Goal: Information Seeking & Learning: Get advice/opinions

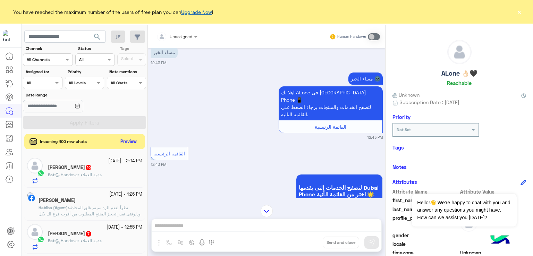
click at [199, 11] on link "Upgrade Now" at bounding box center [196, 12] width 31 height 6
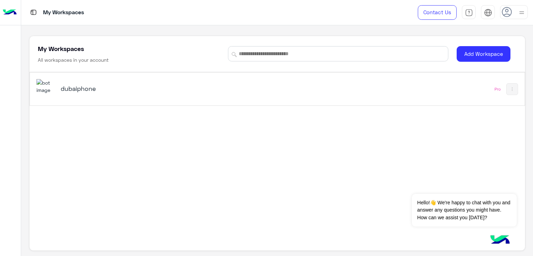
click at [65, 91] on h5 "dubaiphone" at bounding box center [148, 88] width 174 height 8
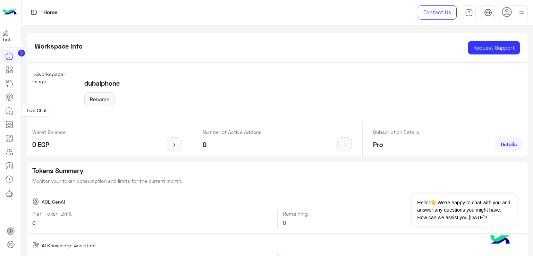
click at [11, 111] on icon at bounding box center [9, 111] width 8 height 8
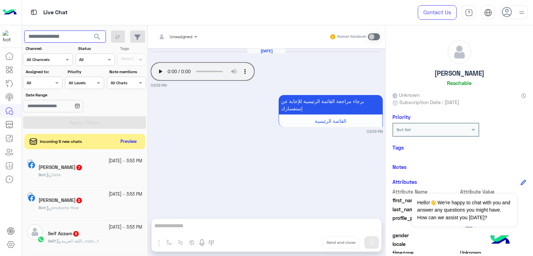
click at [69, 39] on input "text" at bounding box center [65, 37] width 82 height 13
paste input "**********"
click at [89, 31] on button "search" at bounding box center [97, 38] width 17 height 15
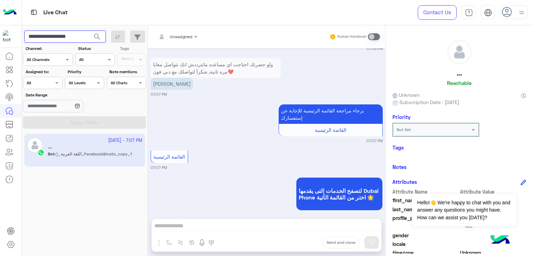
scroll to position [731, 0]
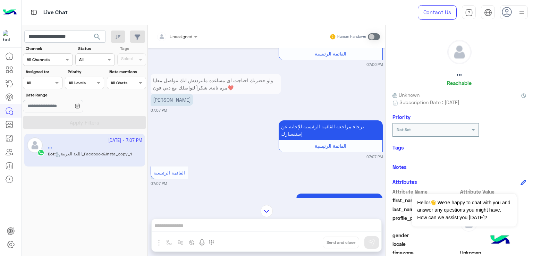
click at [275, 182] on small "07:07 PM" at bounding box center [267, 184] width 232 height 6
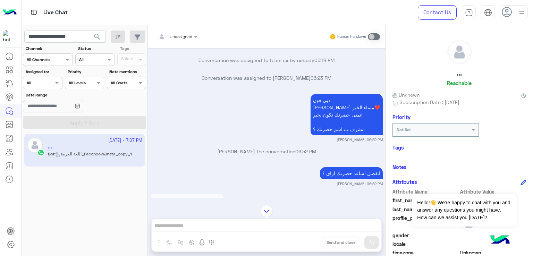
scroll to position [804, 0]
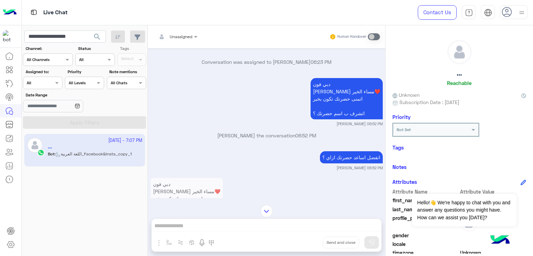
click at [343, 95] on p "دبي [PERSON_NAME] مساء الخير❤️ اتمنى حضرتك تكون بخير اتشرف ب اسم حضرتك ؟" at bounding box center [347, 98] width 72 height 41
click at [343, 104] on p "دبي [PERSON_NAME] مساء الخير❤️ اتمنى حضرتك تكون بخير اتشرف ب اسم حضرتك ؟" at bounding box center [347, 98] width 72 height 41
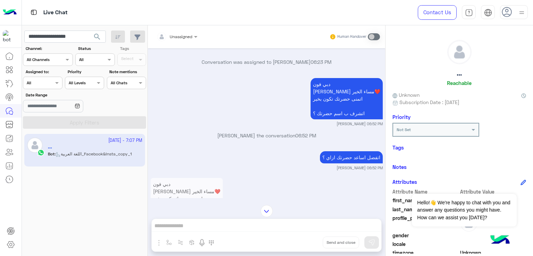
click at [345, 114] on p "دبي [PERSON_NAME] مساء الخير❤️ اتمنى حضرتك تكون بخير اتشرف ب اسم حضرتك ؟" at bounding box center [347, 98] width 72 height 41
click at [344, 119] on p "دبي [PERSON_NAME] مساء الخير❤️ اتمنى حضرتك تكون بخير اتشرف ب اسم حضرتك ؟" at bounding box center [347, 98] width 72 height 41
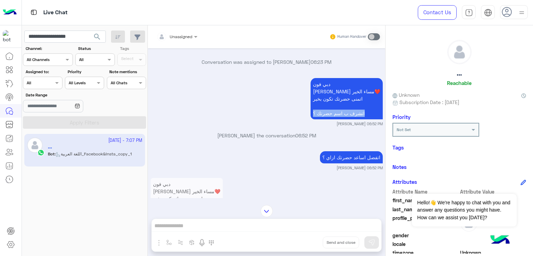
click at [344, 119] on p "دبي [PERSON_NAME] مساء الخير❤️ اتمنى حضرتك تكون بخير اتشرف ب اسم حضرتك ؟" at bounding box center [347, 98] width 72 height 41
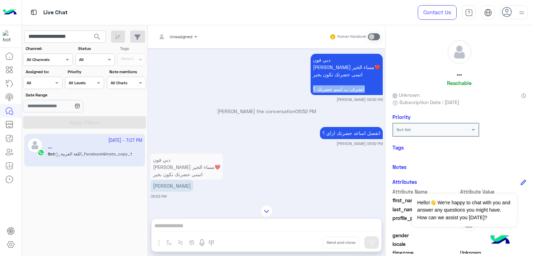
scroll to position [873, 0]
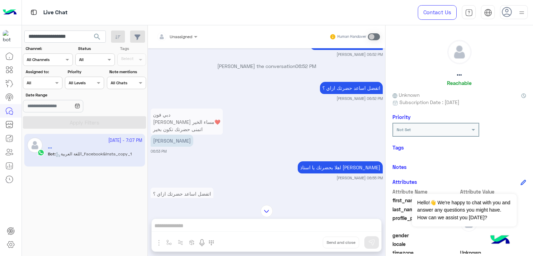
click at [341, 96] on div "اتفضل اساعد حضرتك ازاي ؟" at bounding box center [351, 88] width 63 height 16
click at [341, 94] on p "اتفضل اساعد حضرتك ازاي ؟" at bounding box center [351, 88] width 63 height 12
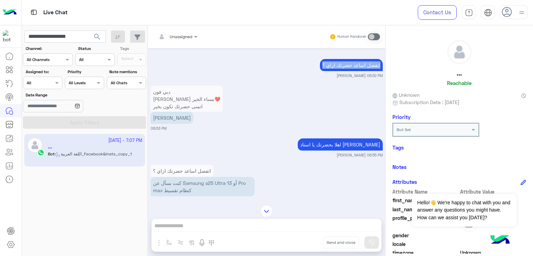
scroll to position [908, 0]
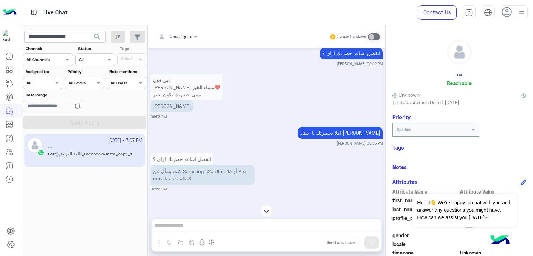
click at [156, 112] on p "[PERSON_NAME]" at bounding box center [172, 106] width 43 height 12
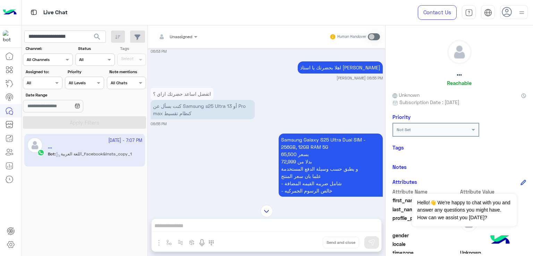
scroll to position [977, 0]
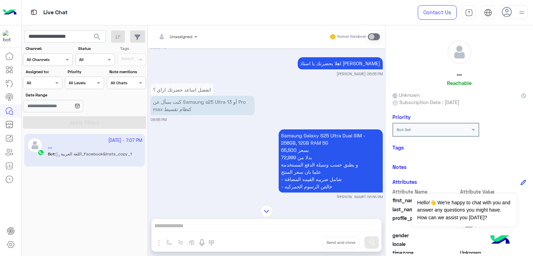
click at [337, 69] on p "اهلا بحضرتك يا استاذ [PERSON_NAME]" at bounding box center [340, 63] width 85 height 12
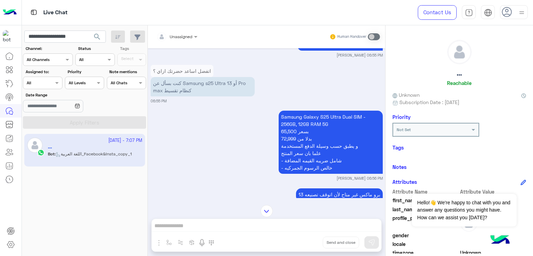
scroll to position [1012, 0]
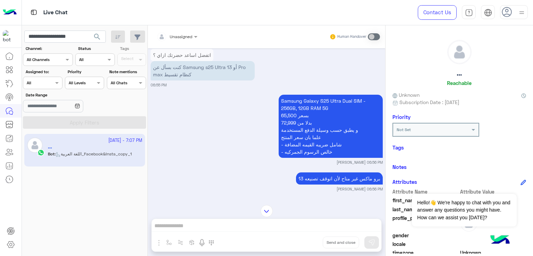
click at [188, 78] on p "كنت بسأل عن Samsung s25 Ultra أو 13 Pro max كنظام تقسيط" at bounding box center [203, 70] width 104 height 19
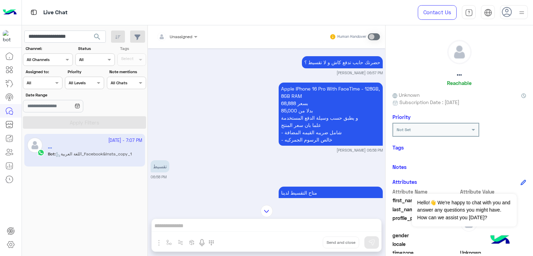
scroll to position [1325, 0]
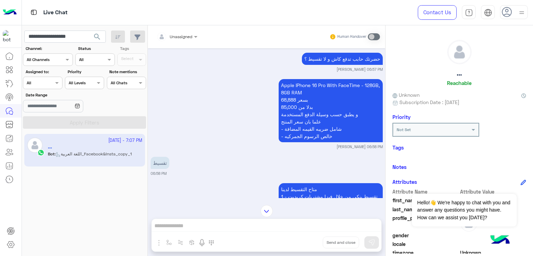
click at [338, 65] on p "حضرتك حابب تدفع كاش و لا تقسيط ؟" at bounding box center [342, 59] width 81 height 12
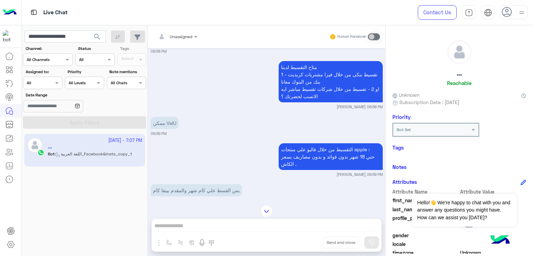
scroll to position [1463, 0]
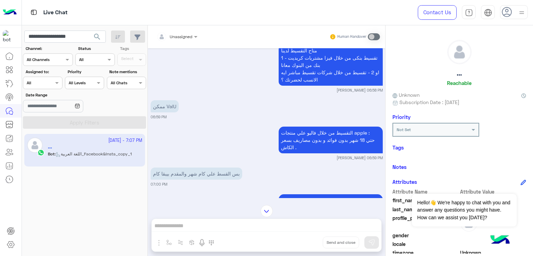
click at [304, 83] on p "متاح التقسيط لدينا 1 - تقسيط بنكى من خلال فيزا مشتريات كريديت بنك من البنوك معا…" at bounding box center [331, 64] width 104 height 41
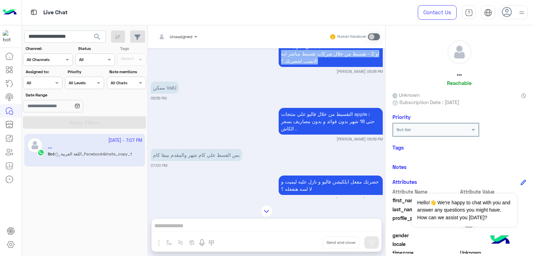
scroll to position [1498, 0]
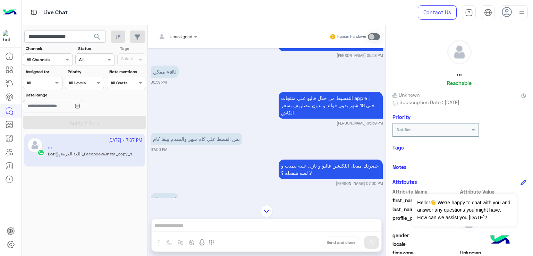
click at [306, 110] on p "التقسيط من خلال فاليو علي منتجات apple : حتي 18 شهر بدون فوائد و بدون مصاريف بس…" at bounding box center [331, 105] width 104 height 27
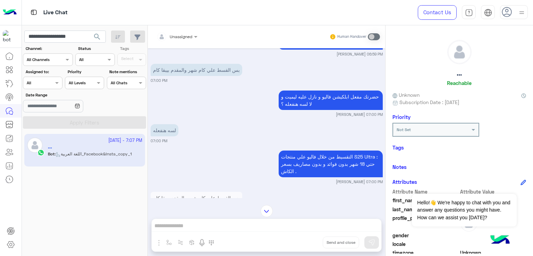
scroll to position [1568, 0]
click at [197, 76] on p "بس القسط علي كام شهر والمقدم بيبقا كام" at bounding box center [197, 70] width 92 height 12
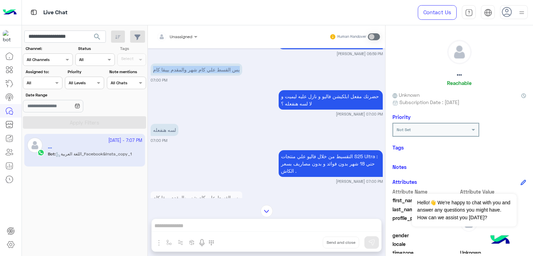
click at [197, 76] on p "بس القسط علي كام شهر والمقدم بيبقا كام" at bounding box center [197, 70] width 92 height 12
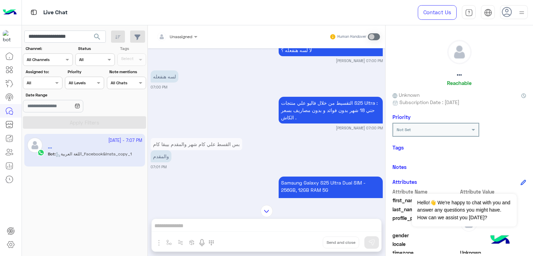
scroll to position [1637, 0]
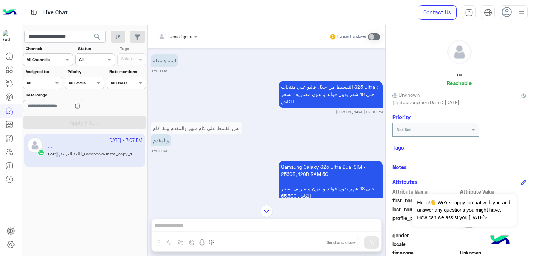
click at [324, 100] on p "التقسيط من خلال فاليو علي منتجات S25 Ultra : حتي 18 شهر بدون فوائد و بدون مصاري…" at bounding box center [331, 94] width 104 height 27
click at [305, 107] on p "التقسيط من خلال فاليو علي منتجات S25 Ultra : حتي 18 شهر بدون فوائد و بدون مصاري…" at bounding box center [331, 94] width 104 height 27
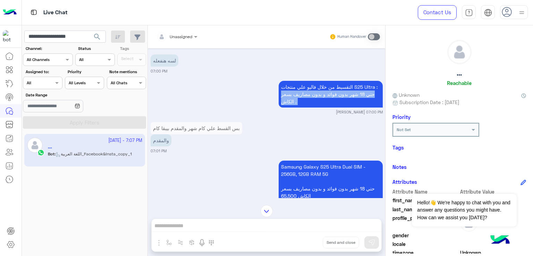
click at [305, 107] on p "التقسيط من خلال فاليو علي منتجات S25 Ultra : حتي 18 شهر بدون فوائد و بدون مصاري…" at bounding box center [331, 94] width 104 height 27
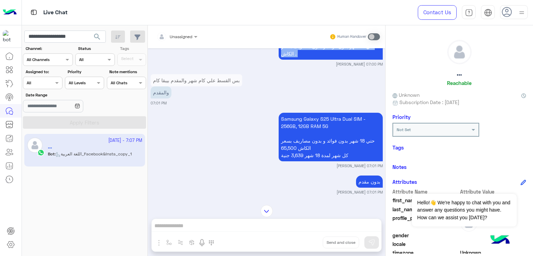
scroll to position [1707, 0]
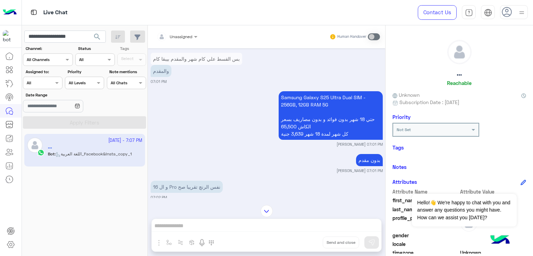
click at [165, 77] on p "والمقدم" at bounding box center [161, 71] width 21 height 12
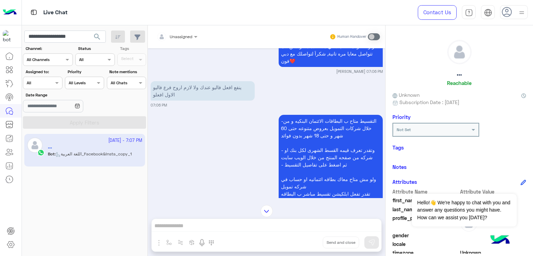
scroll to position [2262, 0]
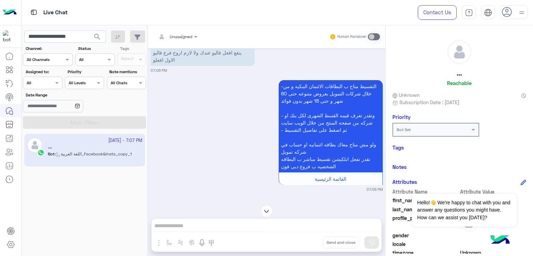
click at [181, 66] on p "ينفع افعل فاليو عندك ولا لازم اروح فرع فاليو الاول افعلو" at bounding box center [203, 56] width 104 height 19
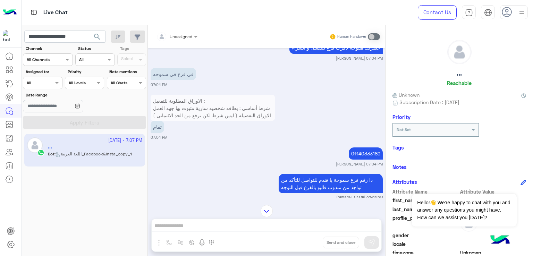
scroll to position [2089, 0]
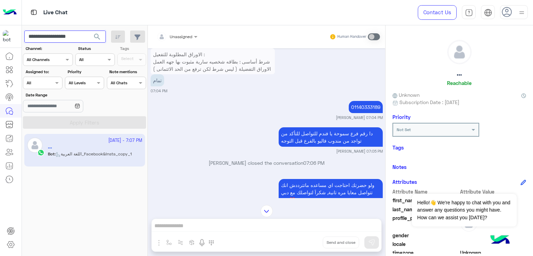
click at [69, 36] on input "**********" at bounding box center [65, 37] width 82 height 13
paste input "text"
click at [99, 34] on span "search" at bounding box center [97, 37] width 8 height 8
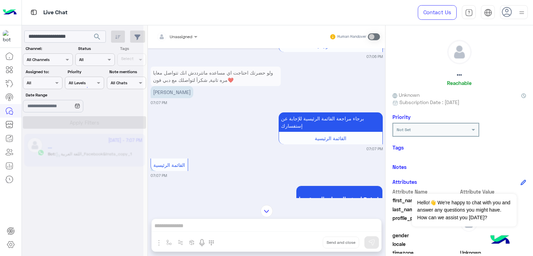
scroll to position [2435, 0]
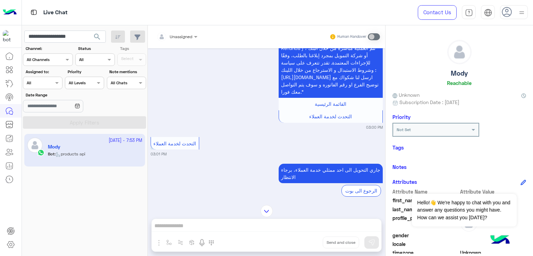
scroll to position [310, 0]
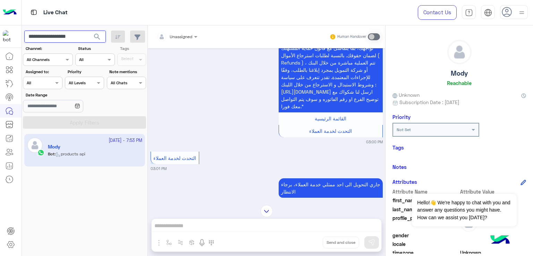
click at [60, 39] on input "**********" at bounding box center [65, 37] width 82 height 13
paste input "text"
click at [99, 38] on span "search" at bounding box center [97, 37] width 8 height 8
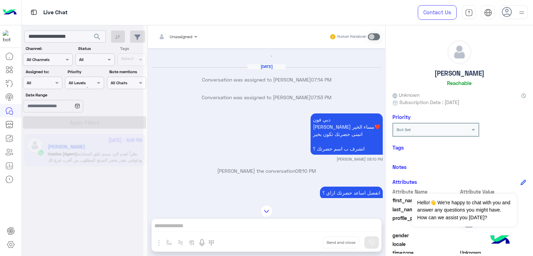
scroll to position [295, 0]
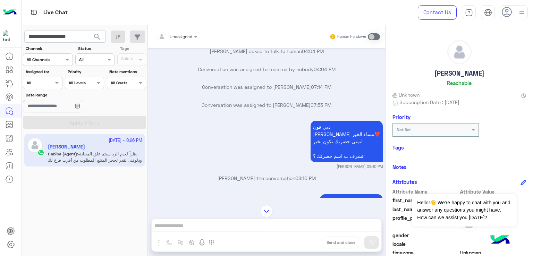
click at [353, 130] on p "دبي [PERSON_NAME] مساء الخير❤️ اتمنى حضرتك تكون بخير اتشرف ب اسم حضرتك ؟" at bounding box center [347, 141] width 72 height 41
click at [345, 134] on p "دبي [PERSON_NAME] مساء الخير❤️ اتمنى حضرتك تكون بخير اتشرف ب اسم حضرتك ؟" at bounding box center [347, 141] width 72 height 41
click at [337, 153] on p "دبي [PERSON_NAME] مساء الخير❤️ اتمنى حضرتك تكون بخير اتشرف ب اسم حضرتك ؟" at bounding box center [347, 141] width 72 height 41
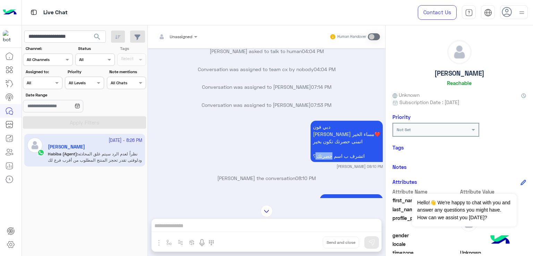
click at [337, 153] on p "دبي [PERSON_NAME] مساء الخير❤️ اتمنى حضرتك تكون بخير اتشرف ب اسم حضرتك ؟" at bounding box center [347, 141] width 72 height 41
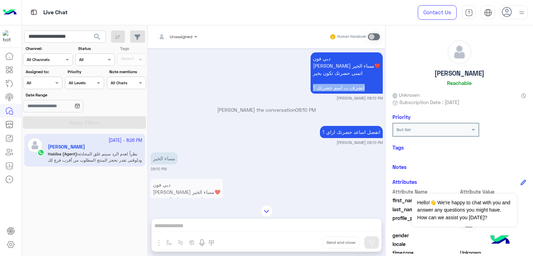
scroll to position [365, 0]
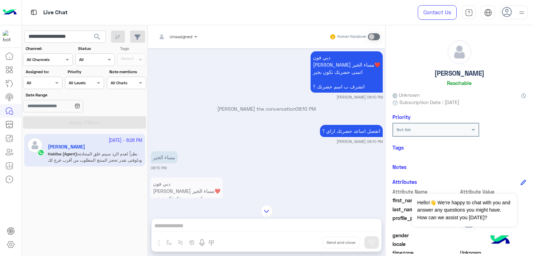
click at [345, 125] on p "اتفضل اساعد حضرتك ازاي ؟" at bounding box center [351, 131] width 63 height 12
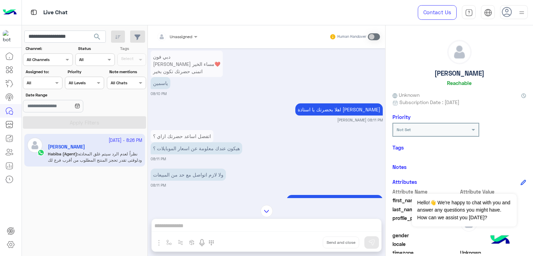
scroll to position [504, 0]
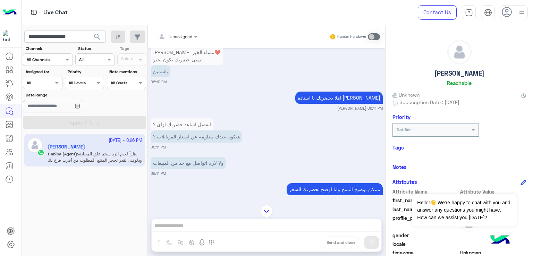
click at [342, 92] on p "اهلا بحضرتك يا استاذة [PERSON_NAME]" at bounding box center [340, 98] width 88 height 12
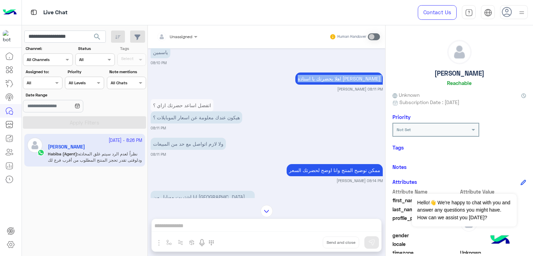
scroll to position [538, 0]
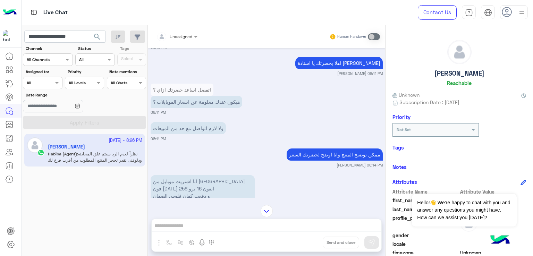
click at [187, 96] on p "هيكون عندك معلومة عن اسعار الموبايلات ؟" at bounding box center [197, 102] width 92 height 12
drag, startPoint x: 187, startPoint y: 90, endPoint x: 186, endPoint y: 94, distance: 4.5
click at [186, 96] on p "هيكون عندك معلومة عن اسعار الموبايلات ؟" at bounding box center [197, 102] width 92 height 12
click at [178, 122] on p "ولا لازم اتواصل مع حد من المبيعات" at bounding box center [188, 128] width 75 height 12
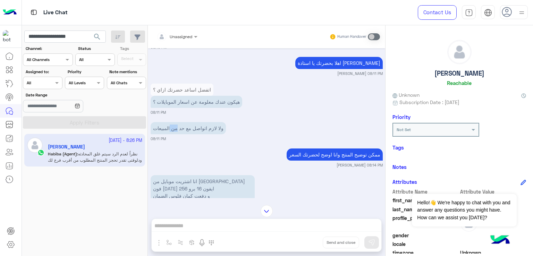
click at [178, 122] on p "ولا لازم اتواصل مع حد من المبيعات" at bounding box center [188, 128] width 75 height 12
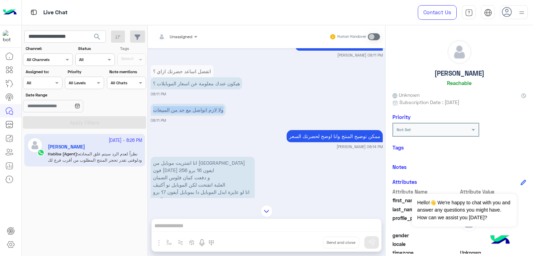
scroll to position [573, 0]
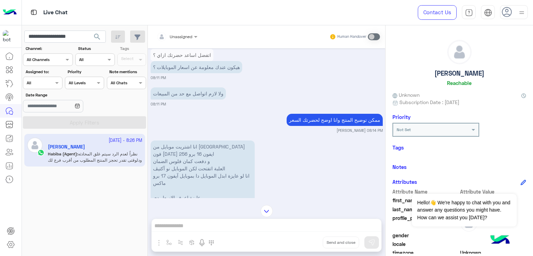
click at [326, 114] on p "ممكن توضيح المنتج وانا اوضح لحضرتك السعر" at bounding box center [335, 120] width 96 height 12
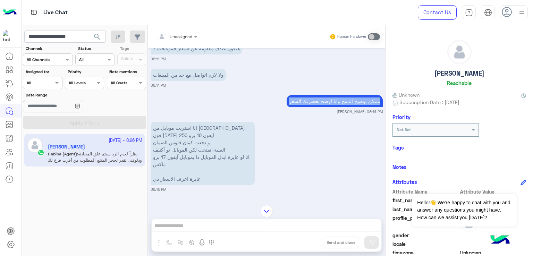
scroll to position [608, 0]
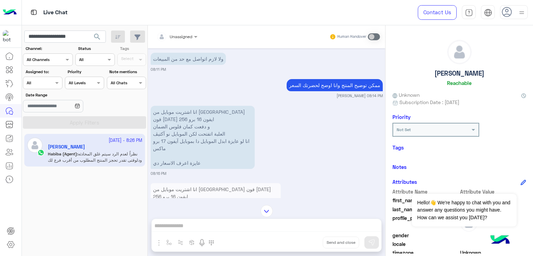
click at [176, 106] on p "انا اشتريت موبايل من [GEOGRAPHIC_DATA] فون [DATE] ايفون 16 برو 256 و دفعت كمان …" at bounding box center [203, 137] width 104 height 63
click at [177, 114] on p "انا اشتريت موبايل من [GEOGRAPHIC_DATA] فون [DATE] ايفون 16 برو 256 و دفعت كمان …" at bounding box center [203, 137] width 104 height 63
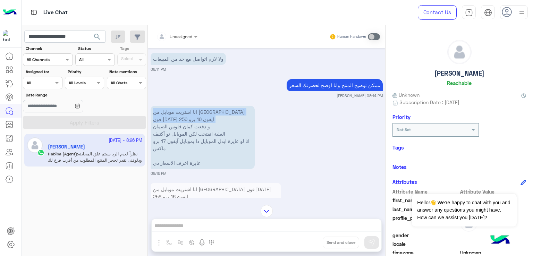
click at [177, 114] on p "انا اشتريت موبايل من [GEOGRAPHIC_DATA] فون [DATE] ايفون 16 برو 256 و دفعت كمان …" at bounding box center [203, 137] width 104 height 63
click at [192, 125] on p "انا اشتريت موبايل من [GEOGRAPHIC_DATA] فون [DATE] ايفون 16 برو 256 و دفعت كمان …" at bounding box center [203, 137] width 104 height 63
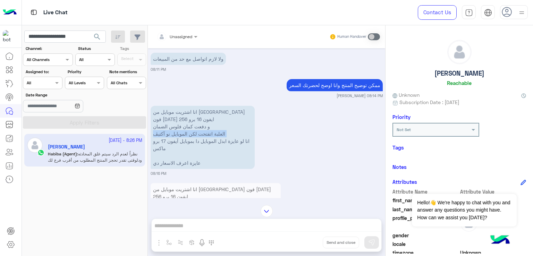
click at [192, 125] on p "انا اشتريت موبايل من [GEOGRAPHIC_DATA] فون [DATE] ايفون 16 برو 256 و دفعت كمان …" at bounding box center [203, 137] width 104 height 63
click at [175, 117] on p "انا اشتريت موبايل من [GEOGRAPHIC_DATA] فون [DATE] ايفون 16 برو 256 و دفعت كمان …" at bounding box center [203, 137] width 104 height 63
click at [175, 126] on p "انا اشتريت موبايل من [GEOGRAPHIC_DATA] فون [DATE] ايفون 16 برو 256 و دفعت كمان …" at bounding box center [203, 137] width 104 height 63
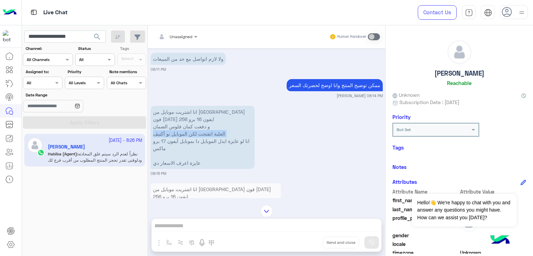
click at [175, 126] on p "انا اشتريت موبايل من [GEOGRAPHIC_DATA] فون [DATE] ايفون 16 برو 256 و دفعت كمان …" at bounding box center [203, 137] width 104 height 63
click at [174, 135] on p "انا اشتريت موبايل من [GEOGRAPHIC_DATA] فون [DATE] ايفون 16 برو 256 و دفعت كمان …" at bounding box center [203, 137] width 104 height 63
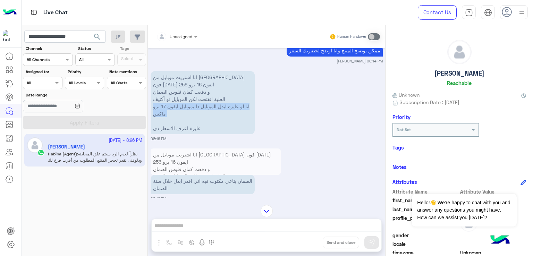
scroll to position [677, 0]
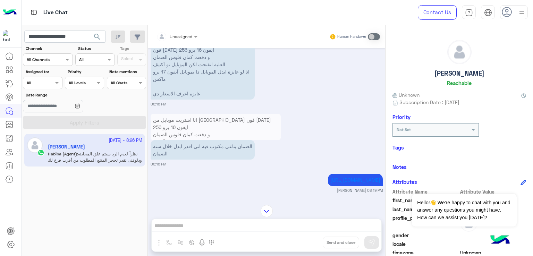
click at [169, 86] on p "انا اشتريت موبايل من [GEOGRAPHIC_DATA] فون [DATE] ايفون 16 برو 256 و دفعت كمان …" at bounding box center [203, 67] width 104 height 63
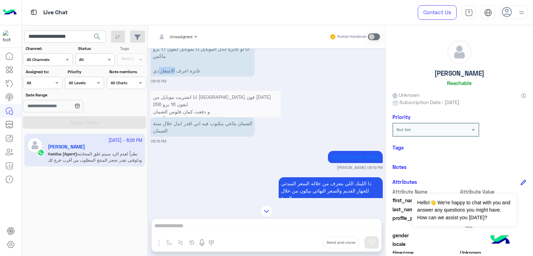
scroll to position [747, 0]
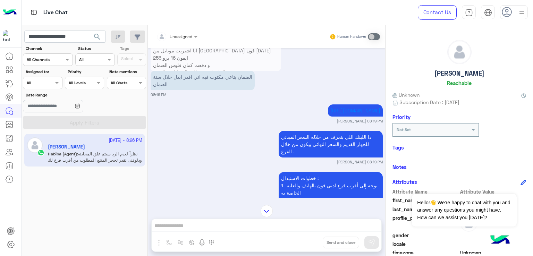
click at [180, 72] on p "الضمان بتاعي مكتوب فيه اني اقدر ابدل خلال سنة الضمان" at bounding box center [203, 80] width 104 height 19
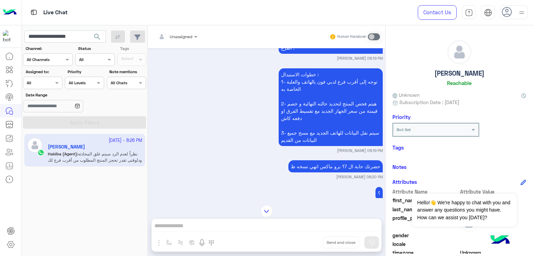
scroll to position [851, 0]
click at [293, 69] on p "خطوات الاستبدال : 1- توجه إلى أقرب فرع لدبي فون بالهاتف والعلبة الخاصة به 2- هي…" at bounding box center [331, 107] width 104 height 78
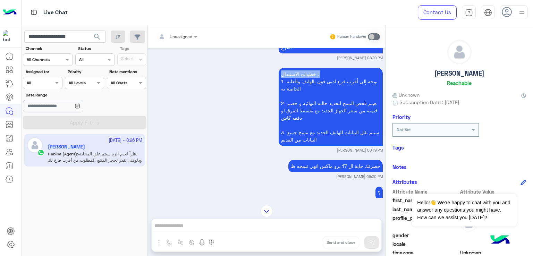
click at [293, 69] on p "خطوات الاستبدال : 1- توجه إلى أقرب فرع لدبي فون بالهاتف والعلبة الخاصة به 2- هي…" at bounding box center [331, 107] width 104 height 78
click at [290, 90] on p "خطوات الاستبدال : 1- توجه إلى أقرب فرع لدبي فون بالهاتف والعلبة الخاصة به 2- هي…" at bounding box center [331, 107] width 104 height 78
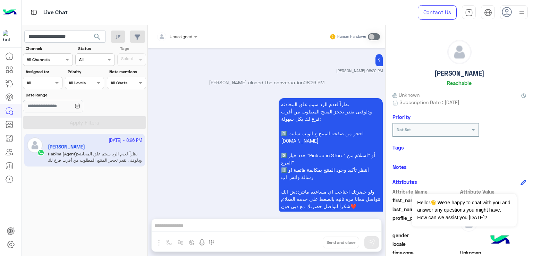
scroll to position [989, 0]
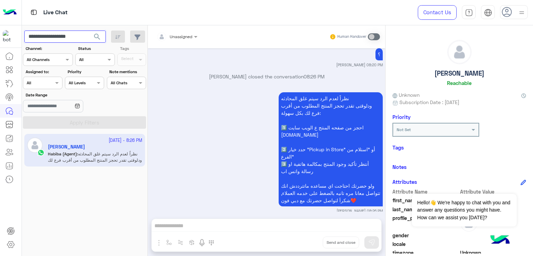
click at [61, 38] on input "**********" at bounding box center [65, 37] width 82 height 13
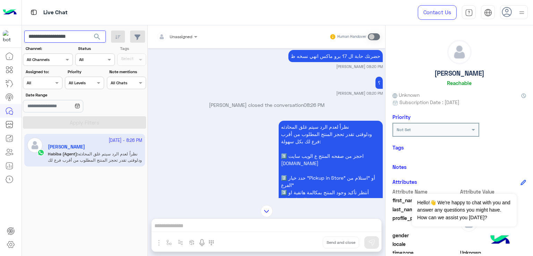
scroll to position [920, 0]
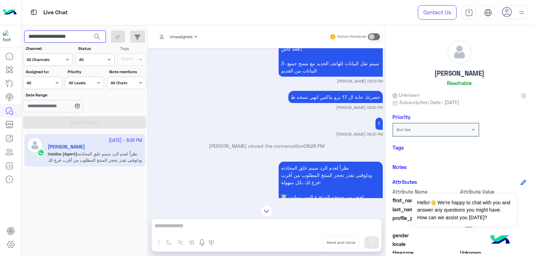
click at [85, 39] on input "**********" at bounding box center [65, 37] width 82 height 13
drag, startPoint x: 85, startPoint y: 38, endPoint x: 63, endPoint y: 37, distance: 22.3
click at [63, 37] on input "**********" at bounding box center [65, 37] width 82 height 13
click at [44, 37] on input "**********" at bounding box center [65, 37] width 82 height 13
drag, startPoint x: 50, startPoint y: 36, endPoint x: 75, endPoint y: 38, distance: 25.4
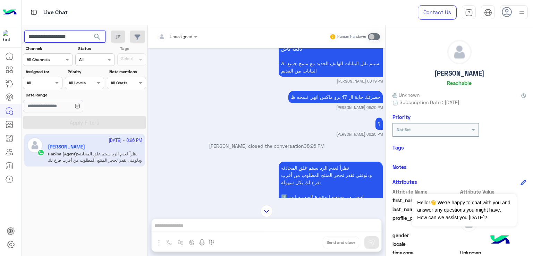
click at [75, 38] on input "**********" at bounding box center [65, 37] width 82 height 13
click at [55, 39] on input "**********" at bounding box center [65, 37] width 82 height 13
paste input "text"
click at [98, 39] on span "search" at bounding box center [97, 37] width 8 height 8
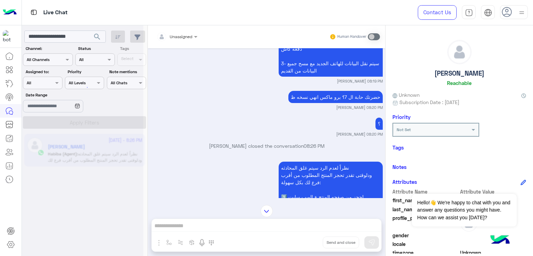
scroll to position [989, 0]
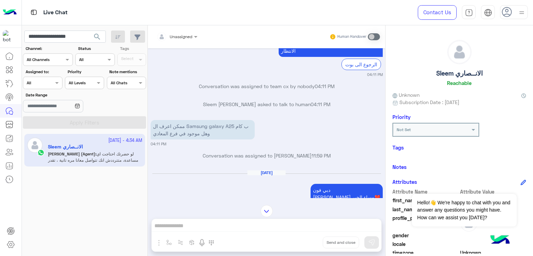
scroll to position [497, 0]
click at [218, 132] on p "ممكن اعرف ال Samsung galaxy A25 ب كام وهل موجود في فرع المعادي" at bounding box center [203, 128] width 104 height 19
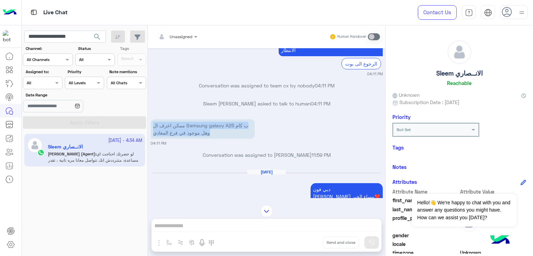
click at [218, 132] on p "ممكن اعرف ال Samsung galaxy A25 ب كام وهل موجود في فرع المعادي" at bounding box center [203, 128] width 104 height 19
click at [171, 124] on p "ممكن اعرف ال Samsung galaxy A25 ب كام وهل موجود في فرع المعادي" at bounding box center [203, 128] width 104 height 19
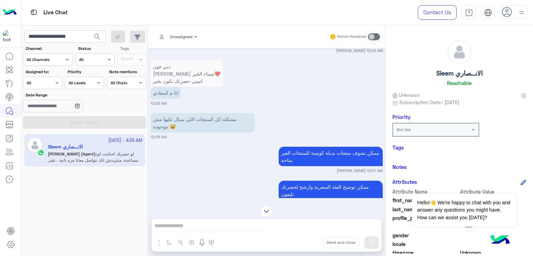
scroll to position [810, 0]
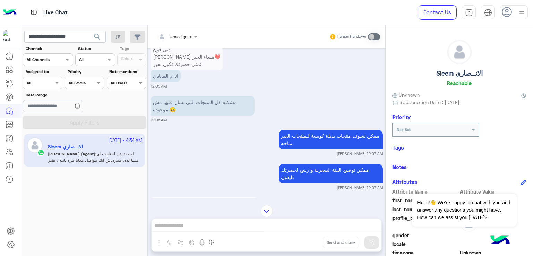
click at [208, 103] on p "مشكله كل المنتجات اللي بسال عليها مش موجوده 😅" at bounding box center [203, 105] width 104 height 19
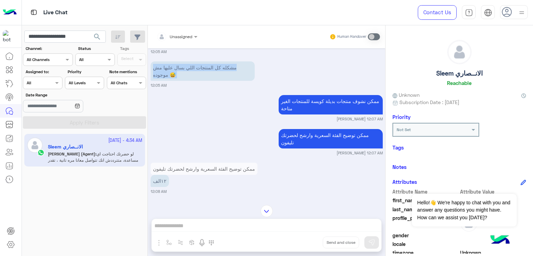
scroll to position [879, 0]
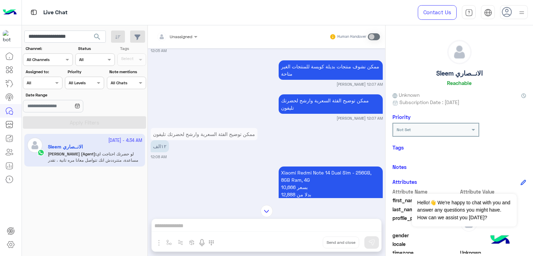
click at [325, 63] on p "ممكن نشوف منتجات بديلة كويسة للمنتجات الغير متاحة" at bounding box center [331, 69] width 104 height 19
click at [304, 103] on p "ممكن توضيح الفئة السعرية وارشح لحضرتك تليفون" at bounding box center [331, 103] width 104 height 19
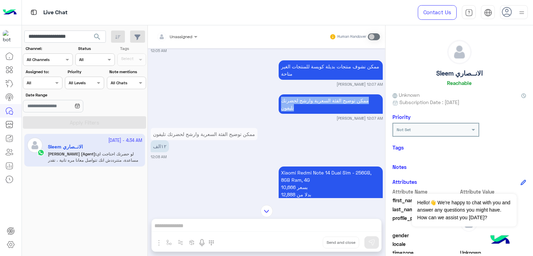
click at [304, 103] on p "ممكن توضيح الفئة السعرية وارشح لحضرتك تليفون" at bounding box center [331, 103] width 104 height 19
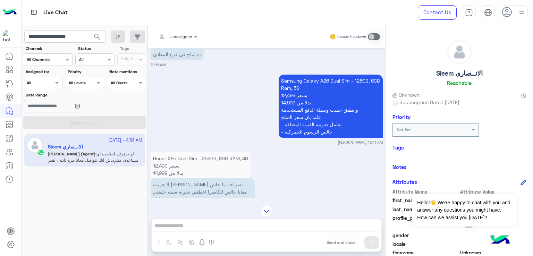
scroll to position [1157, 0]
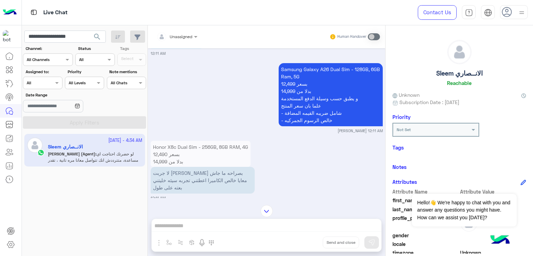
click at [302, 87] on p "Samsung Galaxy A26 Dual Sim - 128GB, 6GB Ram, 5G 12,499 بسعر 14,999 بدلا من و ي…" at bounding box center [331, 94] width 104 height 63
click at [305, 100] on p "Samsung Galaxy A26 Dual Sim - 128GB, 6GB Ram, 5G 12,499 بسعر 14,999 بدلا من و ي…" at bounding box center [331, 94] width 104 height 63
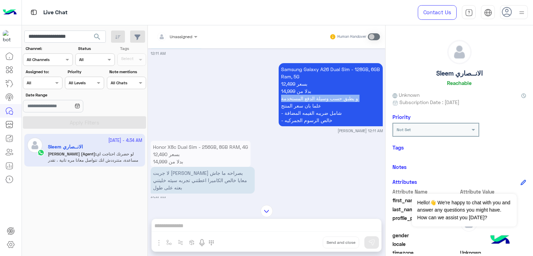
click at [305, 100] on p "Samsung Galaxy A26 Dual Sim - 128GB, 6GB Ram, 5G 12,499 بسعر 14,999 بدلا من و ي…" at bounding box center [331, 94] width 104 height 63
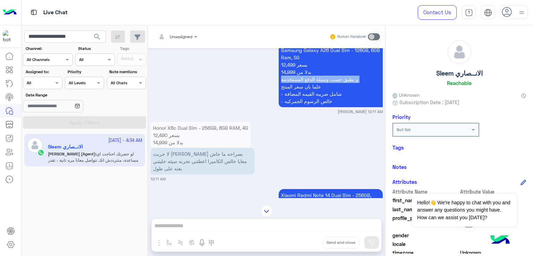
scroll to position [1192, 0]
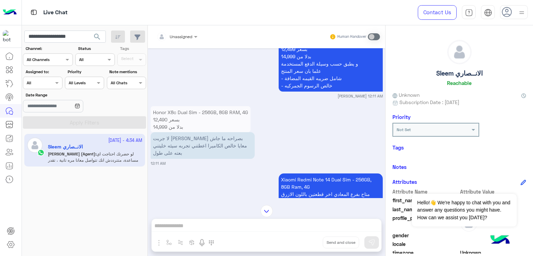
click at [182, 146] on p "لا جربت [PERSON_NAME] بصراحه ما جاش معايا خالص الكاميرا اعطتني تجربه سيئه خليتن…" at bounding box center [203, 145] width 104 height 27
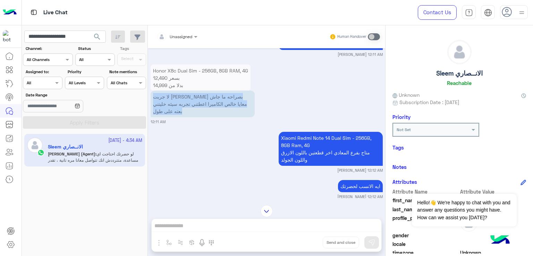
scroll to position [1261, 0]
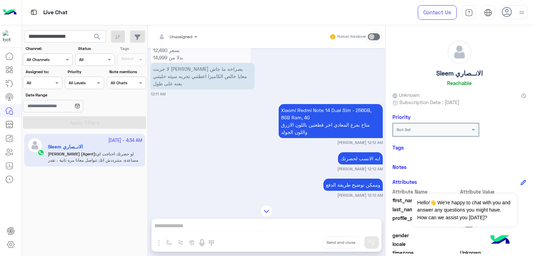
click at [294, 106] on p "Xiaomi Redmi Note 14 Dual Sim - 256GB, 8GB Ram, 4G متاح بفرع المعادي اخر قطعتين…" at bounding box center [331, 121] width 104 height 34
click at [292, 122] on p "Xiaomi Redmi Note 14 Dual Sim - 256GB, 8GB Ram, 4G متاح بفرع المعادي اخر قطعتين…" at bounding box center [331, 121] width 104 height 34
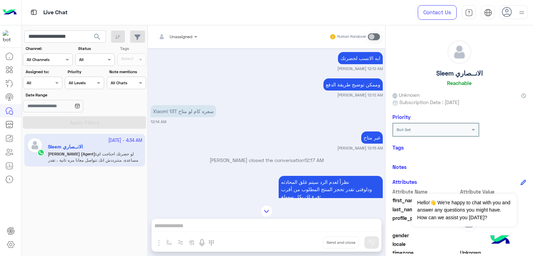
scroll to position [1366, 0]
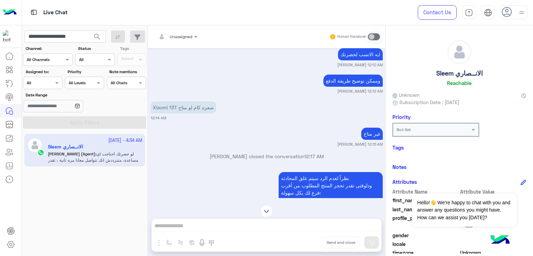
click at [327, 75] on p "وممكن توضيح طريقة الدفع" at bounding box center [353, 81] width 59 height 12
click at [196, 103] on p "Xiaomi 13T سعره كام لو متاح" at bounding box center [184, 107] width 66 height 12
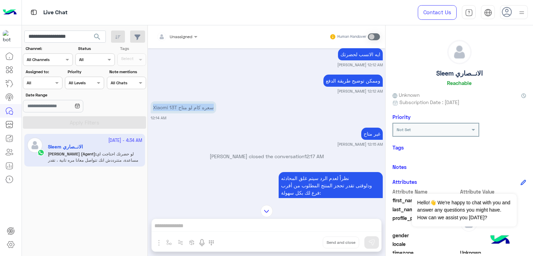
click at [196, 103] on p "Xiaomi 13T سعره كام لو متاح" at bounding box center [184, 107] width 66 height 12
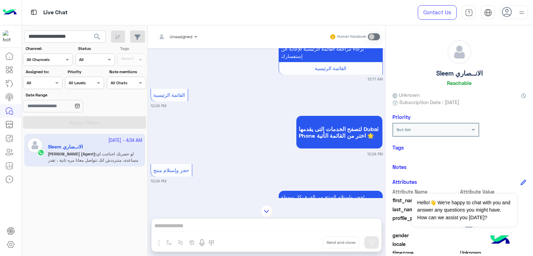
scroll to position [1678, 0]
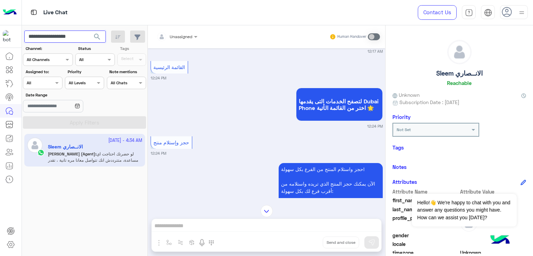
click at [59, 38] on input "**********" at bounding box center [65, 37] width 82 height 13
click at [83, 38] on input "**********" at bounding box center [65, 37] width 82 height 13
drag, startPoint x: 85, startPoint y: 37, endPoint x: 50, endPoint y: 37, distance: 34.7
click at [50, 37] on input "**********" at bounding box center [65, 37] width 82 height 13
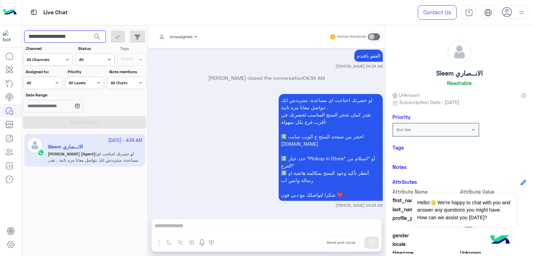
scroll to position [3115, 0]
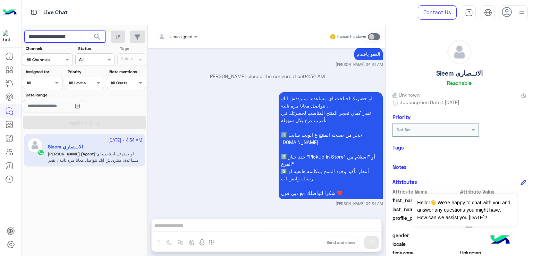
click at [84, 36] on input "**********" at bounding box center [65, 37] width 82 height 13
paste input "text"
click at [101, 39] on span "search" at bounding box center [97, 37] width 8 height 8
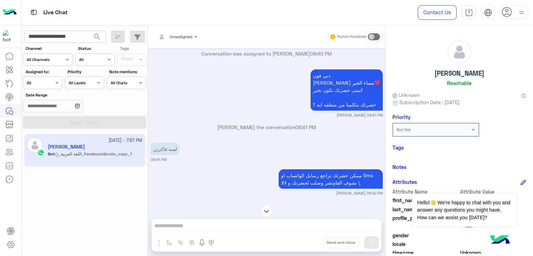
scroll to position [340, 0]
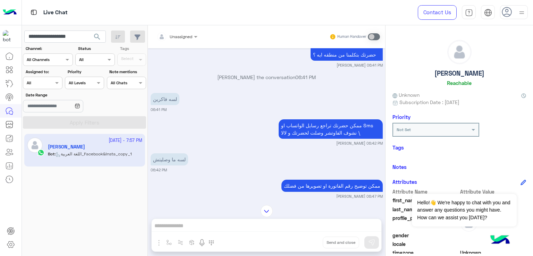
click at [178, 103] on p "لسه فاكرين" at bounding box center [165, 99] width 29 height 12
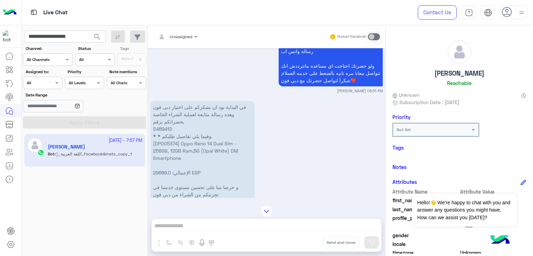
scroll to position [1563, 0]
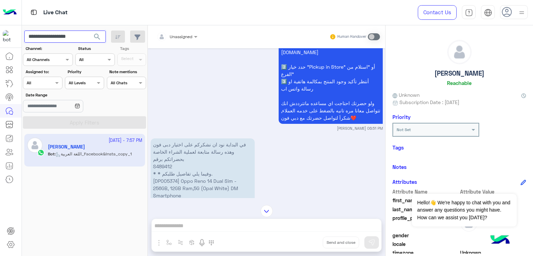
click at [47, 39] on input "**********" at bounding box center [65, 37] width 82 height 13
click at [84, 34] on input "**********" at bounding box center [65, 37] width 82 height 13
click at [86, 38] on input "**********" at bounding box center [65, 37] width 82 height 13
drag, startPoint x: 86, startPoint y: 36, endPoint x: 50, endPoint y: 41, distance: 36.4
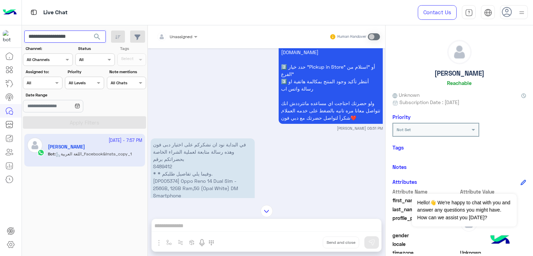
click at [50, 41] on input "**********" at bounding box center [65, 37] width 82 height 13
click at [63, 36] on input "**********" at bounding box center [65, 37] width 82 height 13
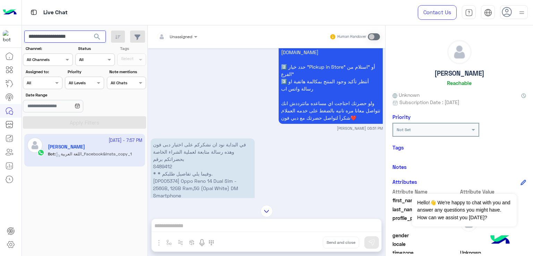
paste input "text"
click at [101, 38] on span "search" at bounding box center [97, 37] width 8 height 8
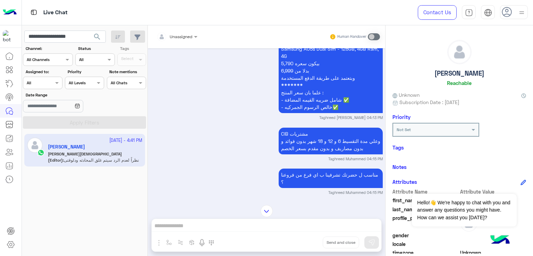
scroll to position [1375, 0]
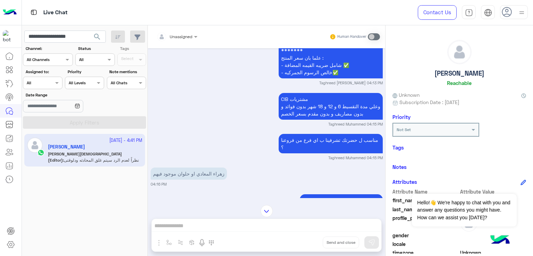
click at [293, 118] on p "CIB مشتريات وعلي مدة التقسيط 6 و 12 و 18 شهر بدون فوائد و بدون مصاريف و بدون مق…" at bounding box center [331, 106] width 104 height 27
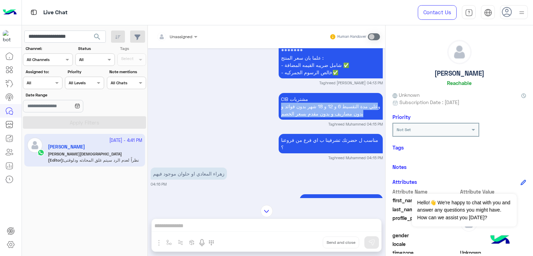
click at [293, 118] on p "CIB مشتريات وعلي مدة التقسيط 6 و 12 و 18 شهر بدون فوائد و بدون مصاريف و بدون مق…" at bounding box center [331, 106] width 104 height 27
click at [314, 105] on p "CIB مشتريات وعلي مدة التقسيط 6 و 12 و 18 شهر بدون فوائد و بدون مصاريف و بدون مق…" at bounding box center [331, 106] width 104 height 27
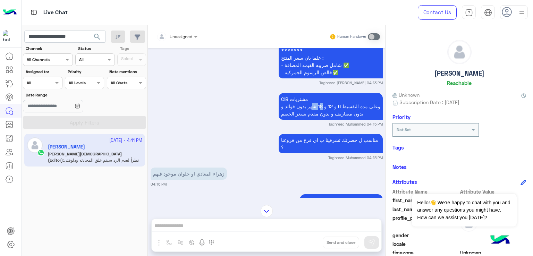
click at [314, 105] on p "CIB مشتريات وعلي مدة التقسيط 6 و 12 و 18 شهر بدون فوائد و بدون مصاريف و بدون مق…" at bounding box center [331, 106] width 104 height 27
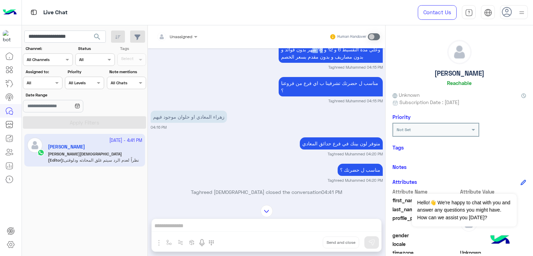
scroll to position [1444, 0]
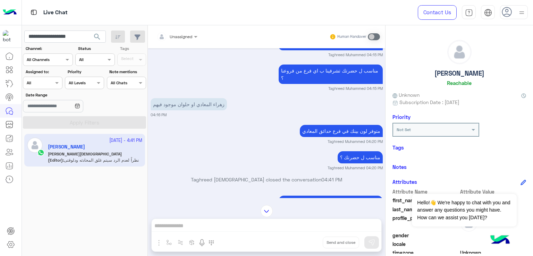
click at [322, 72] on p "مناسب ل حضرتك تشرفينا ب اي فرع من فروعنا ؟" at bounding box center [331, 74] width 104 height 19
click at [180, 98] on p "زهراء المعادي او حلوان موجود فيهم" at bounding box center [189, 104] width 76 height 12
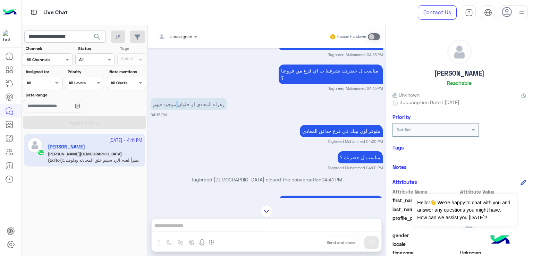
scroll to position [1479, 0]
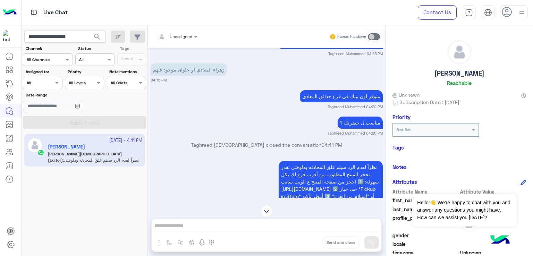
click at [311, 90] on p "متوفر لون بينك في فرع حدائق المعادي" at bounding box center [341, 96] width 83 height 12
click at [356, 117] on p "مناسب ل حضرتك ؟" at bounding box center [360, 123] width 45 height 12
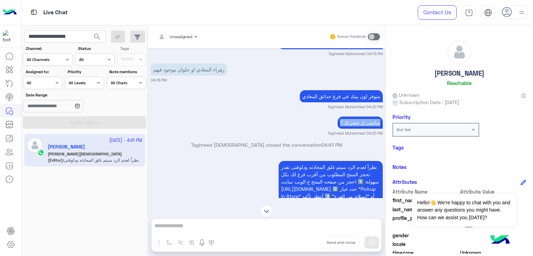
click at [356, 117] on p "مناسب ل حضرتك ؟" at bounding box center [360, 123] width 45 height 12
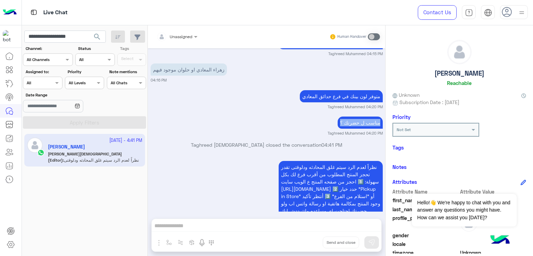
scroll to position [1510, 0]
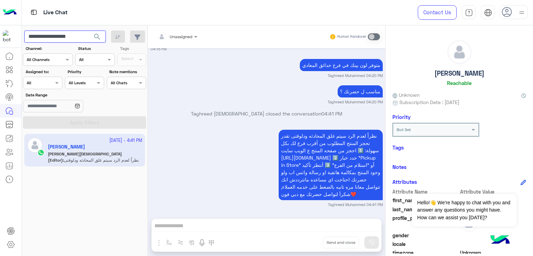
drag, startPoint x: 83, startPoint y: 36, endPoint x: 50, endPoint y: 36, distance: 32.6
click at [50, 36] on input "**********" at bounding box center [65, 37] width 82 height 13
click at [64, 39] on input "**********" at bounding box center [65, 37] width 82 height 13
click at [57, 36] on input "**********" at bounding box center [65, 37] width 82 height 13
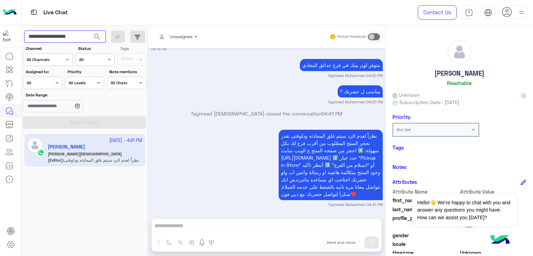
click at [57, 36] on input "**********" at bounding box center [65, 37] width 82 height 13
paste input "text"
click at [98, 35] on span "search" at bounding box center [97, 37] width 8 height 8
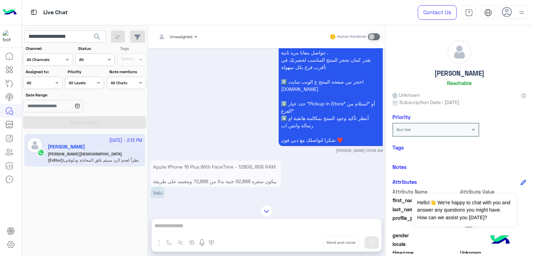
scroll to position [816, 0]
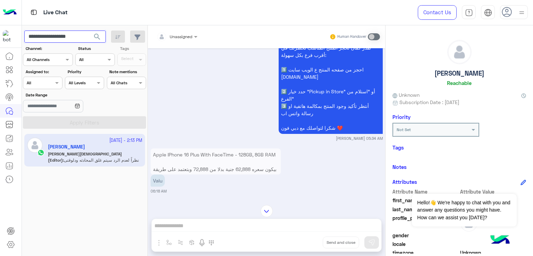
click at [66, 38] on input "**********" at bounding box center [65, 37] width 82 height 13
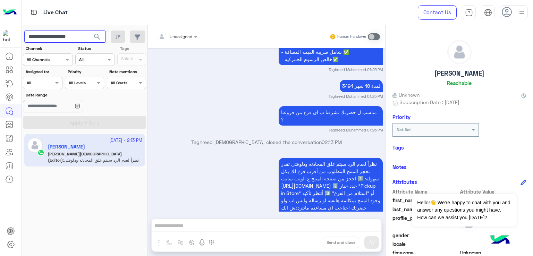
scroll to position [1198, 0]
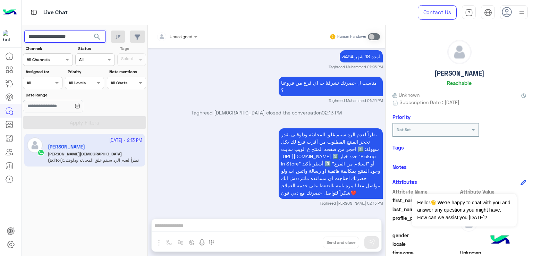
paste input "text"
click at [96, 36] on span "search" at bounding box center [97, 37] width 8 height 8
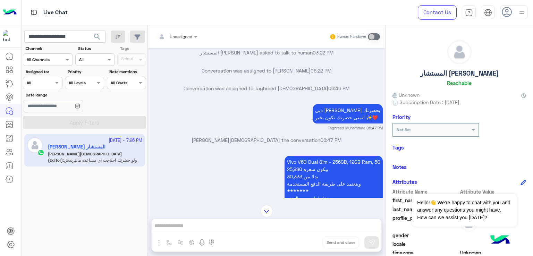
scroll to position [115, 0]
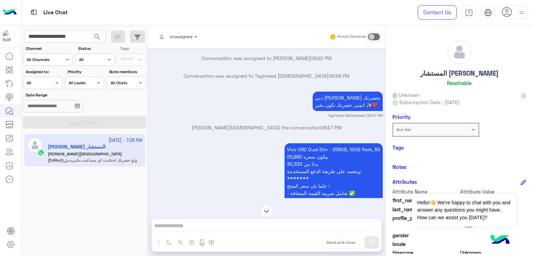
click at [323, 103] on p "دبي فون [PERSON_NAME] اهلا بحضرتك اتمنى حضرتك تكون بخير ✨❤️" at bounding box center [348, 101] width 70 height 19
click at [326, 100] on p "دبي فون [PERSON_NAME] اهلا بحضرتك اتمنى حضرتك تكون بخير ✨❤️" at bounding box center [348, 101] width 70 height 19
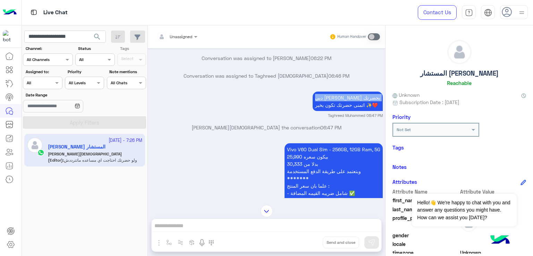
click at [326, 100] on p "دبي فون [PERSON_NAME] اهلا بحضرتك اتمنى حضرتك تكون بخير ✨❤️" at bounding box center [348, 101] width 70 height 19
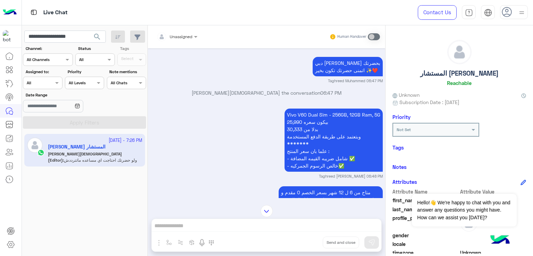
click at [299, 124] on p "Vivo V60 Dual Sim - 256GB, 12GB Ram, 5G بيكون سعره 25,990 بدلا من 30,333 وبتعتم…" at bounding box center [334, 140] width 98 height 63
click at [300, 142] on p "Vivo V60 Dual Sim - 256GB, 12GB Ram, 5G بيكون سعره 25,990 بدلا من 30,333 وبتعتم…" at bounding box center [334, 140] width 98 height 63
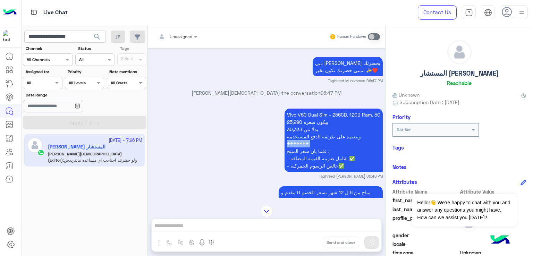
click at [300, 142] on p "Vivo V60 Dual Sim - 256GB, 12GB Ram, 5G بيكون سعره 25,990 بدلا من 30,333 وبتعتم…" at bounding box center [334, 140] width 98 height 63
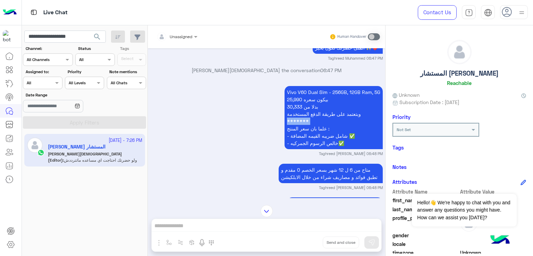
scroll to position [185, 0]
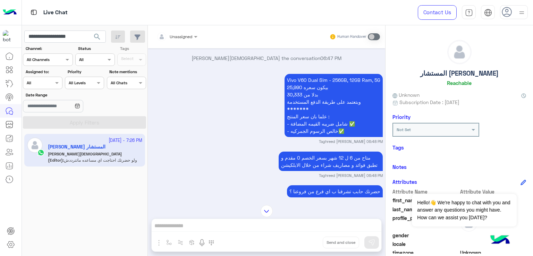
click at [309, 122] on p "Vivo V60 Dual Sim - 256GB, 12GB Ram, 5G بيكون سعره 25,990 بدلا من 30,333 وبتعتم…" at bounding box center [334, 105] width 98 height 63
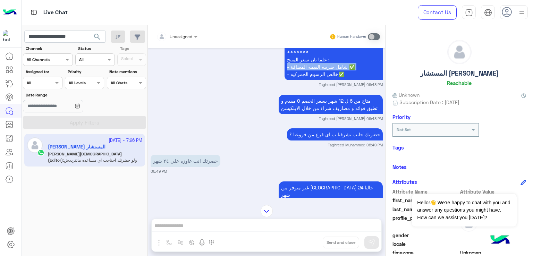
scroll to position [254, 0]
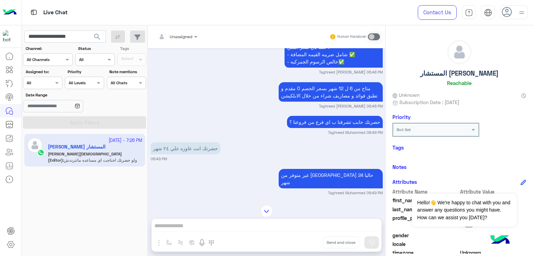
click at [313, 93] on p "متاح من 6 ل 12 شهر بسعر الخصم 0 مقدم و تطبق فوائد و مصاريف شراء من خلال الابلكي…" at bounding box center [331, 91] width 104 height 19
click at [320, 124] on p "حضرتك حابب تشرفنا ب اي فرع من فروعنا ؟" at bounding box center [335, 122] width 96 height 12
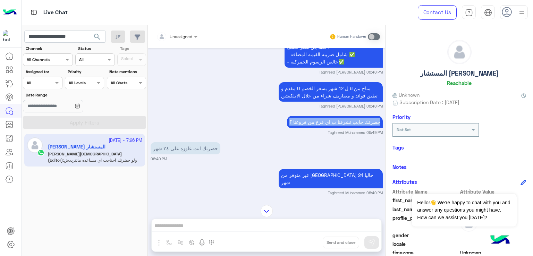
click at [320, 124] on p "حضرتك حابب تشرفنا ب اي فرع من فروعنا ؟" at bounding box center [335, 122] width 96 height 12
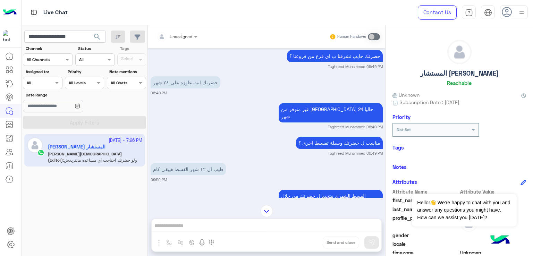
scroll to position [1286, 0]
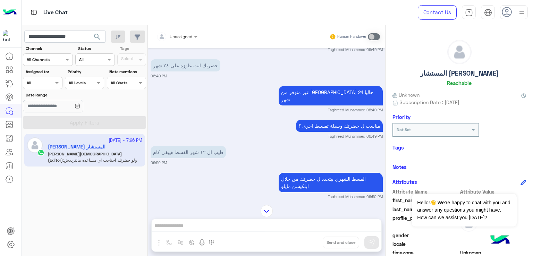
click at [335, 107] on small "Taghreed Muhammed 06:49 PM" at bounding box center [355, 110] width 55 height 6
click at [328, 118] on div "مناسب ل حضرتك وسيلة تقسيط اخرى ؟" at bounding box center [339, 126] width 87 height 16
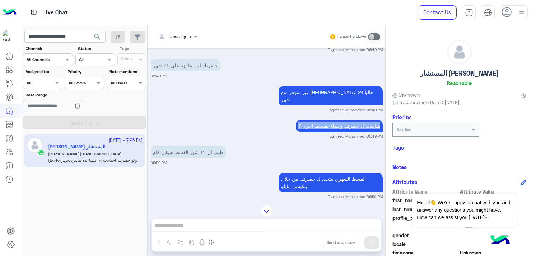
click at [328, 118] on div "مناسب ل حضرتك وسيلة تقسيط اخرى ؟" at bounding box center [339, 126] width 87 height 16
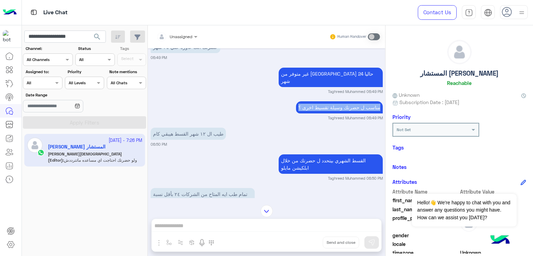
scroll to position [1321, 0]
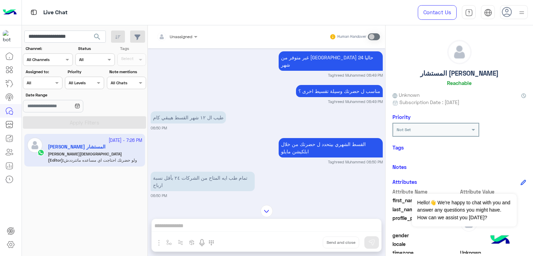
click at [187, 115] on p "طيب ال ١٢ شهر القسط هيبقي كام" at bounding box center [188, 117] width 75 height 12
drag, startPoint x: 187, startPoint y: 115, endPoint x: 192, endPoint y: 118, distance: 6.1
click at [189, 117] on p "طيب ال ١٢ شهر القسط هيبقي كام" at bounding box center [188, 117] width 75 height 12
click at [293, 138] on p "القسط الشهري بيتحدد ل حضرتك من خلال ابلكيشن مايلو" at bounding box center [331, 147] width 104 height 19
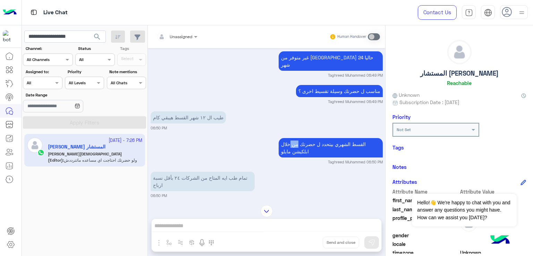
click at [293, 138] on p "القسط الشهري بيتحدد ل حضرتك من خلال ابلكيشن مايلو" at bounding box center [331, 147] width 104 height 19
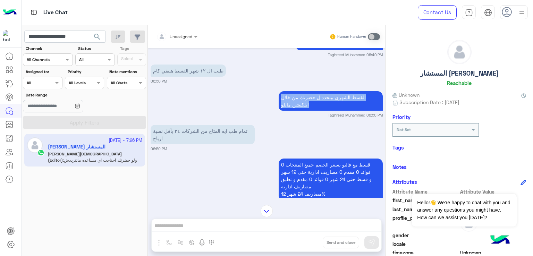
scroll to position [1390, 0]
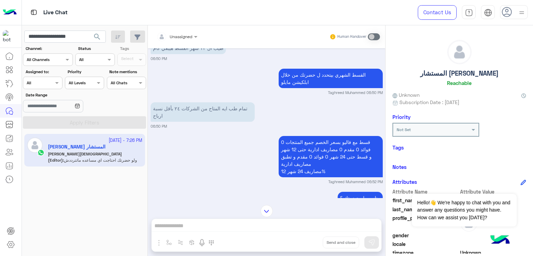
click at [206, 103] on p "تمام طب ايه المتاح من الشركات ٢٤ بأقل نسبة ارباح" at bounding box center [203, 111] width 104 height 19
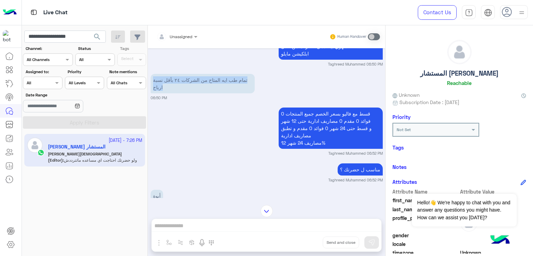
scroll to position [1460, 0]
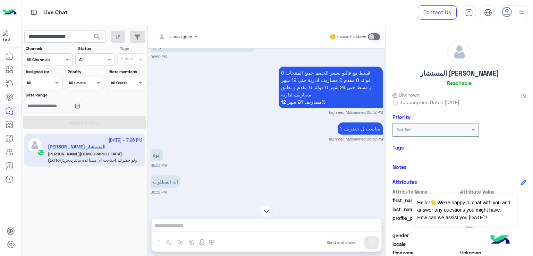
click at [305, 79] on p "قسط مع فاليو بسعر الخصم جميع المنتجات 0 فوائد 0 مقدم 0 مصاريف ادارية حتى 12 شهر…" at bounding box center [331, 87] width 104 height 41
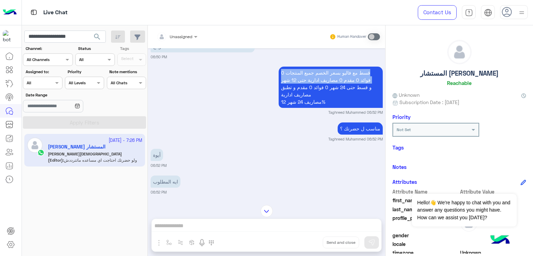
click at [305, 79] on p "قسط مع فاليو بسعر الخصم جميع المنتجات 0 فوائد 0 مقدم 0 مصاريف ادارية حتى 12 شهر…" at bounding box center [331, 87] width 104 height 41
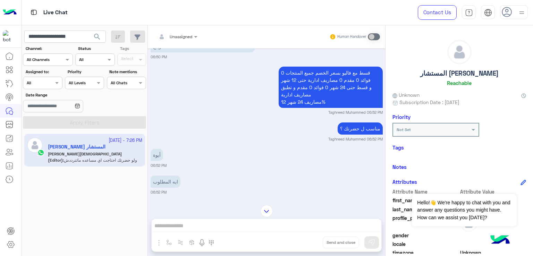
click at [306, 99] on p "قسط مع فاليو بسعر الخصم جميع المنتجات 0 فوائد 0 مقدم 0 مصاريف ادارية حتى 12 شهر…" at bounding box center [331, 87] width 104 height 41
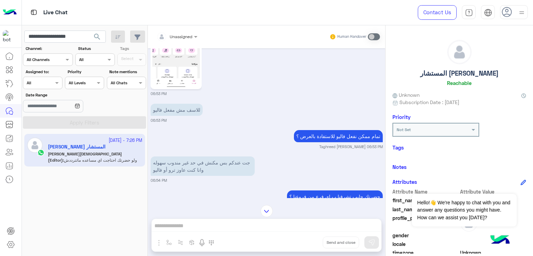
scroll to position [1842, 0]
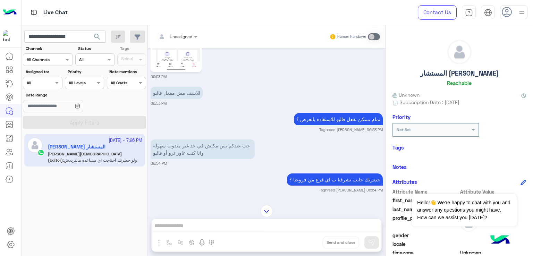
click at [331, 119] on p "تمام ممكن نفعل فاليو للاستفادة بالعرض ؟" at bounding box center [338, 119] width 89 height 12
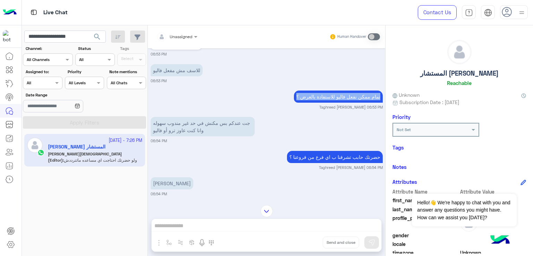
scroll to position [1876, 0]
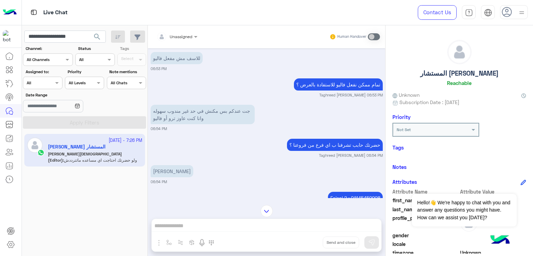
click at [179, 108] on p "جت عندكم بس مكنش في حد غير مندوب سهوله وانا كنت عاوز ترو أو فاليو" at bounding box center [203, 114] width 104 height 19
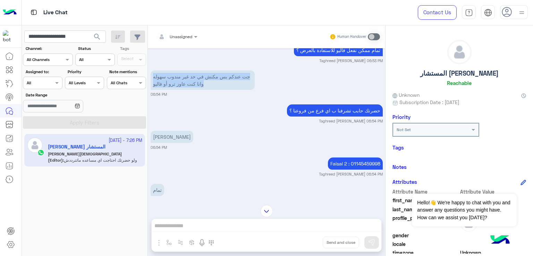
scroll to position [1911, 0]
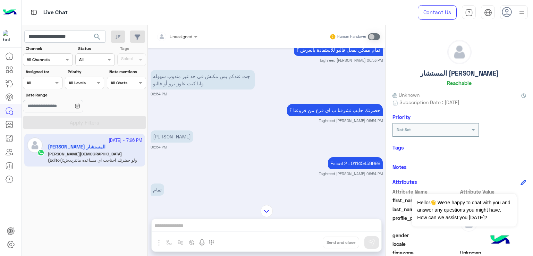
click at [315, 104] on p "حضرتك حابب تشرفنا ب اي فرع من فروعنا ؟" at bounding box center [335, 110] width 96 height 12
click at [181, 135] on p "[PERSON_NAME]" at bounding box center [172, 137] width 43 height 12
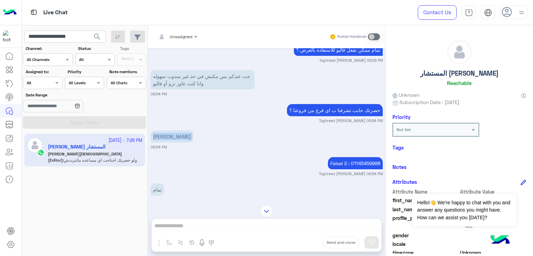
click at [181, 135] on p "[PERSON_NAME]" at bounding box center [172, 137] width 43 height 12
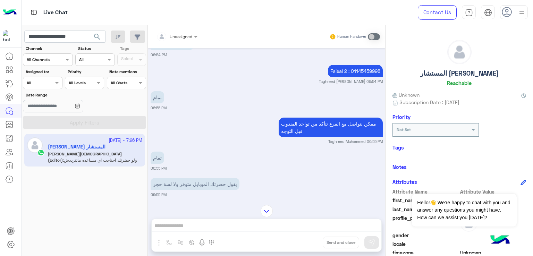
scroll to position [2015, 0]
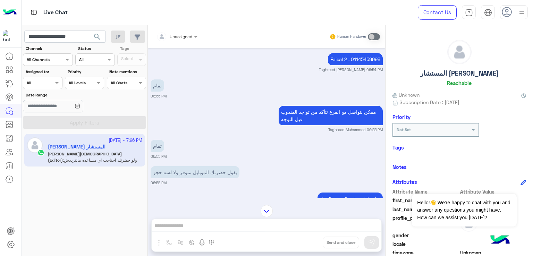
click at [316, 111] on p "ممكن نتواصل مع الفرع نتأكد من تواجد المندوب قبل التوجه" at bounding box center [331, 115] width 104 height 19
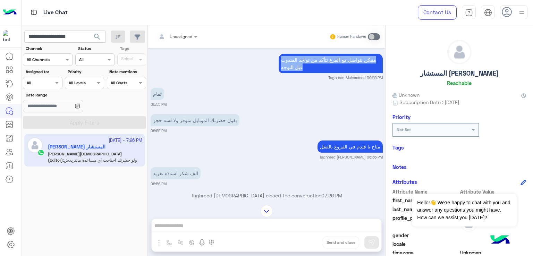
scroll to position [2085, 0]
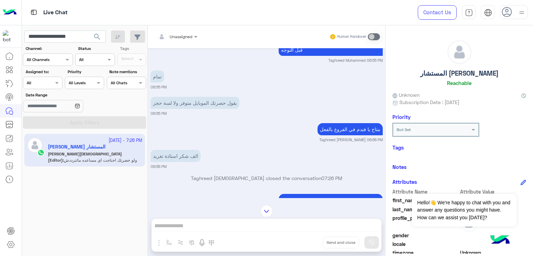
click at [172, 103] on p "بقول حضرتك الموبايل متوفر ولا لسة حجز" at bounding box center [195, 103] width 89 height 12
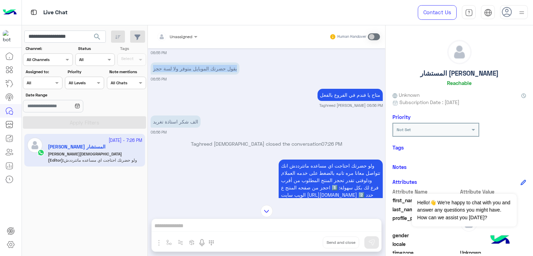
scroll to position [2119, 0]
click at [346, 92] on p "متاح يا فندم في الفروع بالفعل" at bounding box center [350, 95] width 65 height 12
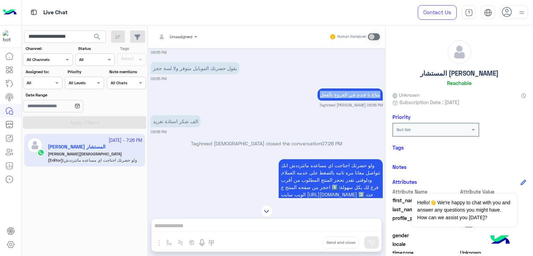
click at [346, 92] on p "متاح يا فندم في الفروع بالفعل" at bounding box center [350, 95] width 65 height 12
click at [188, 118] on p "الف شكر استاذة تغريد" at bounding box center [176, 121] width 50 height 12
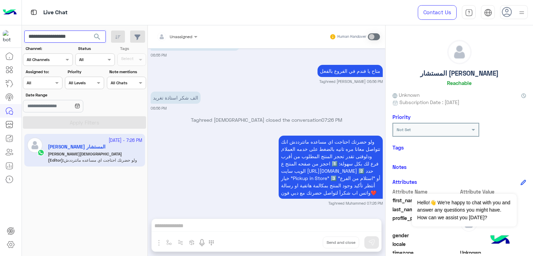
click at [65, 36] on input "**********" at bounding box center [65, 37] width 82 height 13
click at [82, 34] on input "**********" at bounding box center [65, 37] width 82 height 13
drag, startPoint x: 87, startPoint y: 36, endPoint x: 50, endPoint y: 37, distance: 37.2
click at [50, 37] on input "**********" at bounding box center [65, 37] width 82 height 13
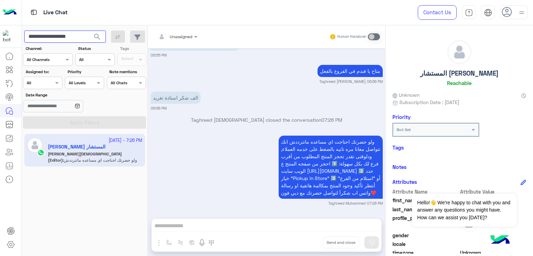
click at [72, 39] on input "**********" at bounding box center [65, 37] width 82 height 13
paste input "text"
click at [99, 35] on span "search" at bounding box center [97, 37] width 8 height 8
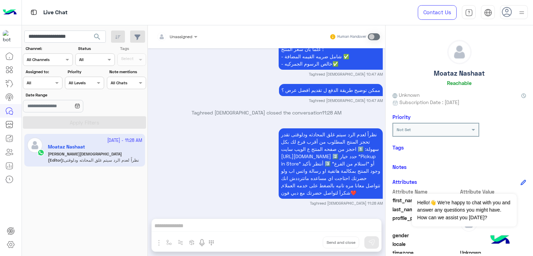
scroll to position [899, 0]
click at [57, 42] on input "**********" at bounding box center [65, 37] width 82 height 13
paste input "text"
click at [96, 36] on span "search" at bounding box center [97, 37] width 8 height 8
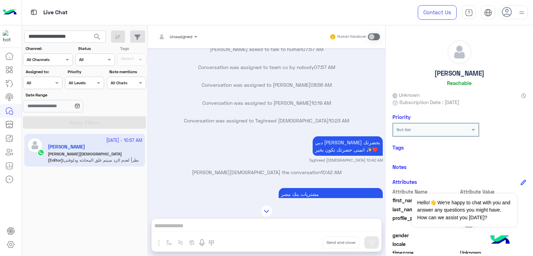
scroll to position [357, 0]
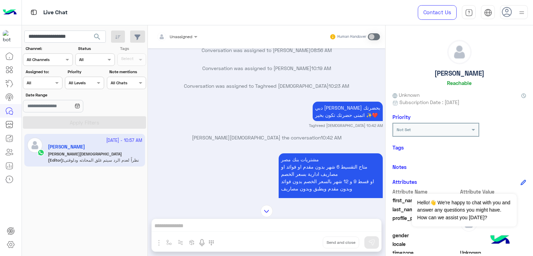
click at [327, 121] on p "دبي فون [PERSON_NAME] اهلا بحضرتك اتمنى حضرتك تكون بخير ✨❤️" at bounding box center [348, 111] width 70 height 19
click at [337, 114] on p "دبي فون [PERSON_NAME] اهلا بحضرتك اتمنى حضرتك تكون بخير ✨❤️" at bounding box center [348, 111] width 70 height 19
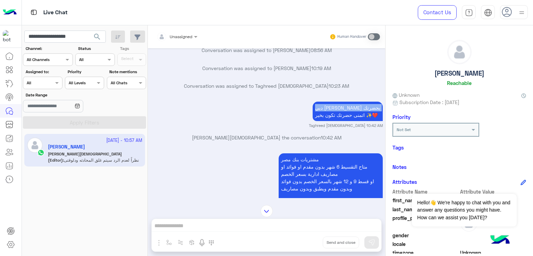
click at [337, 114] on p "دبي فون [PERSON_NAME] اهلا بحضرتك اتمنى حضرتك تكون بخير ✨❤️" at bounding box center [348, 111] width 70 height 19
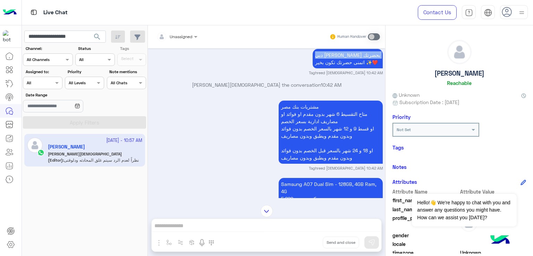
scroll to position [427, 0]
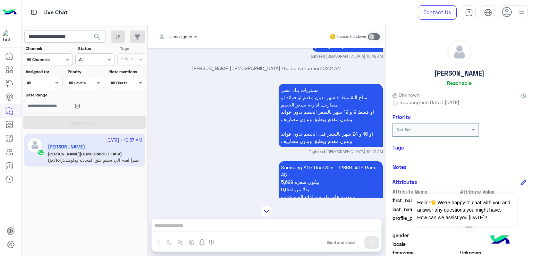
click at [305, 111] on p "مشتريات بنك مصر متاح التقسيط 6 شهر بدون مقدم او فوائد او مصاريف ادارية بسعر الخ…" at bounding box center [331, 115] width 104 height 63
click at [296, 101] on p "مشتريات بنك مصر متاح التقسيط 6 شهر بدون مقدم او فوائد او مصاريف ادارية بسعر الخ…" at bounding box center [331, 115] width 104 height 63
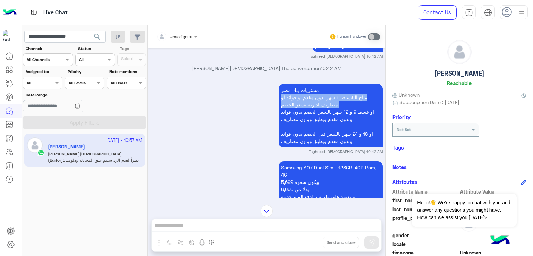
click at [296, 101] on p "مشتريات بنك مصر متاح التقسيط 6 شهر بدون مقدم او فوائد او مصاريف ادارية بسعر الخ…" at bounding box center [331, 115] width 104 height 63
click at [292, 122] on p "مشتريات بنك مصر متاح التقسيط 6 شهر بدون مقدم او فوائد او مصاريف ادارية بسعر الخ…" at bounding box center [331, 115] width 104 height 63
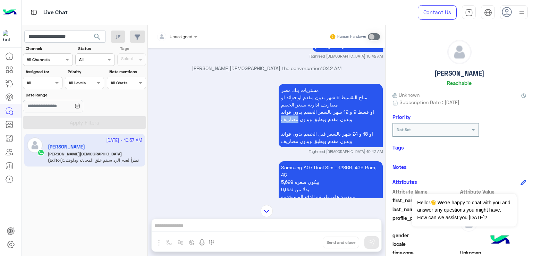
click at [292, 122] on p "مشتريات بنك مصر متاح التقسيط 6 شهر بدون مقدم او فوائد او مصاريف ادارية بسعر الخ…" at bounding box center [331, 115] width 104 height 63
click at [296, 139] on p "مشتريات بنك مصر متاح التقسيط 6 شهر بدون مقدم او فوائد او مصاريف ادارية بسعر الخ…" at bounding box center [331, 115] width 104 height 63
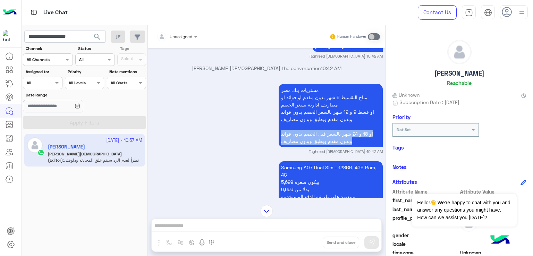
click at [296, 139] on p "مشتريات بنك مصر متاح التقسيط 6 شهر بدون مقدم او فوائد او مصاريف ادارية بسعر الخ…" at bounding box center [331, 115] width 104 height 63
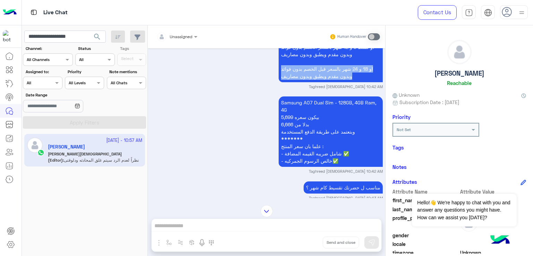
scroll to position [496, 0]
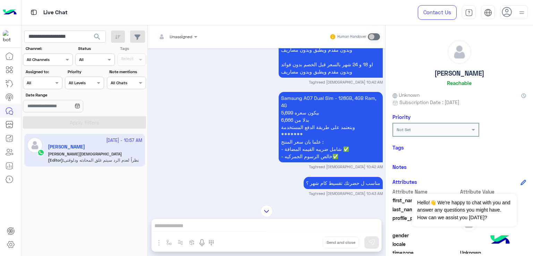
click at [290, 113] on p "Samsung A07 Dual Sim - 128GB, 4GB Ram, 4G بيكون سعره 5,699 بدلا من 6,666 وبتعتم…" at bounding box center [331, 127] width 104 height 70
click at [302, 126] on p "Samsung A07 Dual Sim - 128GB, 4GB Ram, 4G بيكون سعره 5,699 بدلا من 6,666 وبتعتم…" at bounding box center [331, 127] width 104 height 70
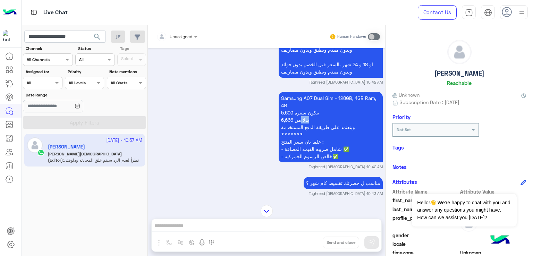
click at [302, 126] on p "Samsung A07 Dual Sim - 128GB, 4GB Ram, 4G بيكون سعره 5,699 بدلا من 6,666 وبتعتم…" at bounding box center [331, 127] width 104 height 70
click at [301, 132] on p "Samsung A07 Dual Sim - 128GB, 4GB Ram, 4G بيكون سعره 5,699 بدلا من 6,666 وبتعتم…" at bounding box center [331, 127] width 104 height 70
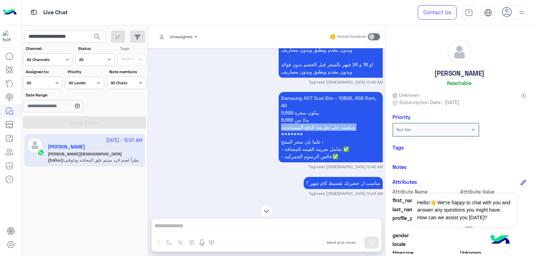
click at [301, 132] on p "Samsung A07 Dual Sim - 128GB, 4GB Ram, 4G بيكون سعره 5,699 بدلا من 6,666 وبتعتم…" at bounding box center [331, 127] width 104 height 70
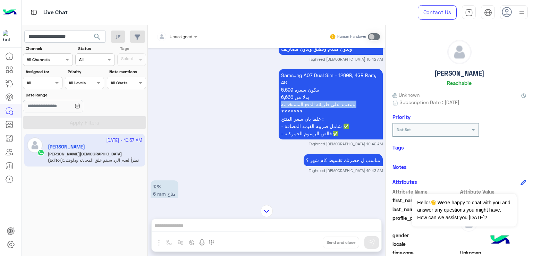
scroll to position [531, 0]
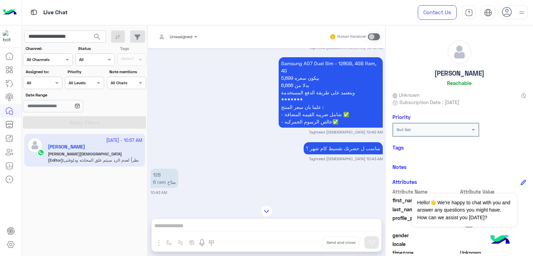
click at [308, 116] on p "Samsung A07 Dual Sim - 128GB, 4GB Ram, 4G بيكون سعره 5,699 بدلا من 6,666 وبتعتم…" at bounding box center [331, 92] width 104 height 70
click at [307, 124] on p "Samsung A07 Dual Sim - 128GB, 4GB Ram, 4G بيكون سعره 5,699 بدلا من 6,666 وبتعتم…" at bounding box center [331, 92] width 104 height 70
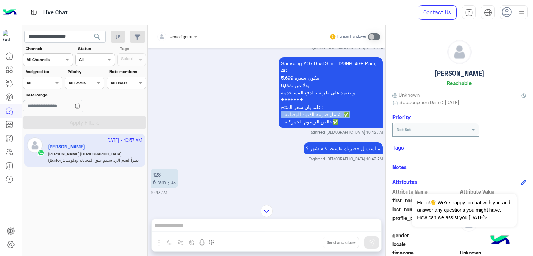
click at [307, 124] on p "Samsung A07 Dual Sim - 128GB, 4GB Ram, 4G بيكون سعره 5,699 بدلا من 6,666 وبتعتم…" at bounding box center [331, 92] width 104 height 70
click at [305, 128] on p "Samsung A07 Dual Sim - 128GB, 4GB Ram, 4G بيكون سعره 5,699 بدلا من 6,666 وبتعتم…" at bounding box center [331, 92] width 104 height 70
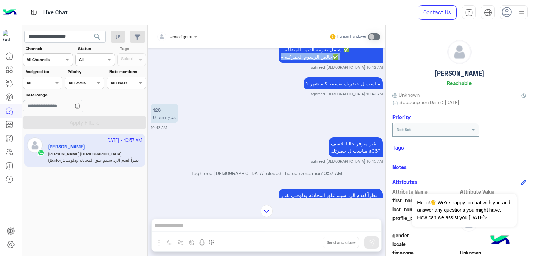
scroll to position [600, 0]
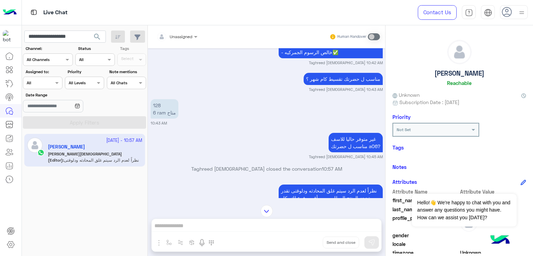
click at [329, 85] on p "مناسب ل حضرتك تقسيط كام شهر ؟" at bounding box center [343, 79] width 79 height 12
click at [162, 110] on p "128 6 ram متاح" at bounding box center [165, 108] width 28 height 19
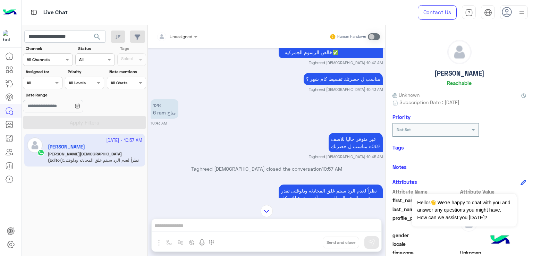
click at [170, 117] on p "128 6 ram متاح" at bounding box center [165, 108] width 28 height 19
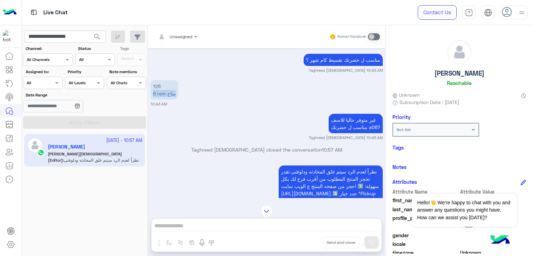
scroll to position [635, 0]
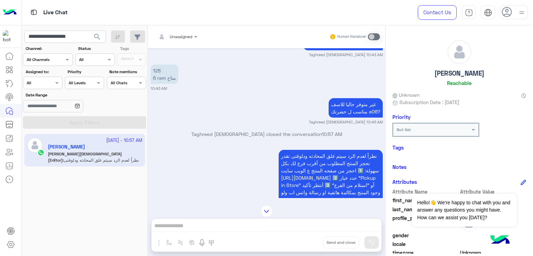
click at [349, 112] on p "غير متوفر حاليا للاسف مناسب ل حضرتك a06?" at bounding box center [356, 107] width 54 height 19
click at [347, 118] on p "غير متوفر حاليا للاسف مناسب ل حضرتك a06?" at bounding box center [356, 107] width 54 height 19
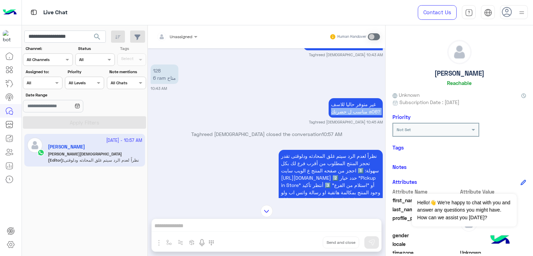
click at [347, 118] on p "غير متوفر حاليا للاسف مناسب ل حضرتك a06?" at bounding box center [356, 107] width 54 height 19
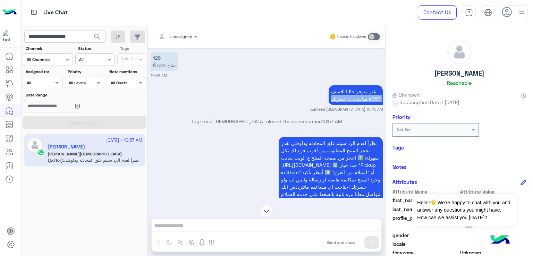
scroll to position [670, 0]
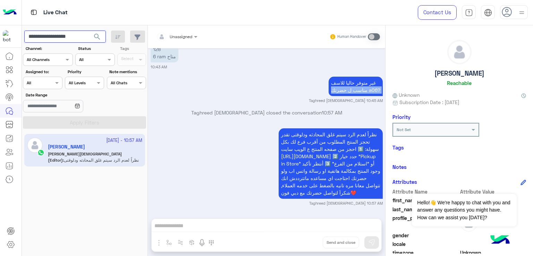
click at [61, 38] on input "**********" at bounding box center [65, 37] width 82 height 13
click at [249, 219] on div "Unassigned Human Handover [DATE] القائمة الرئيسية 07:57 AM لتصفح الخدمات التى ي…" at bounding box center [267, 142] width 238 height 234
click at [72, 37] on input "**********" at bounding box center [65, 37] width 82 height 13
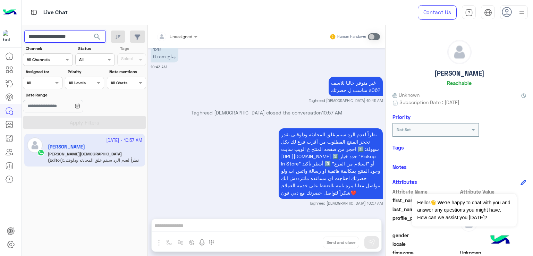
click at [72, 37] on input "**********" at bounding box center [65, 37] width 82 height 13
paste input "text"
click at [89, 31] on button "search" at bounding box center [97, 38] width 17 height 15
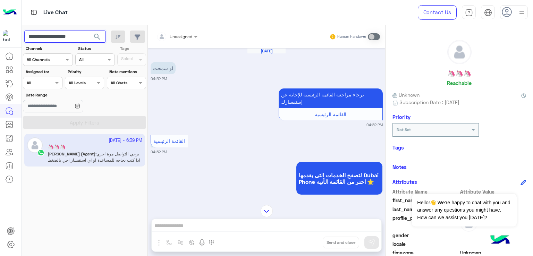
scroll to position [810, 0]
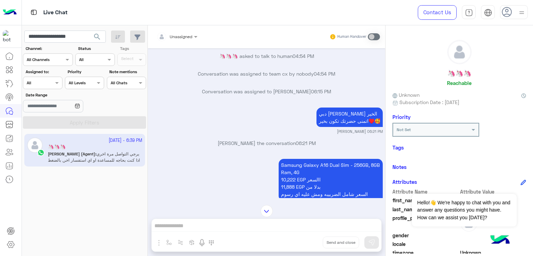
click at [307, 118] on div "دبي [PERSON_NAME] الخير اتمنى حضرتك تكون بخير♥️🥰 Rahma Samir 06:21 PM" at bounding box center [267, 120] width 232 height 28
click at [324, 122] on p "دبي فون رحمة [PERSON_NAME] الخير اتمنى حضرتك تكون بخير♥️🥰" at bounding box center [350, 117] width 66 height 19
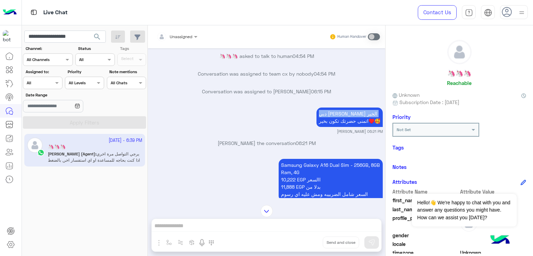
click at [324, 122] on p "دبي فون رحمة [PERSON_NAME] الخير اتمنى حضرتك تكون بخير♥️🥰" at bounding box center [350, 117] width 66 height 19
click at [326, 127] on p "دبي فون رحمة [PERSON_NAME] الخير اتمنى حضرتك تكون بخير♥️🥰" at bounding box center [350, 117] width 66 height 19
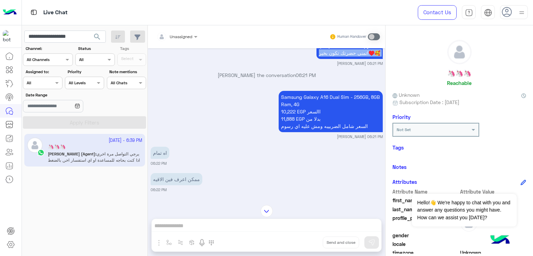
scroll to position [879, 0]
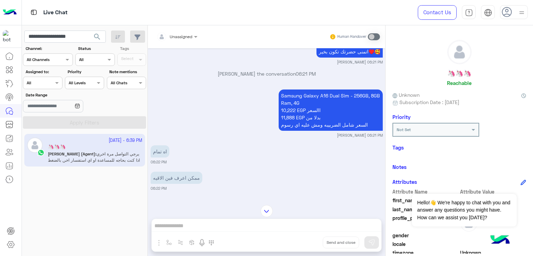
click at [306, 108] on p "Samsung Galaxy A16 Dual Sim - 256GB, 8GB Ram, 4G 10,222 EGP االسعر 11,888 EGP ب…" at bounding box center [331, 110] width 104 height 41
click at [313, 126] on p "Samsung Galaxy A16 Dual Sim - 256GB, 8GB Ram, 4G 10,222 EGP االسعر 11,888 EGP ب…" at bounding box center [331, 110] width 104 height 41
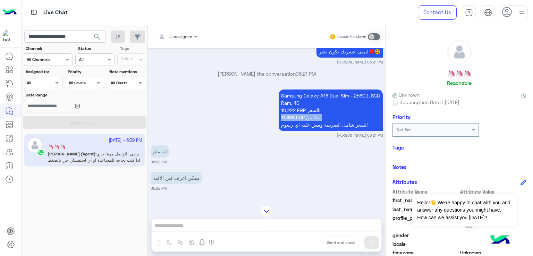
click at [313, 126] on p "Samsung Galaxy A16 Dual Sim - 256GB, 8GB Ram, 4G 10,222 EGP االسعر 11,888 EGP ب…" at bounding box center [331, 110] width 104 height 41
click at [310, 131] on p "Samsung Galaxy A16 Dual Sim - 256GB, 8GB Ram, 4G 10,222 EGP االسعر 11,888 EGP ب…" at bounding box center [331, 110] width 104 height 41
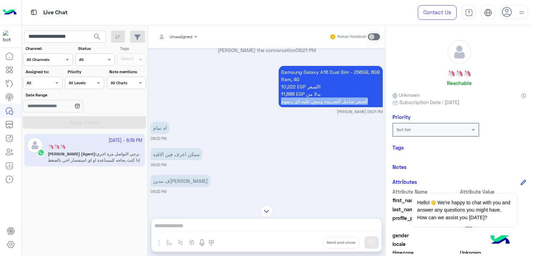
scroll to position [914, 0]
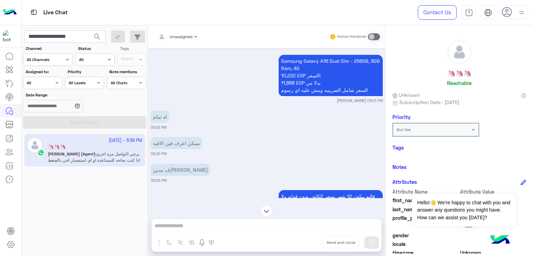
click at [165, 149] on p "ممكن اعرف فين الاقيه" at bounding box center [177, 143] width 52 height 12
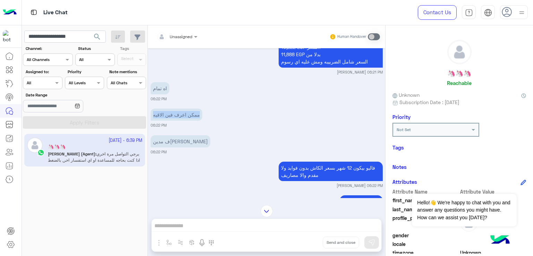
scroll to position [983, 0]
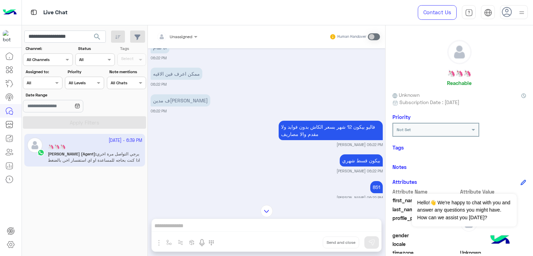
click at [162, 100] on div "ف مدين[PERSON_NAME]" at bounding box center [181, 101] width 60 height 16
click at [162, 100] on p "ف مدين[PERSON_NAME]" at bounding box center [181, 100] width 60 height 12
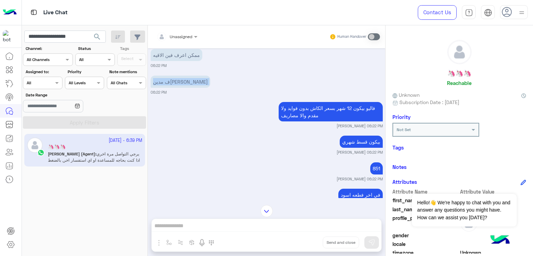
scroll to position [1018, 0]
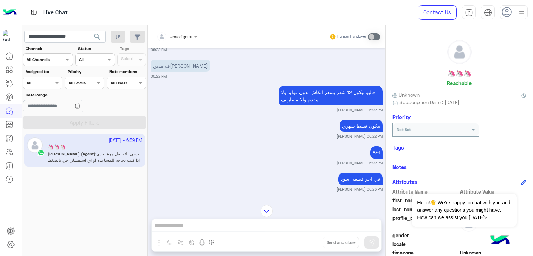
click at [300, 100] on p "فاليو بيكون 12 شهر بسعر الكاش بدون فوايد ولا مقدم والا مصاريف" at bounding box center [331, 95] width 104 height 19
drag, startPoint x: 300, startPoint y: 100, endPoint x: 299, endPoint y: 103, distance: 3.8
click at [299, 102] on p "فاليو بيكون 12 شهر بسعر الكاش بدون فوايد ولا مقدم والا مصاريف" at bounding box center [331, 95] width 104 height 19
click at [299, 103] on p "فاليو بيكون 12 شهر بسعر الكاش بدون فوايد ولا مقدم والا مصاريف" at bounding box center [331, 95] width 104 height 19
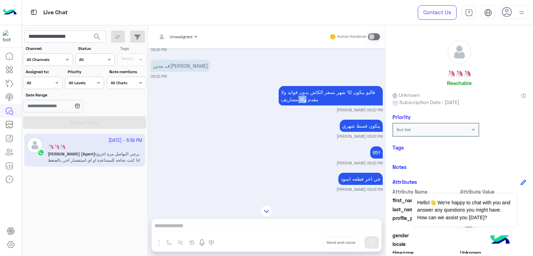
click at [299, 103] on p "فاليو بيكون 12 شهر بسعر الكاش بدون فوايد ولا مقدم والا مصاريف" at bounding box center [331, 95] width 104 height 19
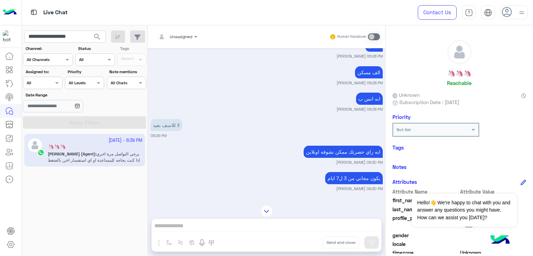
scroll to position [1504, 0]
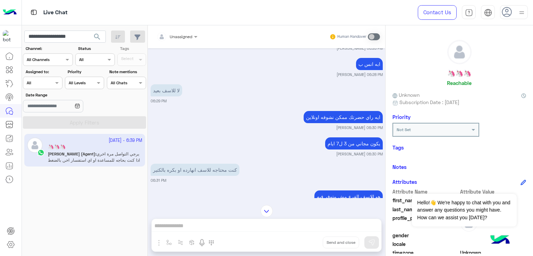
click at [332, 123] on p "ايه راي حضرتك ممكن نشوفه اونلاين" at bounding box center [343, 117] width 79 height 12
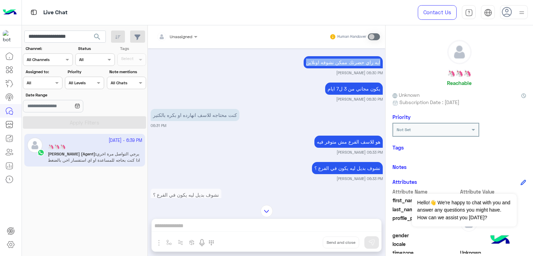
scroll to position [1574, 0]
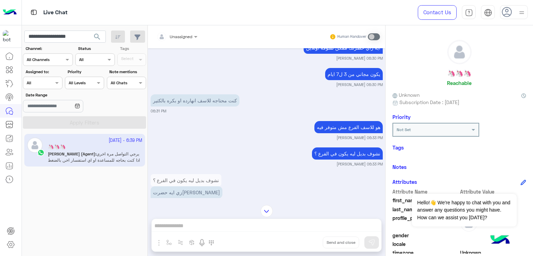
click at [204, 105] on p "كنت محتاجه للاسف انهارده او بكره بالكتير" at bounding box center [195, 100] width 89 height 12
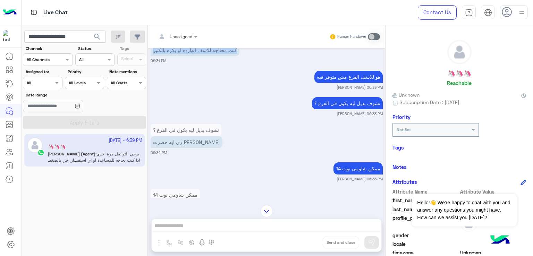
scroll to position [1643, 0]
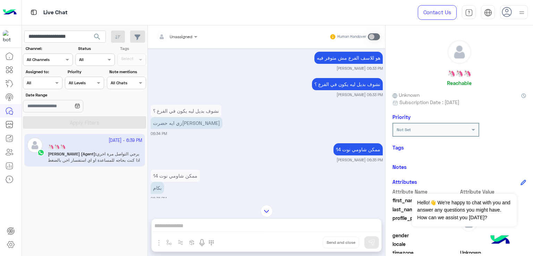
click at [353, 64] on p "هو للاسف الفرع مش متوفر فيه" at bounding box center [349, 58] width 68 height 12
click at [342, 90] on p "نشوف بديل ليه يكون في الفرع ؟" at bounding box center [347, 84] width 71 height 12
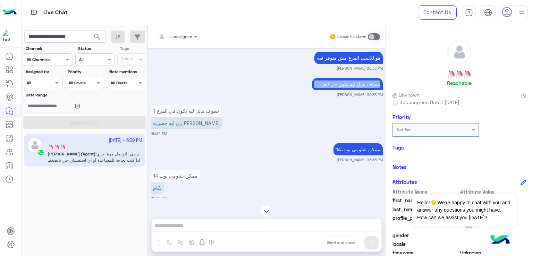
click at [342, 90] on p "نشوف بديل ليه يكون في الفرع ؟" at bounding box center [347, 84] width 71 height 12
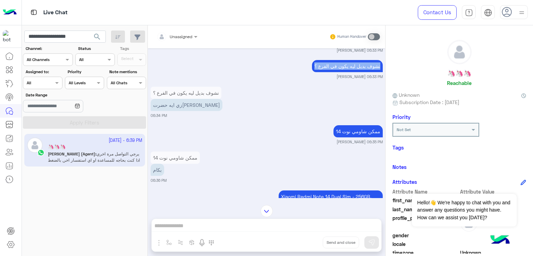
scroll to position [1678, 0]
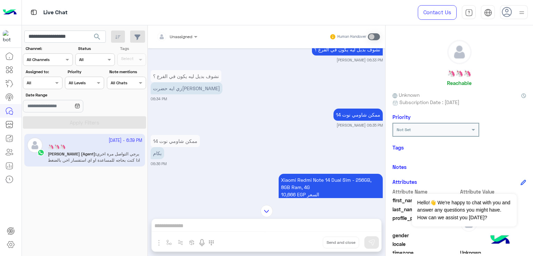
click at [171, 94] on p "زي ايه حضرت[PERSON_NAME]" at bounding box center [187, 88] width 72 height 12
click at [342, 121] on p "ممكن شاومي نوت 14" at bounding box center [358, 115] width 49 height 12
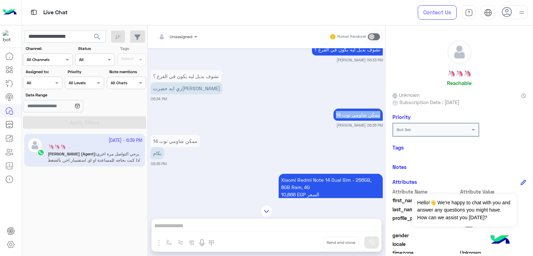
click at [342, 121] on p "ممكن شاومي نوت 14" at bounding box center [358, 115] width 49 height 12
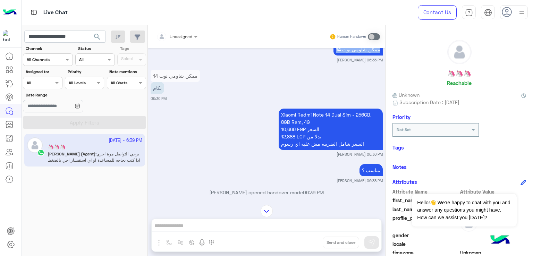
scroll to position [1748, 0]
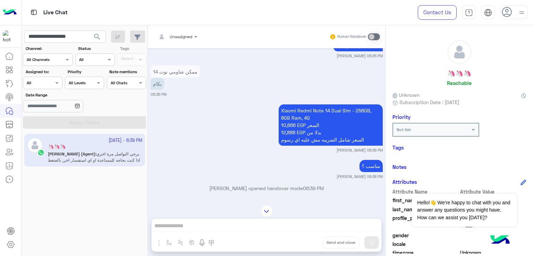
click at [311, 116] on p "Xiaomi Redmi Note 14 Dual Sim - 256GB, 8GB Ram, 4G 10,666 EGP السعر 12,888 EGP …" at bounding box center [331, 125] width 104 height 41
click at [300, 131] on p "Xiaomi Redmi Note 14 Dual Sim - 256GB, 8GB Ram, 4G 10,666 EGP السعر 12,888 EGP …" at bounding box center [331, 125] width 104 height 41
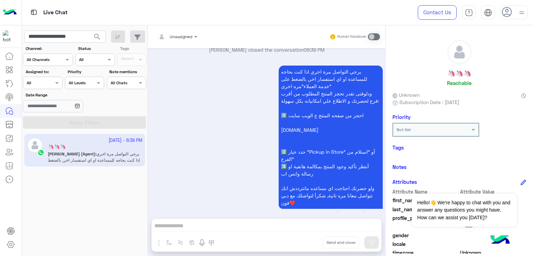
scroll to position [1920, 0]
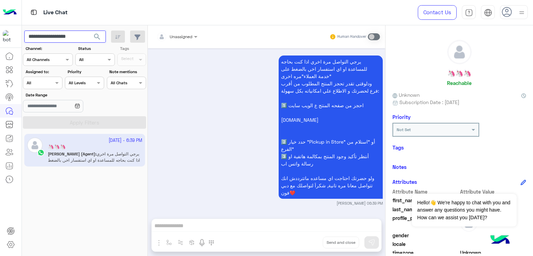
click at [65, 38] on input "**********" at bounding box center [65, 37] width 82 height 13
click at [84, 39] on input "**********" at bounding box center [65, 37] width 82 height 13
drag, startPoint x: 85, startPoint y: 38, endPoint x: 50, endPoint y: 38, distance: 35.4
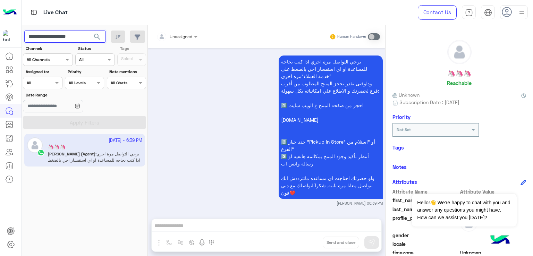
click at [50, 38] on input "**********" at bounding box center [65, 37] width 82 height 13
click at [55, 34] on input "**********" at bounding box center [65, 37] width 82 height 13
paste input "text"
click at [98, 31] on button "search" at bounding box center [97, 38] width 17 height 15
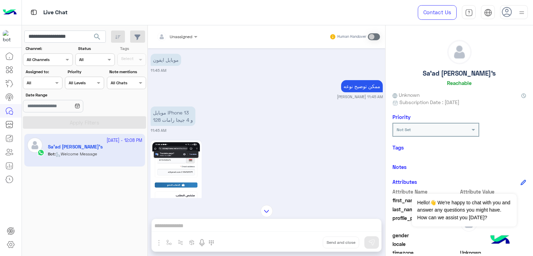
scroll to position [1921, 0]
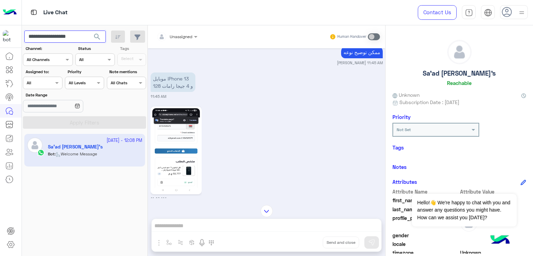
click at [60, 38] on input "**********" at bounding box center [65, 37] width 82 height 13
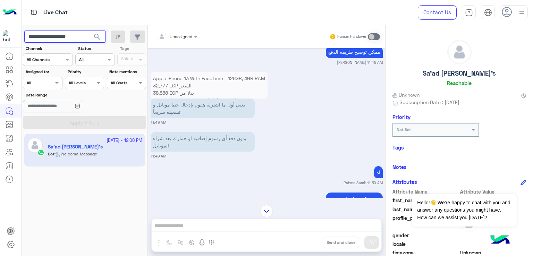
scroll to position [2268, 0]
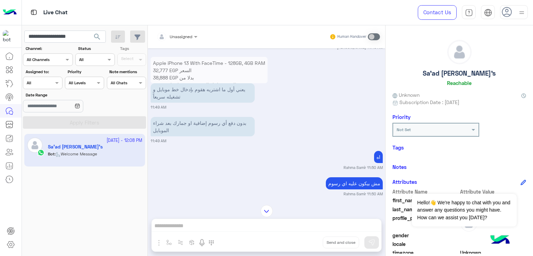
click at [192, 103] on p "يعني أول ما اشتريه هقوم بإدخال خط موبايل و تشغيله سريعاً" at bounding box center [203, 92] width 104 height 19
click at [175, 136] on p "بدون دفع أي رسوم إضافية او جمارك بعد شراء الموبايل" at bounding box center [203, 126] width 104 height 19
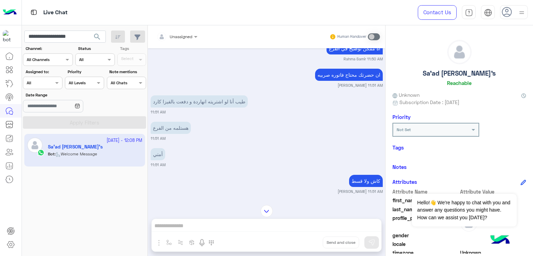
scroll to position [2512, 0]
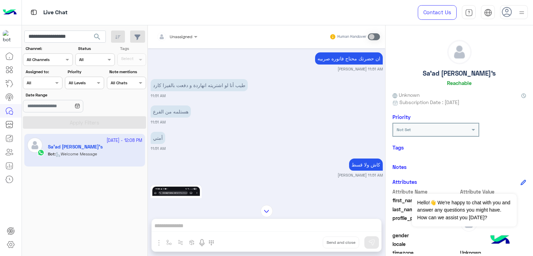
click at [189, 91] on p "طيب أنا لو اشتريته انهاردة و دفعت بالفيزا كارد" at bounding box center [199, 85] width 97 height 12
click at [174, 118] on p "هستلمه من الفرع" at bounding box center [171, 112] width 40 height 12
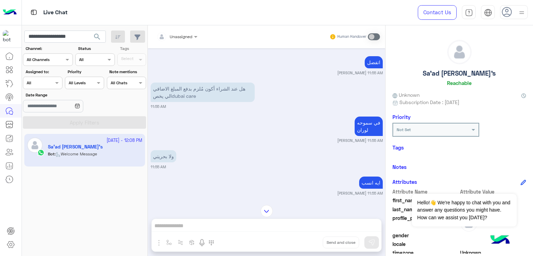
scroll to position [2928, 0]
click at [175, 102] on p "هل عند الشراء أكون مُلزم بدفع المبلغ الاضافي الي يخصdubai care" at bounding box center [203, 92] width 104 height 19
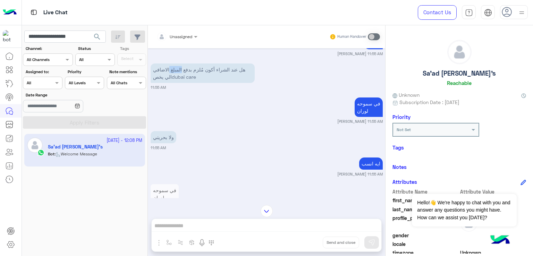
scroll to position [2963, 0]
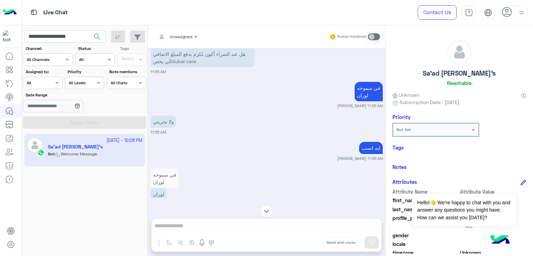
click at [345, 106] on div "في سموحه [PERSON_NAME] 11:55 AM" at bounding box center [267, 94] width 232 height 28
click at [165, 128] on p "ولا بحريتي" at bounding box center [164, 122] width 26 height 12
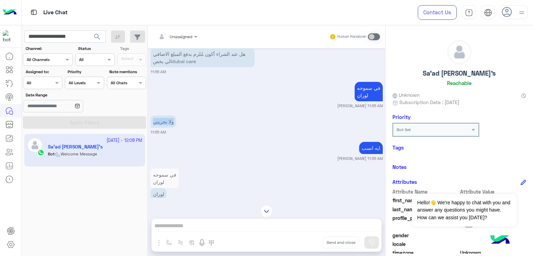
click at [165, 128] on p "ولا بحريتي" at bounding box center [164, 122] width 26 height 12
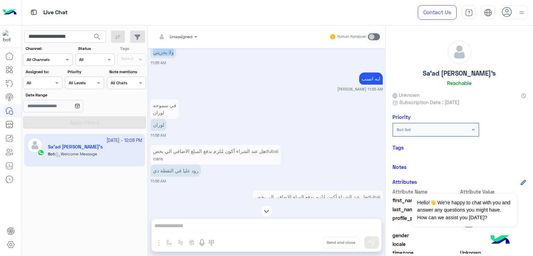
scroll to position [3067, 0]
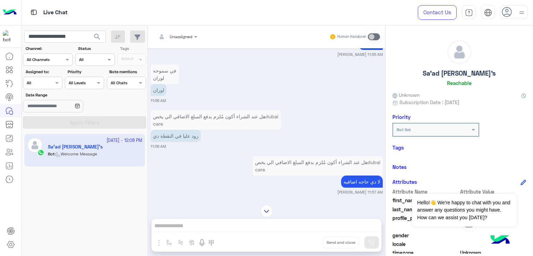
click at [183, 142] on p "رود عليا في النقطة دي" at bounding box center [176, 136] width 50 height 12
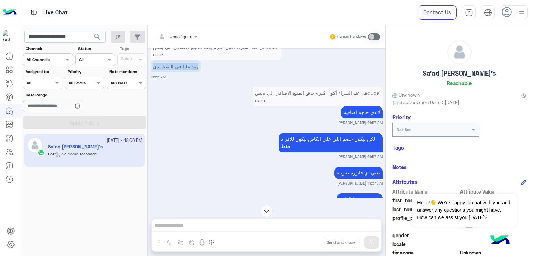
scroll to position [3171, 0]
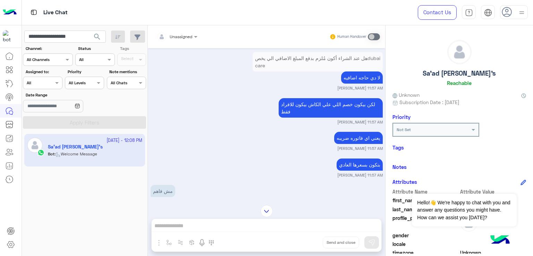
click at [287, 118] on p "لكن بيكون خصم اللي علي الكاش بيكون للافراد فقط" at bounding box center [331, 107] width 104 height 19
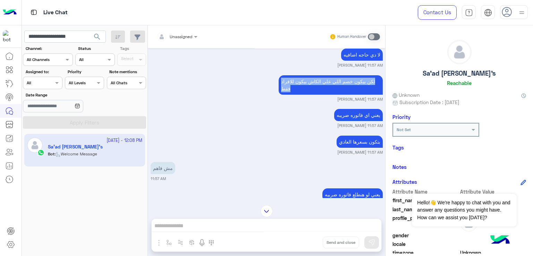
scroll to position [3206, 0]
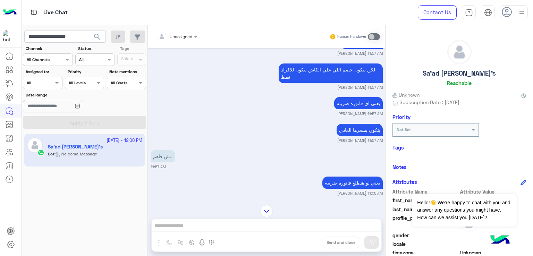
click at [355, 109] on p "يعني اي فاتوره ضريبه" at bounding box center [358, 103] width 49 height 12
click at [349, 138] on div "بتكون بسعرها العادي" at bounding box center [360, 130] width 46 height 16
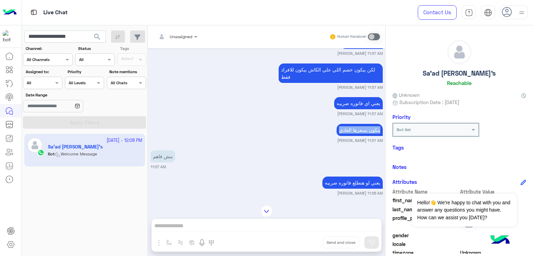
click at [349, 138] on div "بتكون بسعرها العادي" at bounding box center [360, 130] width 46 height 16
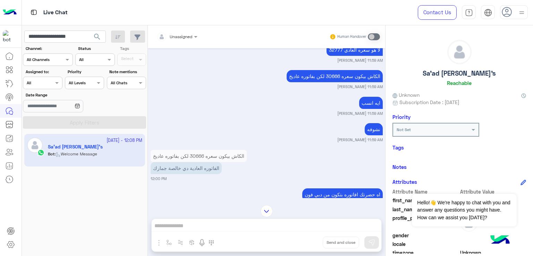
scroll to position [3484, 0]
click at [311, 82] on p "الكاش بيكون سعره 30666 لكن بفاتوره عاديخ" at bounding box center [335, 76] width 96 height 12
click at [374, 109] on p "ايه انسب" at bounding box center [371, 103] width 24 height 12
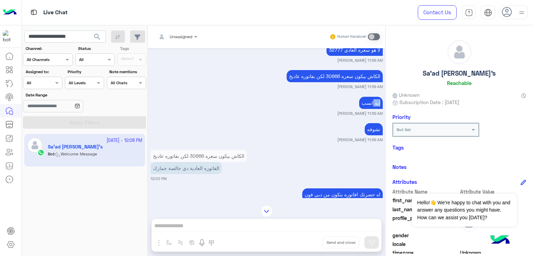
click at [374, 109] on p "ايه انسب" at bounding box center [371, 103] width 24 height 12
click at [368, 137] on div "نشوفه" at bounding box center [374, 130] width 18 height 16
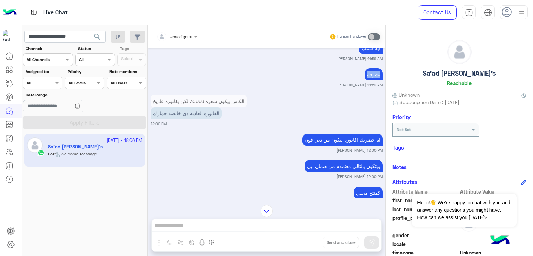
scroll to position [3553, 0]
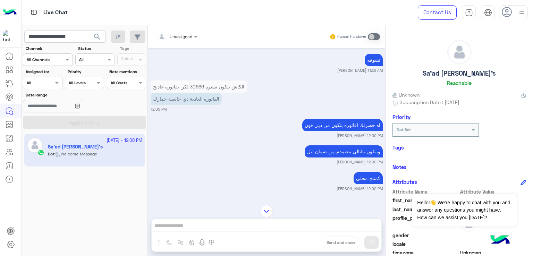
click at [171, 105] on p "الفاتوره العادية دي خالصة جمارك" at bounding box center [186, 99] width 71 height 12
click at [333, 131] on p "اه حضرتك افاتوره بتكون من دبي فون" at bounding box center [342, 125] width 81 height 12
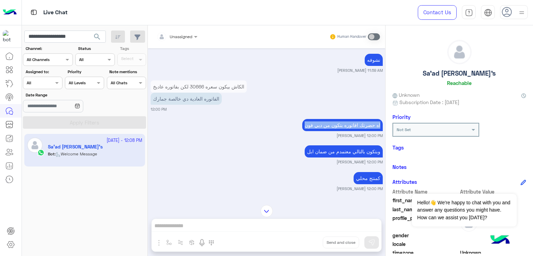
click at [333, 131] on p "اه حضرتك افاتوره بتكون من دبي فون" at bounding box center [342, 125] width 81 height 12
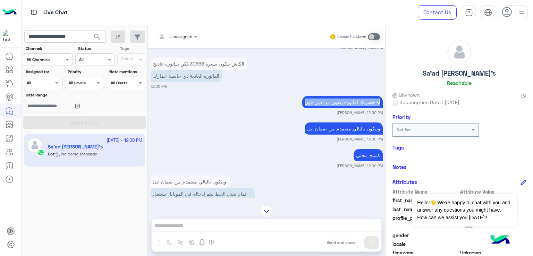
scroll to position [3588, 0]
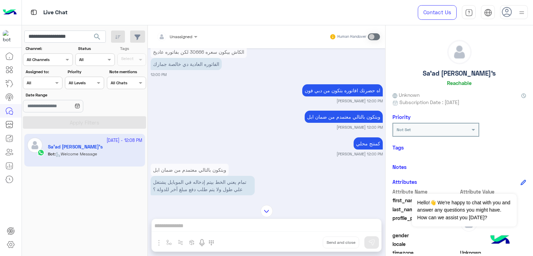
click at [333, 123] on p "وبتكون بالتالي معتمدم من ضمان ابل" at bounding box center [344, 117] width 78 height 12
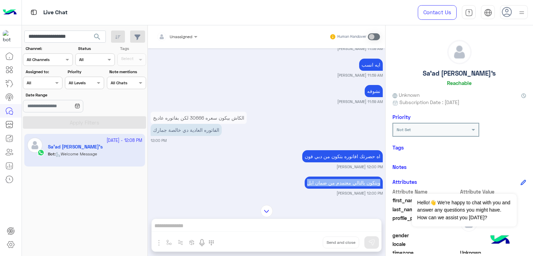
scroll to position [3519, 0]
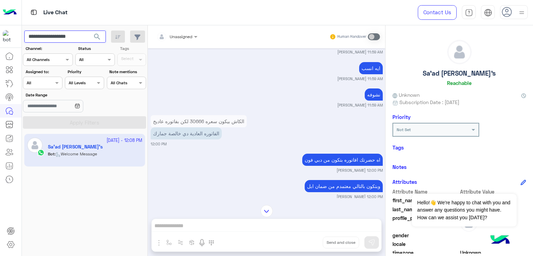
click at [60, 42] on input "**********" at bounding box center [65, 37] width 82 height 13
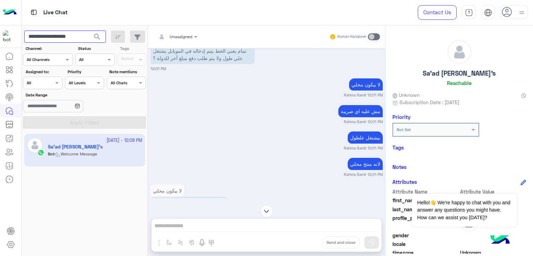
scroll to position [3727, 0]
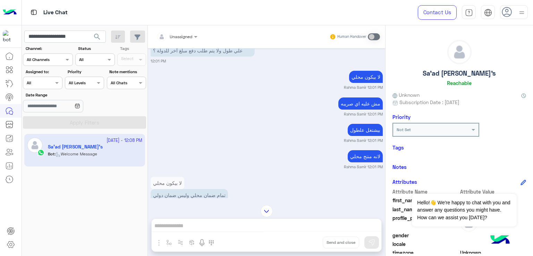
click at [194, 57] on p "تمام يعني الخط بيتم إدخاله في الموبايل يشتغل علي طول ولا يتم طلب دفع مبلغ آخر ل…" at bounding box center [203, 46] width 104 height 19
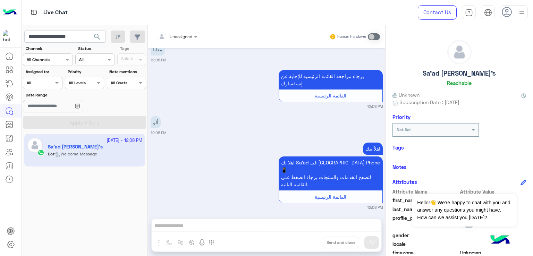
scroll to position [4930, 0]
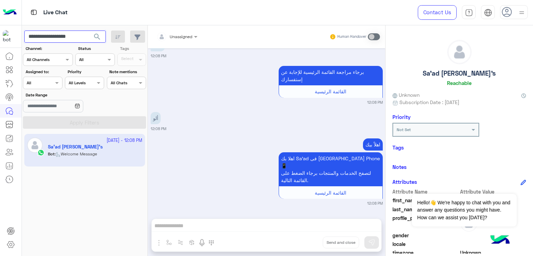
click at [69, 40] on input "**********" at bounding box center [65, 37] width 82 height 13
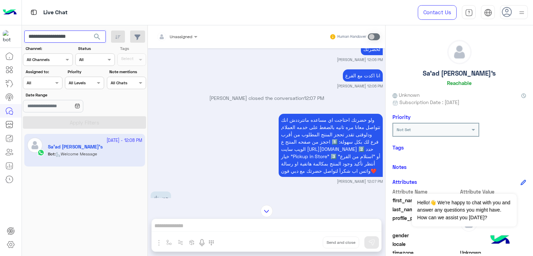
scroll to position [4617, 0]
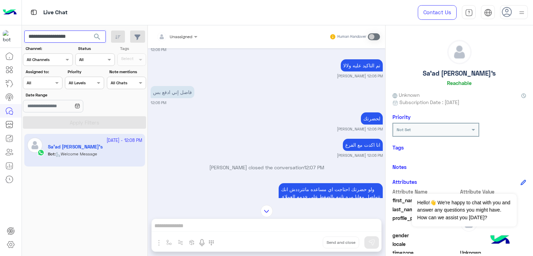
click at [71, 38] on input "**********" at bounding box center [65, 37] width 82 height 13
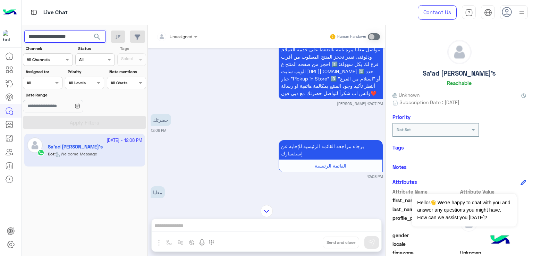
scroll to position [4791, 0]
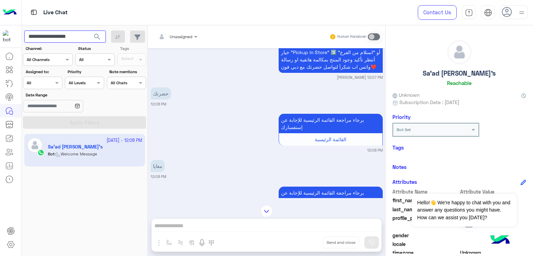
paste input "text"
click at [100, 38] on span "search" at bounding box center [97, 37] width 8 height 8
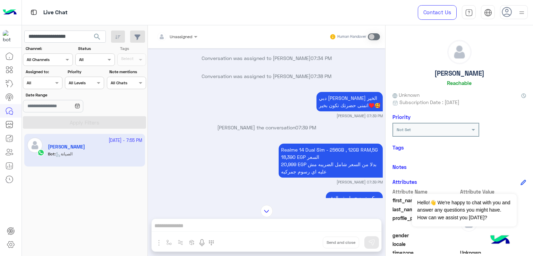
scroll to position [390, 0]
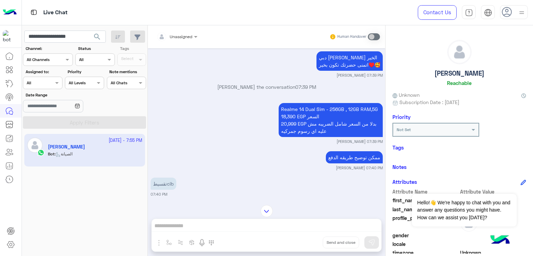
click at [307, 122] on p "Realme 14 Dual Sim - 256GB , 12GB RAM,5G 18,390 EGP السعر 20,999 EGP بدلا من ال…" at bounding box center [331, 120] width 104 height 34
click at [307, 126] on p "Realme 14 Dual Sim - 256GB , 12GB RAM,5G 18,390 EGP السعر 20,999 EGP بدلا من ال…" at bounding box center [331, 120] width 104 height 34
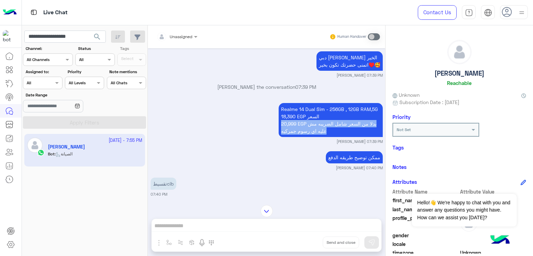
click at [307, 126] on p "Realme 14 Dual Sim - 256GB , 12GB RAM,5G 18,390 EGP السعر 20,999 EGP بدلا من ال…" at bounding box center [331, 120] width 104 height 34
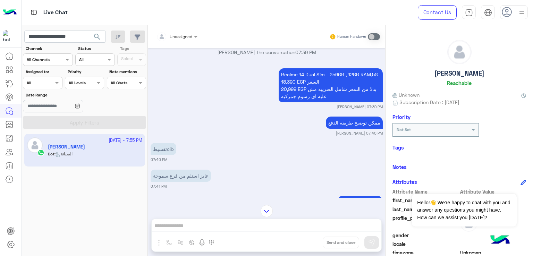
click at [341, 126] on p "ممكن توضيح طريقه الدفع" at bounding box center [354, 123] width 57 height 12
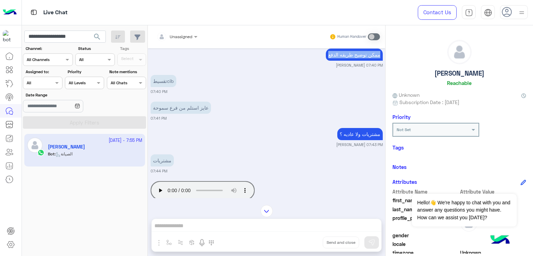
scroll to position [494, 0]
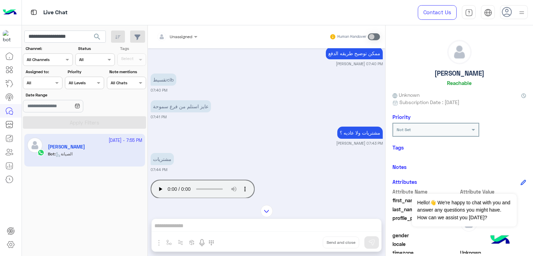
click at [179, 113] on p "عايز استلم من فرع سموحة" at bounding box center [181, 106] width 60 height 12
click at [371, 139] on p "مشتريات ولا عاديه ؟" at bounding box center [360, 133] width 45 height 12
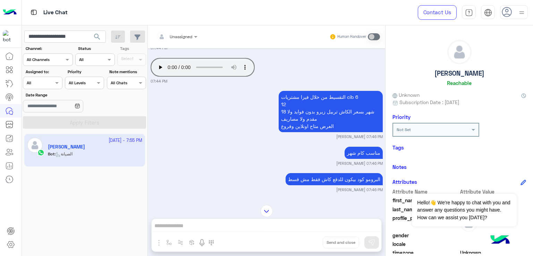
scroll to position [633, 0]
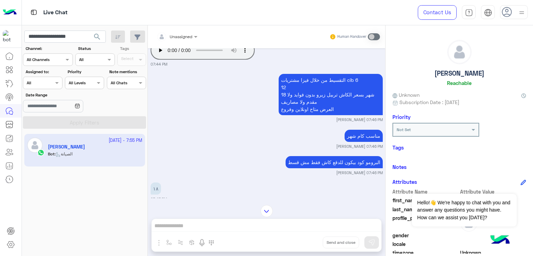
click at [315, 107] on p "التقسيط من خلال فيزا مشتريات cib 6 12 18 شهر بسعر الكاش تربيل زيرو بدون فوايد و…" at bounding box center [331, 94] width 104 height 41
click at [307, 85] on p "التقسيط من خلال فيزا مشتريات cib 6 12 18 شهر بسعر الكاش تربيل زيرو بدون فوايد و…" at bounding box center [331, 94] width 104 height 41
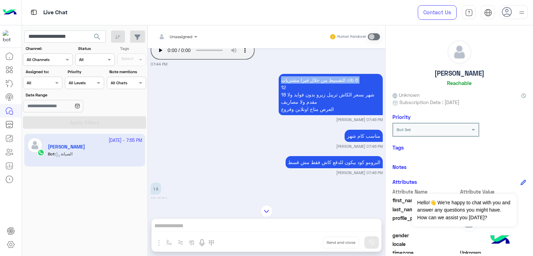
click at [307, 85] on p "التقسيط من خلال فيزا مشتريات cib 6 12 18 شهر بسعر الكاش تربيل زيرو بدون فوايد و…" at bounding box center [331, 94] width 104 height 41
click at [307, 107] on p "التقسيط من خلال فيزا مشتريات cib 6 12 18 شهر بسعر الكاش تربيل زيرو بدون فوايد و…" at bounding box center [331, 94] width 104 height 41
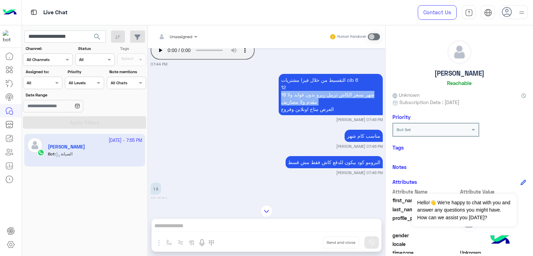
click at [307, 107] on p "التقسيط من خلال فيزا مشتريات cib 6 12 18 شهر بسعر الكاش تربيل زيرو بدون فوايد و…" at bounding box center [331, 94] width 104 height 41
click at [314, 113] on p "التقسيط من خلال فيزا مشتريات cib 6 12 18 شهر بسعر الكاش تربيل زيرو بدون فوايد و…" at bounding box center [331, 94] width 104 height 41
click at [356, 137] on p "مناسب كام شهر" at bounding box center [364, 136] width 38 height 12
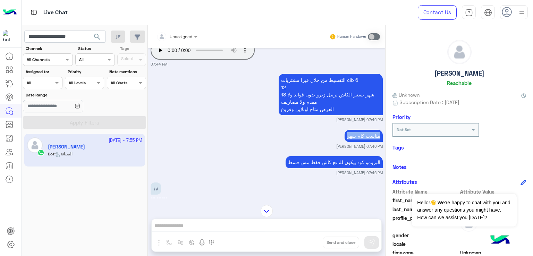
click at [356, 137] on p "مناسب كام شهر" at bounding box center [364, 136] width 38 height 12
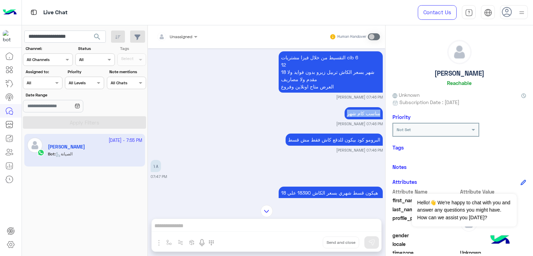
scroll to position [668, 0]
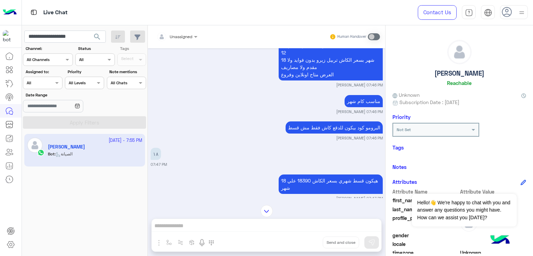
click at [309, 127] on p "البرومو كود بيكون للدقع كاش فقط مش قسط" at bounding box center [334, 128] width 97 height 12
click at [309, 128] on p "البرومو كود بيكون للدقع كاش فقط مش قسط" at bounding box center [334, 128] width 97 height 12
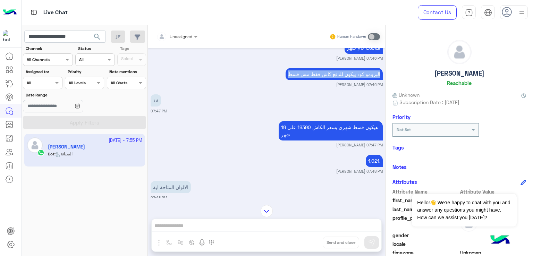
scroll to position [737, 0]
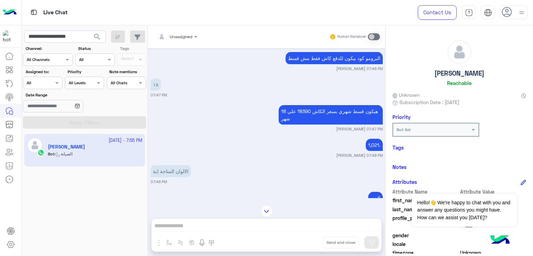
click at [157, 91] on p "١٨" at bounding box center [156, 84] width 10 height 12
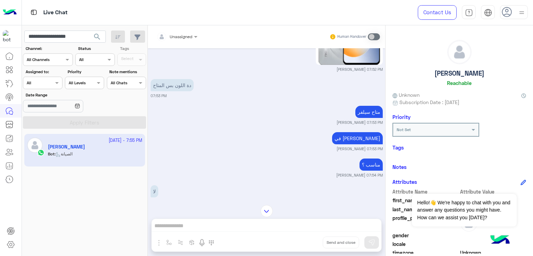
scroll to position [1119, 0]
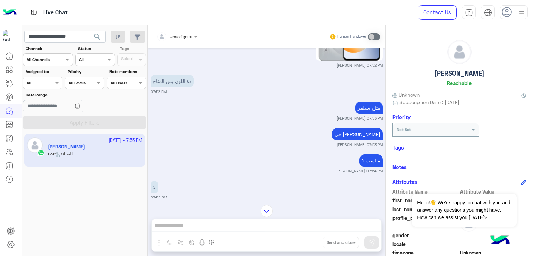
click at [180, 87] on p "دة اللون بس المتاح" at bounding box center [172, 81] width 43 height 12
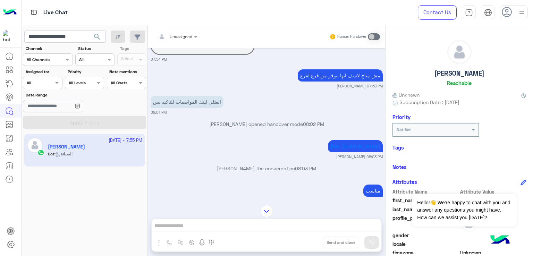
scroll to position [1328, 0]
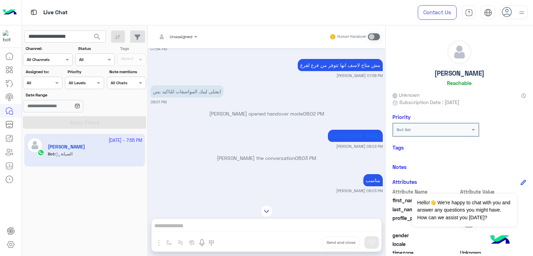
click at [320, 70] on p "مش متاح لاسف انها تتوفر من فرع لفرع" at bounding box center [340, 65] width 85 height 12
click at [200, 95] on p "ابعتلى لينك المواصفات للتاكيد بس" at bounding box center [187, 91] width 73 height 12
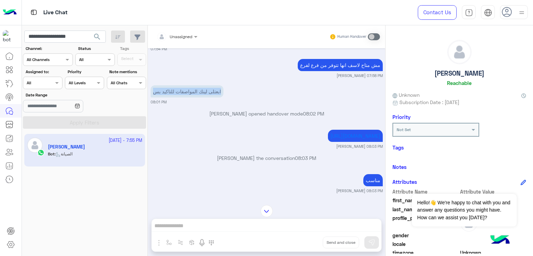
click at [200, 95] on p "ابعتلى لينك المواصفات للتاكيد بس" at bounding box center [187, 91] width 73 height 12
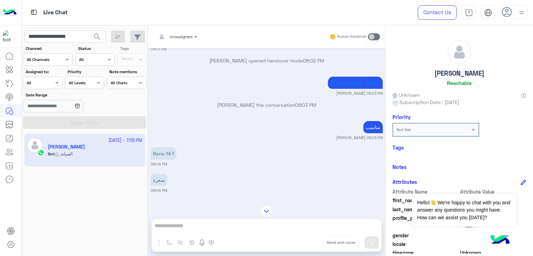
scroll to position [1397, 0]
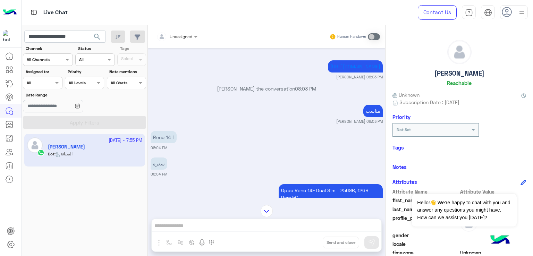
click at [367, 116] on p "مناسب" at bounding box center [373, 111] width 19 height 12
click at [172, 143] on p "Reno 14 f" at bounding box center [164, 137] width 26 height 12
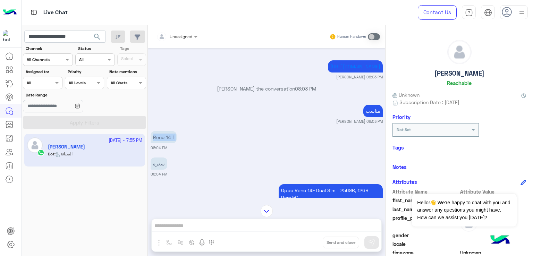
click at [172, 143] on p "Reno 14 f" at bounding box center [164, 137] width 26 height 12
click at [157, 170] on p "سعرة" at bounding box center [159, 164] width 17 height 12
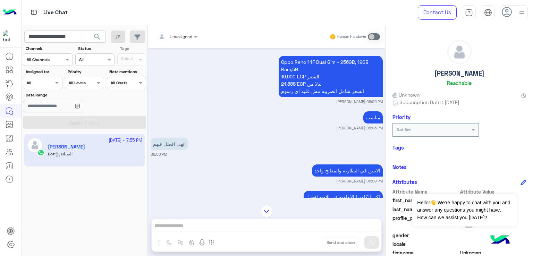
scroll to position [1571, 0]
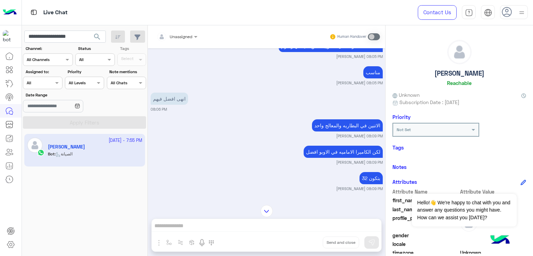
click at [168, 105] on p "انهى افضل فيهم" at bounding box center [170, 99] width 38 height 12
click at [351, 132] on p "الاتنين في البطاريه والمعالج واحد" at bounding box center [347, 125] width 71 height 12
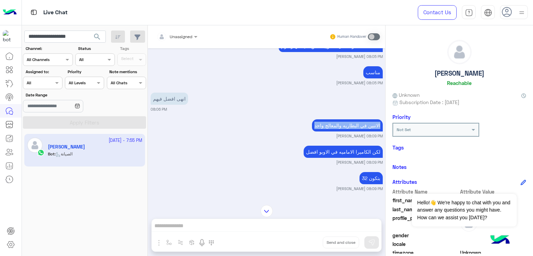
click at [351, 132] on p "الاتنين في البطاريه والمعالج واحد" at bounding box center [347, 125] width 71 height 12
click at [332, 158] on p "لكن الكاميرا الاماميه في الاوبو افضل" at bounding box center [343, 152] width 79 height 12
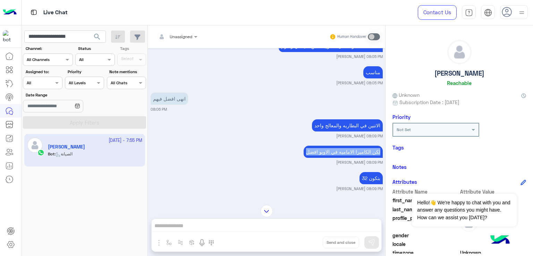
click at [332, 158] on p "لكن الكاميرا الاماميه في الاوبو افضل" at bounding box center [343, 152] width 79 height 12
click at [363, 182] on div "بتكون 32" at bounding box center [371, 179] width 23 height 16
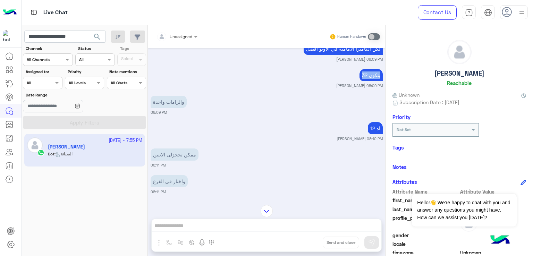
scroll to position [1675, 0]
click at [160, 107] on p "والرامات واحدة" at bounding box center [169, 101] width 36 height 12
click at [368, 133] on p "اه 12" at bounding box center [375, 127] width 15 height 12
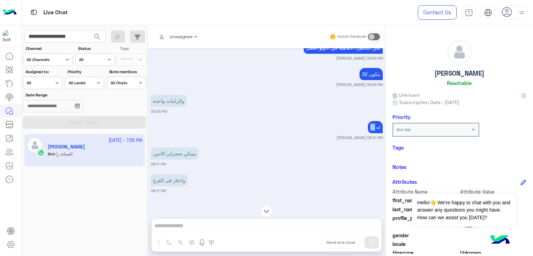
click at [368, 133] on p "اه 12" at bounding box center [375, 127] width 15 height 12
click at [168, 160] on p "ممكن تحجزلى الاتنين" at bounding box center [175, 154] width 48 height 12
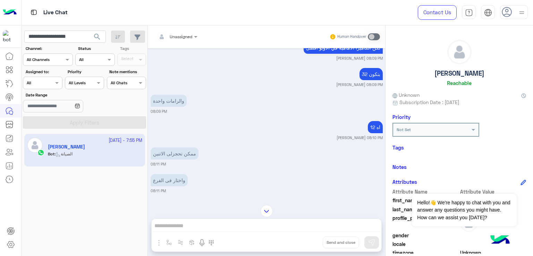
click at [158, 185] on p "واختار فى الفرع" at bounding box center [169, 180] width 37 height 12
click at [158, 186] on p "واختار فى الفرع" at bounding box center [169, 180] width 37 height 12
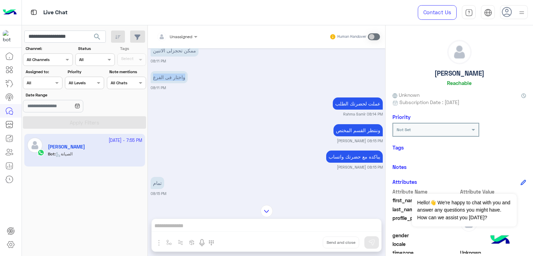
scroll to position [1779, 0]
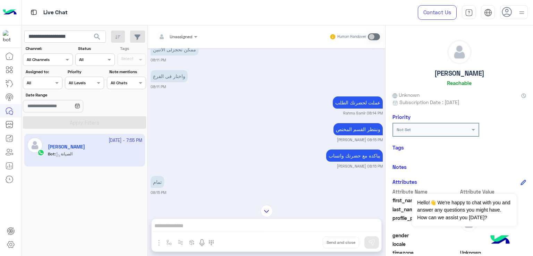
click at [356, 109] on p "عملت لحضرتك الطلب" at bounding box center [358, 103] width 50 height 12
click at [348, 135] on p "وننتظر القسم المختص" at bounding box center [358, 129] width 49 height 12
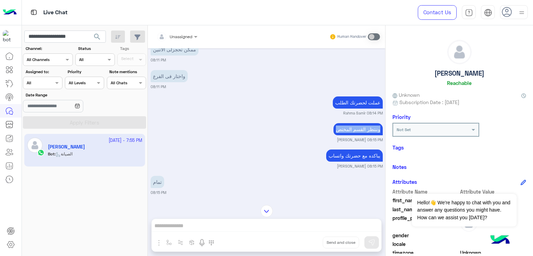
click at [348, 135] on p "وننتظر القسم المختص" at bounding box center [358, 129] width 49 height 12
click at [350, 156] on div "[DATE] 06:35 PM طرق الشراء Paymob MID_TAKSEET Contact Online payments powered b…" at bounding box center [267, 123] width 238 height 150
click at [350, 162] on p "يباكده مع حضرتك واتساب" at bounding box center [354, 156] width 57 height 12
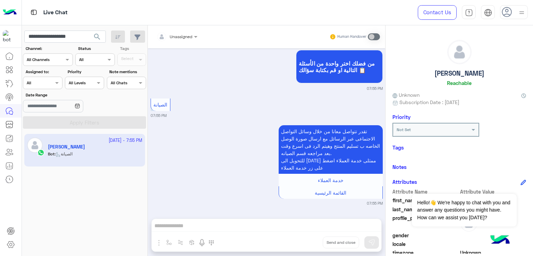
scroll to position [2363, 0]
click at [62, 35] on input "**********" at bounding box center [65, 37] width 82 height 13
click at [80, 35] on input "**********" at bounding box center [65, 37] width 82 height 13
drag, startPoint x: 77, startPoint y: 38, endPoint x: 50, endPoint y: 36, distance: 26.8
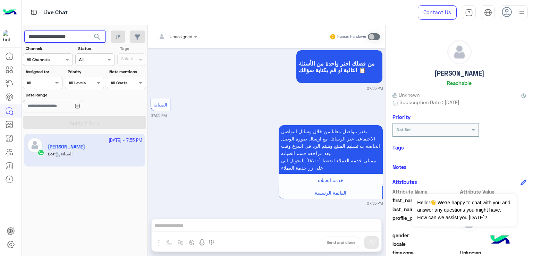
click at [50, 36] on input "**********" at bounding box center [65, 37] width 82 height 13
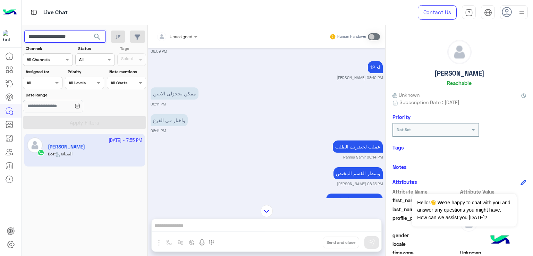
scroll to position [1772, 0]
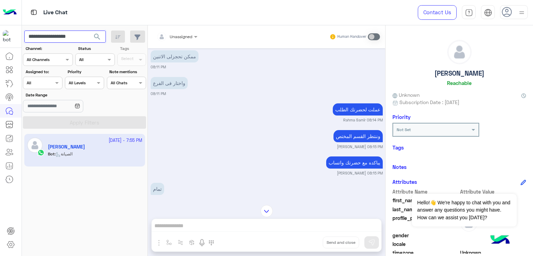
click at [42, 34] on input "**********" at bounding box center [65, 37] width 82 height 13
paste input "text"
type input "**********"
click at [95, 34] on span "search" at bounding box center [97, 37] width 8 height 8
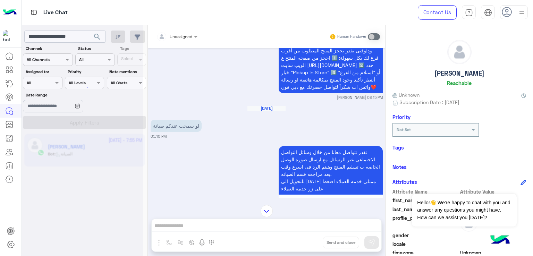
scroll to position [1981, 0]
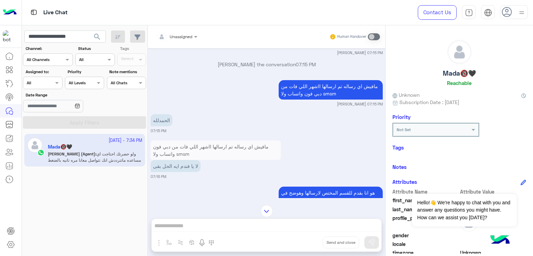
scroll to position [738, 0]
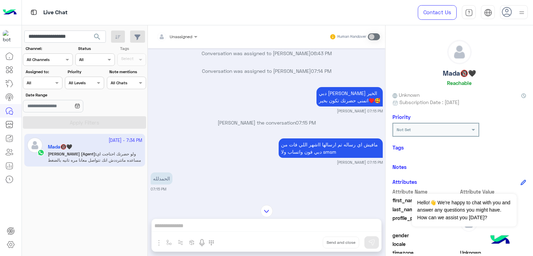
click at [318, 102] on p "دبي فون رحمة [PERSON_NAME] الخير اتمنى حضرتك تكون بخير♥️🥰" at bounding box center [350, 96] width 66 height 19
click at [319, 107] on p "دبي فون رحمة [PERSON_NAME] الخير اتمنى حضرتك تكون بخير♥️🥰" at bounding box center [350, 96] width 66 height 19
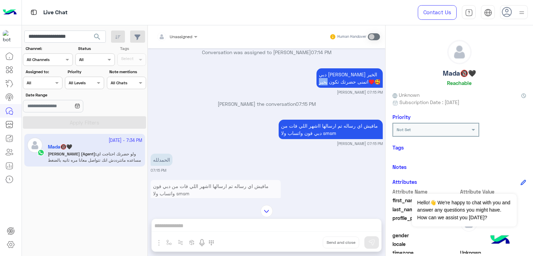
scroll to position [773, 0]
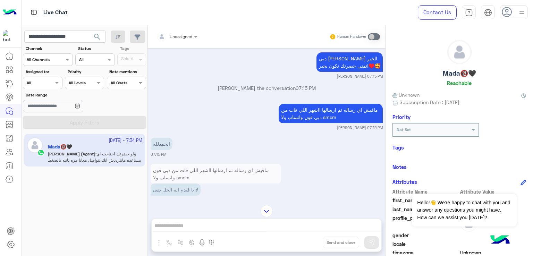
click at [290, 117] on p "مافيش اي رساله تم ارسالها ااشهر اللي فات من دبي فون واتساب ولا smsm" at bounding box center [331, 113] width 104 height 19
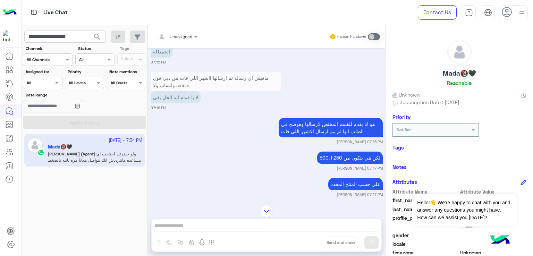
scroll to position [877, 0]
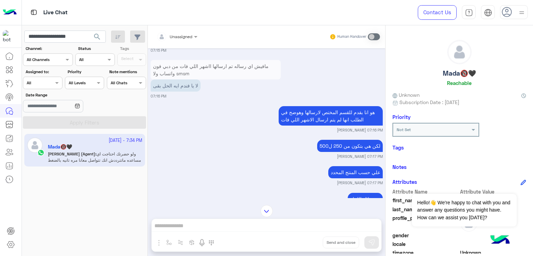
click at [311, 123] on p "هو انا بقدم للقسم المختص لارسالها وهوضح في الطلب انها لم يتم ارسال الاشهر اللي …" at bounding box center [331, 115] width 104 height 19
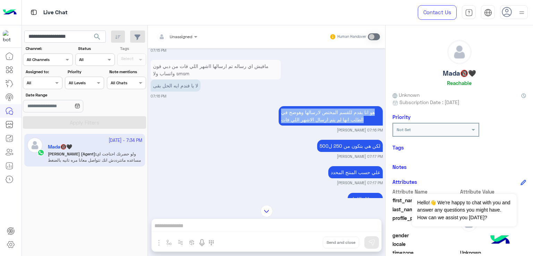
click at [311, 123] on p "هو انا بقدم للقسم المختص لارسالها وهوضح في الطلب انها لم يتم ارسال الاشهر اللي …" at bounding box center [331, 115] width 104 height 19
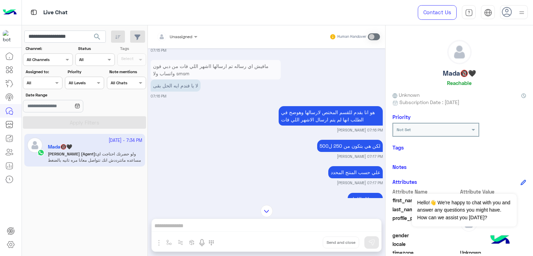
click at [340, 152] on p "لكن هي بتكون من 250 ل500" at bounding box center [350, 146] width 66 height 12
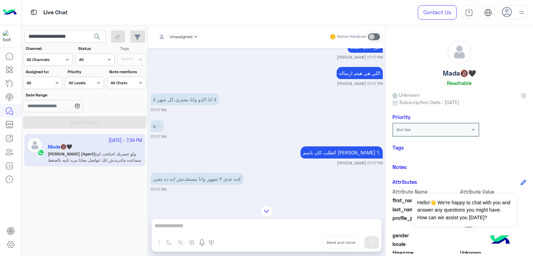
scroll to position [1051, 0]
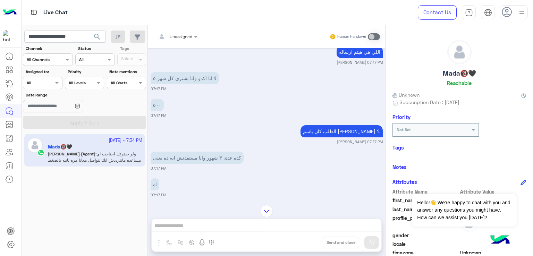
click at [183, 82] on p "لا انا اكدو وانا بشترى كل شهر ٥" at bounding box center [185, 78] width 68 height 12
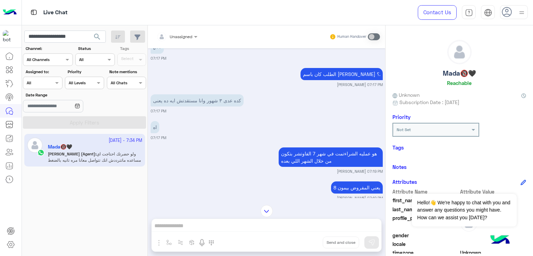
scroll to position [1120, 0]
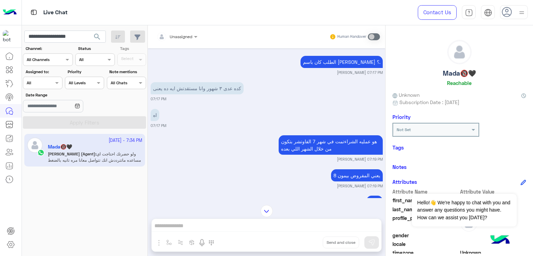
click at [343, 67] on p "الطلب كان باسم [PERSON_NAME] ؟." at bounding box center [342, 62] width 82 height 12
click at [183, 94] on p "كده عدى ٣ شهور وانا مستقدتش ايه ده يعنى" at bounding box center [197, 88] width 93 height 12
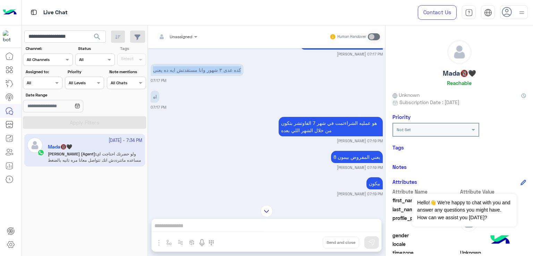
scroll to position [1155, 0]
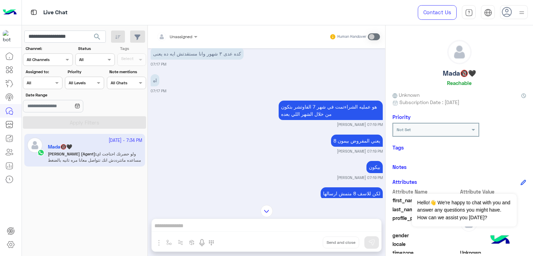
click at [312, 118] on p "هو عمليه الشراءتمت في شهر 7 الفاوتشر بتكون من خلال الشهر اللي بعده" at bounding box center [331, 110] width 104 height 19
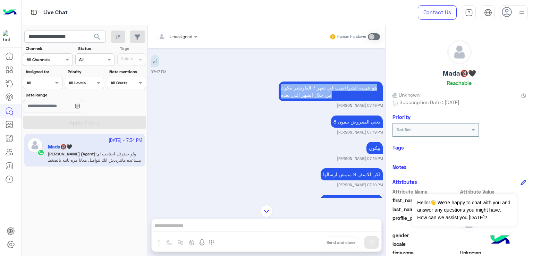
scroll to position [1190, 0]
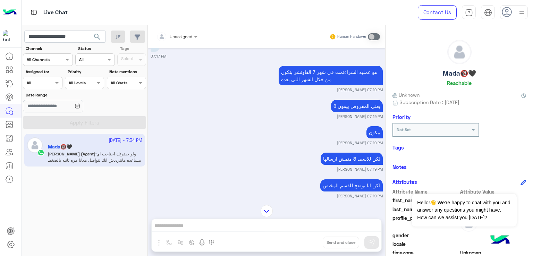
click at [350, 110] on p "يعني المفروض بيمون 8" at bounding box center [357, 106] width 52 height 12
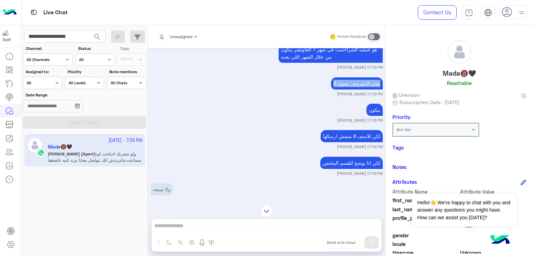
scroll to position [1225, 0]
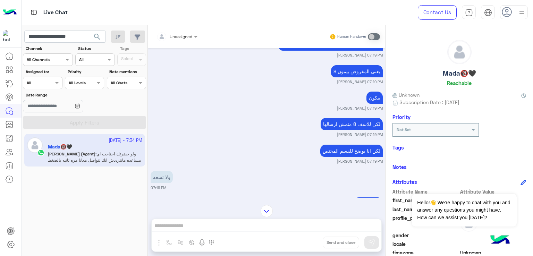
click at [341, 130] on p "لكن للاسف 8 متمش ارسالها" at bounding box center [352, 124] width 62 height 12
click at [331, 157] on p "لكن انا بوضح للقسم المختص" at bounding box center [352, 151] width 63 height 12
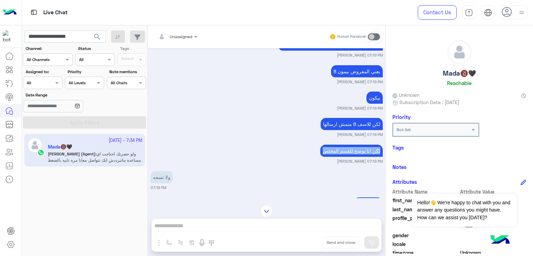
click at [331, 157] on p "لكن انا بوضح للقسم المختص" at bounding box center [352, 151] width 63 height 12
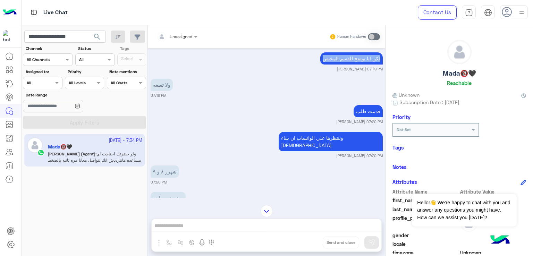
scroll to position [1329, 0]
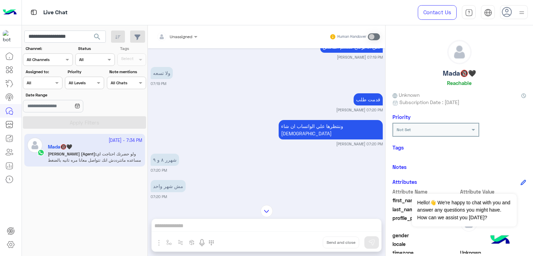
click at [348, 130] on p "وننتظرها علي الواتساب ان شاء [DEMOGRAPHIC_DATA]" at bounding box center [331, 129] width 104 height 19
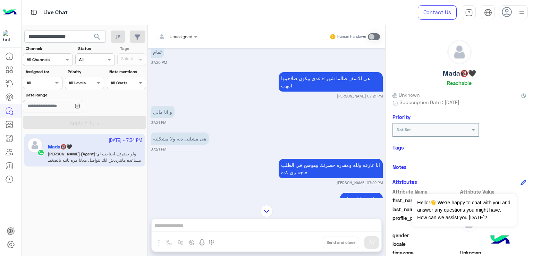
scroll to position [1502, 0]
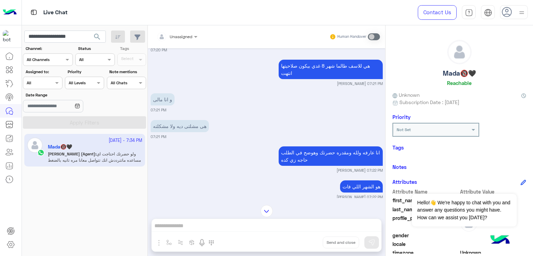
click at [186, 124] on p "هى مشلتى ديه ولا مشكلته" at bounding box center [180, 126] width 58 height 12
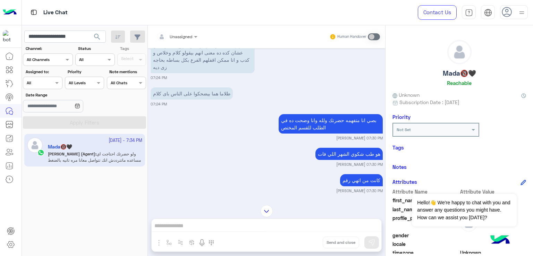
scroll to position [1780, 0]
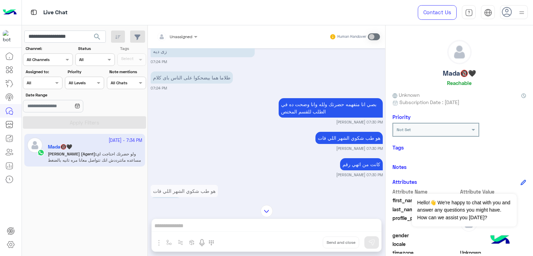
click at [313, 110] on p "بصي انا متفهمه حضرتك ولله وانا وضحت ده في الطلب للقسم المختص" at bounding box center [331, 107] width 104 height 19
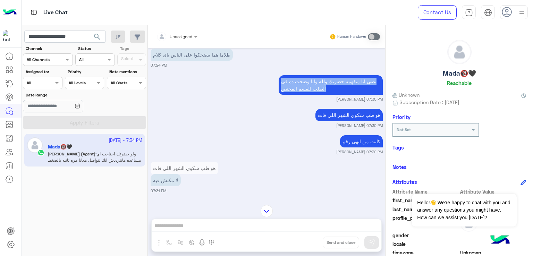
scroll to position [1815, 0]
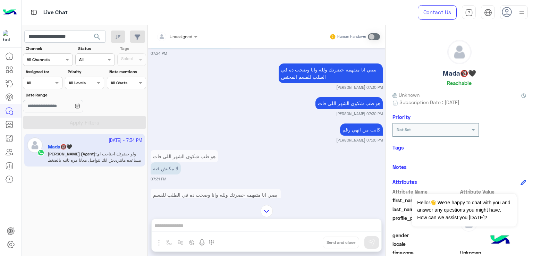
click at [324, 105] on p "هو طب شكوي الشهر اللي فات" at bounding box center [349, 103] width 67 height 12
click at [352, 130] on p "كانت من اتهي رقم" at bounding box center [361, 130] width 43 height 12
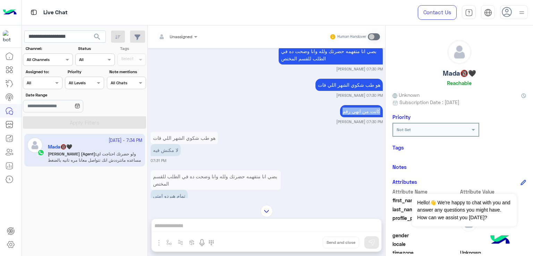
scroll to position [1850, 0]
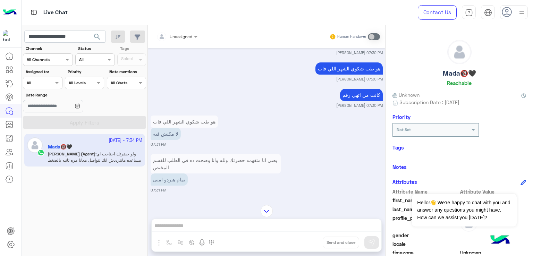
click at [171, 134] on p "لا مكنش فيه" at bounding box center [166, 134] width 30 height 12
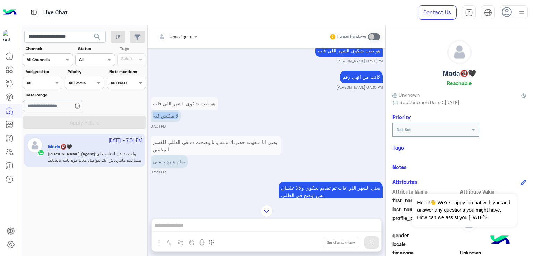
scroll to position [1884, 0]
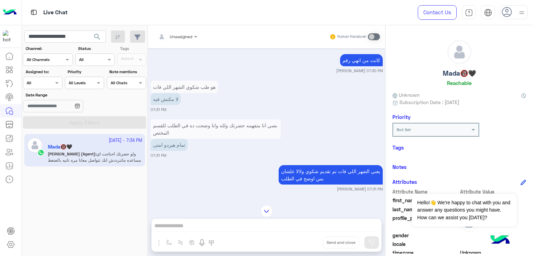
click at [177, 144] on p "تمام هيردو امتى" at bounding box center [169, 145] width 37 height 12
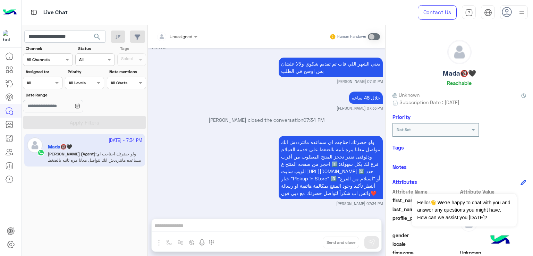
scroll to position [1998, 0]
click at [46, 40] on input "**********" at bounding box center [65, 37] width 82 height 13
click at [82, 39] on input "**********" at bounding box center [65, 37] width 82 height 13
drag, startPoint x: 83, startPoint y: 39, endPoint x: 50, endPoint y: 42, distance: 33.2
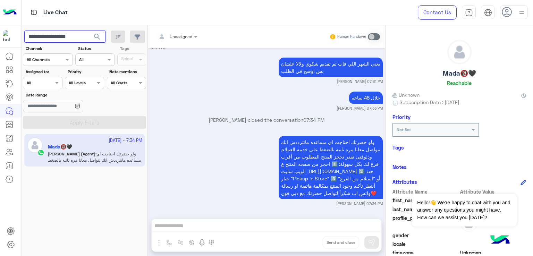
click at [50, 42] on input "**********" at bounding box center [65, 37] width 82 height 13
click at [65, 36] on input "**********" at bounding box center [65, 37] width 82 height 13
paste input "text"
click at [94, 36] on span "search" at bounding box center [97, 37] width 8 height 8
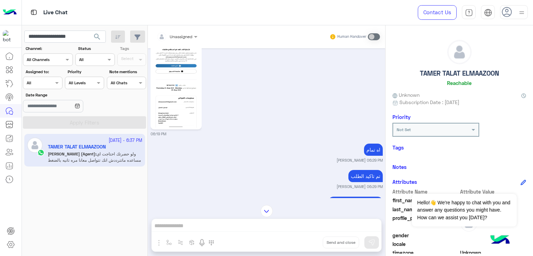
scroll to position [558, 0]
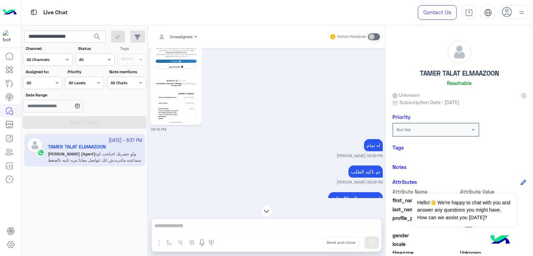
click at [185, 102] on img at bounding box center [176, 81] width 48 height 84
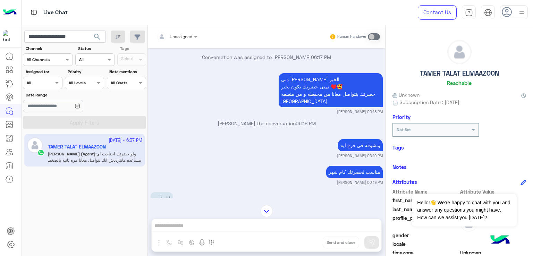
scroll to position [281, 0]
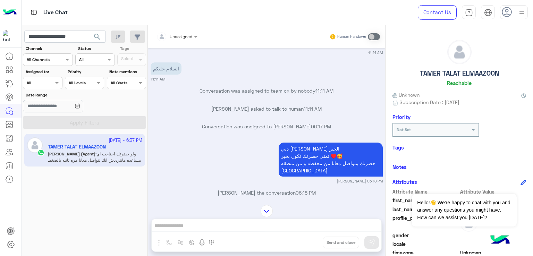
click at [165, 73] on p "السلام عليكم" at bounding box center [166, 69] width 31 height 12
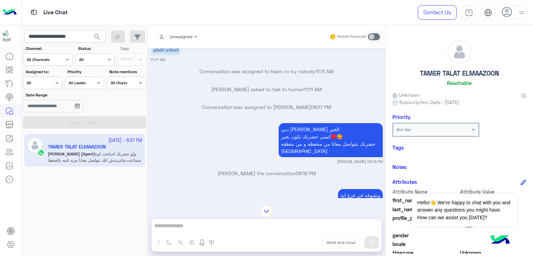
scroll to position [315, 0]
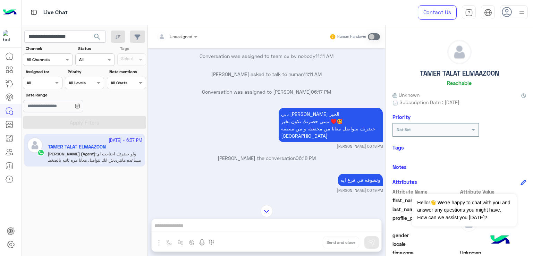
click at [309, 127] on p "دبي فون رحمة [PERSON_NAME] الخير اتمنى حضرتك تكون بخير♥️🥰 حضرتك بتتواصل معانا م…" at bounding box center [331, 125] width 104 height 34
click at [296, 141] on p "دبي فون رحمة [PERSON_NAME] الخير اتمنى حضرتك تكون بخير♥️🥰 حضرتك بتتواصل معانا م…" at bounding box center [331, 125] width 104 height 34
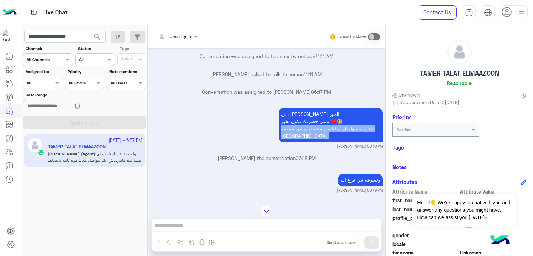
click at [296, 141] on p "دبي فون رحمة [PERSON_NAME] الخير اتمنى حضرتك تكون بخير♥️🥰 حضرتك بتتواصل معانا م…" at bounding box center [331, 125] width 104 height 34
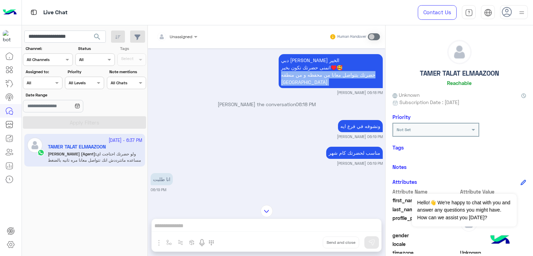
scroll to position [385, 0]
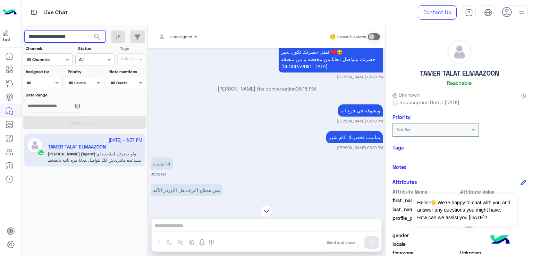
click at [62, 36] on input "**********" at bounding box center [65, 37] width 82 height 13
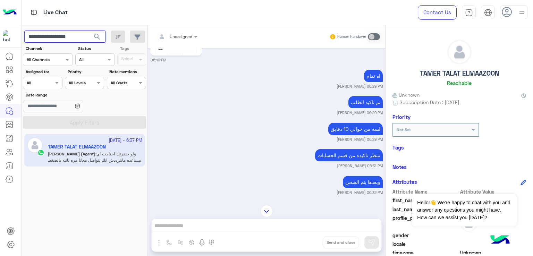
scroll to position [663, 0]
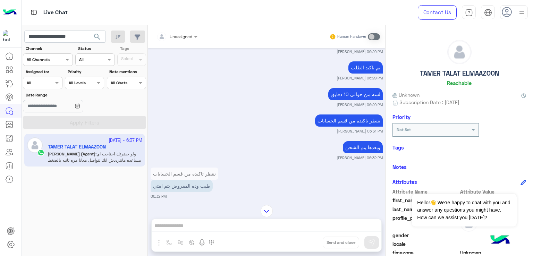
click at [339, 100] on p "لسه من حوالي 10 دقايق" at bounding box center [356, 94] width 55 height 12
click at [340, 116] on div "[DATE] لتصفح الخدمات التى يقدمها Dubai Phone اختر من القائمة الأتية 🌟 11:11 AM …" at bounding box center [267, 123] width 238 height 150
click at [340, 117] on div "[DATE] لتصفح الخدمات التى يقدمها Dubai Phone اختر من القائمة الأتية 🌟 11:11 AM …" at bounding box center [267, 123] width 238 height 150
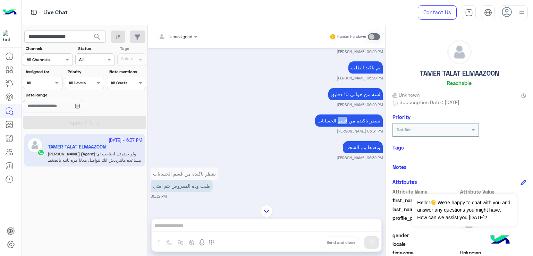
click at [335, 127] on p "ننتظر تاكيده من قسم الحسابات" at bounding box center [349, 121] width 68 height 12
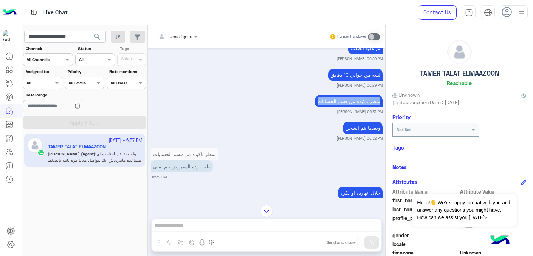
scroll to position [697, 0]
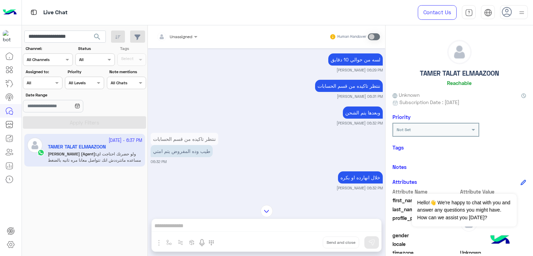
click at [352, 119] on p "وبعدها يتم الشحن" at bounding box center [363, 113] width 40 height 12
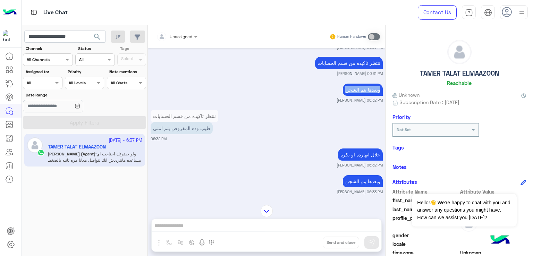
scroll to position [732, 0]
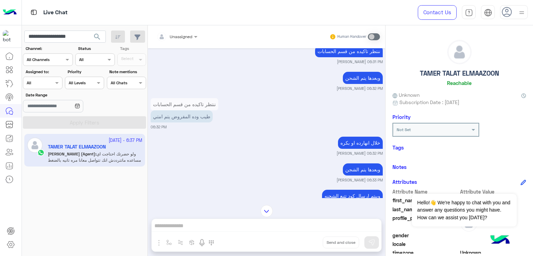
click at [181, 121] on p "طيب وده المفروض يتم امتي" at bounding box center [182, 116] width 62 height 12
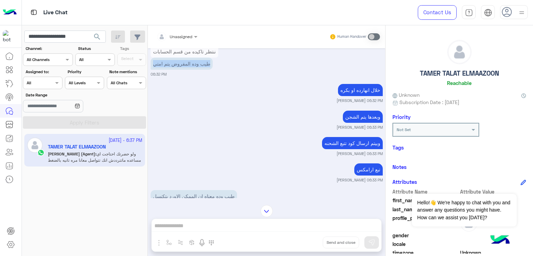
scroll to position [802, 0]
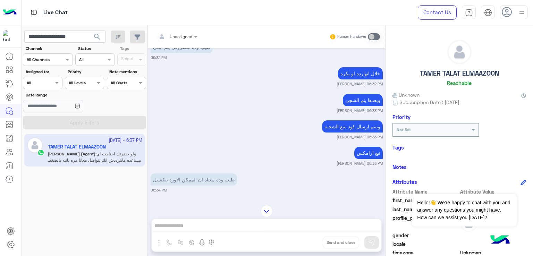
click at [357, 77] on p "خلال انهارده او بكره" at bounding box center [360, 73] width 45 height 12
click at [354, 106] on p "وبعدها يتم الشجن" at bounding box center [363, 100] width 40 height 12
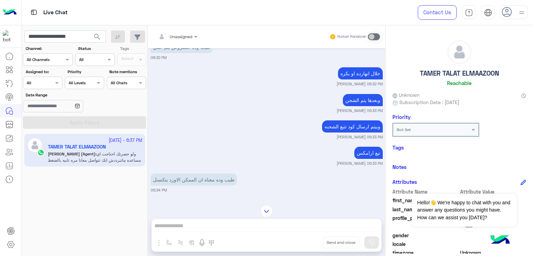
click at [334, 131] on p "وبيتم ارسال كود تتبع الشحنه" at bounding box center [352, 127] width 61 height 12
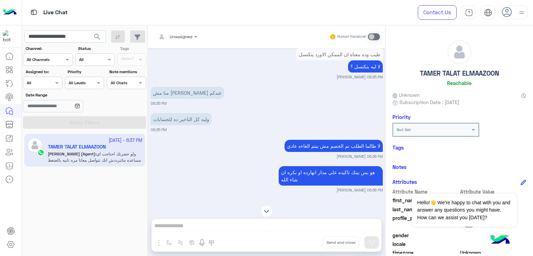
scroll to position [1010, 0]
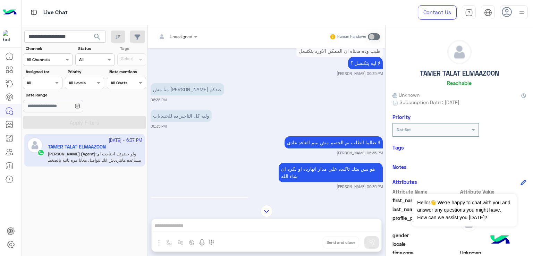
click at [192, 96] on p "منا مش [PERSON_NAME] عندكم" at bounding box center [188, 89] width 74 height 12
click at [174, 120] on p "وليه كل التاخير ده للحسابات" at bounding box center [181, 116] width 61 height 12
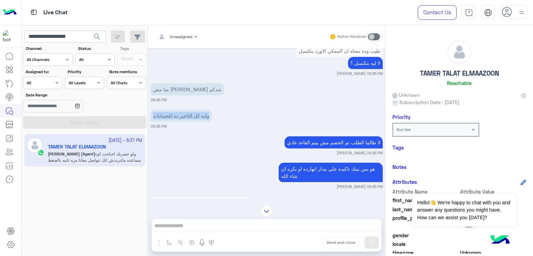
click at [174, 120] on p "وليه كل التاخير ده للحسابات" at bounding box center [181, 116] width 61 height 12
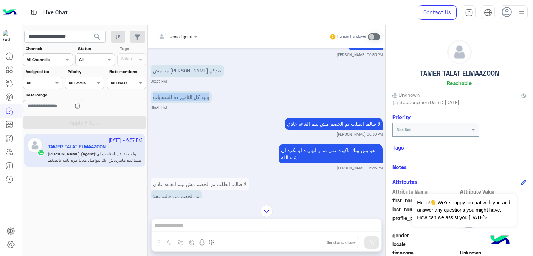
scroll to position [1045, 0]
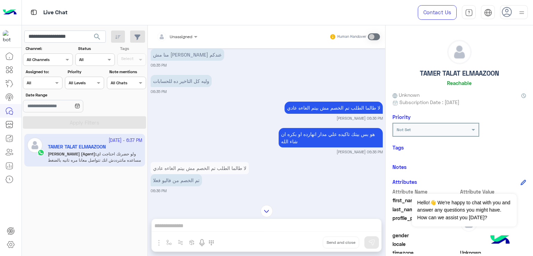
click at [325, 113] on p "لا طالما الطلب تم الخصم مش بيتم الغاءه عادي" at bounding box center [334, 108] width 98 height 12
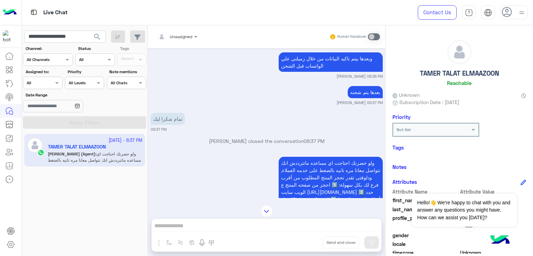
scroll to position [1228, 0]
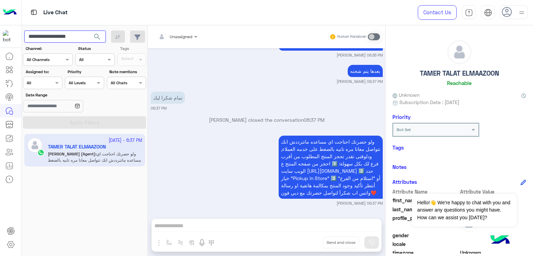
click at [66, 35] on input "**********" at bounding box center [65, 37] width 82 height 13
paste input "text"
click at [92, 41] on button "search" at bounding box center [97, 38] width 17 height 15
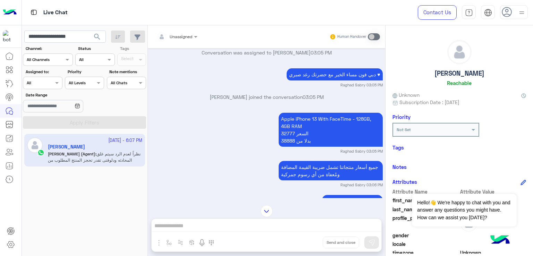
scroll to position [632, 0]
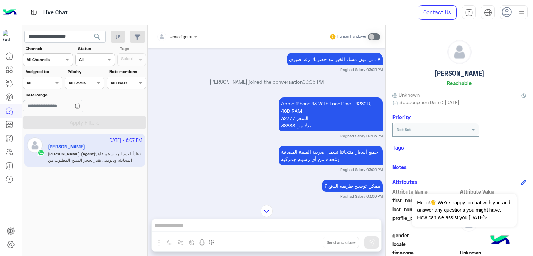
click at [317, 65] on p "دبي فون مساء الخير مع حضرتك رغد صبري ♥" at bounding box center [335, 59] width 96 height 12
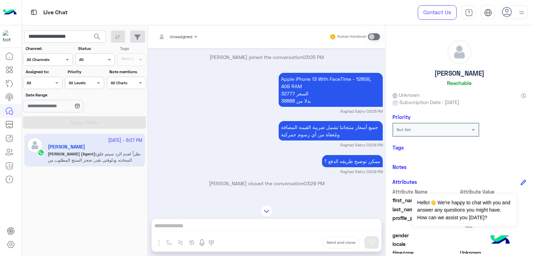
scroll to position [667, 0]
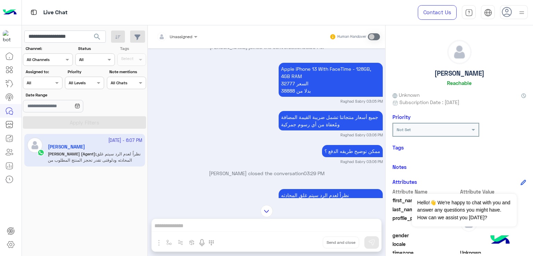
click at [297, 97] on p "Apple iPhone 13 With FaceTime - 128GB, 4GB RAM 32777 السعر 38888 بدلا من" at bounding box center [331, 80] width 104 height 34
click at [305, 131] on p "جميع أسعار منتجاتنا تشمل ضريبة القيمة المضافة ومُعفاة من أي رسوم جمركية" at bounding box center [331, 120] width 104 height 19
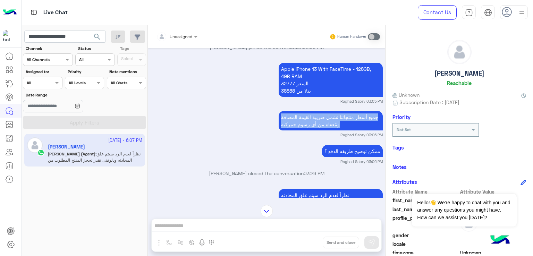
click at [305, 131] on p "جميع أسعار منتجاتنا تشمل ضريبة القيمة المضافة ومُعفاة من أي رسوم جمركية" at bounding box center [331, 120] width 104 height 19
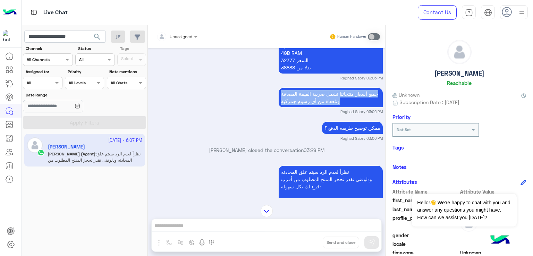
scroll to position [702, 0]
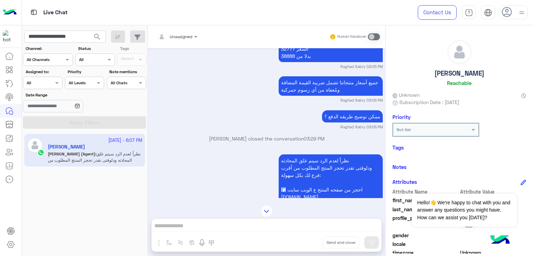
click at [335, 123] on p "ممكن توضيح طريقه الدفع ؟" at bounding box center [352, 116] width 61 height 12
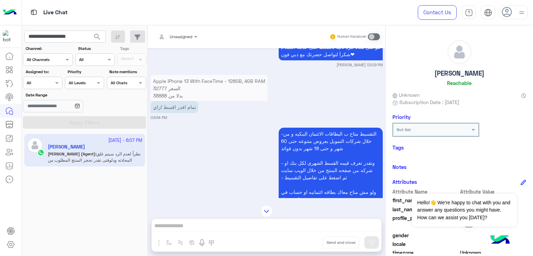
scroll to position [910, 0]
click at [165, 113] on p "تمام اقدر اقسط ازاي" at bounding box center [175, 107] width 48 height 12
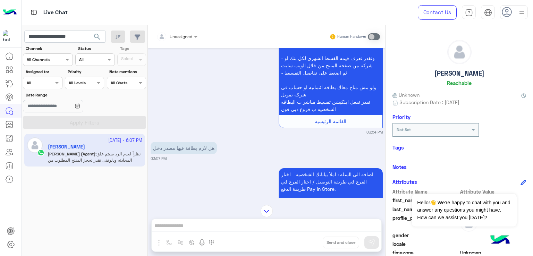
scroll to position [1084, 0]
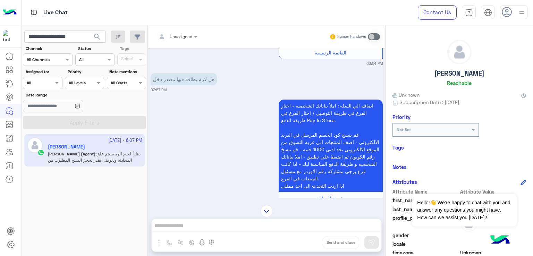
click at [199, 85] on p "هل لازم بطاقة فيها مصدر دخل" at bounding box center [184, 79] width 66 height 12
click at [60, 31] on input "**********" at bounding box center [65, 37] width 82 height 13
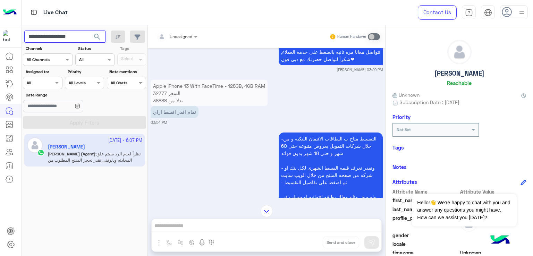
scroll to position [875, 0]
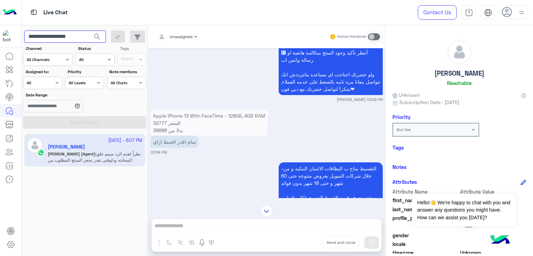
paste input "text"
click at [98, 37] on span "search" at bounding box center [97, 37] width 8 height 8
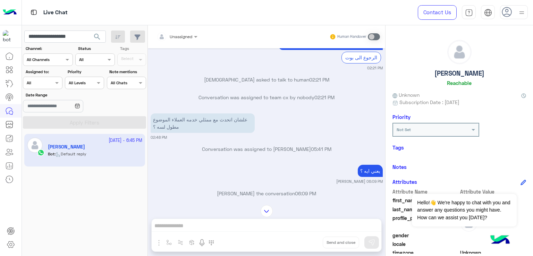
scroll to position [74, 0]
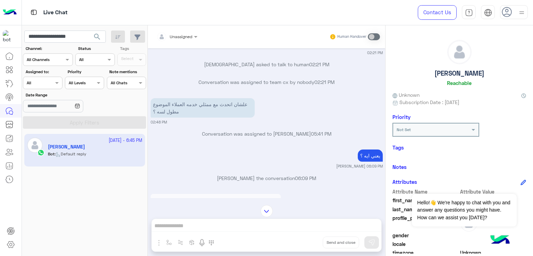
click at [217, 105] on p "علشان اتحدث مع ممثلي خدمه العملاء الموضوع مطول لسه ؟" at bounding box center [203, 107] width 104 height 19
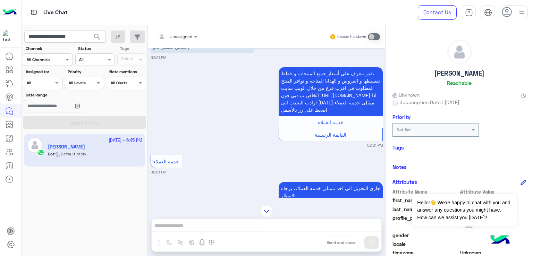
scroll to position [858, 0]
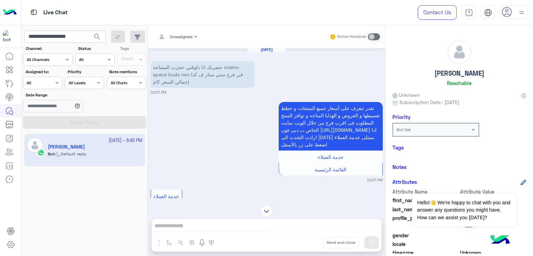
click at [179, 84] on p "حضرتك انا دلوقتي حجزت السماعه oraimo space buds neo في فرع ستي ستار ف كدا إجمال…" at bounding box center [203, 74] width 104 height 27
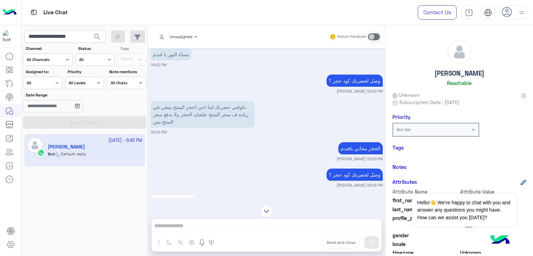
scroll to position [1310, 0]
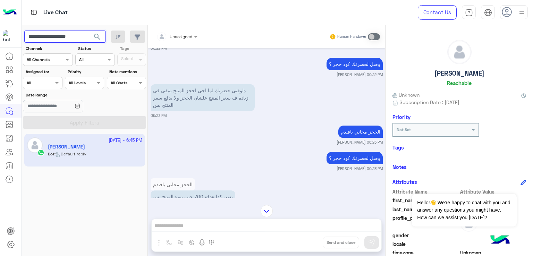
click at [66, 33] on input "**********" at bounding box center [65, 37] width 82 height 13
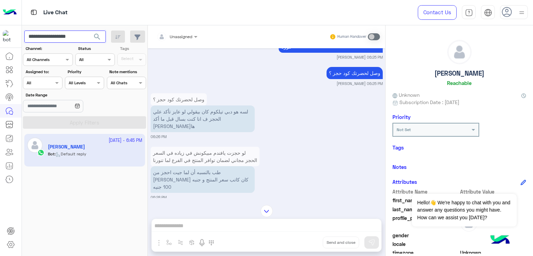
scroll to position [1518, 0]
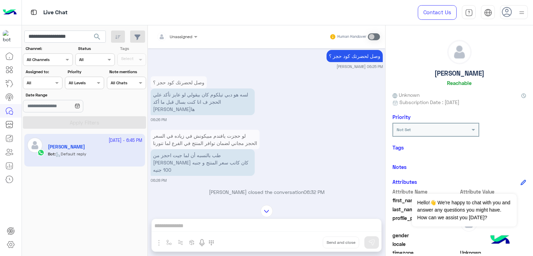
click at [213, 115] on p "لسه هو دبي تيلكوم كان بيقولي لو عايز تأكد علي الحجز ف انا كنت بسال قبل ما أكد […" at bounding box center [203, 102] width 104 height 27
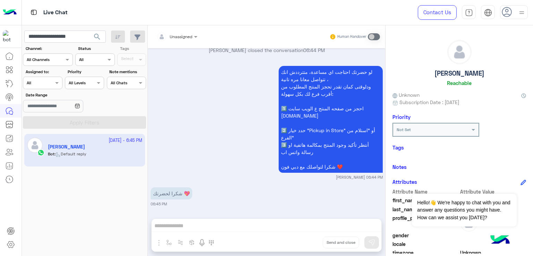
scroll to position [2211, 0]
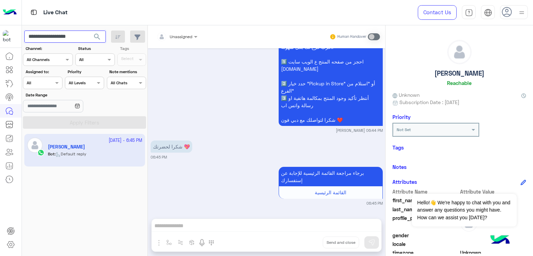
click at [77, 36] on input "**********" at bounding box center [65, 37] width 82 height 13
paste input "text"
click at [89, 31] on button "search" at bounding box center [97, 38] width 17 height 15
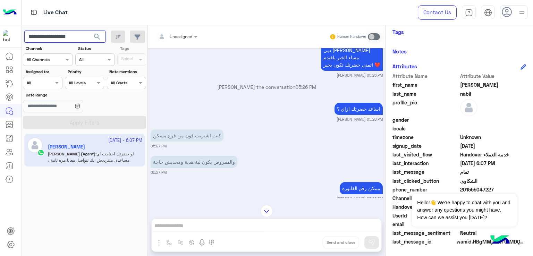
scroll to position [350, 0]
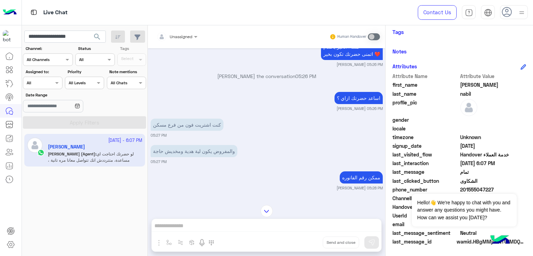
click at [188, 128] on p "كنت اشتريت فون من فرع مسكن" at bounding box center [187, 125] width 73 height 12
click at [195, 147] on p "والمفروض يكون لية هدية ومخديش حاجة" at bounding box center [194, 151] width 87 height 12
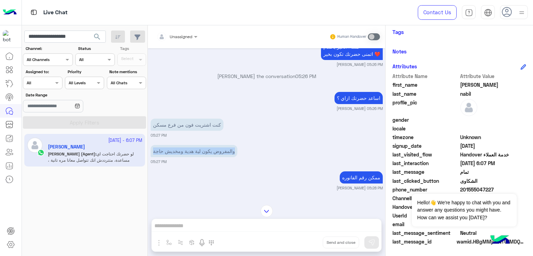
click at [195, 147] on p "والمفروض يكون لية هدية ومخديش حاجة" at bounding box center [194, 151] width 87 height 12
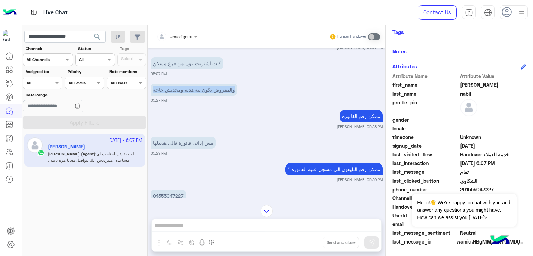
scroll to position [419, 0]
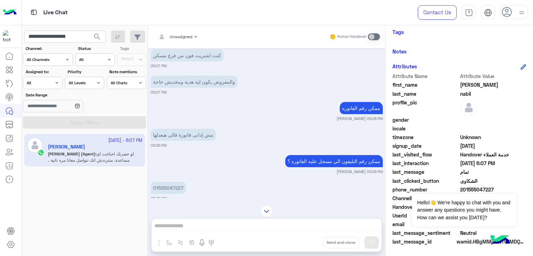
click at [350, 103] on p "ممكن رقم الفاتوره" at bounding box center [361, 108] width 43 height 12
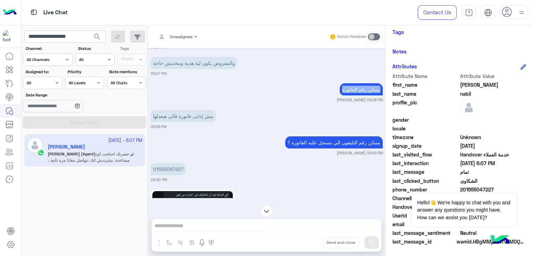
scroll to position [454, 0]
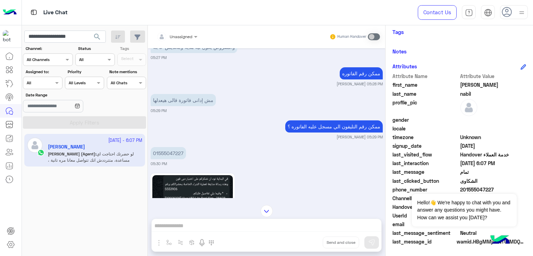
click at [187, 94] on p "مش إدانى فاتورة قالى هيعدلها" at bounding box center [183, 100] width 65 height 12
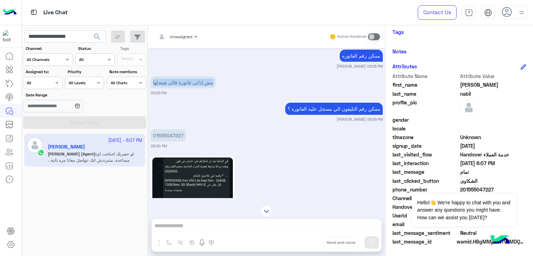
scroll to position [489, 0]
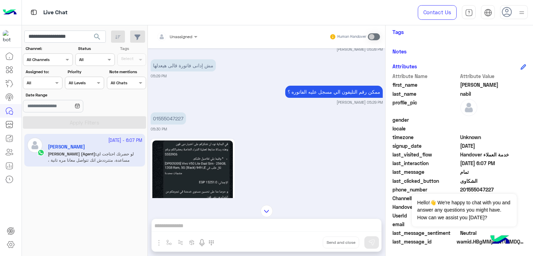
click at [327, 93] on p "ممكن رقم التليفون الي مسجل عليه الفاتوره ؟" at bounding box center [334, 92] width 98 height 12
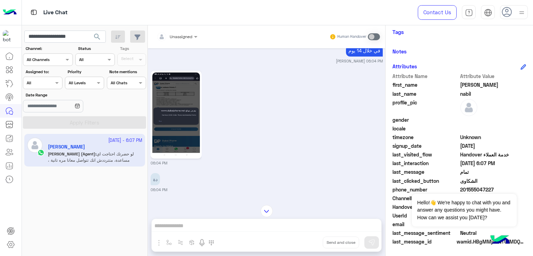
scroll to position [1148, 0]
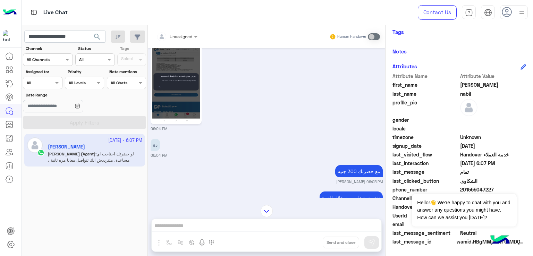
click at [149, 89] on div "[DATE] التحدث لخدمة العملاء 08:33 AM جاري التحويل الى [DATE] ممثلي خدمة العملاء…" at bounding box center [267, 123] width 238 height 150
click at [167, 89] on img at bounding box center [176, 80] width 48 height 84
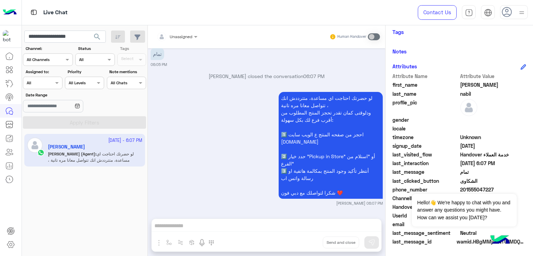
scroll to position [1326, 0]
click at [83, 38] on input "**********" at bounding box center [65, 37] width 82 height 13
click at [64, 37] on input "**********" at bounding box center [65, 37] width 82 height 13
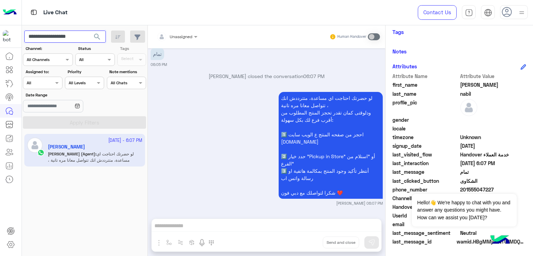
paste input "text"
click at [97, 35] on span "search" at bounding box center [97, 37] width 8 height 8
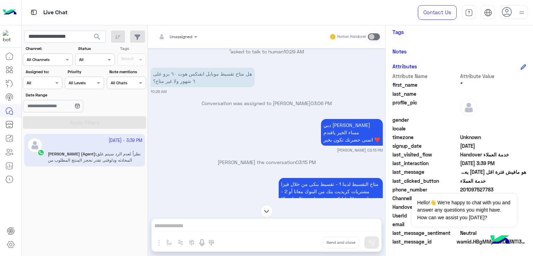
scroll to position [715, 0]
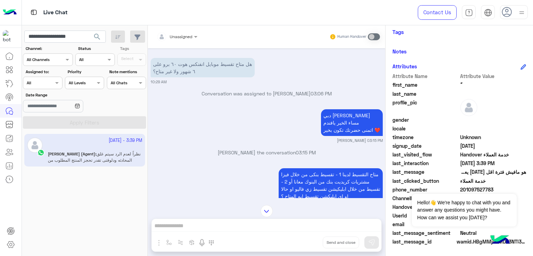
click at [335, 119] on p "دبي [PERSON_NAME] الخير يافندم اتمنى حضرتك تكون بخير ❤️" at bounding box center [352, 122] width 62 height 27
click at [338, 123] on p "دبي [PERSON_NAME] الخير يافندم اتمنى حضرتك تكون بخير ❤️" at bounding box center [352, 122] width 62 height 27
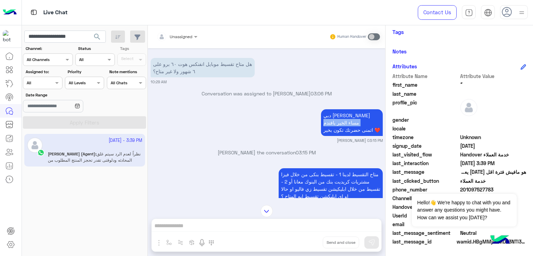
click at [338, 123] on p "دبي [PERSON_NAME] الخير يافندم اتمنى حضرتك تكون بخير ❤️" at bounding box center [352, 122] width 62 height 27
click at [343, 135] on p "دبي [PERSON_NAME] الخير يافندم اتمنى حضرتك تكون بخير ❤️" at bounding box center [352, 122] width 62 height 27
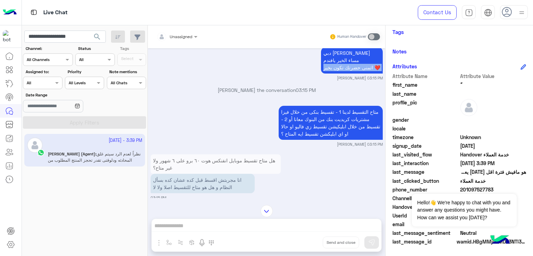
scroll to position [785, 0]
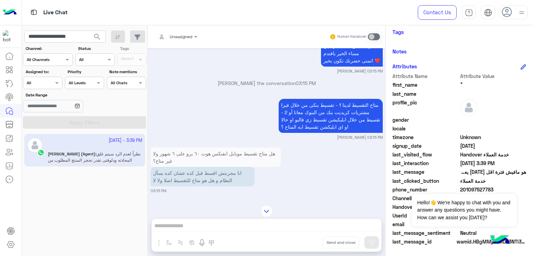
click at [310, 120] on p "متاح التقسيط لدينا 1 - تقسيط بنكى من خلال فيزا مشتريات كريديت بنك من البنوك معا…" at bounding box center [331, 116] width 104 height 34
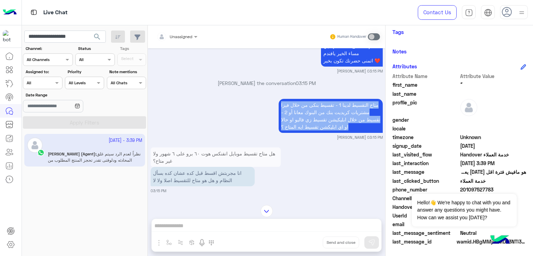
click at [310, 120] on p "متاح التقسيط لدينا 1 - تقسيط بنكى من خلال فيزا مشتريات كريديت بنك من البنوك معا…" at bounding box center [331, 116] width 104 height 34
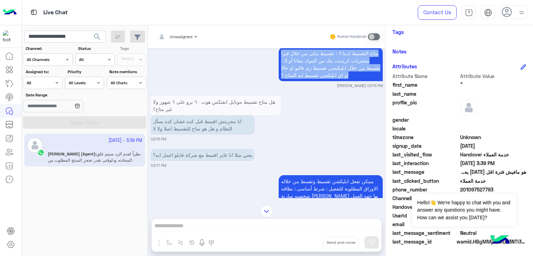
scroll to position [854, 0]
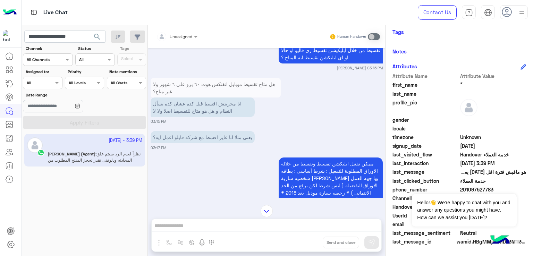
click at [180, 111] on p "انا مجربتش اقسط قبل كده عشان كده بسأل النظام و هل هو متاح للتقسيط اصلا ولا لا" at bounding box center [203, 107] width 104 height 19
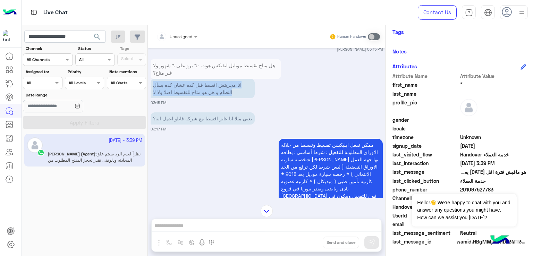
scroll to position [889, 0]
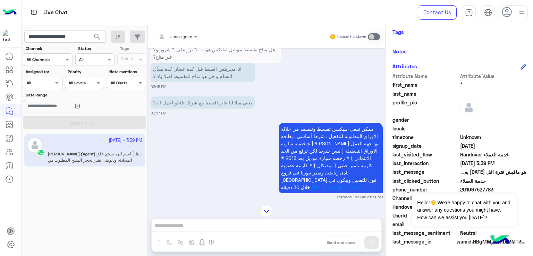
click at [184, 102] on p "يعني مثلا انا عايز اقسط مع شركة فايلو اعمل ايه؟" at bounding box center [203, 103] width 104 height 12
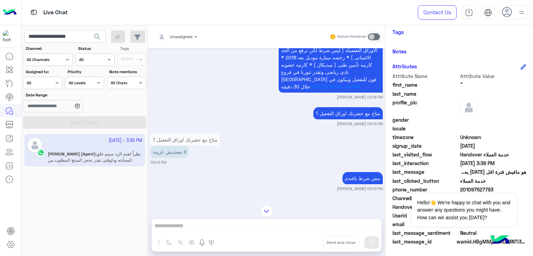
scroll to position [993, 0]
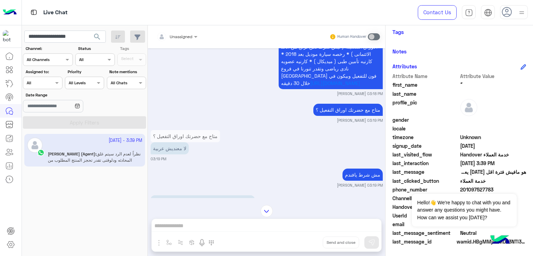
click at [356, 116] on p "متاح مع حضرتك اوراق التفعيل ؟" at bounding box center [348, 110] width 69 height 12
click at [175, 155] on p "لا معنديش عربية" at bounding box center [170, 148] width 38 height 12
click at [176, 155] on p "لا معنديش عربية" at bounding box center [170, 148] width 38 height 12
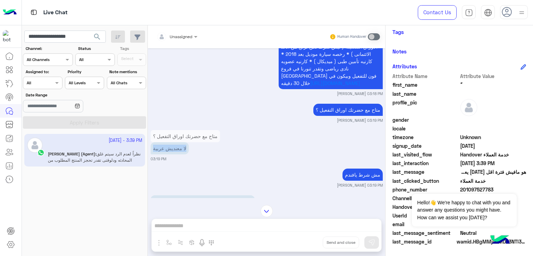
click at [176, 155] on p "لا معنديش عربية" at bounding box center [170, 148] width 38 height 12
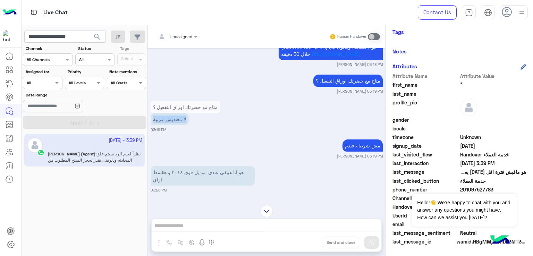
scroll to position [1062, 0]
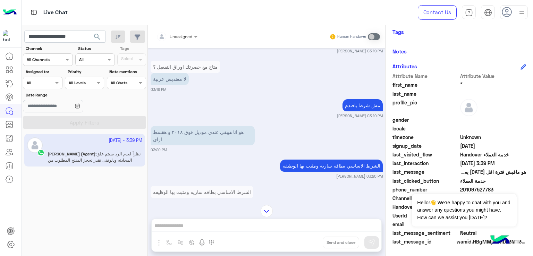
click at [363, 111] on p "مش شرط يافندم" at bounding box center [363, 105] width 40 height 12
click at [224, 146] on p "هو انا هيبقى عندي موديل فوق ٢٠١٨ و هقسط ازاي" at bounding box center [203, 135] width 104 height 19
click at [223, 146] on p "هو انا هيبقى عندي موديل فوق ٢٠١٨ و هقسط ازاي" at bounding box center [203, 135] width 104 height 19
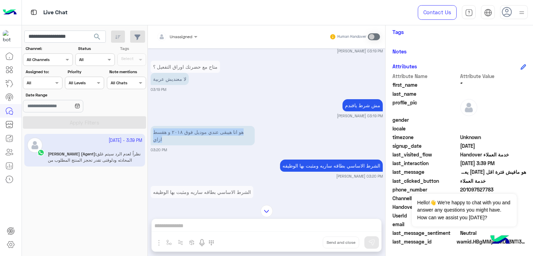
click at [223, 146] on p "هو انا هيبقى عندي موديل فوق ٢٠١٨ و هقسط ازاي" at bounding box center [203, 135] width 104 height 19
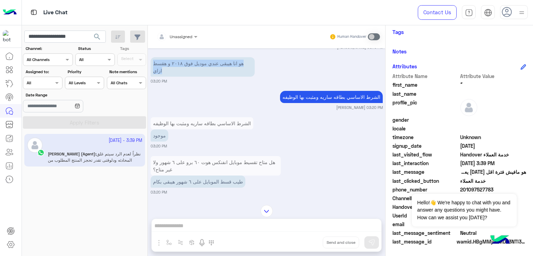
scroll to position [1132, 0]
click at [309, 102] on p "الشرط الاساسي بطاقه ساريه ومثبت بها الوظيفه" at bounding box center [331, 96] width 103 height 12
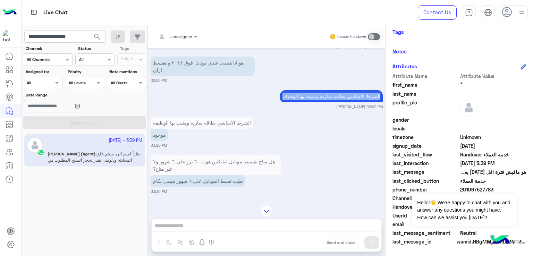
click at [309, 102] on p "الشرط الاساسي بطاقه ساريه ومثبت بها الوظيفه" at bounding box center [331, 96] width 103 height 12
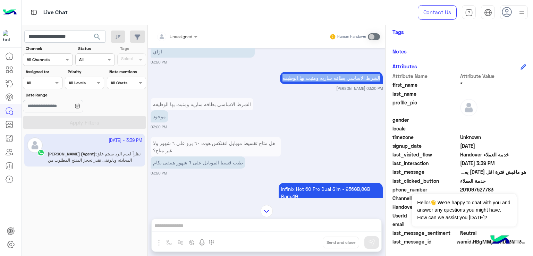
scroll to position [1167, 0]
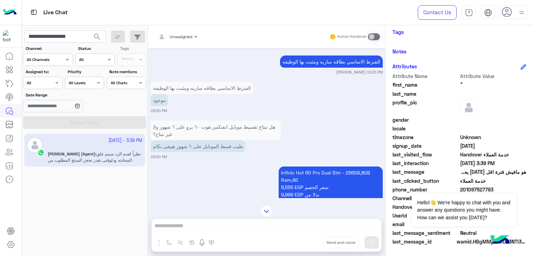
click at [159, 106] on p "موجود" at bounding box center [160, 100] width 18 height 12
click at [179, 152] on p "طيب قسط الموبايل على ٦ شهور هيبقى بكام" at bounding box center [198, 146] width 95 height 12
click at [223, 152] on p "طيب قسط الموبايل على ٦ شهور هيبقى بكام" at bounding box center [198, 146] width 95 height 12
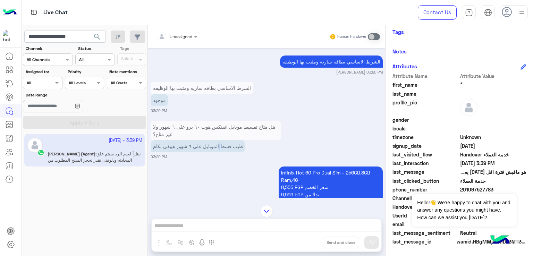
click at [223, 152] on p "طيب قسط الموبايل على ٦ شهور هيبقى بكام" at bounding box center [198, 146] width 95 height 12
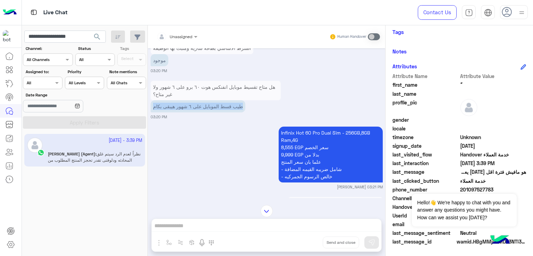
scroll to position [1236, 0]
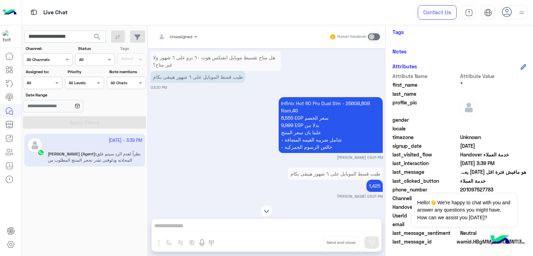
click at [283, 134] on p "Infinix Hot 60 Pro Dual Sim - 256GB,8GB Ram,4G 8,555 EGP سعر الخصم 9,999 EGP بد…" at bounding box center [331, 125] width 104 height 56
click at [290, 141] on p "Infinix Hot 60 Pro Dual Sim - 256GB,8GB Ram,4G 8,555 EGP سعر الخصم 9,999 EGP بد…" at bounding box center [331, 125] width 104 height 56
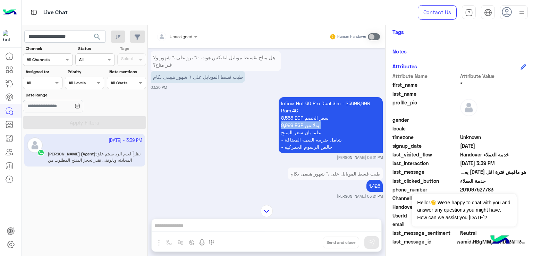
click at [290, 141] on p "Infinix Hot 60 Pro Dual Sim - 256GB,8GB Ram,4G 8,555 EGP سعر الخصم 9,999 EGP بد…" at bounding box center [331, 125] width 104 height 56
click at [293, 153] on p "Infinix Hot 60 Pro Dual Sim - 256GB,8GB Ram,4G 8,555 EGP سعر الخصم 9,999 EGP بد…" at bounding box center [331, 125] width 104 height 56
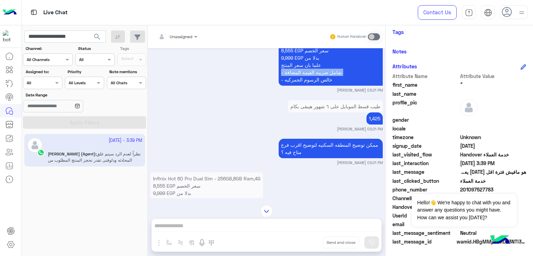
scroll to position [1340, 0]
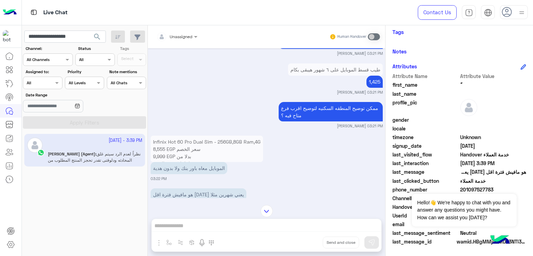
click at [337, 122] on p "ممكن توضيح المنطقه السكنيه لتوضيح اقرب فرع متاح فيه ؟" at bounding box center [331, 111] width 104 height 19
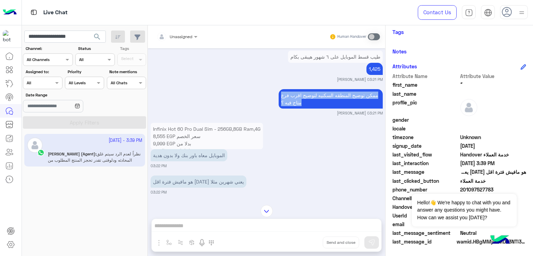
scroll to position [1375, 0]
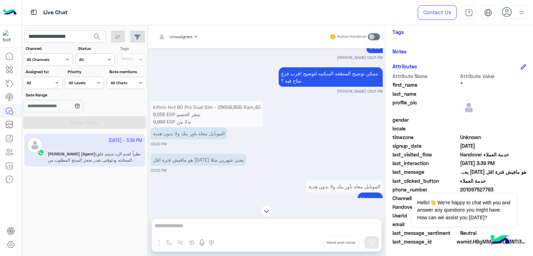
click at [184, 140] on p "الموبايل معاه باور بنك ولا بدون هدية" at bounding box center [189, 133] width 77 height 12
click at [184, 166] on p "هو مافيش فترة اقل [DATE] يعني شهرين مثلا" at bounding box center [199, 160] width 96 height 12
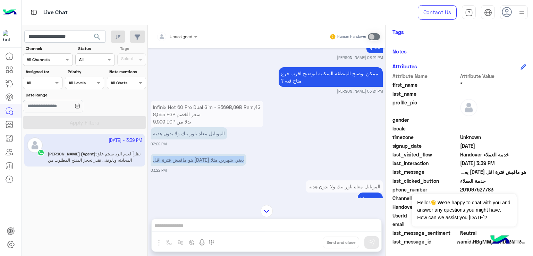
click at [184, 166] on p "هو مافيش فترة اقل [DATE] يعني شهرين مثلا" at bounding box center [199, 160] width 96 height 12
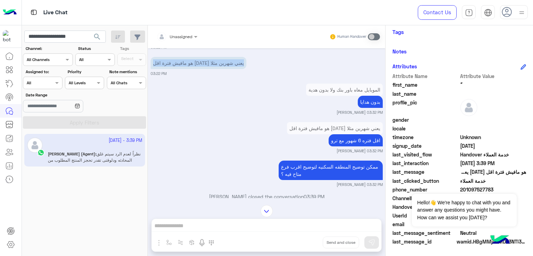
scroll to position [1479, 0]
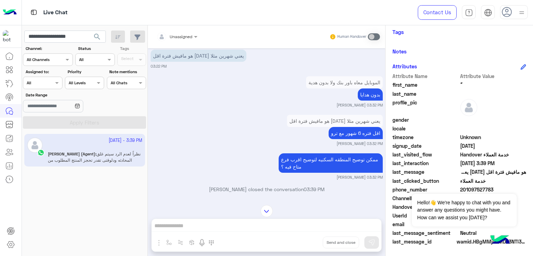
click at [355, 139] on p "اقل فتره 6 شهور مع ترو" at bounding box center [356, 133] width 54 height 12
click at [313, 173] on p "ممكن توضيح المنطقه السكنيه لتوضيح اقرب فرع متاح فيه ؟" at bounding box center [331, 162] width 104 height 19
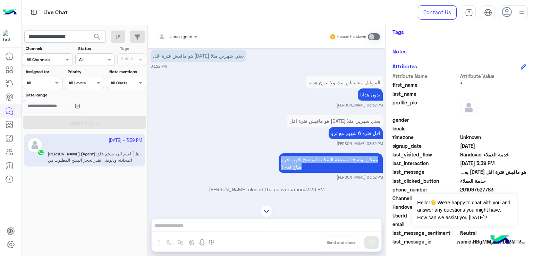
click at [313, 173] on p "ممكن توضيح المنطقه السكنيه لتوضيح اقرب فرع متاح فيه ؟" at bounding box center [331, 162] width 104 height 19
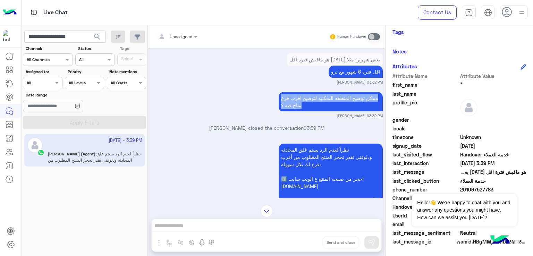
scroll to position [1549, 0]
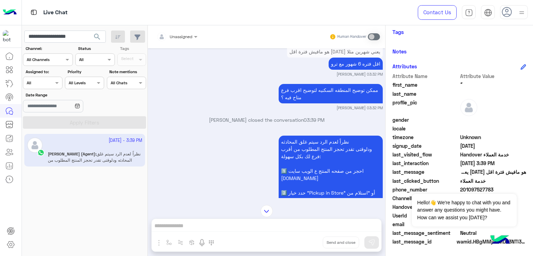
click at [306, 171] on p "نظراً لعدم الرد سيتم غلق المحادثه ودلوقتى تقدر تحجز المنتج المطلوب من أقرب فرع …" at bounding box center [331, 193] width 104 height 114
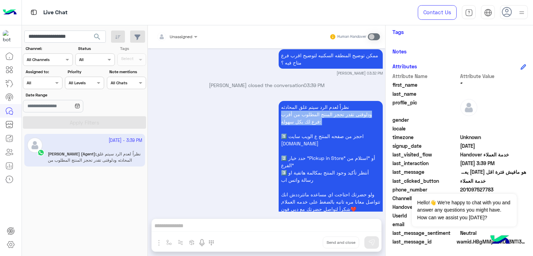
scroll to position [1618, 0]
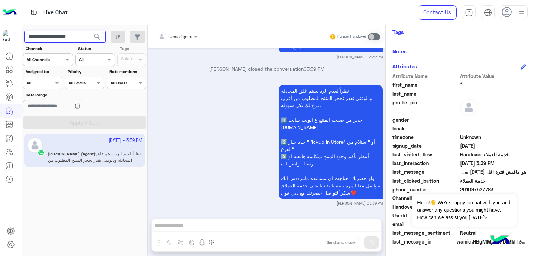
click at [60, 35] on input "**********" at bounding box center [65, 37] width 82 height 13
paste input "text"
click at [98, 34] on span "search" at bounding box center [97, 37] width 8 height 8
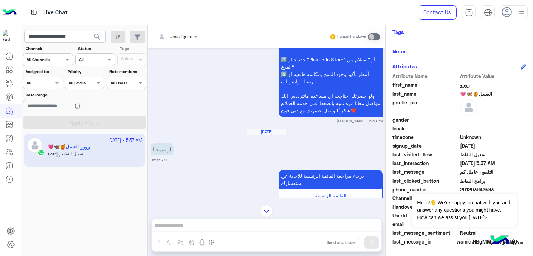
scroll to position [1546, 0]
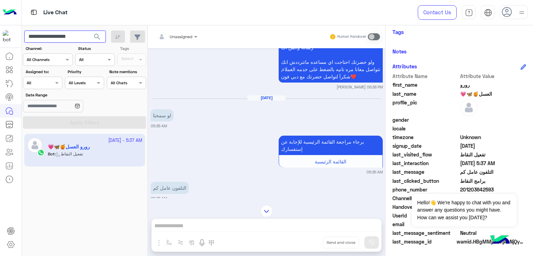
click at [55, 36] on input "**********" at bounding box center [65, 37] width 82 height 13
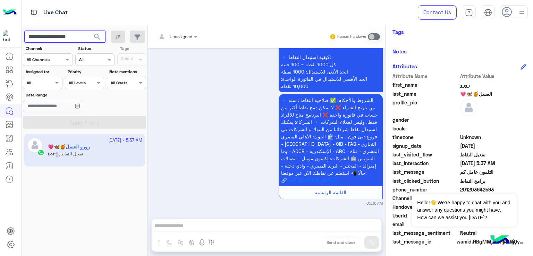
scroll to position [2959, 0]
click at [55, 36] on input "**********" at bounding box center [65, 37] width 82 height 13
paste input "text"
click at [95, 36] on span "search" at bounding box center [97, 37] width 8 height 8
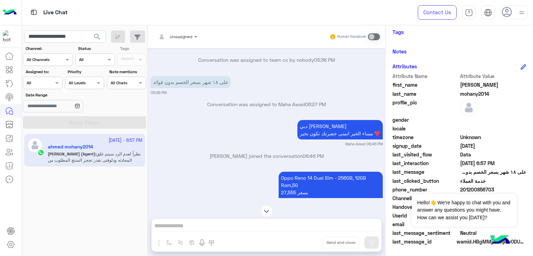
scroll to position [666, 0]
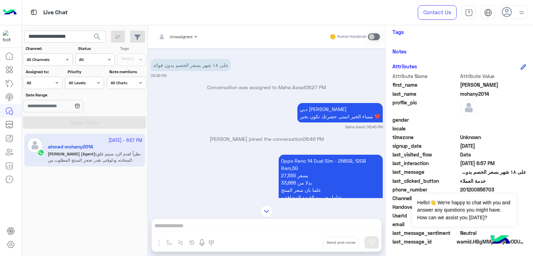
click at [183, 69] on p "على ١٨ شهر بسعر الخصم بدون فوائد" at bounding box center [191, 65] width 80 height 12
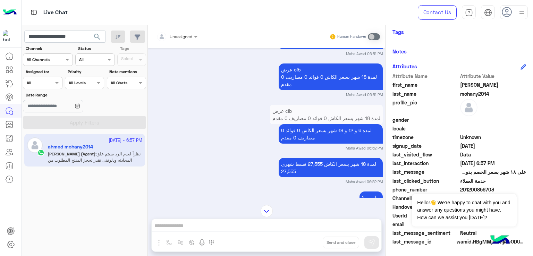
scroll to position [839, 0]
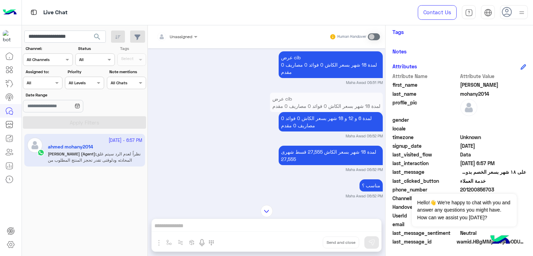
click at [327, 120] on p "لمدة 6 و 12 و 18 شهر بسعر الكاش 0 فوائد 0 مصاريف 0 مقدم" at bounding box center [331, 121] width 104 height 19
click at [304, 149] on p "لمدة 18 شهر بسعر الكاش 27,555 قسط شهرى 27,555" at bounding box center [331, 155] width 104 height 19
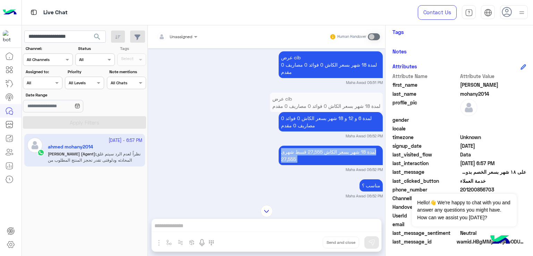
click at [304, 149] on p "لمدة 18 شهر بسعر الكاش 27,555 قسط شهرى 27,555" at bounding box center [331, 155] width 104 height 19
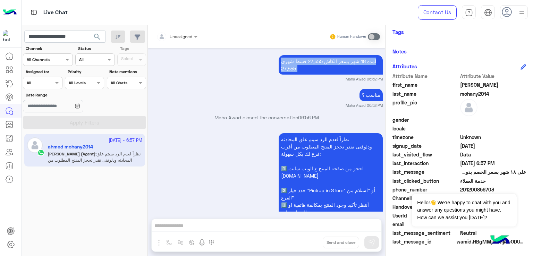
scroll to position [978, 0]
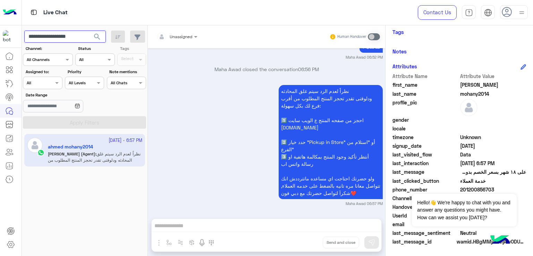
click at [61, 38] on input "**********" at bounding box center [65, 37] width 82 height 13
click at [83, 35] on input "**********" at bounding box center [65, 37] width 82 height 13
click at [86, 36] on input "**********" at bounding box center [65, 37] width 82 height 13
drag, startPoint x: 85, startPoint y: 36, endPoint x: 47, endPoint y: 34, distance: 37.9
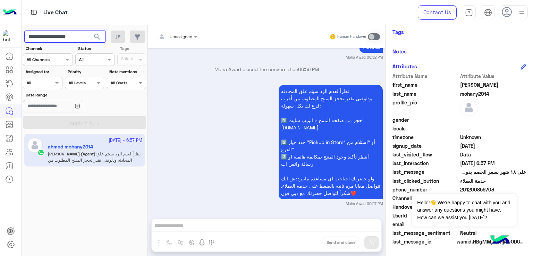
click at [61, 38] on input "**********" at bounding box center [65, 37] width 82 height 13
click at [47, 34] on input "**********" at bounding box center [65, 37] width 82 height 13
drag, startPoint x: 56, startPoint y: 34, endPoint x: 91, endPoint y: 33, distance: 35.8
click at [90, 33] on div "**********" at bounding box center [65, 37] width 82 height 13
click at [71, 32] on input "**********" at bounding box center [65, 37] width 82 height 13
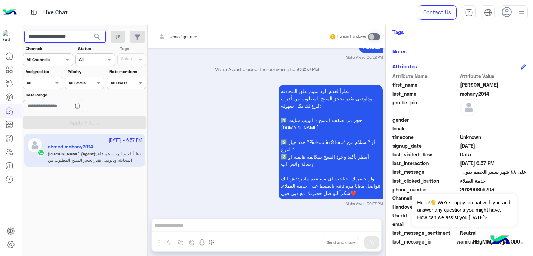
click at [71, 32] on input "**********" at bounding box center [65, 37] width 82 height 13
paste input "text"
click at [102, 38] on button "search" at bounding box center [97, 38] width 17 height 15
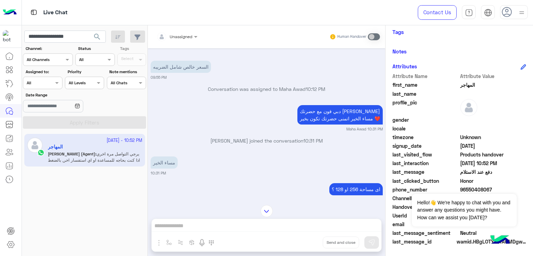
scroll to position [123, 0]
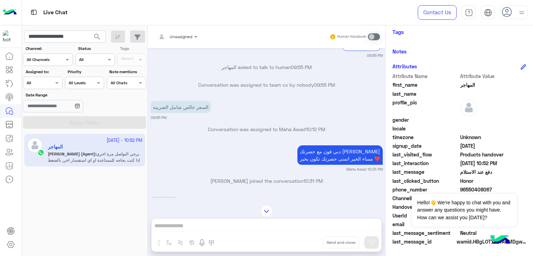
click at [180, 110] on p "السعر خالص شامل الضريبه" at bounding box center [181, 107] width 60 height 12
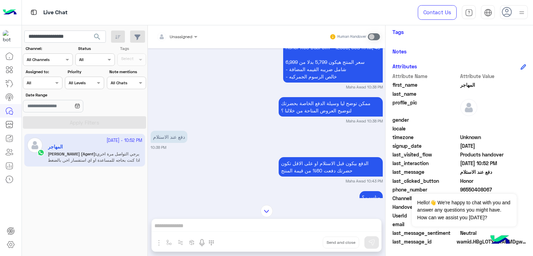
scroll to position [366, 0]
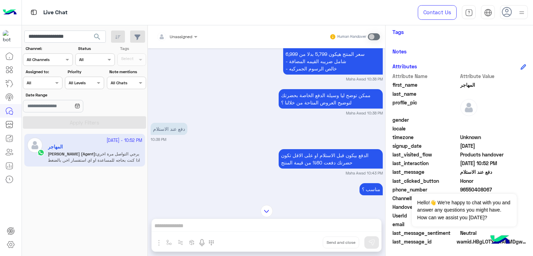
click at [305, 98] on p "ممكن توضح ليا وسيلة الدفع الخاصة بحضرتك لتوضيح العروض المتاحة من خلالنا ؟" at bounding box center [331, 98] width 104 height 19
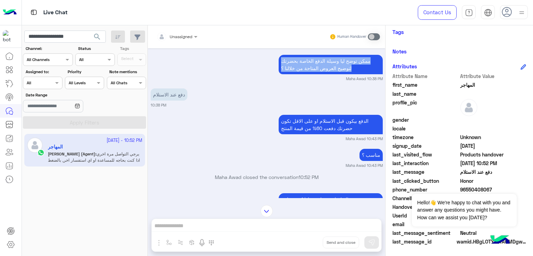
scroll to position [400, 0]
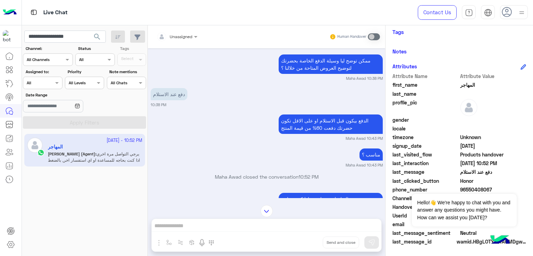
click at [310, 130] on p "الدفع بيكون قبل الاستلام او على الاقل تكون حضرتك دفعت 60% من قيمة المنتج" at bounding box center [331, 124] width 104 height 19
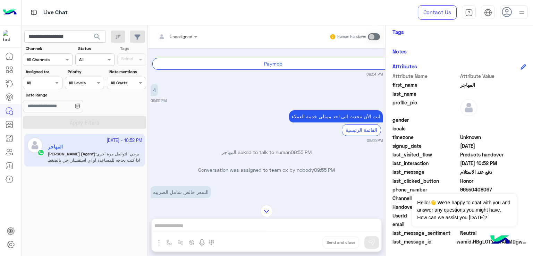
scroll to position [0, 0]
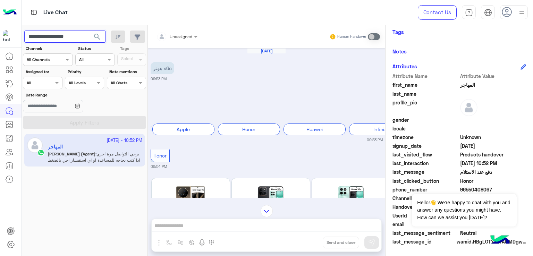
click at [64, 37] on input "**********" at bounding box center [65, 37] width 82 height 13
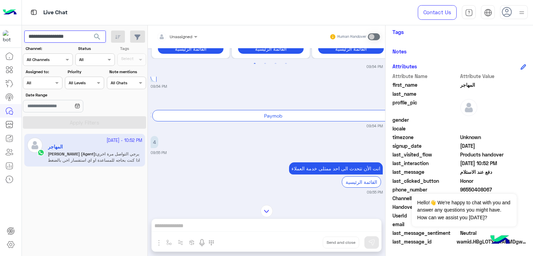
click at [64, 37] on input "**********" at bounding box center [65, 37] width 82 height 13
paste input "*"
click at [96, 37] on span "search" at bounding box center [97, 37] width 8 height 8
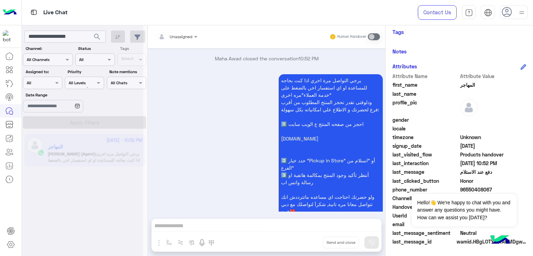
scroll to position [771, 0]
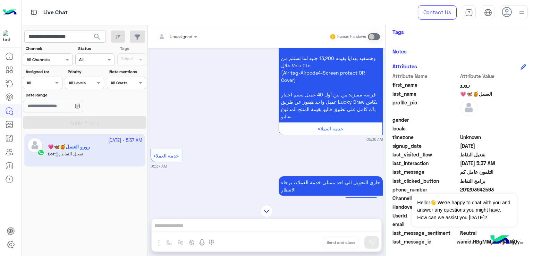
scroll to position [15, 0]
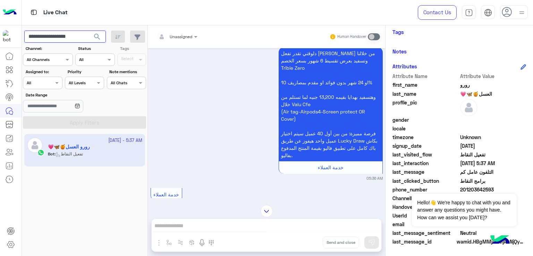
click at [67, 36] on input "**********" at bounding box center [65, 37] width 82 height 13
paste input "text"
click at [89, 31] on button "search" at bounding box center [97, 38] width 17 height 15
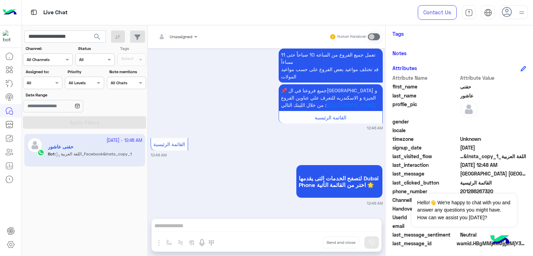
scroll to position [116, 0]
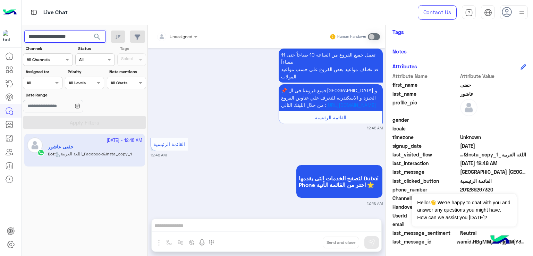
paste input "**********"
click at [77, 41] on input "**********" at bounding box center [65, 37] width 82 height 13
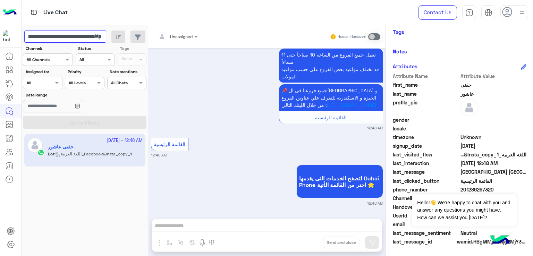
paste input "text"
click at [89, 31] on button "search" at bounding box center [97, 38] width 17 height 15
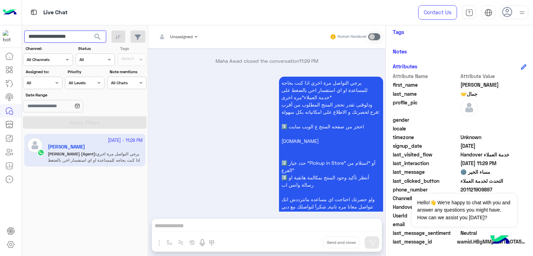
scroll to position [1809, 0]
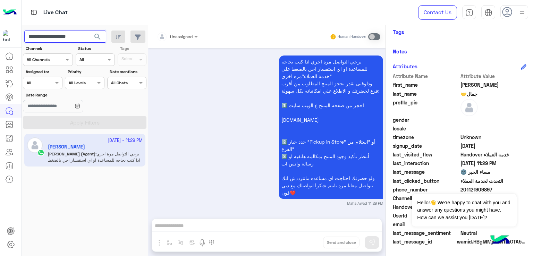
click at [61, 38] on input "**********" at bounding box center [65, 37] width 82 height 13
paste input "text"
click at [99, 43] on button "search" at bounding box center [97, 38] width 17 height 15
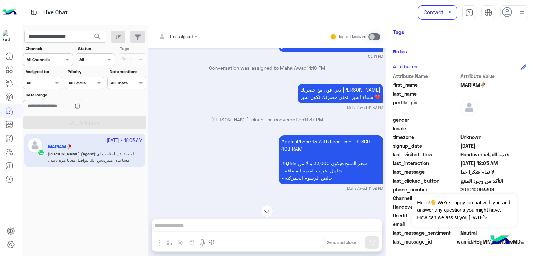
scroll to position [424, 0]
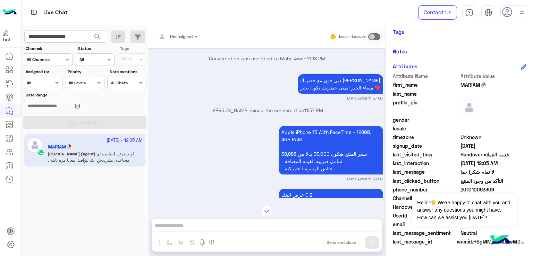
click at [313, 138] on p "Apple iPhone 13 With FaceTime - 128GB, 4GB RAM سعر المنتج هيكون 33,000 بدلا من …" at bounding box center [331, 150] width 104 height 49
click at [304, 156] on p "Apple iPhone 13 With FaceTime - 128GB, 4GB RAM سعر المنتج هيكون 33,000 بدلا من …" at bounding box center [331, 150] width 104 height 49
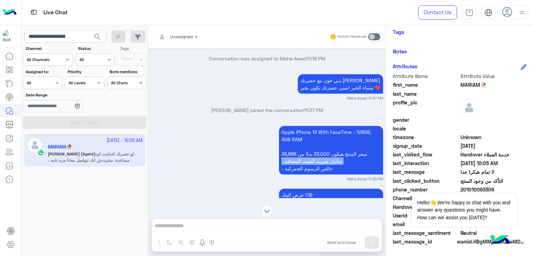
click at [304, 156] on p "Apple iPhone 13 With FaceTime - 128GB, 4GB RAM سعر المنتج هيكون 33,000 بدلا من …" at bounding box center [331, 150] width 104 height 49
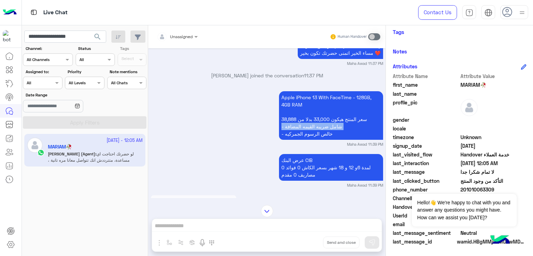
scroll to position [458, 0]
click at [297, 120] on p "Apple iPhone 13 With FaceTime - 128GB, 4GB RAM سعر المنتج هيكون 33,000 بدلا من …" at bounding box center [331, 115] width 104 height 49
click at [297, 127] on p "Apple iPhone 13 With FaceTime - 128GB, 4GB RAM سعر المنتج هيكون 33,000 بدلا من …" at bounding box center [331, 115] width 104 height 49
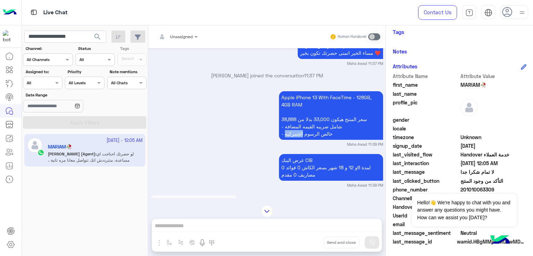
click at [297, 127] on p "Apple iPhone 13 With FaceTime - 128GB, 4GB RAM سعر المنتج هيكون 33,000 بدلا من …" at bounding box center [331, 115] width 104 height 49
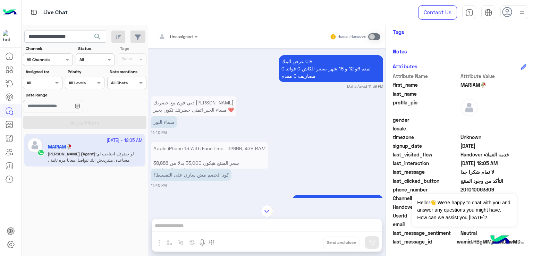
scroll to position [597, 0]
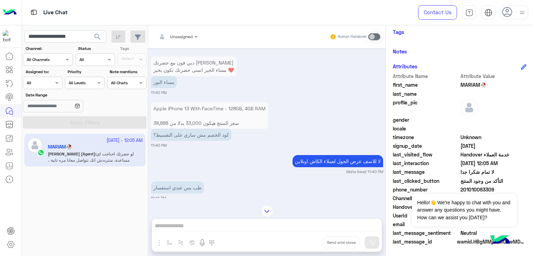
click at [189, 129] on p "كود الخصم مش ساري على التقسيط؟" at bounding box center [191, 135] width 81 height 12
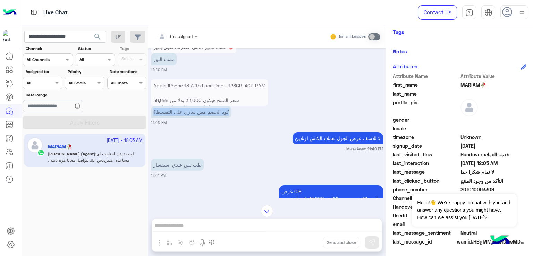
scroll to position [632, 0]
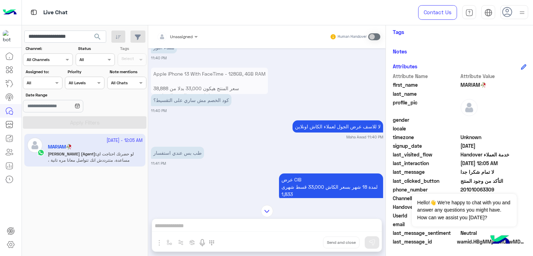
click at [336, 125] on div "لا للاسف عرض الجول لعملاء الكاش اونلاين" at bounding box center [338, 127] width 91 height 16
click at [179, 147] on p "طب بس عندي استفسار" at bounding box center [177, 153] width 53 height 12
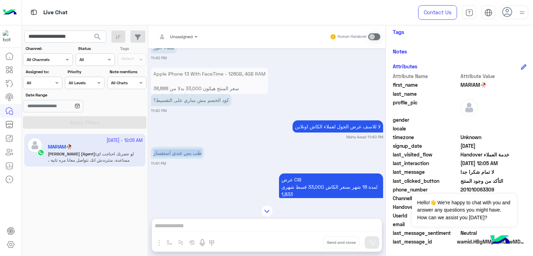
click at [179, 147] on p "طب بس عندي استفسار" at bounding box center [177, 153] width 53 height 12
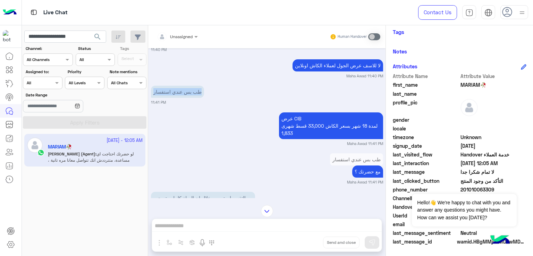
scroll to position [702, 0]
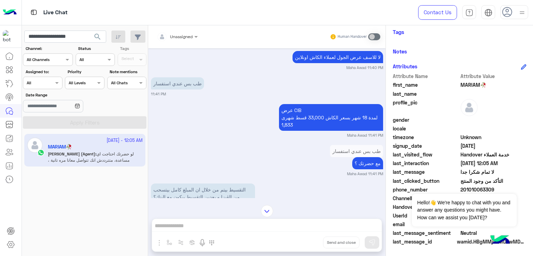
click at [282, 114] on p "عرض CIB لمدة 18 شهر بسعر الكاش 33,000 قسط شهرى 1,833" at bounding box center [331, 117] width 104 height 27
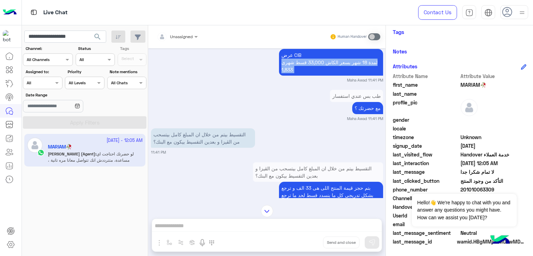
scroll to position [771, 0]
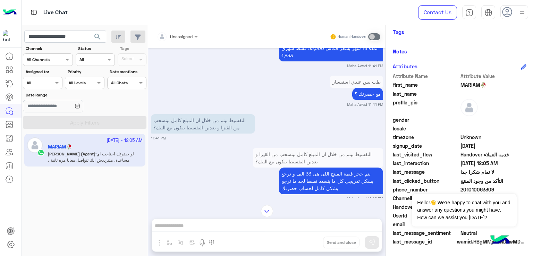
click at [204, 121] on p "التقسيط بيتم من خلال ان المبلغ كامل بيتسحب من الڤيزا و بعدين التقسيط بيكون مع ا…" at bounding box center [203, 123] width 104 height 19
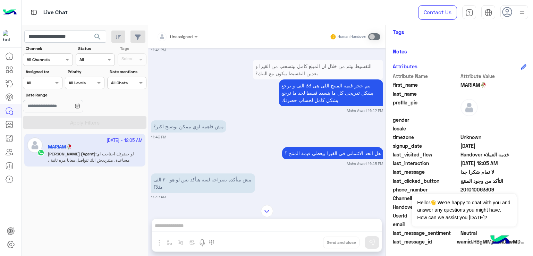
scroll to position [875, 0]
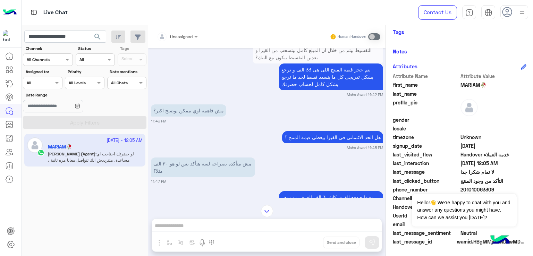
click at [174, 109] on p "مش فاهمه اوي ممكن توضيح اكتر؟" at bounding box center [188, 111] width 75 height 12
click at [362, 131] on p "هل الحد الائتمانى فى الفيزا بيغطى قيمة المنتج ؟" at bounding box center [332, 137] width 101 height 12
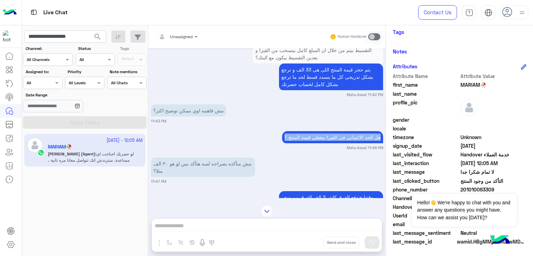
click at [362, 131] on p "هل الحد الائتمانى فى الفيزا بيغطى قيمة المنتج ؟" at bounding box center [332, 137] width 101 height 12
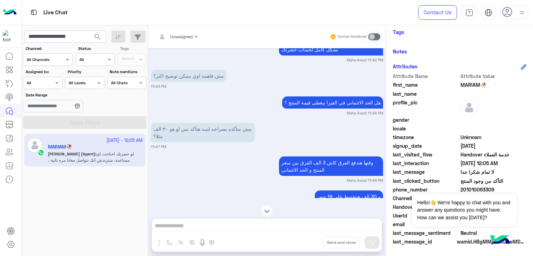
click at [188, 132] on p "مش متأكده بصراحه لسه هتأكد بس لو هو ٣٠ الف مثلا؟" at bounding box center [203, 132] width 104 height 19
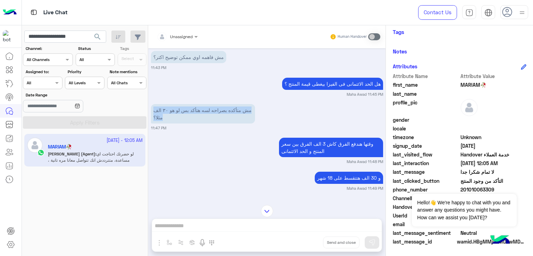
scroll to position [945, 0]
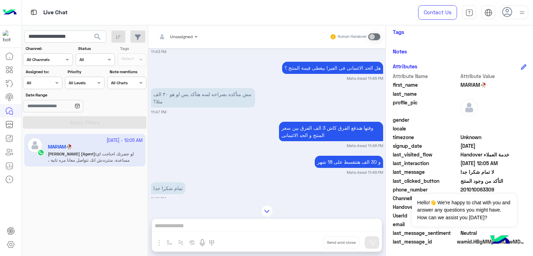
click at [318, 130] on p "وقتها هندفع الفرق كاش 3 الف الفرق بين سعر المنتج و الحد الائتمانى" at bounding box center [331, 131] width 104 height 19
click at [340, 161] on p "و 30 الف هتتقسط على 18 شهر" at bounding box center [349, 162] width 68 height 12
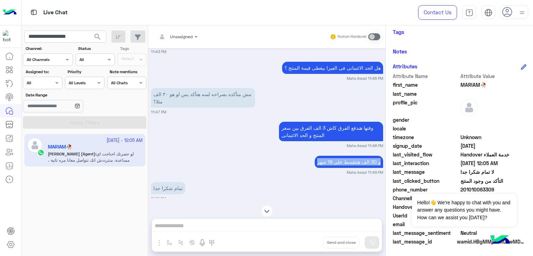
click at [340, 161] on p "و 30 الف هتتقسط على 18 شهر" at bounding box center [349, 162] width 68 height 12
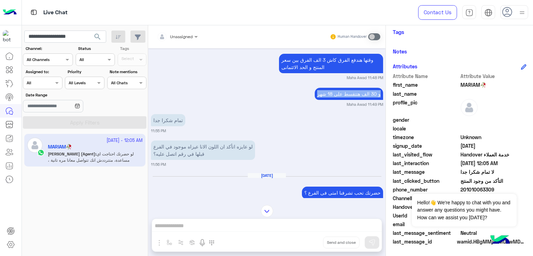
scroll to position [1014, 0]
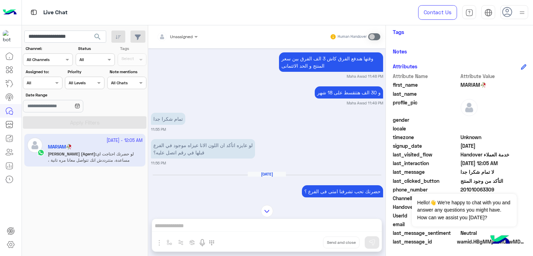
click at [194, 160] on small "11:56 PM" at bounding box center [267, 163] width 232 height 6
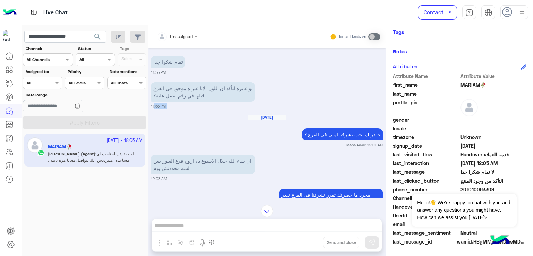
scroll to position [1084, 0]
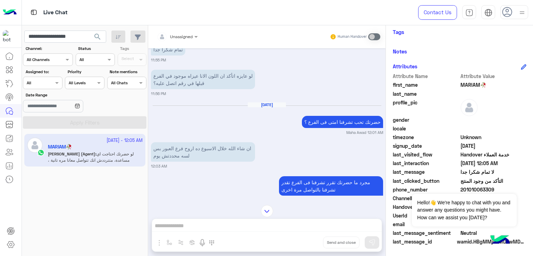
click at [184, 84] on p "لو عايزه اتأكد ان اللون الانا عيزاه موجود في الفرع قبلها في رقم اتصل عليه؟" at bounding box center [203, 79] width 104 height 19
click at [323, 111] on div "[DATE] حضرتك تحب تشرفنا امتى فى الفرع ؟ Maha Awad 12:01 AM" at bounding box center [267, 119] width 232 height 34
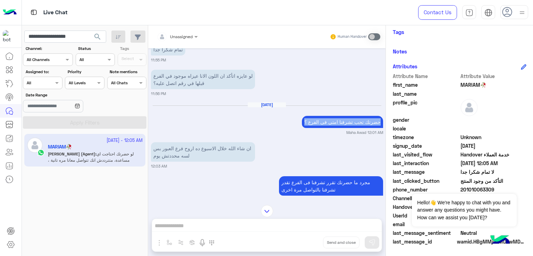
click at [323, 111] on div "[DATE] حضرتك تحب تشرفنا امتى فى الفرع ؟ Maha Awad 12:01 AM" at bounding box center [267, 119] width 232 height 34
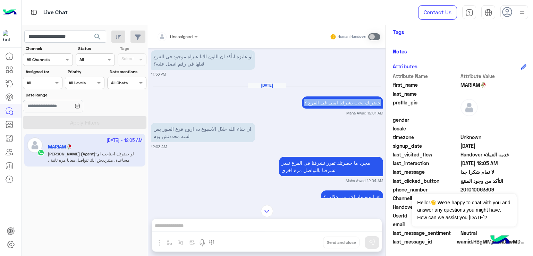
scroll to position [1118, 0]
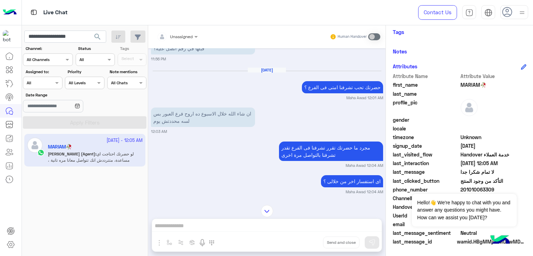
click at [195, 116] on p "ان شاء الله خلال الاسبوع ده اروح فرع العبور بس لسه محددتش يوم" at bounding box center [203, 117] width 104 height 19
click at [307, 144] on p "مجرد ما حضرتك تقرر تشرفنا فى الفرع تقدر تشرفنا بالتواصل مرة اخرى" at bounding box center [331, 151] width 104 height 19
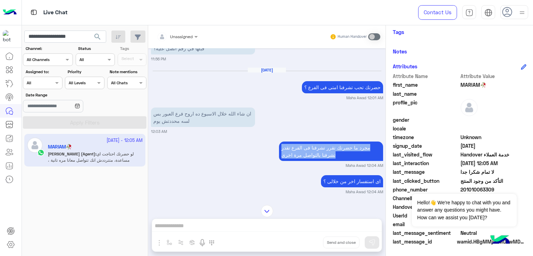
click at [307, 144] on p "مجرد ما حضرتك تقرر تشرفنا فى الفرع تقدر تشرفنا بالتواصل مرة اخرى" at bounding box center [331, 151] width 104 height 19
click at [332, 175] on p "اى استفسار اخر من خلالى ؟" at bounding box center [352, 181] width 62 height 12
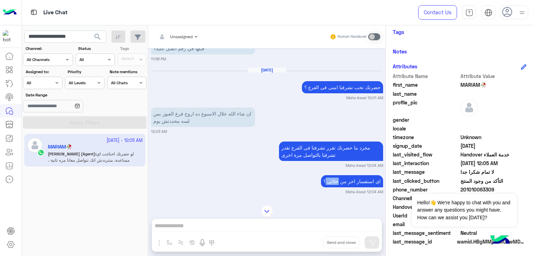
click at [332, 175] on p "اى استفسار اخر من خلالى ؟" at bounding box center [352, 181] width 62 height 12
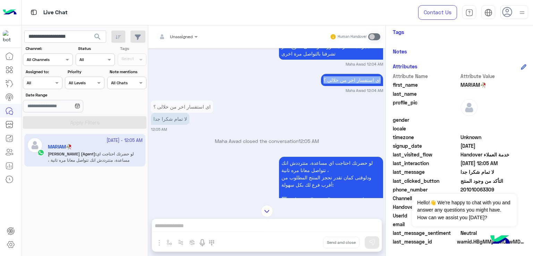
scroll to position [1222, 0]
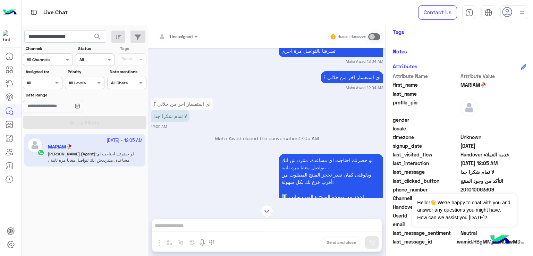
click at [179, 117] on p "لا تمام شكرا جدا" at bounding box center [170, 116] width 39 height 12
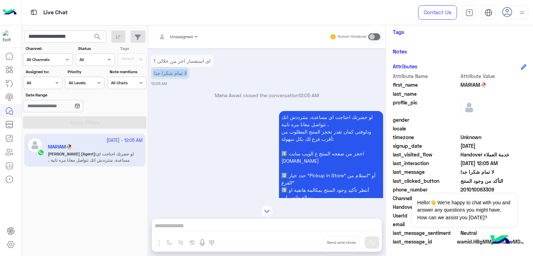
scroll to position [1214, 0]
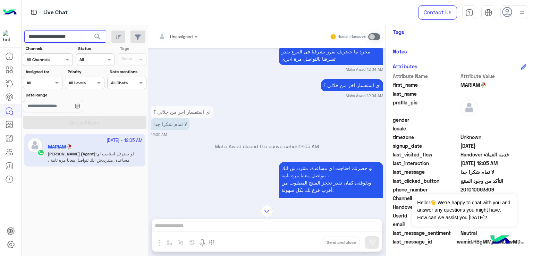
drag, startPoint x: 82, startPoint y: 36, endPoint x: 50, endPoint y: 32, distance: 32.9
click at [50, 32] on input "**********" at bounding box center [65, 37] width 82 height 13
click at [71, 31] on input "**********" at bounding box center [65, 37] width 82 height 13
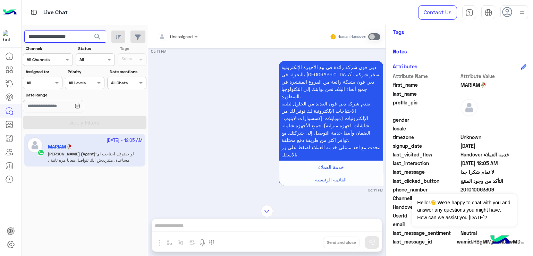
scroll to position [208, 0]
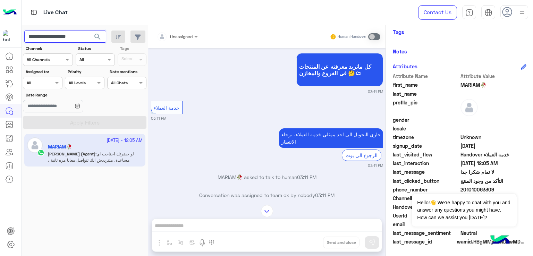
paste input "text"
click at [97, 37] on span "search" at bounding box center [97, 37] width 8 height 8
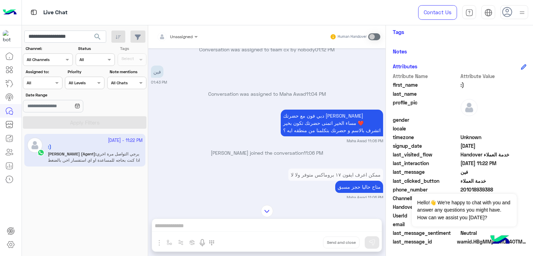
scroll to position [372, 0]
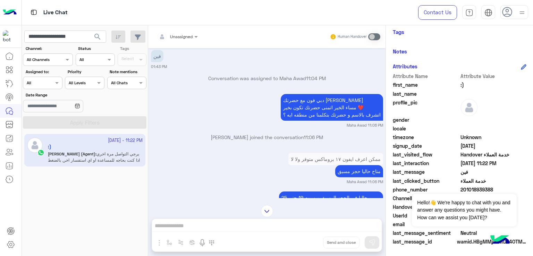
click at [295, 117] on p "دبي فون مع حضرتك [PERSON_NAME] مساء الخير اتمنى حضرتك تكون بخير ❤️ اتشرف بالاسم…" at bounding box center [332, 107] width 102 height 27
click at [313, 103] on p "دبي فون مع حضرتك [PERSON_NAME] مساء الخير اتمنى حضرتك تكون بخير ❤️ اتشرف بالاسم…" at bounding box center [332, 107] width 102 height 27
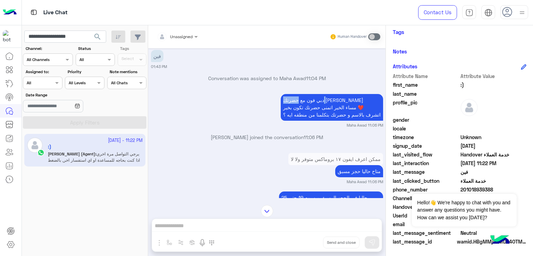
click at [313, 103] on p "دبي فون مع حضرتك [PERSON_NAME] مساء الخير اتمنى حضرتك تكون بخير ❤️ اتشرف بالاسم…" at bounding box center [332, 107] width 102 height 27
click at [307, 111] on p "دبي فون مع حضرتك [PERSON_NAME] مساء الخير اتمنى حضرتك تكون بخير ❤️ اتشرف بالاسم…" at bounding box center [332, 107] width 102 height 27
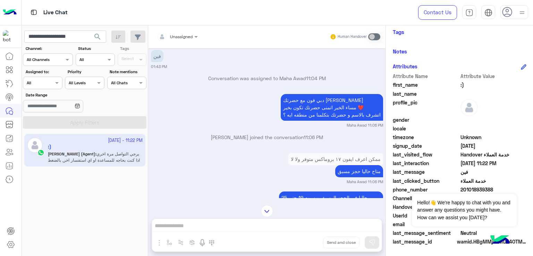
click at [303, 110] on p "دبي فون مع حضرتك [PERSON_NAME] مساء الخير اتمنى حضرتك تكون بخير ❤️ اتشرف بالاسم…" at bounding box center [332, 107] width 102 height 27
click at [305, 114] on p "دبي فون مع حضرتك [PERSON_NAME] مساء الخير اتمنى حضرتك تكون بخير ❤️ اتشرف بالاسم…" at bounding box center [332, 107] width 102 height 27
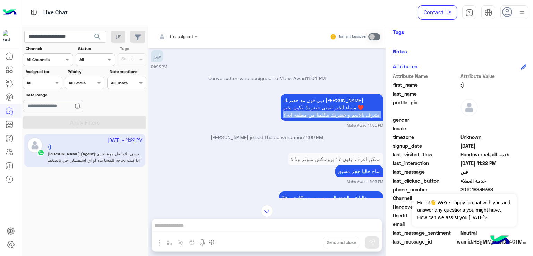
click at [305, 114] on p "دبي فون مع حضرتك [PERSON_NAME] مساء الخير اتمنى حضرتك تكون بخير ❤️ اتشرف بالاسم…" at bounding box center [332, 107] width 102 height 27
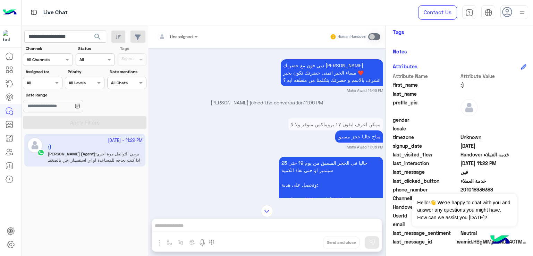
click at [347, 135] on p "متاح حاليا حجز مسبق" at bounding box center [359, 137] width 48 height 12
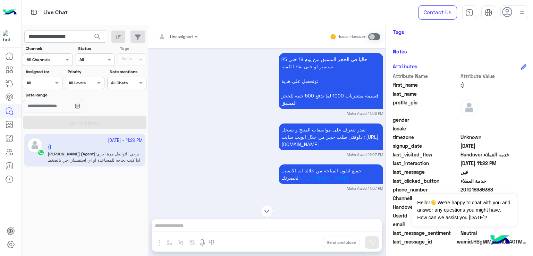
scroll to position [511, 0]
click at [311, 81] on p "حاليا فى الحجز المسبق من يوم [DATE] حتى [DATE] او حتى نفاذ الكمية وتحصل على هدي…" at bounding box center [331, 81] width 104 height 56
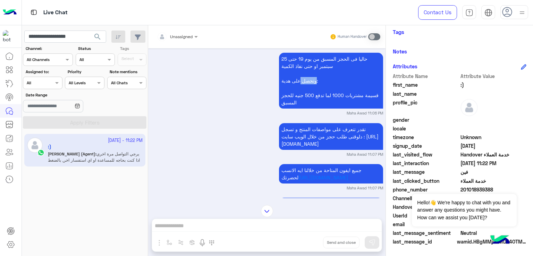
click at [311, 81] on p "حاليا فى الحجز المسبق من يوم [DATE] حتى [DATE] او حتى نفاذ الكمية وتحصل على هدي…" at bounding box center [331, 81] width 104 height 56
click at [317, 67] on p "حاليا فى الحجز المسبق من يوم [DATE] حتى [DATE] او حتى نفاذ الكمية وتحصل على هدي…" at bounding box center [331, 81] width 104 height 56
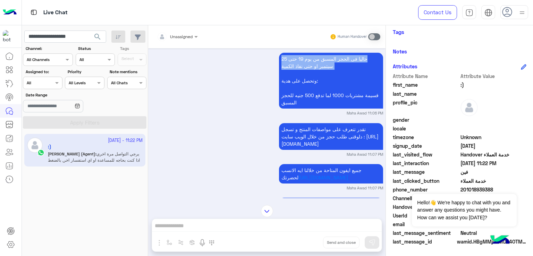
click at [317, 67] on p "حاليا فى الحجز المسبق من يوم [DATE] حتى [DATE] او حتى نفاذ الكمية وتحصل على هدي…" at bounding box center [331, 81] width 104 height 56
click at [321, 95] on p "حاليا فى الحجز المسبق من يوم [DATE] حتى [DATE] او حتى نفاذ الكمية وتحصل على هدي…" at bounding box center [331, 81] width 104 height 56
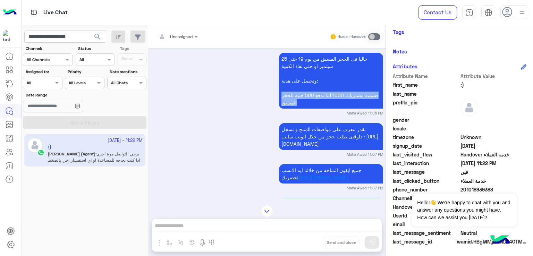
click at [321, 95] on p "حاليا فى الحجز المسبق من يوم [DATE] حتى [DATE] او حتى نفاذ الكمية وتحصل على هدي…" at bounding box center [331, 81] width 104 height 56
click at [318, 127] on span "تقدر تتعرف على مواصفات المنتج و تسجل دلوقتى طلب حجز من خلال الويب سايت : [URL][…" at bounding box center [330, 136] width 97 height 20
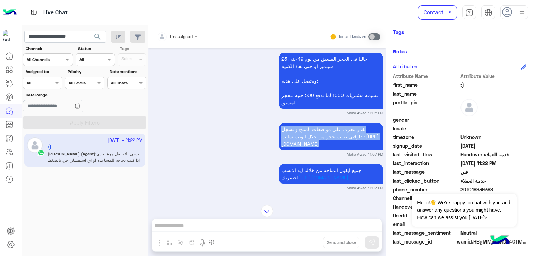
click at [318, 127] on span "تقدر تتعرف على مواصفات المنتج و تسجل دلوقتى طلب حجز من خلال الويب سايت : [URL][…" at bounding box center [330, 136] width 97 height 20
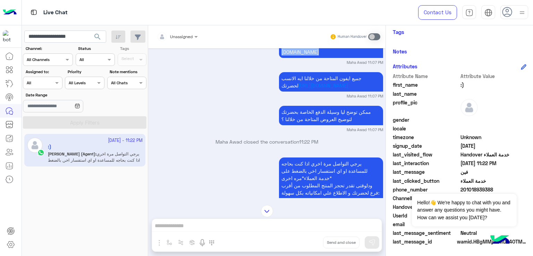
scroll to position [615, 0]
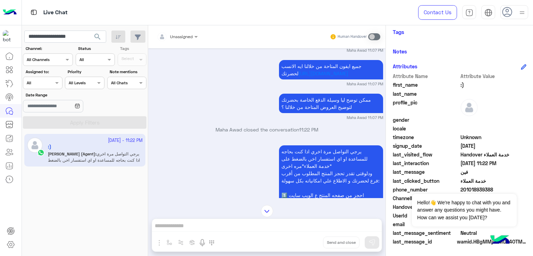
click at [305, 113] on p "ممكن توضح ليا وسيلة الدفع الخاصة بحضرتك لتوضيح العروض المتاحة من خلالنا ؟" at bounding box center [331, 103] width 104 height 19
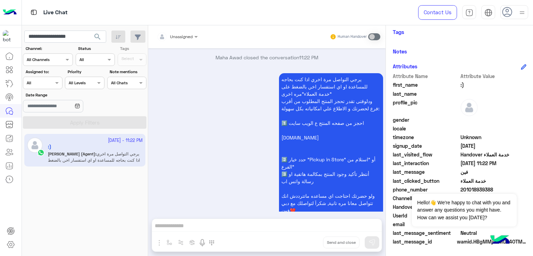
scroll to position [719, 0]
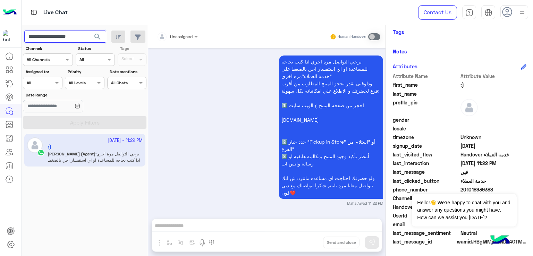
click at [68, 37] on input "**********" at bounding box center [65, 37] width 82 height 13
paste input "text"
click at [98, 36] on span "search" at bounding box center [97, 37] width 8 height 8
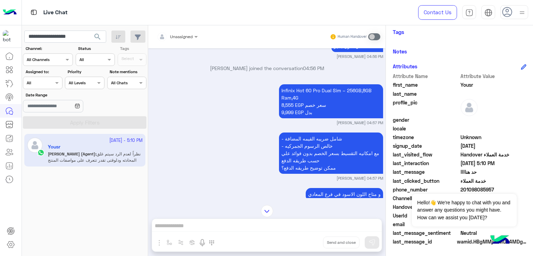
scroll to position [868, 0]
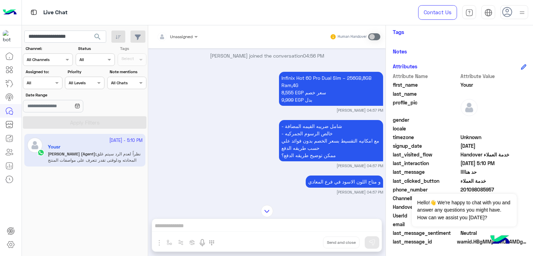
click at [314, 131] on p "- شامل ضريبه القيمه المضافة - خالص الرسوم الجمركيه مع امكانيه التقسيط بسعر الخص…" at bounding box center [331, 140] width 104 height 41
click at [308, 150] on p "- شامل ضريبه القيمه المضافة - خالص الرسوم الجمركيه مع امكانيه التقسيط بسعر الخص…" at bounding box center [331, 140] width 104 height 41
click at [308, 151] on p "- شامل ضريبه القيمه المضافة - خالص الرسوم الجمركيه مع امكانيه التقسيط بسعر الخص…" at bounding box center [331, 140] width 104 height 41
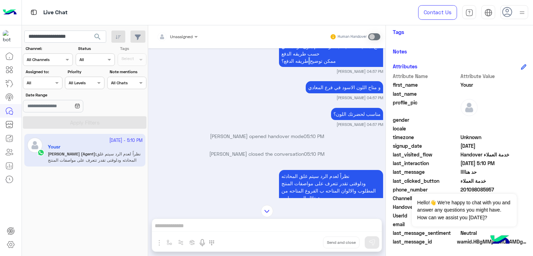
scroll to position [972, 0]
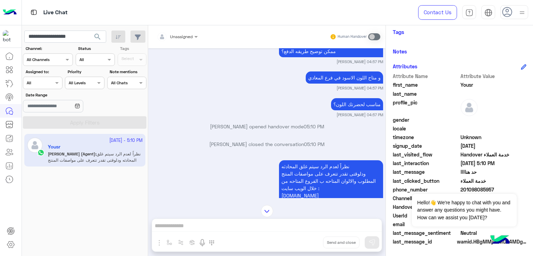
click at [348, 107] on p "مناسب لحضرتك اللون؟" at bounding box center [357, 104] width 52 height 12
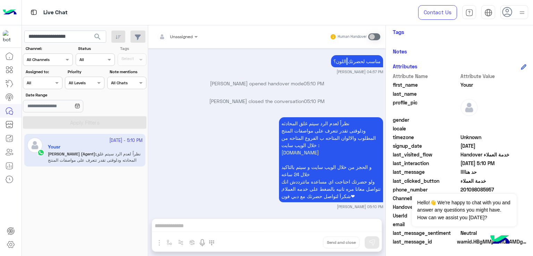
scroll to position [1017, 0]
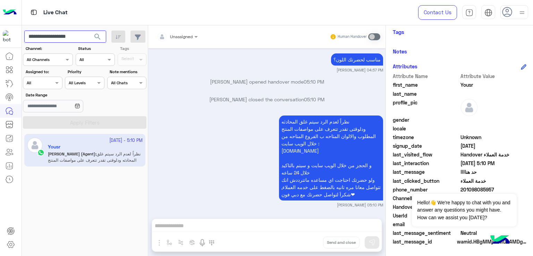
click at [78, 36] on input "**********" at bounding box center [65, 37] width 82 height 13
paste input "text"
click at [98, 36] on span "search" at bounding box center [97, 37] width 8 height 8
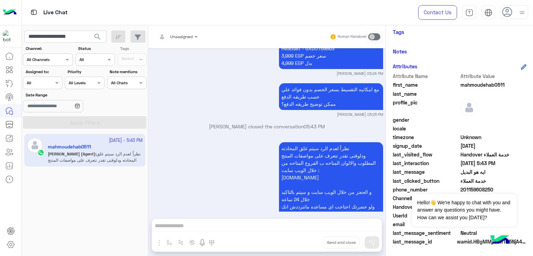
scroll to position [564, 0]
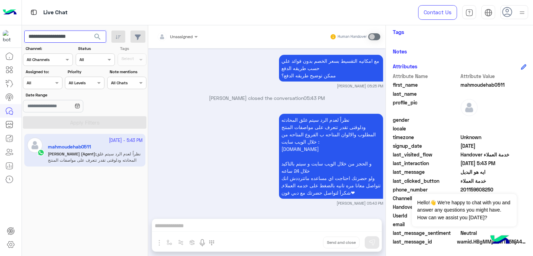
click at [75, 38] on input "**********" at bounding box center [65, 37] width 82 height 13
paste input "text"
click at [104, 37] on button "search" at bounding box center [97, 38] width 17 height 15
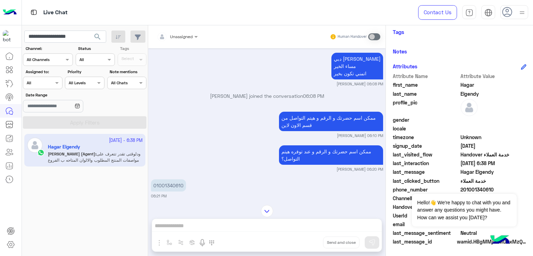
scroll to position [462, 0]
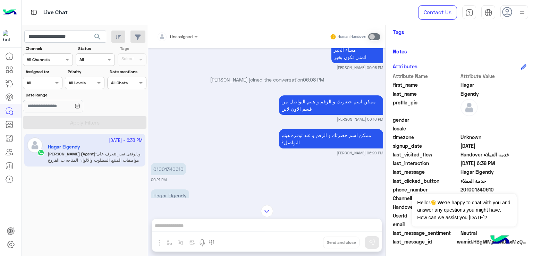
click at [302, 100] on p "ممكن اسم حضرتك و الرقم و هيتم التواصل من قسم الاون لاين" at bounding box center [331, 105] width 104 height 19
click at [306, 129] on p "ممكن اسم حضرتك و الرقم و عند توفره هيتم التواصل؟" at bounding box center [331, 138] width 104 height 19
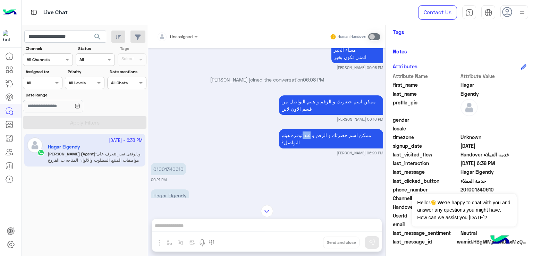
click at [306, 129] on p "ممكن اسم حضرتك و الرقم و عند توفره هيتم التواصل؟" at bounding box center [331, 138] width 104 height 19
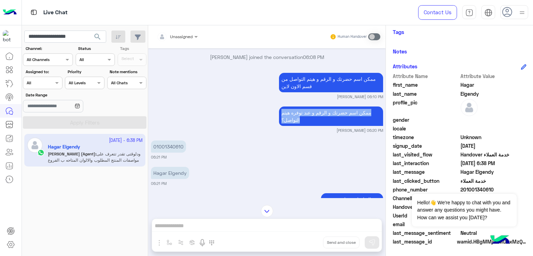
scroll to position [497, 0]
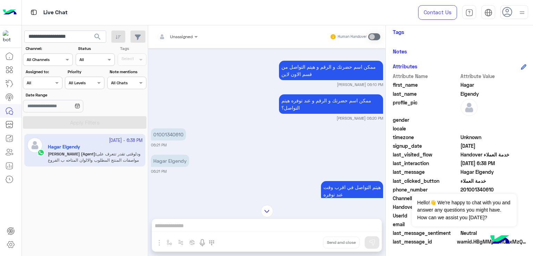
click at [166, 128] on p "01001340610" at bounding box center [168, 134] width 35 height 12
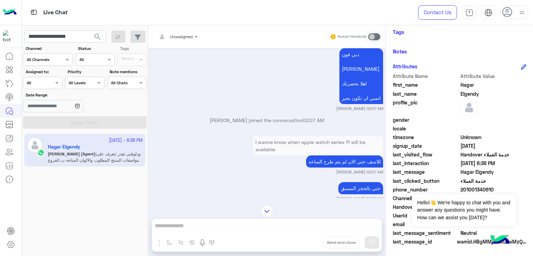
scroll to position [280, 0]
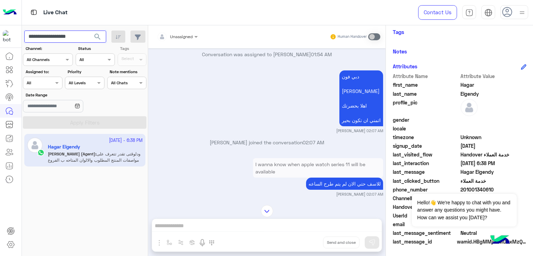
click at [65, 36] on input "**********" at bounding box center [65, 37] width 82 height 13
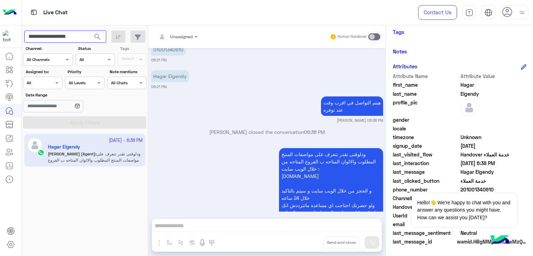
scroll to position [1105, 0]
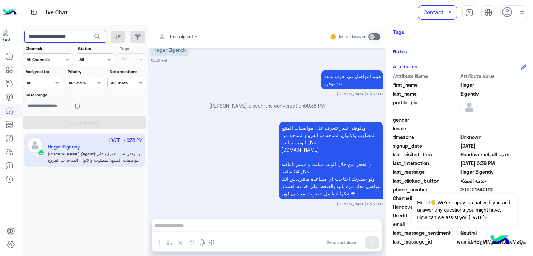
paste input "text"
click at [97, 35] on span "search" at bounding box center [97, 37] width 8 height 8
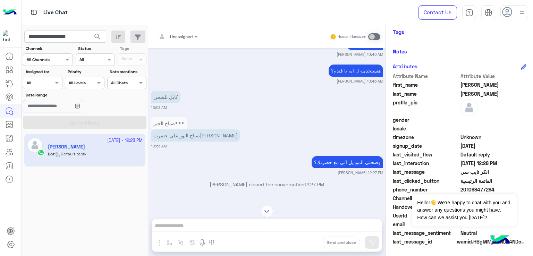
scroll to position [399, 0]
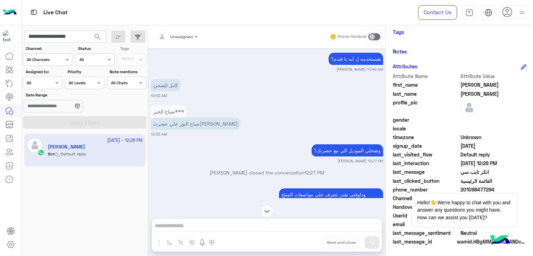
click at [185, 125] on p "صباح النور علي حضرت[PERSON_NAME]" at bounding box center [195, 124] width 89 height 12
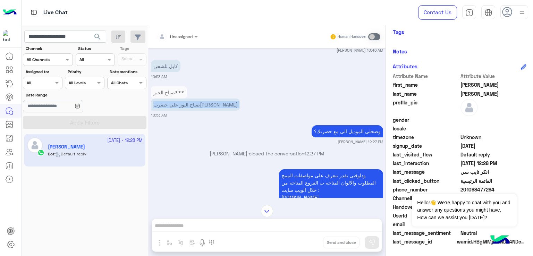
scroll to position [433, 0]
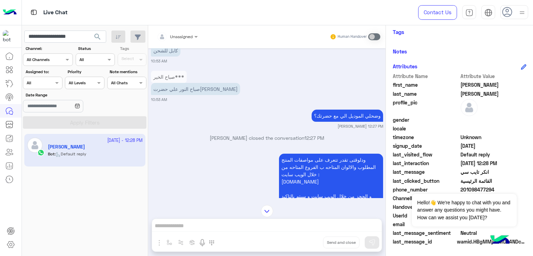
click at [334, 120] on p "وضحلي الموديل الي مع حضرتك؟" at bounding box center [348, 116] width 72 height 12
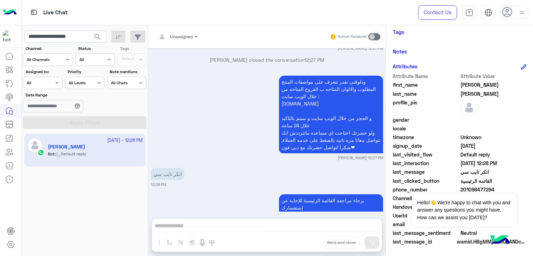
scroll to position [538, 0]
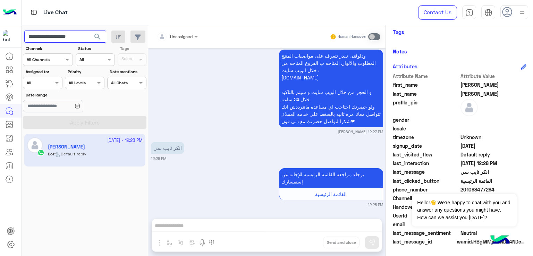
click at [66, 36] on input "**********" at bounding box center [65, 37] width 82 height 13
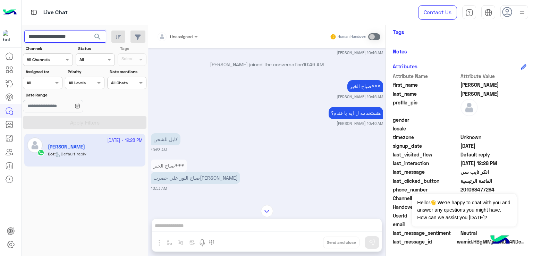
scroll to position [260, 0]
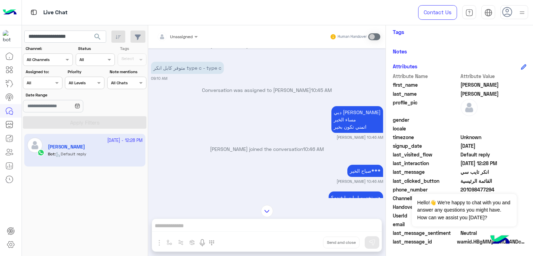
click at [188, 69] on p "متوفر كابل انكر type c - type c" at bounding box center [187, 68] width 73 height 12
drag, startPoint x: 172, startPoint y: 66, endPoint x: 153, endPoint y: 70, distance: 19.6
click at [153, 70] on p "متوفر كابل انكر type c - type c" at bounding box center [187, 68] width 73 height 12
copy p "كابل انكر"
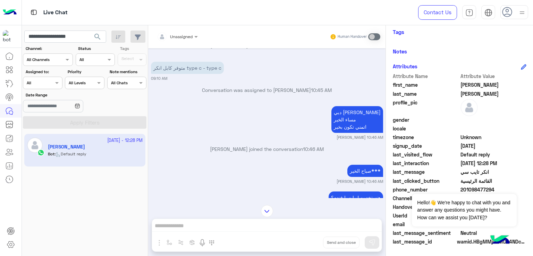
click at [190, 67] on p "متوفر كابل انكر type c - type c" at bounding box center [187, 68] width 73 height 12
drag, startPoint x: 190, startPoint y: 67, endPoint x: 218, endPoint y: 66, distance: 27.8
click at [218, 66] on p "متوفر كابل انكر type c - type c" at bounding box center [187, 68] width 73 height 12
copy p "type c - type c"
click at [56, 35] on input "**********" at bounding box center [65, 37] width 82 height 13
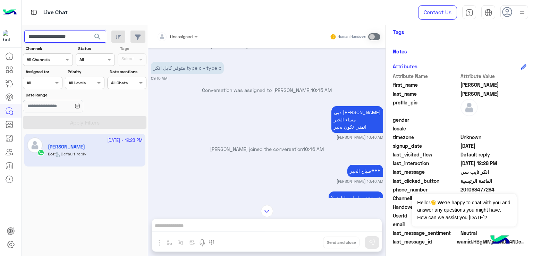
click at [56, 35] on input "**********" at bounding box center [65, 37] width 82 height 13
paste input "text"
click at [89, 31] on button "search" at bounding box center [97, 38] width 17 height 15
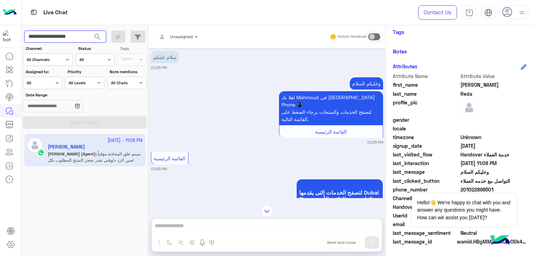
scroll to position [1116, 0]
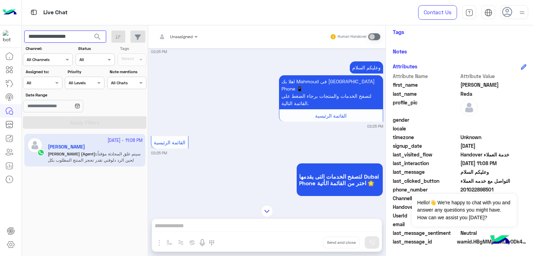
click at [65, 38] on input "**********" at bounding box center [65, 37] width 82 height 13
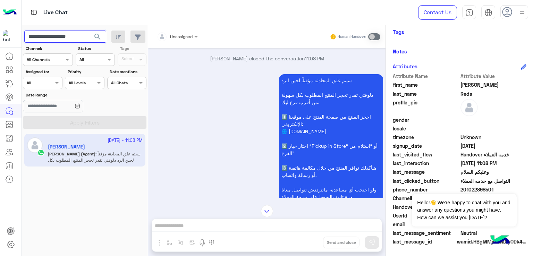
scroll to position [1637, 0]
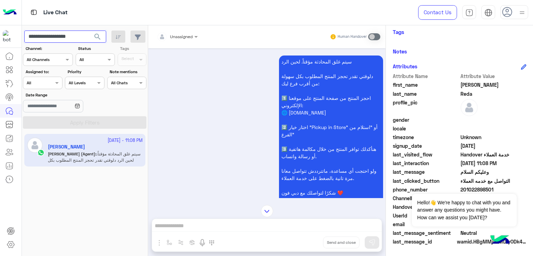
paste input "text"
click at [99, 37] on span "search" at bounding box center [97, 37] width 8 height 8
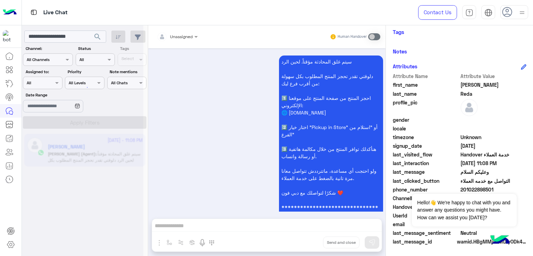
scroll to position [1663, 0]
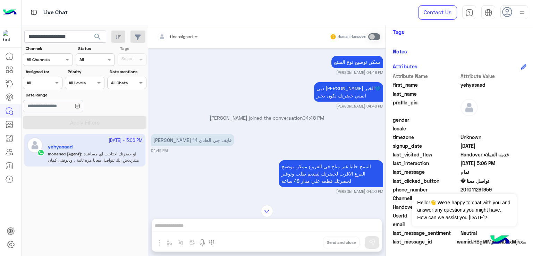
scroll to position [489, 0]
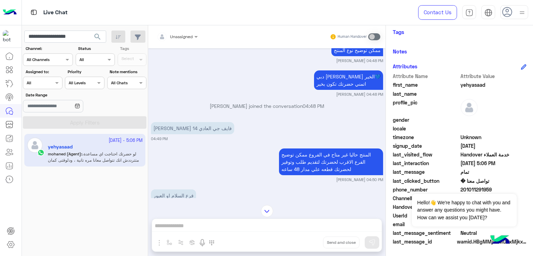
click at [184, 133] on p "[PERSON_NAME] 14 فايف جي العادي" at bounding box center [192, 128] width 83 height 12
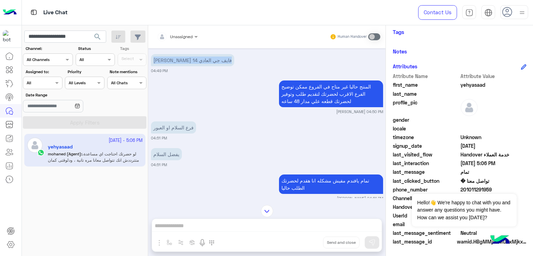
scroll to position [558, 0]
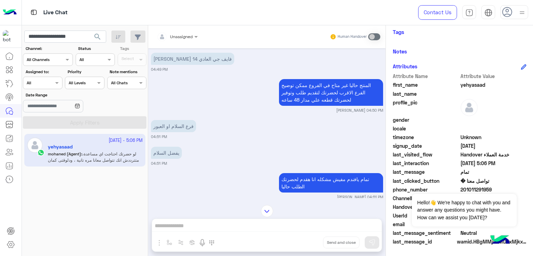
click at [307, 91] on p "المنتج حاليا غير متاح في الفروع ممكن توضيح الفرع الاقرب لحضرتك لتقديم طلب وتوفي…" at bounding box center [331, 92] width 104 height 27
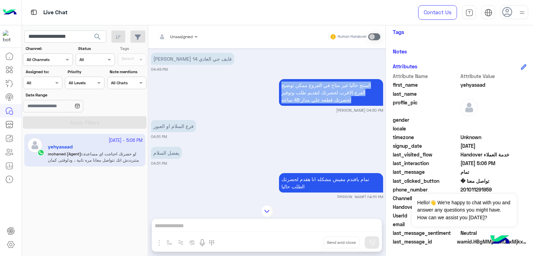
click at [307, 91] on p "المنتج حاليا غير متاح في الفروع ممكن توضيح الفرع الاقرب لحضرتك لتقديم طلب وتوفي…" at bounding box center [331, 92] width 104 height 27
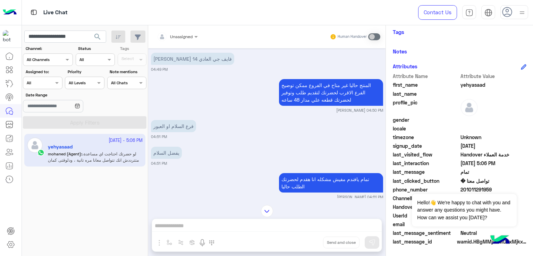
click at [172, 132] on p "فرع السلام او العبور" at bounding box center [173, 126] width 45 height 12
click at [172, 159] on p "يفضل السلام" at bounding box center [166, 153] width 31 height 12
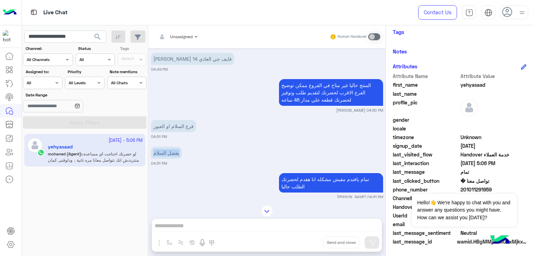
click at [172, 159] on p "يفضل السلام" at bounding box center [166, 153] width 31 height 12
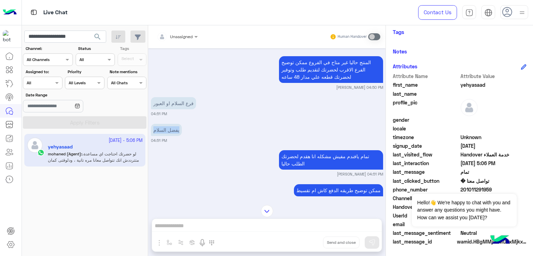
scroll to position [628, 0]
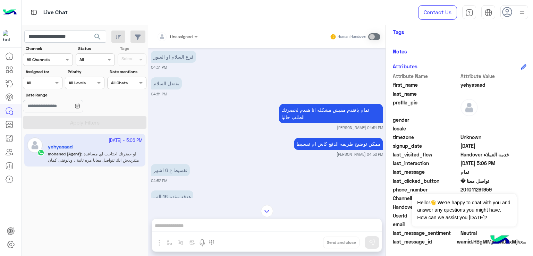
click at [303, 114] on p "تمام يافندم مفيش مشكله انا هقدم لحضرتك الطلب حاليا" at bounding box center [331, 113] width 104 height 19
click at [306, 145] on div "ممكن توضيح طريقه الدفع كاش ام تقسيط" at bounding box center [338, 144] width 89 height 16
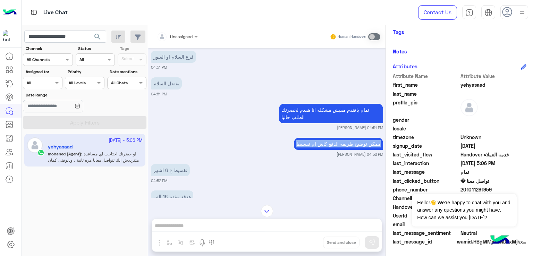
click at [306, 145] on div "ممكن توضيح طريقه الدفع كاش ام تقسيط" at bounding box center [338, 144] width 89 height 16
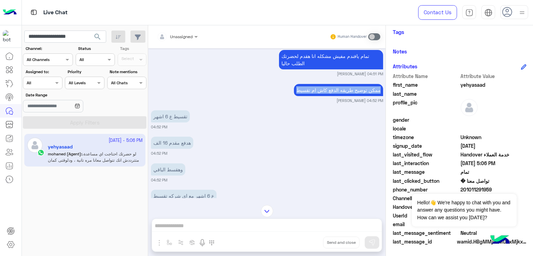
scroll to position [697, 0]
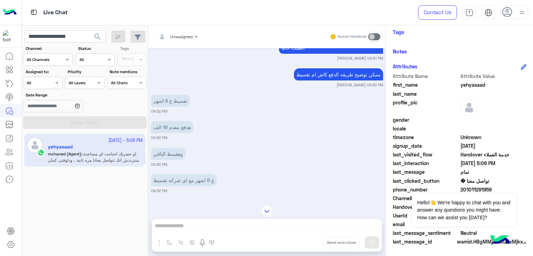
click at [165, 130] on p "هدفع مقدم 16 الف" at bounding box center [172, 127] width 42 height 12
click at [163, 158] on p "وهقسط الباقي" at bounding box center [168, 154] width 34 height 12
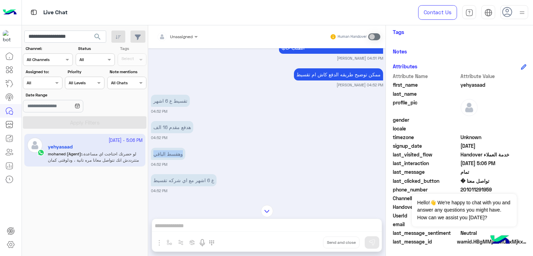
click at [163, 158] on p "وهقسط الباقي" at bounding box center [168, 154] width 34 height 12
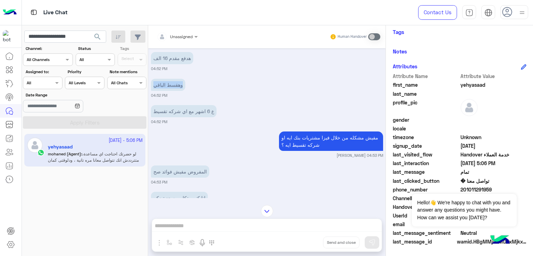
scroll to position [767, 0]
click at [186, 117] on p "ع 6 اشهر مع اي شركه تقسيط" at bounding box center [184, 111] width 66 height 12
click at [313, 148] on p "مفيش مشكله من خلال فيزا مشتريات بنك ايه او شركه تقسيط ايه ؟" at bounding box center [331, 140] width 104 height 19
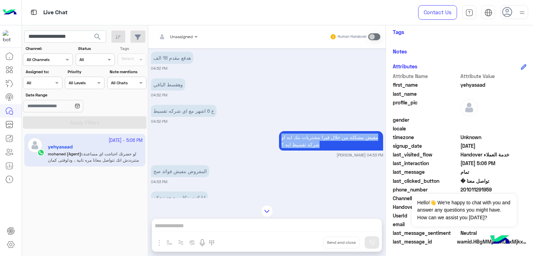
click at [313, 148] on p "مفيش مشكله من خلال فيزا مشتريات بنك ايه او شركه تقسيط ايه ؟" at bounding box center [331, 140] width 104 height 19
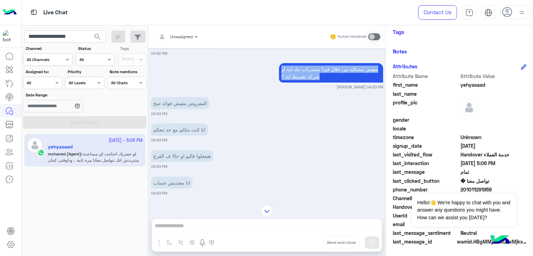
scroll to position [836, 0]
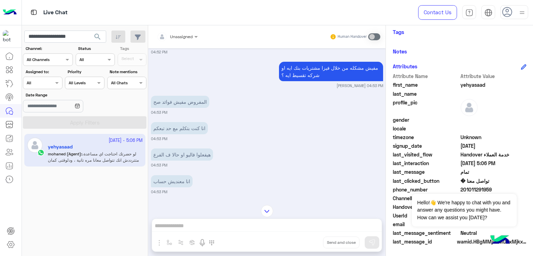
click at [172, 115] on small "04:53 PM" at bounding box center [267, 113] width 232 height 6
click at [176, 108] on p "المفروض مفيش فوائد صح" at bounding box center [180, 102] width 58 height 12
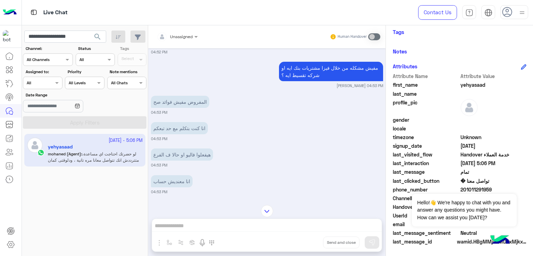
click at [175, 134] on p "انا كنت بتكلم مع حد تبعكم" at bounding box center [179, 128] width 57 height 12
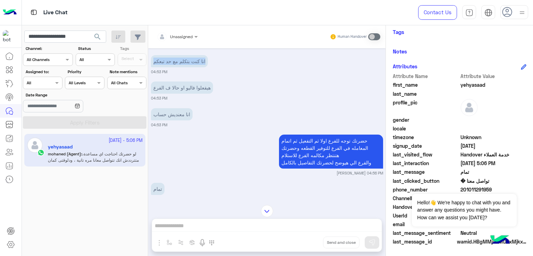
scroll to position [906, 0]
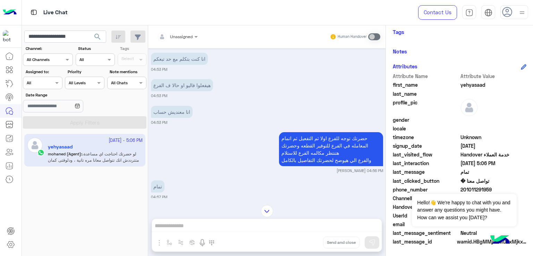
click at [177, 91] on p "هيفعلوا فاليو او حالا ف الفرع" at bounding box center [182, 85] width 62 height 12
click at [172, 117] on p "انا معنديش حساب" at bounding box center [172, 112] width 42 height 12
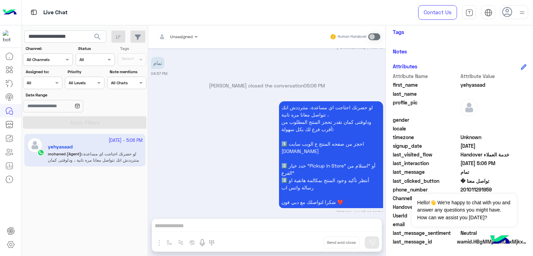
scroll to position [1047, 0]
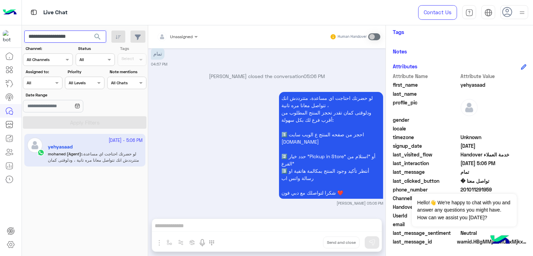
click at [57, 41] on input "**********" at bounding box center [65, 37] width 82 height 13
paste input "text"
click at [89, 31] on button "search" at bounding box center [97, 38] width 17 height 15
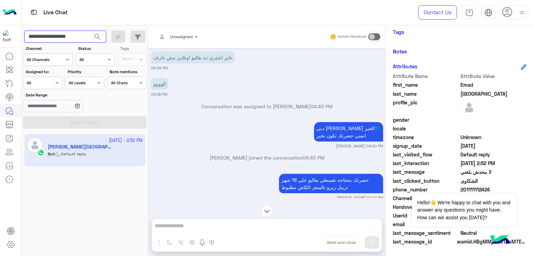
scroll to position [10, 0]
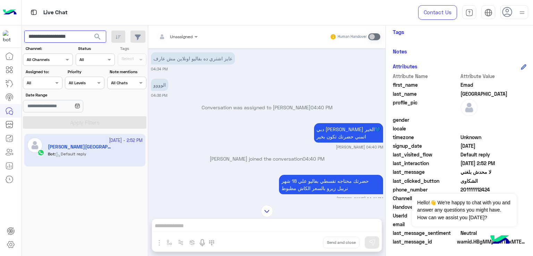
click at [52, 36] on input "**********" at bounding box center [65, 37] width 82 height 13
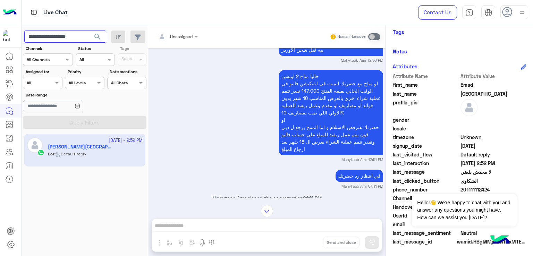
scroll to position [3587, 0]
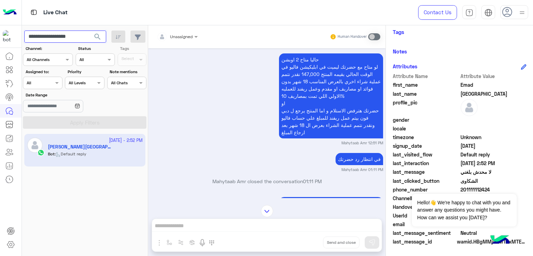
click at [65, 37] on input "**********" at bounding box center [65, 37] width 82 height 13
paste input "text"
click at [98, 34] on span "search" at bounding box center [97, 37] width 8 height 8
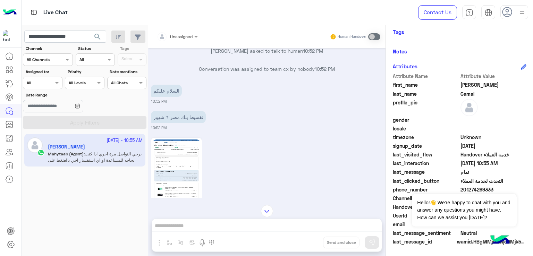
scroll to position [484, 0]
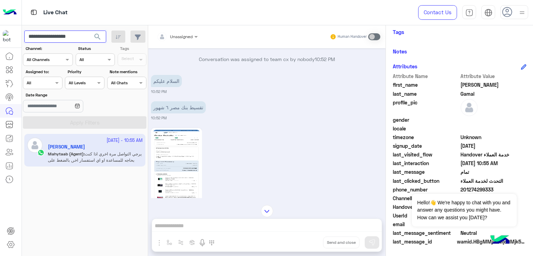
click at [64, 39] on input "**********" at bounding box center [65, 37] width 82 height 13
paste input "text"
click at [95, 36] on span "search" at bounding box center [97, 37] width 8 height 8
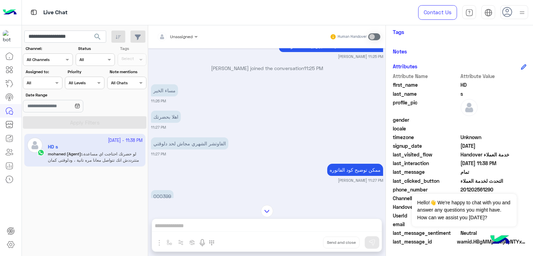
scroll to position [175, 0]
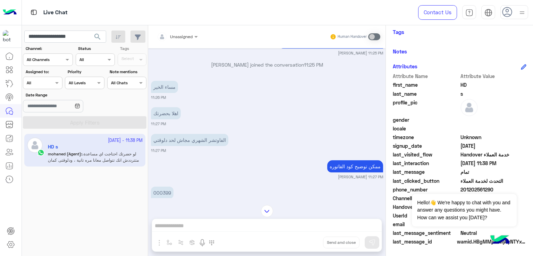
click at [191, 145] on p "الفاوتشر الشهري مجاش لحد دلوقتي" at bounding box center [189, 140] width 77 height 12
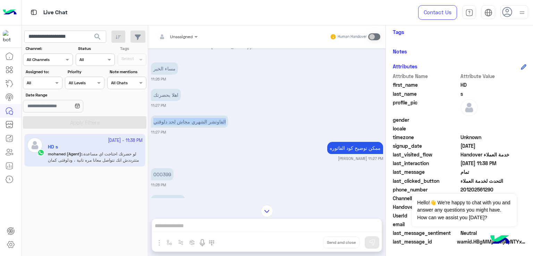
scroll to position [209, 0]
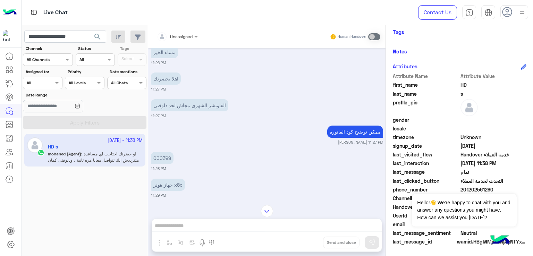
click at [349, 136] on p "ممكن توضيح كود الفاتوره" at bounding box center [355, 132] width 56 height 12
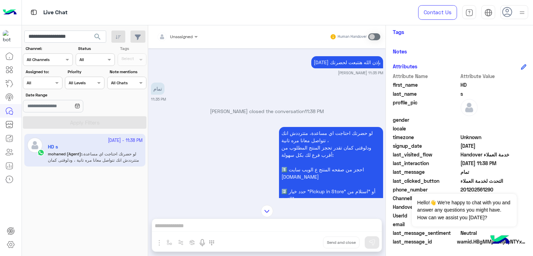
scroll to position [487, 0]
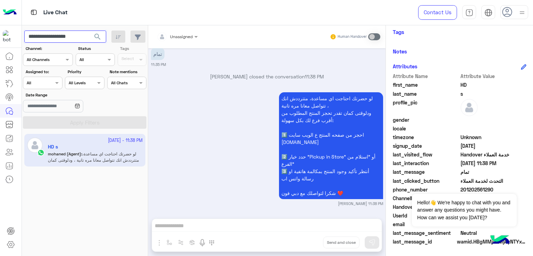
click at [63, 36] on input "**********" at bounding box center [65, 37] width 82 height 13
paste input "text"
click at [94, 38] on span "search" at bounding box center [97, 37] width 8 height 8
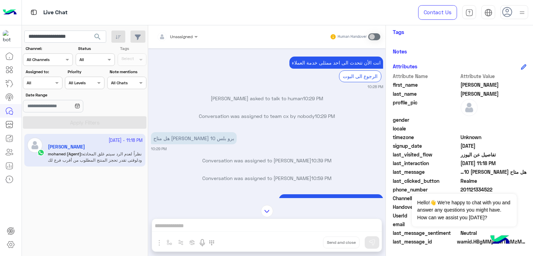
scroll to position [274, 0]
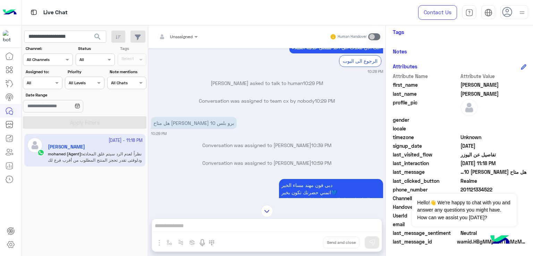
click at [203, 124] on p "هل متاح [PERSON_NAME] 10 برو بلس" at bounding box center [194, 123] width 86 height 12
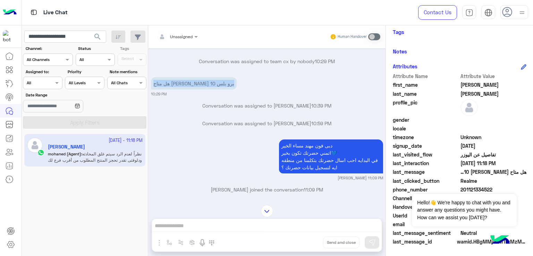
scroll to position [343, 0]
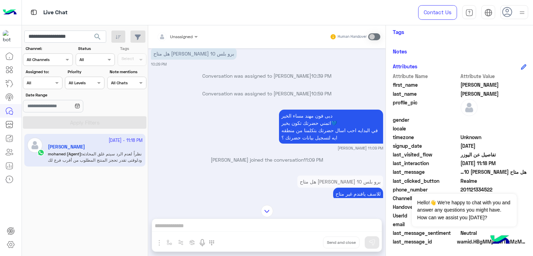
click at [294, 104] on div "[DATE] يمكنك طلب المنتج و الدفع من خلال الموقع بعمليه شراء مؤمنه بطرق دفع مختلف…" at bounding box center [267, 123] width 238 height 150
click at [305, 115] on p "دبى فون مهند مساء الخير اتمني حضرتك تكون بخير💙 في البدايه احب اسال حضرتك بتكلمن…" at bounding box center [331, 127] width 104 height 34
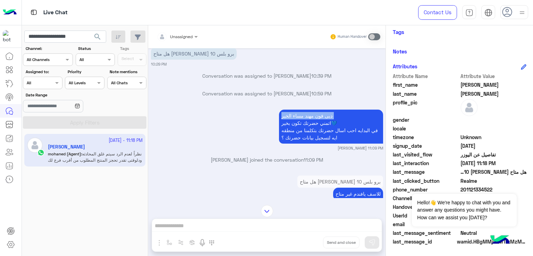
click at [305, 115] on p "دبى فون مهند مساء الخير اتمني حضرتك تكون بخير💙 في البدايه احب اسال حضرتك بتكلمن…" at bounding box center [331, 127] width 104 height 34
click at [320, 134] on p "دبى فون مهند مساء الخير اتمني حضرتك تكون بخير💙 في البدايه احب اسال حضرتك بتكلمن…" at bounding box center [331, 127] width 104 height 34
click at [319, 134] on p "دبى فون مهند مساء الخير اتمني حضرتك تكون بخير💙 في البدايه احب اسال حضرتك بتكلمن…" at bounding box center [331, 127] width 104 height 34
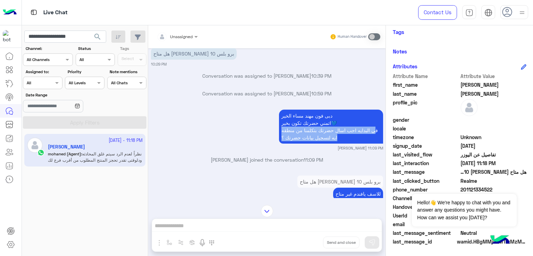
click at [319, 134] on p "دبى فون مهند مساء الخير اتمني حضرتك تكون بخير💙 في البدايه احب اسال حضرتك بتكلمن…" at bounding box center [331, 127] width 104 height 34
click at [307, 128] on p "دبى فون مهند مساء الخير اتمني حضرتك تكون بخير💙 في البدايه احب اسال حضرتك بتكلمن…" at bounding box center [331, 127] width 104 height 34
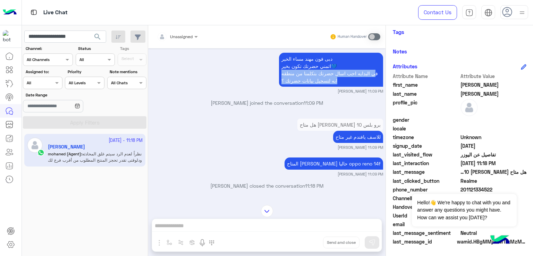
scroll to position [413, 0]
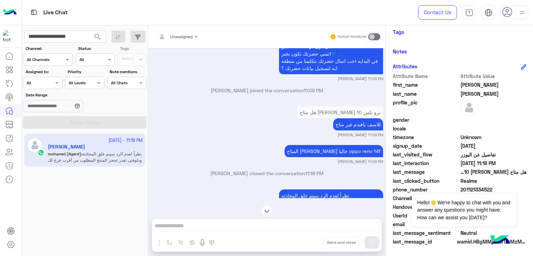
click at [358, 118] on p "للاسف يافندم غير متاح" at bounding box center [358, 124] width 50 height 12
click at [345, 154] on p "المتاح [PERSON_NAME] حاليا oppo reno 14f" at bounding box center [334, 151] width 99 height 12
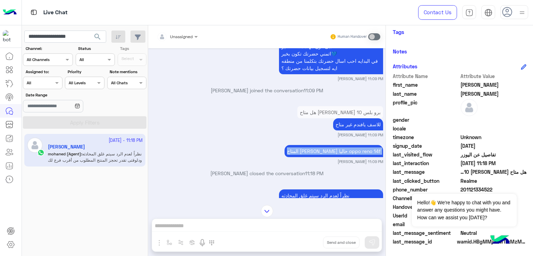
click at [345, 154] on p "المتاح [PERSON_NAME] حاليا oppo reno 14f" at bounding box center [334, 151] width 99 height 12
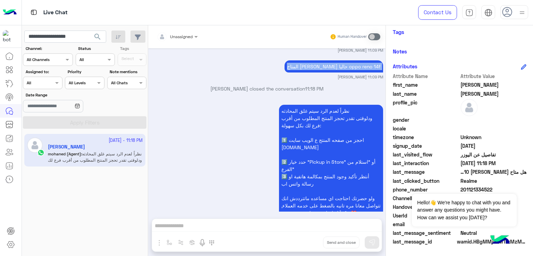
scroll to position [517, 0]
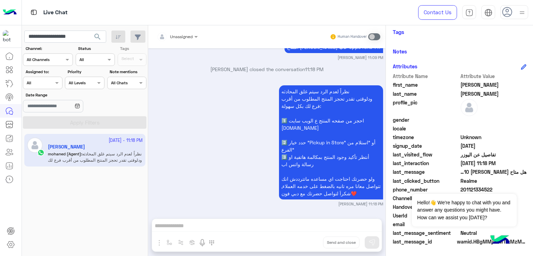
click at [297, 118] on p "نظراً لعدم الرد سيتم غلق المحادثه ودلوقتى تقدر تحجز المنتج المطلوب من أقرب فرع …" at bounding box center [331, 142] width 104 height 114
click at [318, 105] on p "نظراً لعدم الرد سيتم غلق المحادثه ودلوقتى تقدر تحجز المنتج المطلوب من أقرب فرع …" at bounding box center [331, 142] width 104 height 114
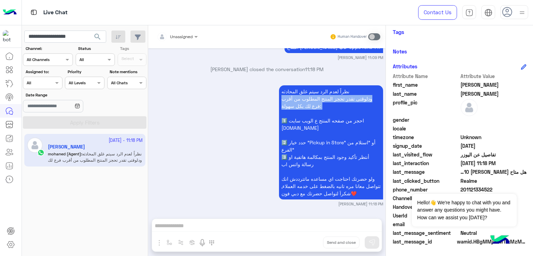
click at [318, 105] on p "نظراً لعدم الرد سيتم غلق المحادثه ودلوقتى تقدر تحجز المنتج المطلوب من أقرب فرع …" at bounding box center [331, 142] width 104 height 114
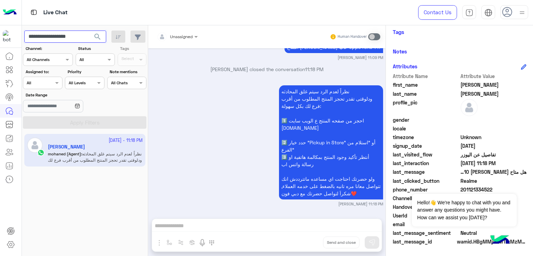
click at [72, 33] on input "**********" at bounding box center [65, 37] width 82 height 13
paste input "text"
click at [100, 36] on span "search" at bounding box center [97, 37] width 8 height 8
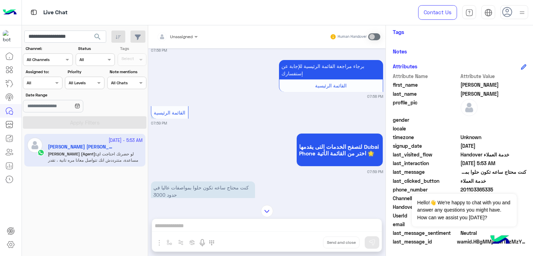
scroll to position [222, 0]
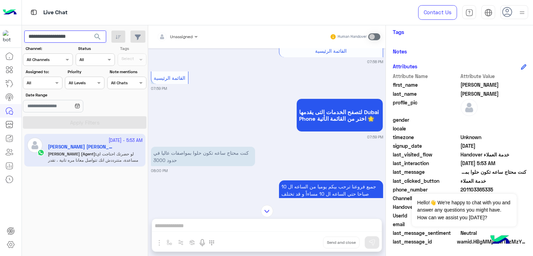
click at [56, 38] on input "**********" at bounding box center [65, 37] width 82 height 13
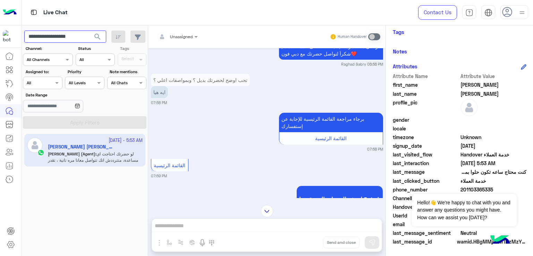
scroll to position [582, 0]
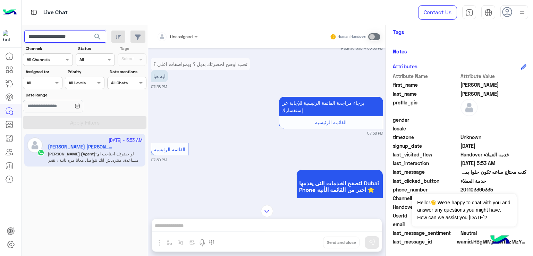
click at [75, 38] on input "**********" at bounding box center [65, 37] width 82 height 13
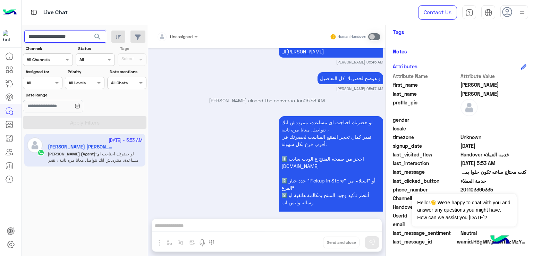
scroll to position [1132, 0]
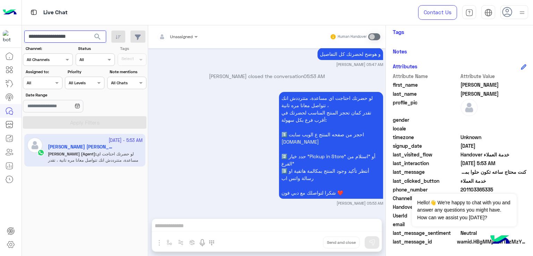
paste input "text"
click at [96, 35] on span "search" at bounding box center [97, 37] width 8 height 8
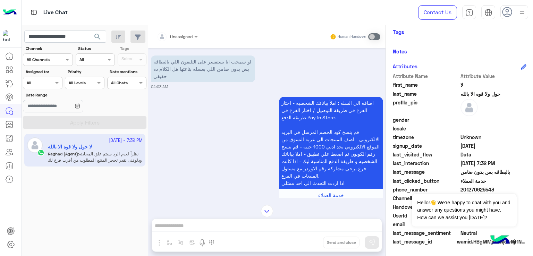
scroll to position [104, 0]
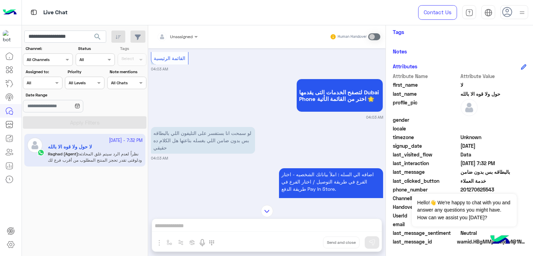
click at [198, 135] on p "لو سمحت انا بستفسر على التليفون اللي بالبطاقه بس بدون ضامن اللي بغسله بتاعتها ه…" at bounding box center [203, 140] width 104 height 27
click at [198, 149] on p "لو سمحت انا بستفسر على التليفون اللي بالبطاقه بس بدون ضامن اللي بغسله بتاعتها ه…" at bounding box center [203, 140] width 104 height 27
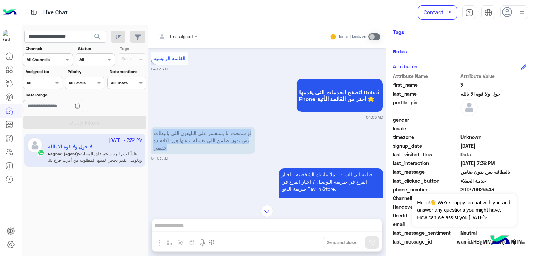
click at [198, 149] on p "لو سمحت انا بستفسر على التليفون اللي بالبطاقه بس بدون ضامن اللي بغسله بتاعتها ه…" at bounding box center [203, 140] width 104 height 27
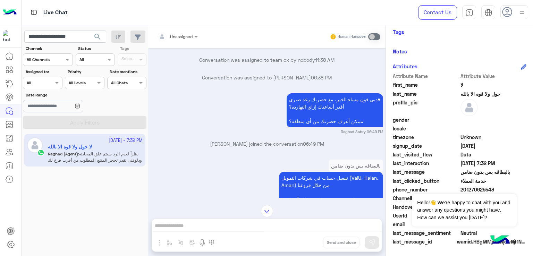
scroll to position [1146, 0]
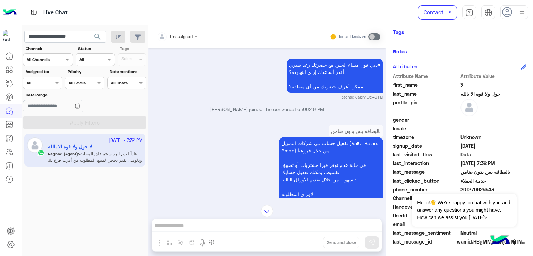
click at [308, 93] on p "دبي فون مساء الخير، مع حضرتك رغد صبري♥ أقدر أساعدك إزاي النهارده؟ ممكن أعرف حضر…" at bounding box center [335, 76] width 96 height 34
click at [313, 93] on p "دبي فون مساء الخير، مع حضرتك رغد صبري♥ أقدر أساعدك إزاي النهارده؟ ممكن أعرف حضر…" at bounding box center [335, 76] width 96 height 34
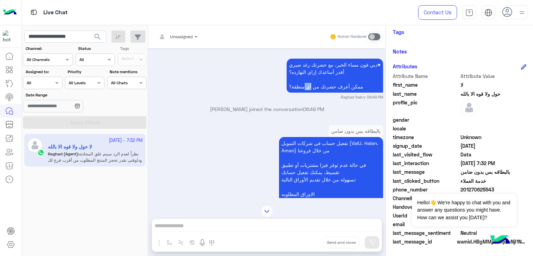
click at [313, 93] on p "دبي فون مساء الخير، مع حضرتك رغد صبري♥ أقدر أساعدك إزاي النهارده؟ ممكن أعرف حضر…" at bounding box center [335, 76] width 96 height 34
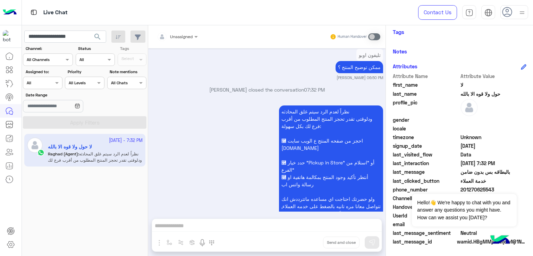
scroll to position [1418, 0]
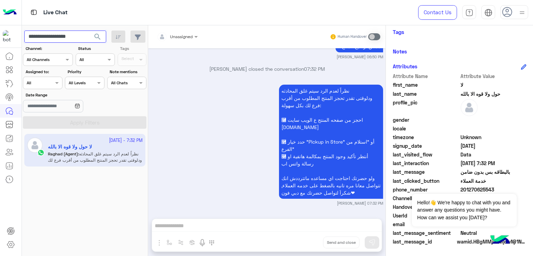
click at [79, 40] on input "**********" at bounding box center [65, 37] width 82 height 13
paste input "text"
type input "**********"
click at [99, 39] on span "search" at bounding box center [97, 37] width 8 height 8
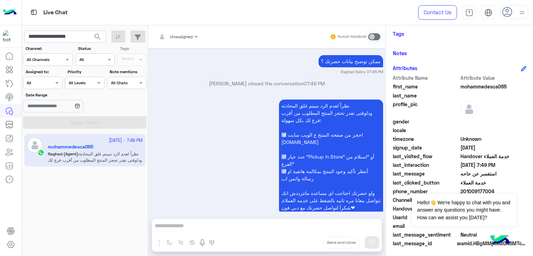
scroll to position [116, 0]
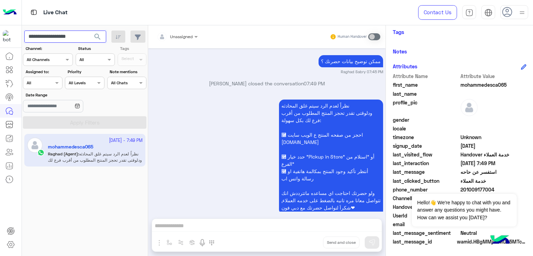
click at [74, 36] on input "**********" at bounding box center [65, 37] width 82 height 13
paste input "text"
click at [74, 38] on input "text" at bounding box center [65, 37] width 82 height 13
paste input "**********"
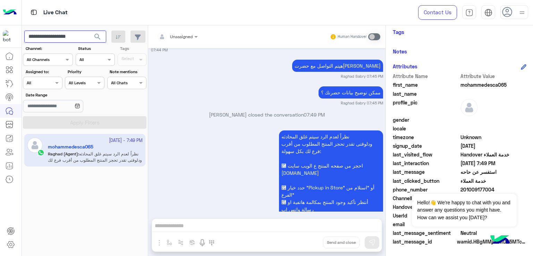
scroll to position [2118, 0]
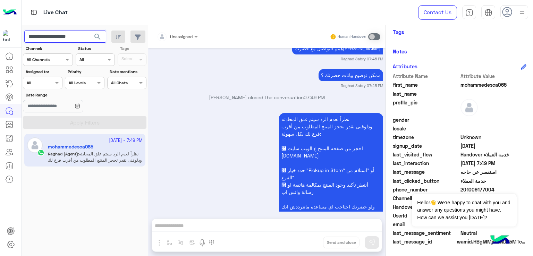
click at [68, 36] on input "**********" at bounding box center [65, 37] width 82 height 13
paste input "text"
click at [96, 32] on button "search" at bounding box center [97, 38] width 17 height 15
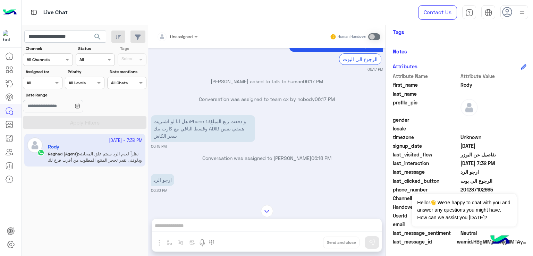
scroll to position [235, 0]
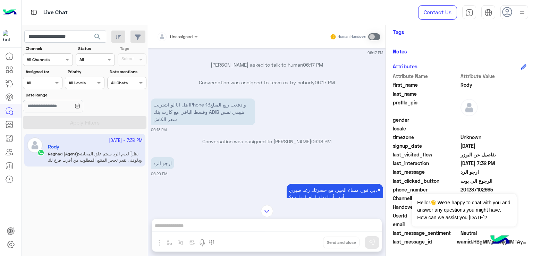
click at [190, 110] on p "هل انا لو اشتريت iPhone 13و دفعت ربع المبلغ وقسط الباقي مع كارت بنك ADIB هيبقي …" at bounding box center [203, 112] width 104 height 27
click at [181, 132] on small "06:18 PM" at bounding box center [267, 130] width 232 height 6
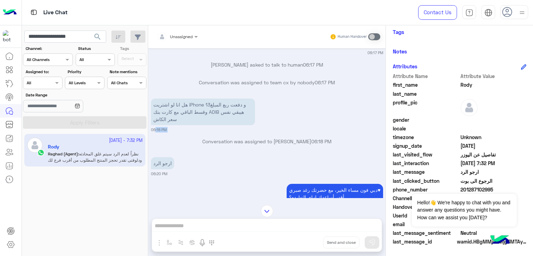
click at [181, 132] on small "06:18 PM" at bounding box center [267, 130] width 232 height 6
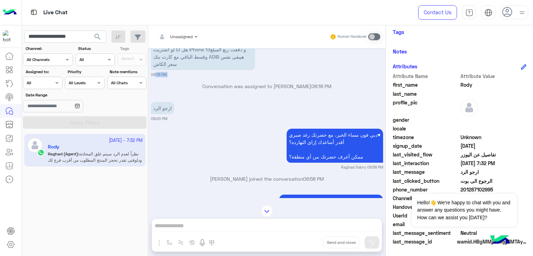
scroll to position [304, 0]
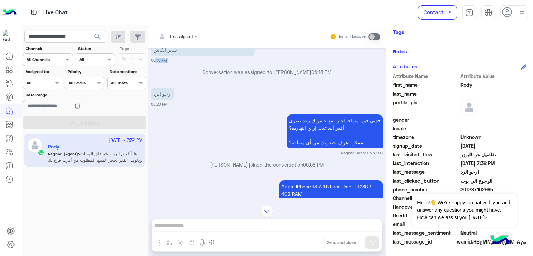
click at [168, 99] on p "ارجو الرد" at bounding box center [162, 94] width 23 height 12
click at [158, 94] on p "ارجو الرد" at bounding box center [162, 94] width 23 height 12
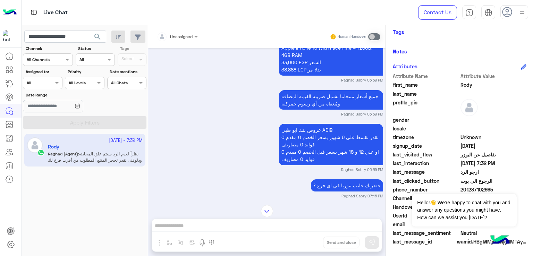
scroll to position [478, 0]
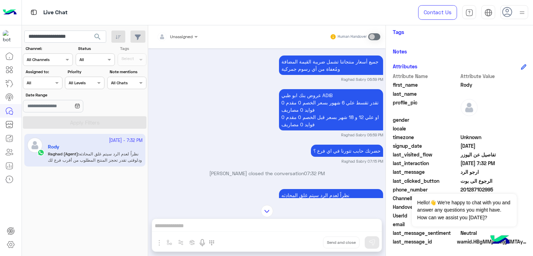
click at [292, 104] on p "عروض بنك ابو ظبي ADIB تقدر تقسط علي 6 شهور بسعر الخصم 0 مقدم 0 فوايد 0 مصاريف ا…" at bounding box center [331, 109] width 104 height 41
click at [296, 115] on p "عروض بنك ابو ظبي ADIB تقدر تقسط علي 6 شهور بسعر الخصم 0 مقدم 0 فوايد 0 مصاريف ا…" at bounding box center [331, 109] width 104 height 41
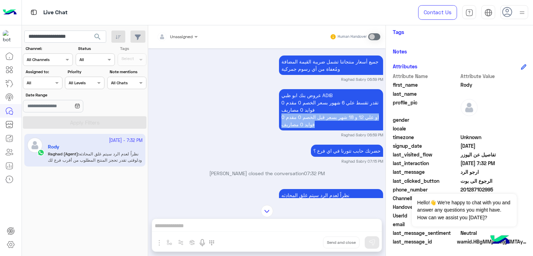
click at [296, 115] on p "عروض بنك ابو ظبي ADIB تقدر تقسط علي 6 شهور بسعر الخصم 0 مقدم 0 فوايد 0 مصاريف ا…" at bounding box center [331, 109] width 104 height 41
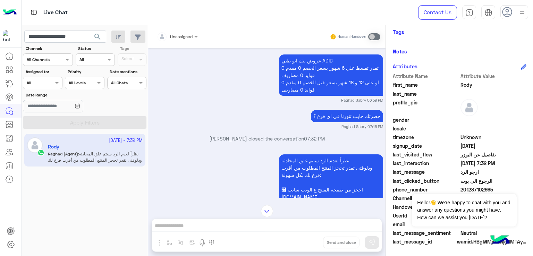
click at [349, 118] on p "حضرتك حابب تتورنا في اي فرع ؟" at bounding box center [347, 116] width 72 height 12
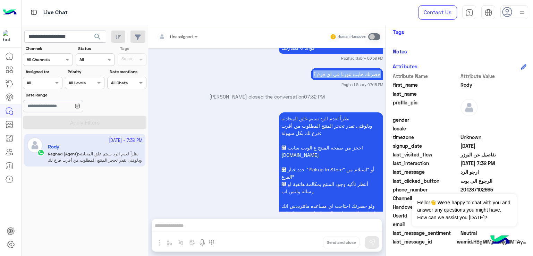
scroll to position [582, 0]
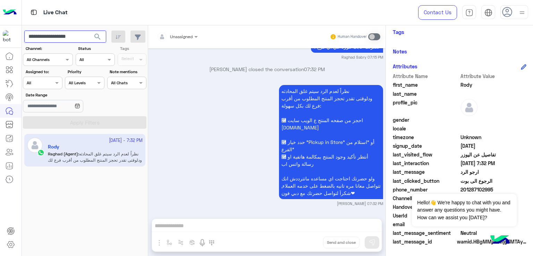
click at [66, 41] on input "**********" at bounding box center [65, 37] width 82 height 13
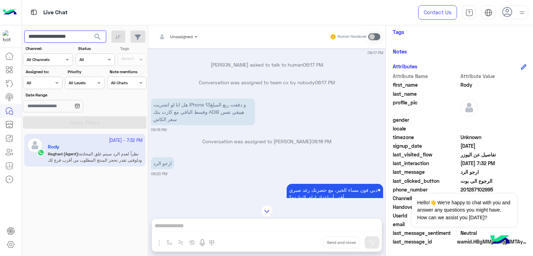
scroll to position [269, 0]
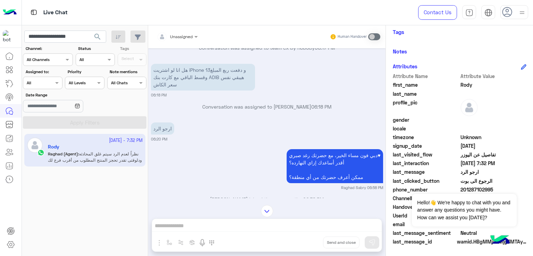
click at [192, 75] on p "هل انا لو اشتريت iPhone 13و دفعت ربع المبلغ وقسط الباقي مع كارت بنك ADIB هيبقي …" at bounding box center [203, 77] width 104 height 27
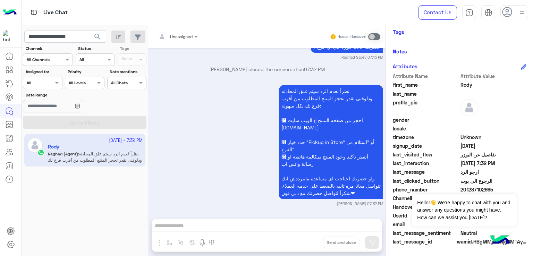
scroll to position [582, 0]
click at [59, 35] on input "**********" at bounding box center [65, 37] width 82 height 13
paste input "text"
click at [99, 38] on span "search" at bounding box center [97, 37] width 8 height 8
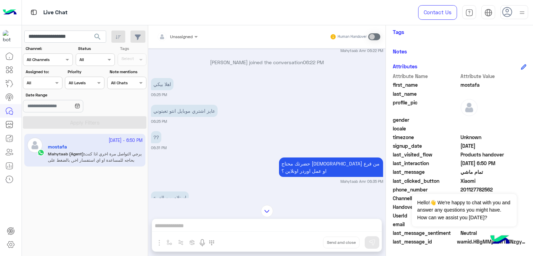
scroll to position [609, 0]
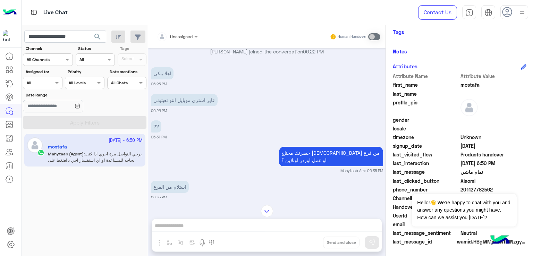
click at [169, 98] on p "عايز اشتري موبايل انتو تعبتوني" at bounding box center [184, 100] width 67 height 12
click at [166, 129] on div "?? 06:31 PM" at bounding box center [267, 129] width 232 height 21
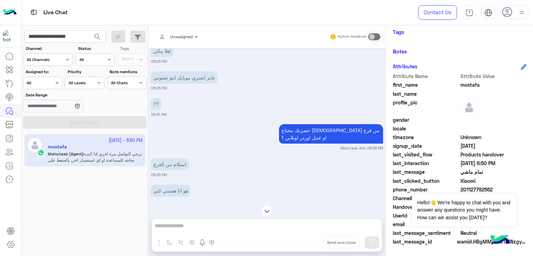
scroll to position [644, 0]
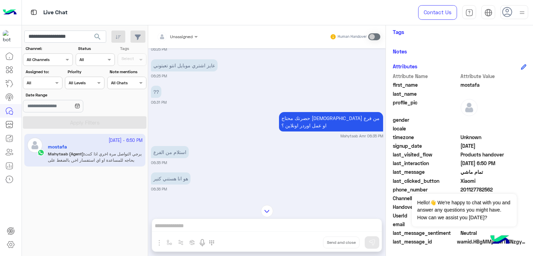
click at [301, 118] on p "حضرتك محتاج [DEMOGRAPHIC_DATA] من فرع او عمل اوردر اونلاين ؟" at bounding box center [331, 121] width 104 height 19
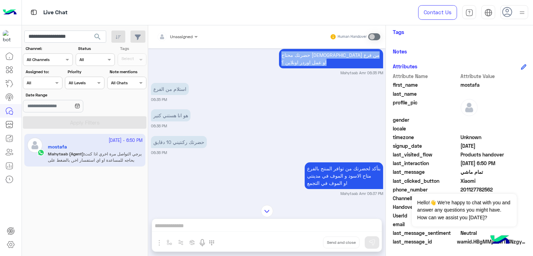
scroll to position [713, 0]
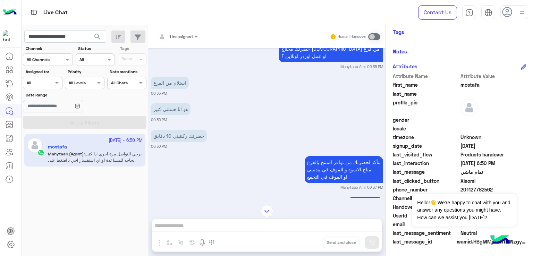
click at [173, 84] on p "استلام من الفرع" at bounding box center [170, 83] width 38 height 12
click at [176, 129] on div "حضرتك ركنتيني 10 دقايق" at bounding box center [179, 136] width 56 height 16
click at [175, 116] on div "هو انا هستني كتير" at bounding box center [171, 109] width 40 height 16
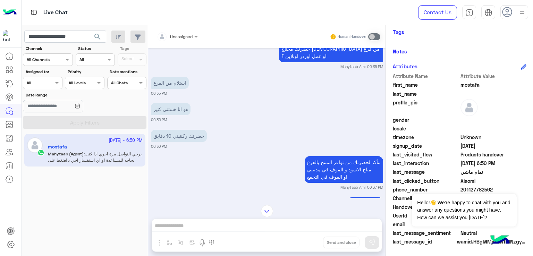
click at [174, 141] on p "حضرتك ركنتيني 10 دقايق" at bounding box center [179, 136] width 56 height 12
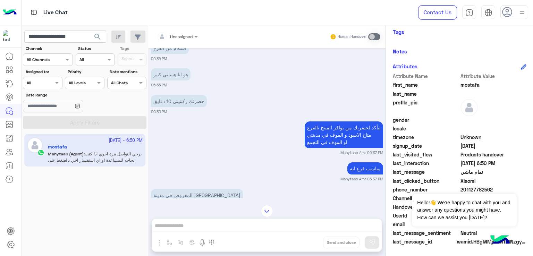
click at [337, 132] on p "بتأكد لحضرتك من توافر المنتج بالفرع متاح الاسود و الموف في مدينتي او الموف في ا…" at bounding box center [344, 135] width 78 height 27
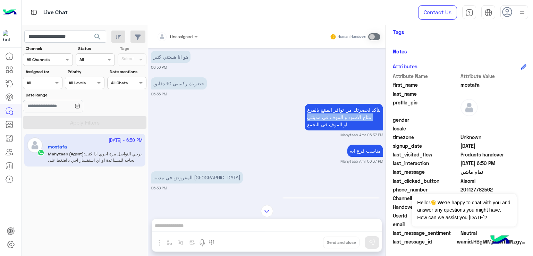
scroll to position [783, 0]
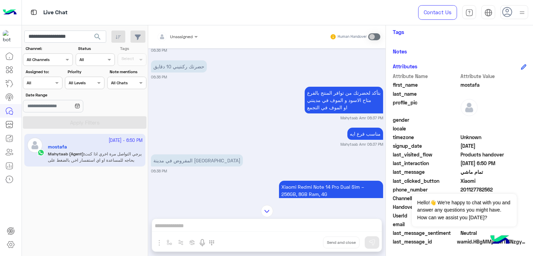
click at [366, 136] on p "مناسب فرع ايه" at bounding box center [366, 134] width 36 height 12
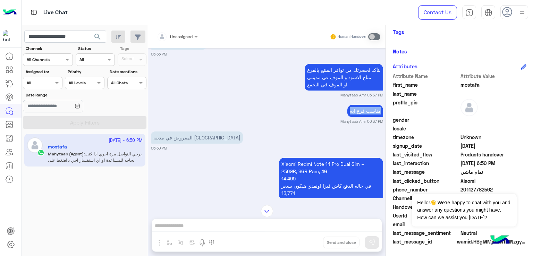
scroll to position [817, 0]
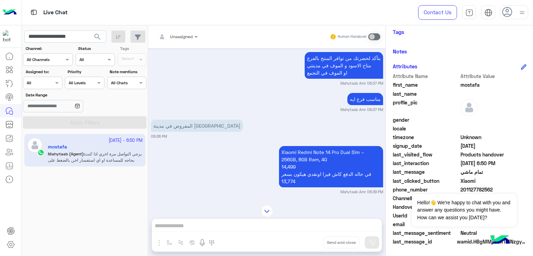
click at [171, 127] on p "المفروض في مدينة [GEOGRAPHIC_DATA]" at bounding box center [197, 126] width 92 height 12
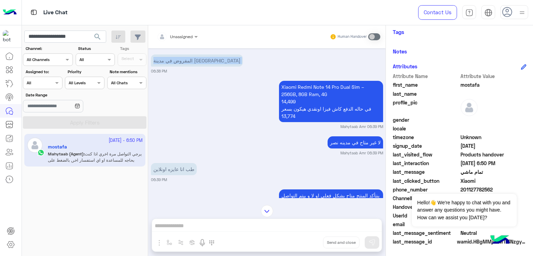
scroll to position [887, 0]
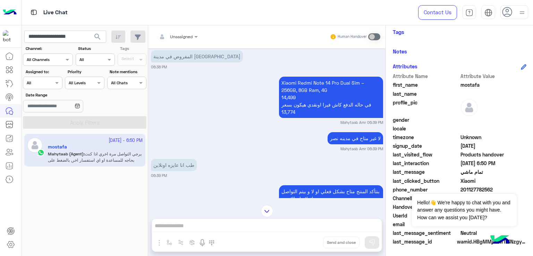
click at [304, 103] on p "Xiaomi Redmi Note 14 Pro Dual Sim – 256GB, 8GB Ram, 4G 14,499 في حاله الدفع كاش…" at bounding box center [331, 97] width 104 height 41
click at [303, 111] on p "Xiaomi Redmi Note 14 Pro Dual Sim – 256GB, 8GB Ram, 4G 14,499 في حاله الدفع كاش…" at bounding box center [331, 97] width 104 height 41
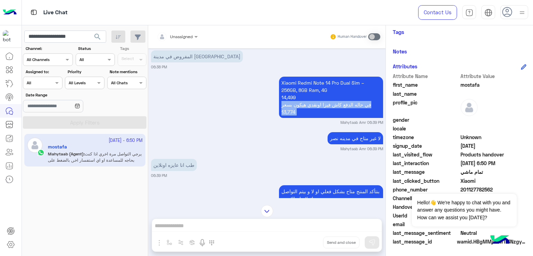
click at [303, 111] on p "Xiaomi Redmi Note 14 Pro Dual Sim – 256GB, 8GB Ram, 4G 14,499 في حاله الدفع كاش…" at bounding box center [331, 97] width 104 height 41
click at [360, 139] on p "لا غير متاح في مدينه نصر" at bounding box center [356, 138] width 56 height 12
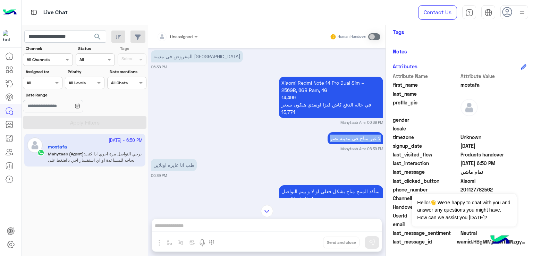
click at [360, 139] on p "لا غير متاح في مدينه نصر" at bounding box center [356, 138] width 56 height 12
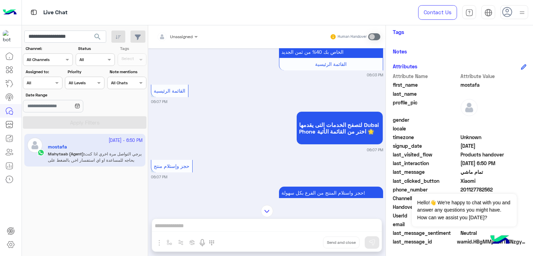
scroll to position [406, 0]
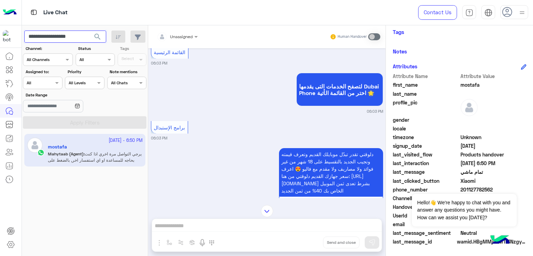
click at [67, 40] on input "**********" at bounding box center [65, 37] width 82 height 13
click at [85, 37] on input "**********" at bounding box center [65, 37] width 82 height 13
drag, startPoint x: 85, startPoint y: 37, endPoint x: 49, endPoint y: 36, distance: 35.4
click at [49, 36] on input "**********" at bounding box center [65, 37] width 82 height 13
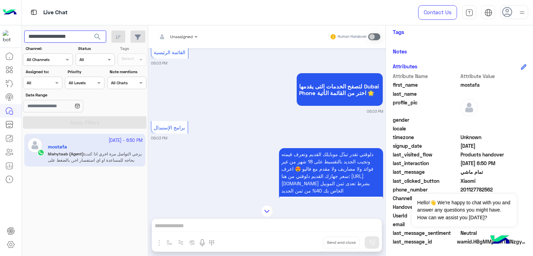
click at [60, 38] on input "**********" at bounding box center [65, 37] width 82 height 13
paste input "text"
click at [98, 38] on span "search" at bounding box center [97, 37] width 8 height 8
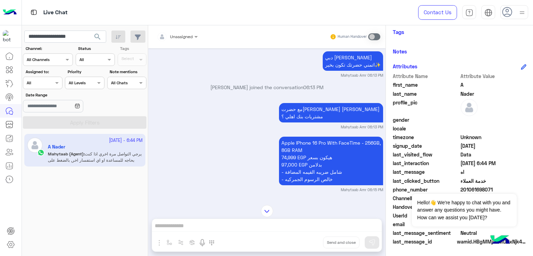
scroll to position [753, 0]
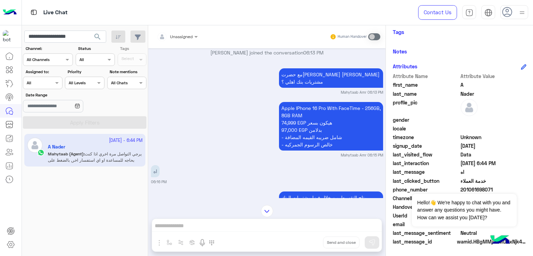
click at [314, 78] on p "مع حضرت[PERSON_NAME] [PERSON_NAME] مشتريات بنك اهلي ؟" at bounding box center [331, 77] width 104 height 19
click at [301, 109] on p "Apple IPhone 16 Pro With FaceTime - 256GB, 8GB RAM 74,999 EGP هيكون بسعر 97,000…" at bounding box center [331, 126] width 104 height 49
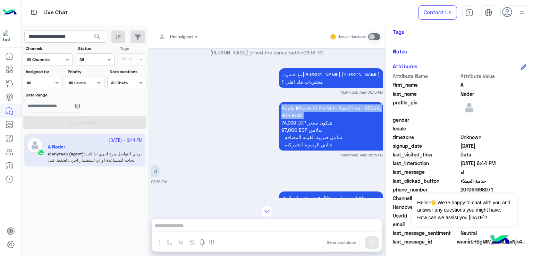
click at [301, 109] on p "Apple IPhone 16 Pro With FaceTime - 256GB, 8GB RAM 74,999 EGP هيكون بسعر 97,000…" at bounding box center [331, 126] width 104 height 49
click at [303, 126] on p "Apple IPhone 16 Pro With FaceTime - 256GB, 8GB RAM 74,999 EGP هيكون بسعر 97,000…" at bounding box center [331, 126] width 104 height 49
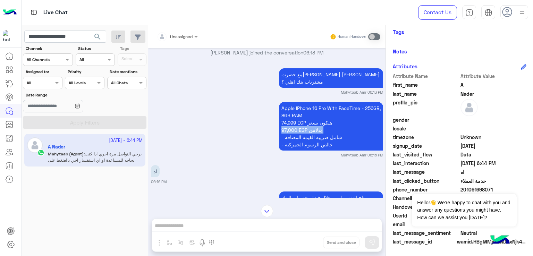
click at [303, 126] on p "Apple IPhone 16 Pro With FaceTime - 256GB, 8GB RAM 74,999 EGP هيكون بسعر 97,000…" at bounding box center [331, 126] width 104 height 49
click at [297, 135] on p "Apple IPhone 16 Pro With FaceTime - 256GB, 8GB RAM 74,999 EGP هيكون بسعر 97,000…" at bounding box center [331, 126] width 104 height 49
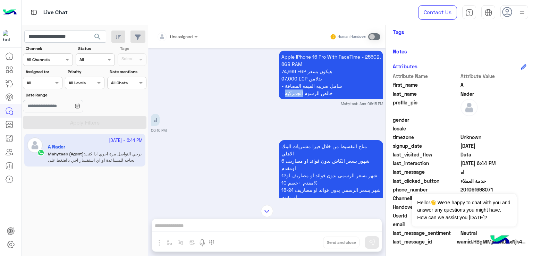
scroll to position [822, 0]
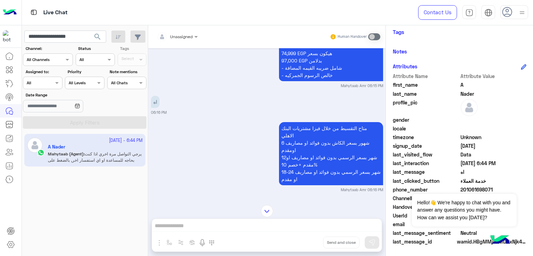
click at [286, 139] on p "متاح التقسيط من خلال فيزا مشتريات البنك الاهلي 6 شهور بسعر الكاش بدون فوائد او …" at bounding box center [331, 153] width 104 height 63
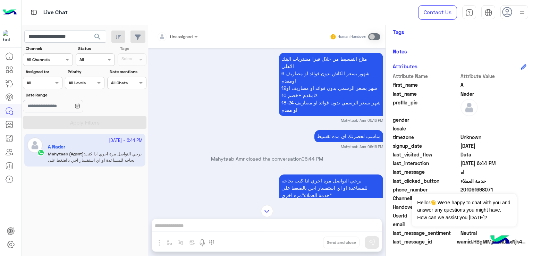
click at [327, 130] on p "مناسب لحضرتك اي مده تقسيط" at bounding box center [349, 136] width 69 height 12
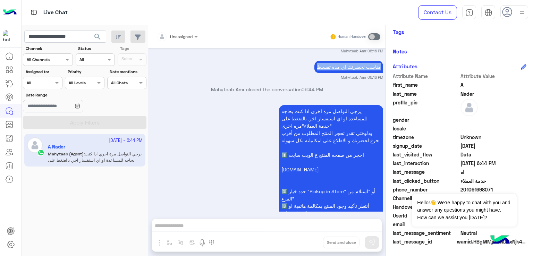
scroll to position [996, 0]
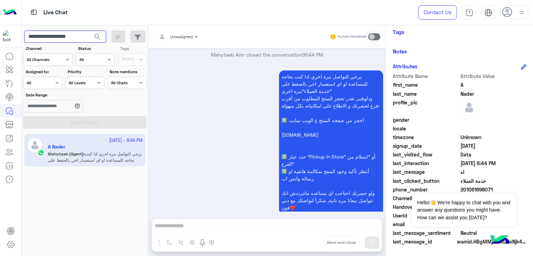
click at [58, 39] on input "**********" at bounding box center [65, 37] width 82 height 13
paste input "text"
click at [99, 38] on span "search" at bounding box center [97, 37] width 8 height 8
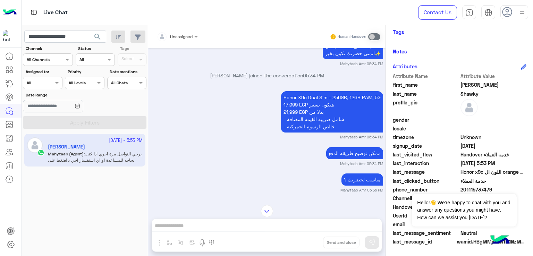
scroll to position [516, 0]
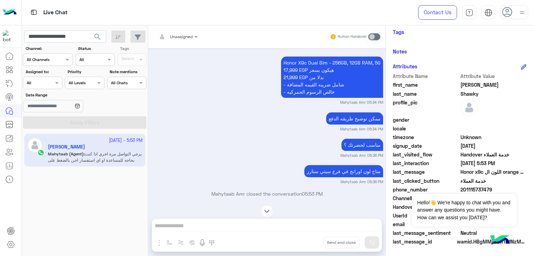
click at [309, 94] on p "Honor X9c Dual Sim - 256GB, 12GB RAM, 5G 17,999 EGP هيكون بسعر 21,999 EGP بدلا …" at bounding box center [332, 77] width 102 height 41
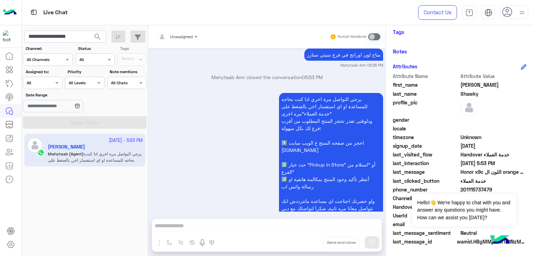
scroll to position [655, 0]
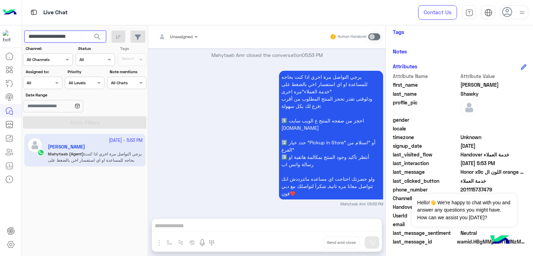
click at [80, 37] on input "**********" at bounding box center [65, 37] width 82 height 13
paste input "text"
click at [96, 40] on span "search" at bounding box center [97, 37] width 8 height 8
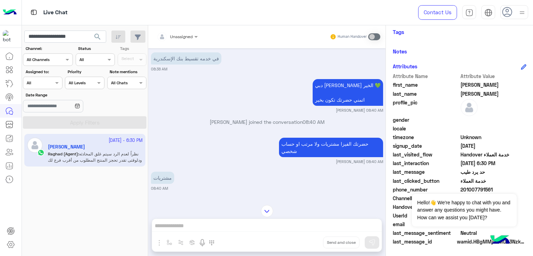
scroll to position [2, 0]
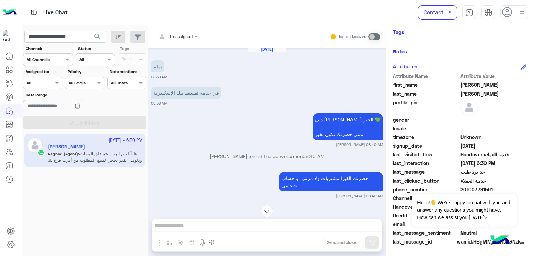
click at [335, 148] on div "دبي [PERSON_NAME] الخير 💚 اتمني حضرتك تكون ب[PERSON_NAME] 08:40 AM" at bounding box center [267, 130] width 232 height 36
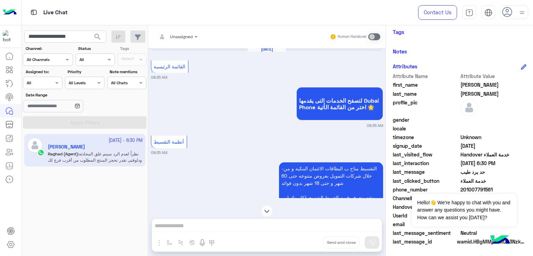
click at [335, 148] on div "[DATE] القائمة الرئيسية 08:35 AM لتصفح الخدمات التى يقدمها Dubai Phone اختر من …" at bounding box center [267, 123] width 238 height 150
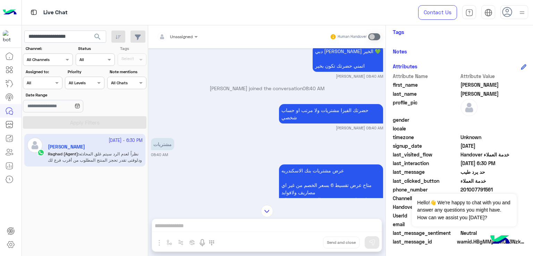
click at [311, 124] on p "حضرتك الفيزا مشتريات ولا مرتب او حساب شخصي" at bounding box center [331, 113] width 104 height 19
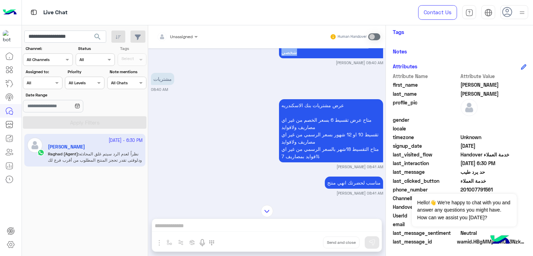
scroll to position [1029, 0]
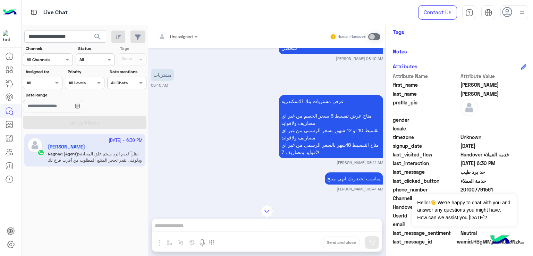
click at [348, 133] on p "عرض مشتريات بنك الاسكندريه متاح عرض تقسيط 6 بسعر الخصم من غير اي مصاريف ولافواي…" at bounding box center [331, 126] width 104 height 63
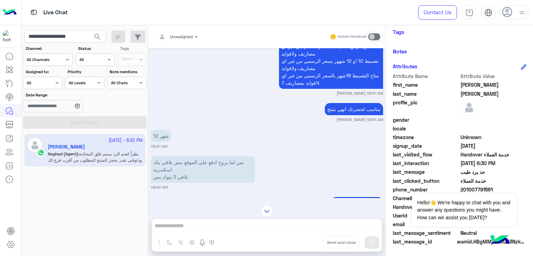
click at [340, 115] on p "مناسب لحضرتك انهي منتج" at bounding box center [354, 109] width 58 height 12
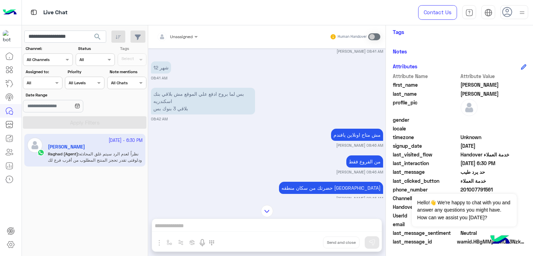
scroll to position [1168, 0]
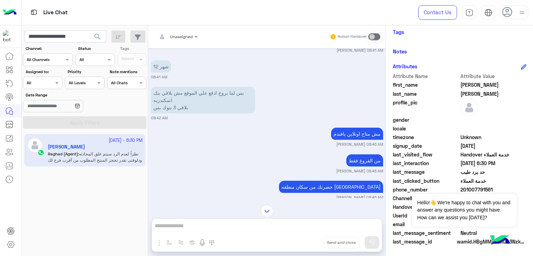
click at [185, 104] on p "بس لما بروح ادفع علي الموقع مش بلاقي بنك اسكندريه بلاقي 3 بنوك بس" at bounding box center [203, 100] width 104 height 27
click at [185, 105] on p "بس لما بروح ادفع علي الموقع مش بلاقي بنك اسكندريه بلاقي 3 بنوك بس" at bounding box center [203, 100] width 104 height 27
click at [179, 115] on div "بس لما بروح ادفع علي الموقع مش بلاقي بنك اسكندريه بلاقي 3 بنوك بس" at bounding box center [203, 100] width 104 height 30
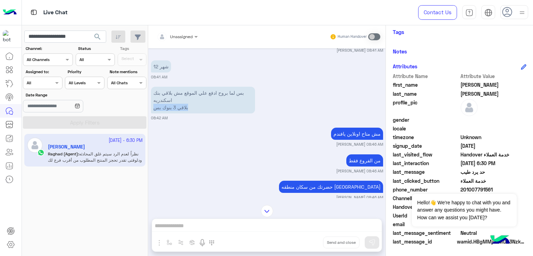
click at [179, 115] on div "بس لما بروح ادفع علي الموقع مش بلاقي بنك اسكندريه بلاقي 3 بنوك بس" at bounding box center [203, 100] width 104 height 30
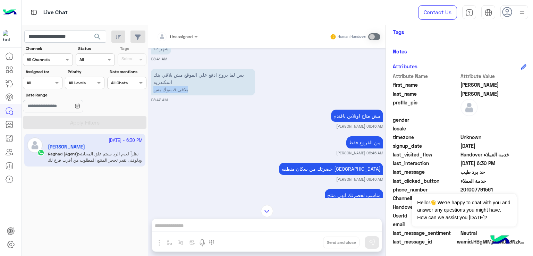
scroll to position [1203, 0]
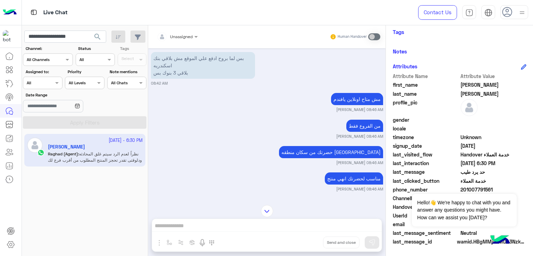
click at [345, 105] on p "مش متاح اونلاين يافندم" at bounding box center [357, 99] width 52 height 12
click at [363, 132] on p "من الفروع فقط" at bounding box center [365, 126] width 37 height 12
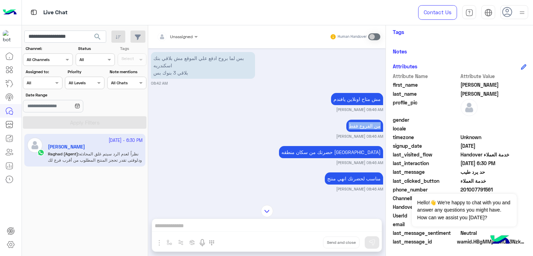
click at [363, 132] on p "من الفروع فقط" at bounding box center [365, 126] width 37 height 12
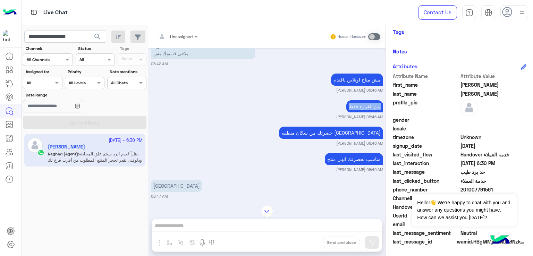
scroll to position [1272, 0]
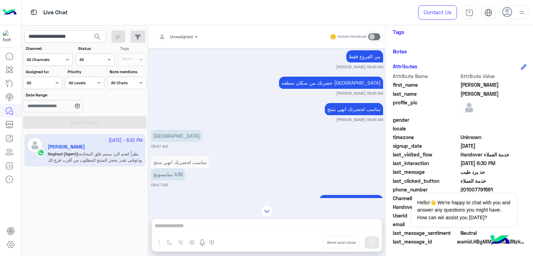
click at [342, 89] on p "حضرتك من سكان منطقه [GEOGRAPHIC_DATA]" at bounding box center [331, 83] width 104 height 12
click at [354, 115] on p "مناسب لحضرتك انهي منتج" at bounding box center [354, 109] width 58 height 12
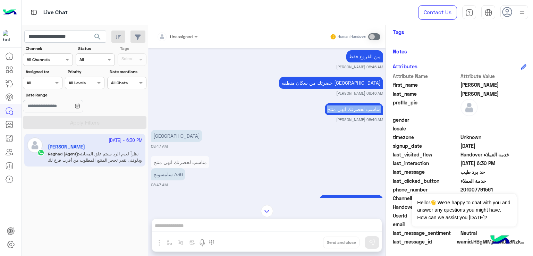
click at [354, 115] on p "مناسب لحضرتك انهي منتج" at bounding box center [354, 109] width 58 height 12
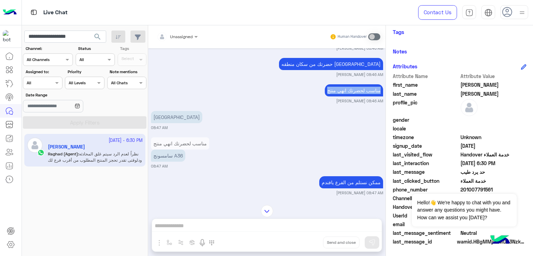
scroll to position [1307, 0]
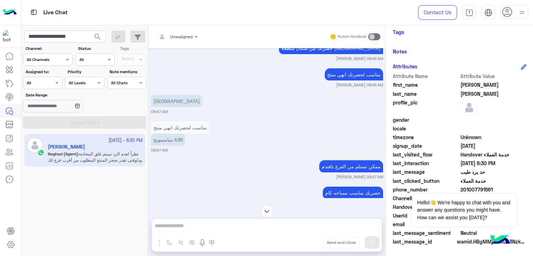
click at [183, 107] on p "[GEOGRAPHIC_DATA]" at bounding box center [176, 101] width 51 height 12
click at [182, 107] on p "[GEOGRAPHIC_DATA]" at bounding box center [176, 101] width 51 height 12
click at [169, 146] on p "سامسونج A36" at bounding box center [168, 140] width 34 height 12
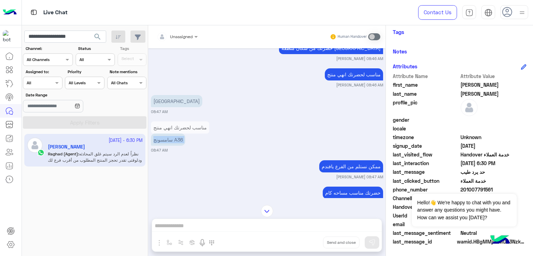
click at [169, 146] on p "سامسونج A36" at bounding box center [168, 140] width 34 height 12
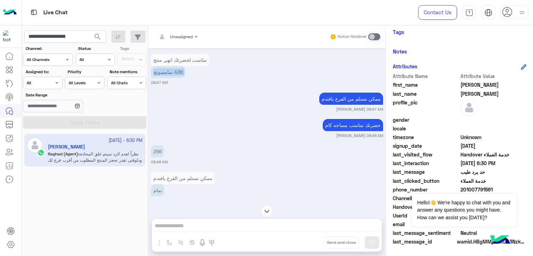
scroll to position [1376, 0]
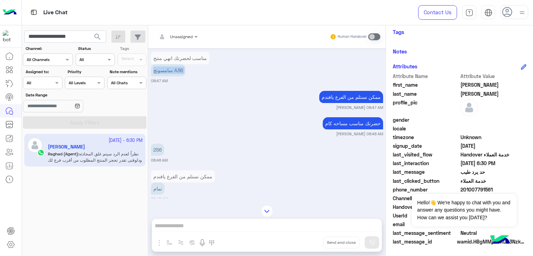
click at [340, 98] on div "ممكن نستلم من الفرع يافندم" at bounding box center [351, 97] width 64 height 16
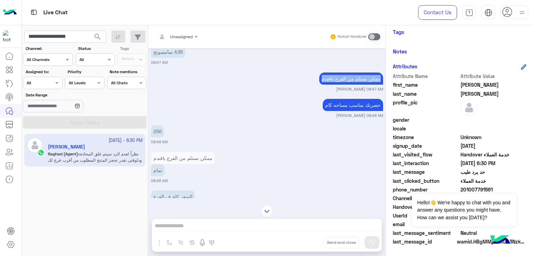
scroll to position [1411, 0]
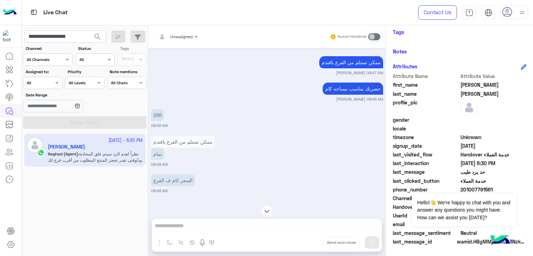
click at [357, 95] on p "حضرتك مناسب مساحه كام" at bounding box center [353, 89] width 60 height 12
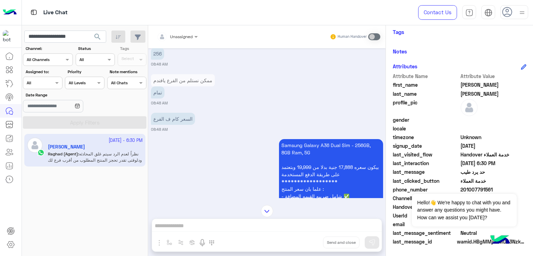
scroll to position [1480, 0]
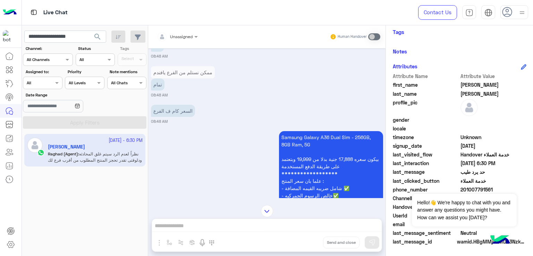
click at [179, 117] on p "السعر كام ف الفرع" at bounding box center [173, 111] width 44 height 12
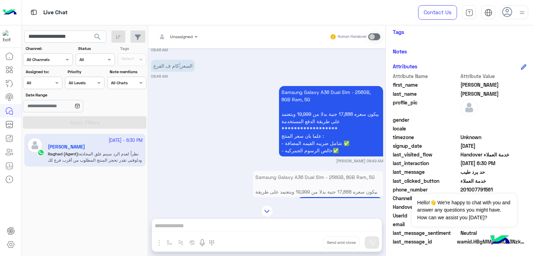
scroll to position [1550, 0]
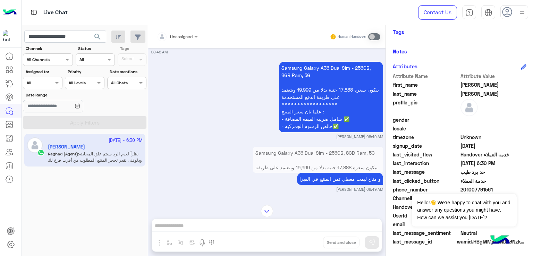
click at [304, 98] on p "**********" at bounding box center [331, 97] width 104 height 70
click at [302, 116] on p "**********" at bounding box center [331, 97] width 104 height 70
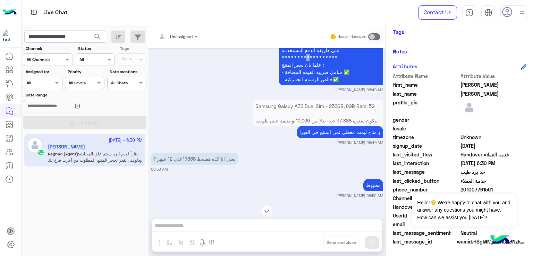
scroll to position [1619, 0]
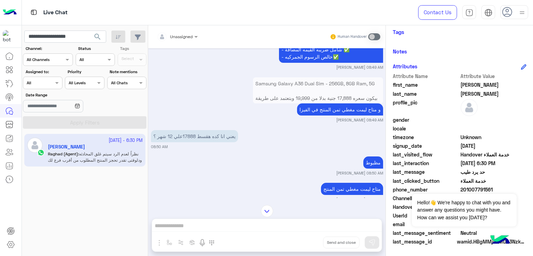
click at [314, 114] on p "و متاح ليمت مغطي تمن المنتج في الفيزا" at bounding box center [340, 109] width 86 height 12
click at [182, 142] on p "يعني انا كده هقسط 17888علي 12 شهر ؟" at bounding box center [194, 136] width 87 height 12
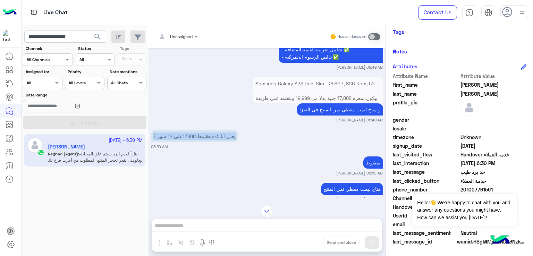
click at [182, 142] on p "يعني انا كده هقسط 17888علي 12 شهر ؟" at bounding box center [194, 136] width 87 height 12
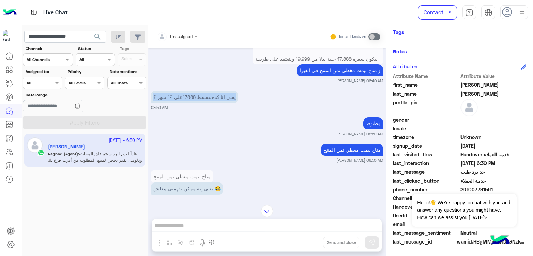
scroll to position [1689, 0]
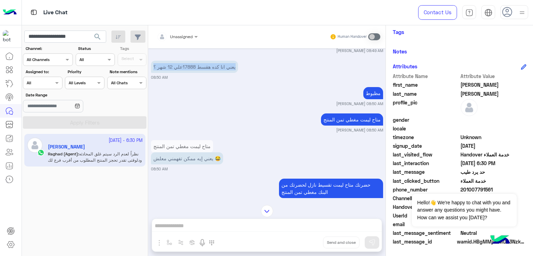
click at [369, 99] on p "مظبوط" at bounding box center [374, 93] width 20 height 12
click at [352, 126] on p "متاح ليمت مغطي تمن المنتج" at bounding box center [352, 120] width 62 height 12
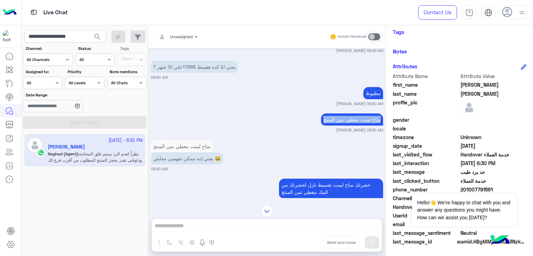
click at [352, 126] on p "متاح ليمت مغطي تمن المنتج" at bounding box center [352, 120] width 62 height 12
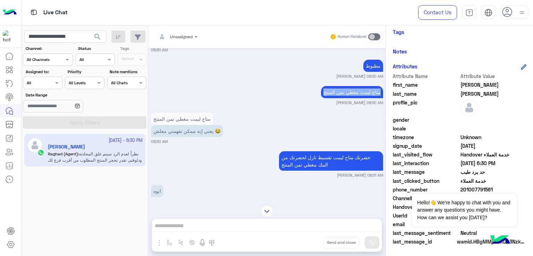
scroll to position [1758, 0]
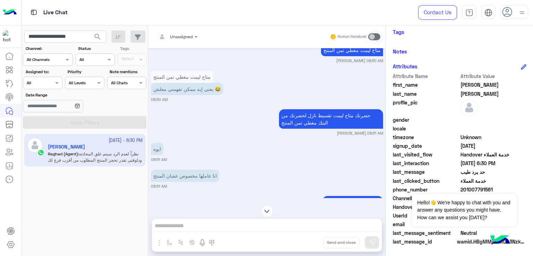
click at [191, 94] on p "يعني إيه ممكن تفهمني معلش 😂" at bounding box center [187, 89] width 72 height 12
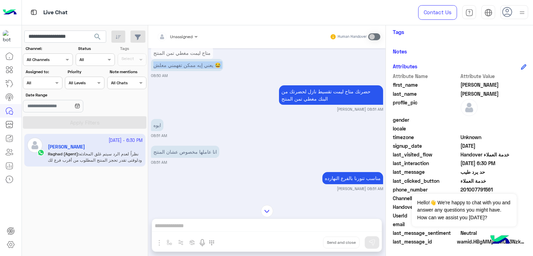
scroll to position [1793, 0]
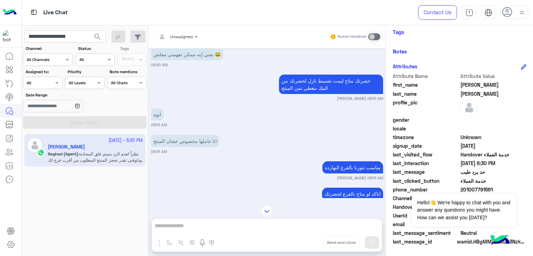
click at [299, 94] on p "حضرتك متاح ليمت تقسيط نازل لحضرتك من البنك مغطي تمن المنتج" at bounding box center [331, 84] width 104 height 19
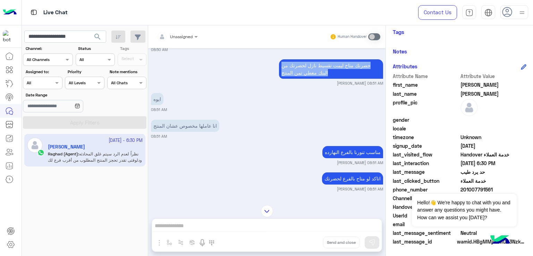
scroll to position [1828, 0]
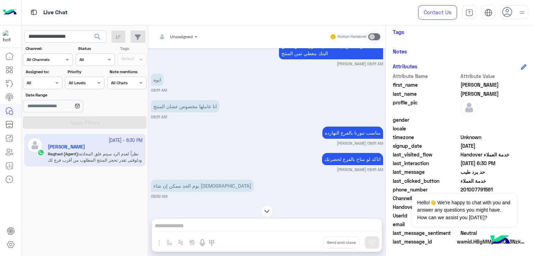
click at [186, 113] on p "انا عاملها مخصوص عشان المنتج" at bounding box center [185, 106] width 68 height 12
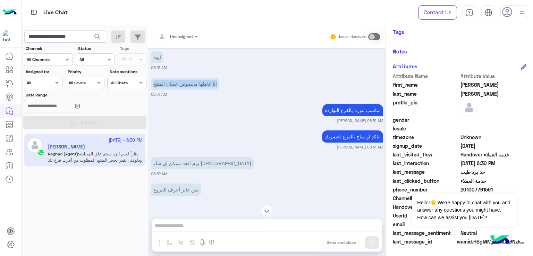
scroll to position [1862, 0]
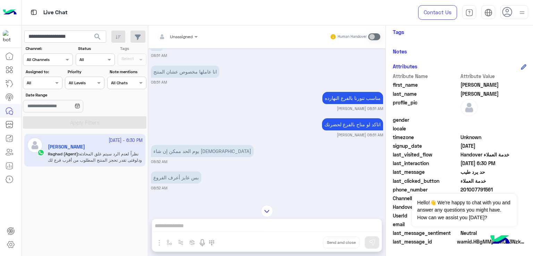
click at [354, 104] on p "مناسب تنورنا بالفرع النهارده" at bounding box center [353, 98] width 61 height 12
click at [354, 131] on p "اتاكد لو متاح بالفرع لحضرتك" at bounding box center [352, 124] width 61 height 12
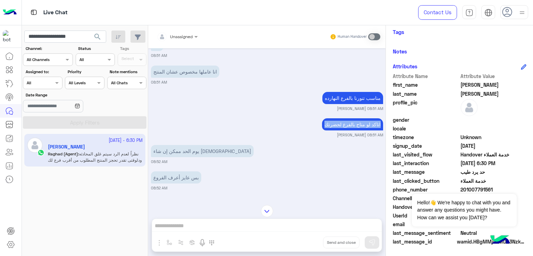
click at [354, 131] on p "اتاكد لو متاح بالفرع لحضرتك" at bounding box center [352, 124] width 61 height 12
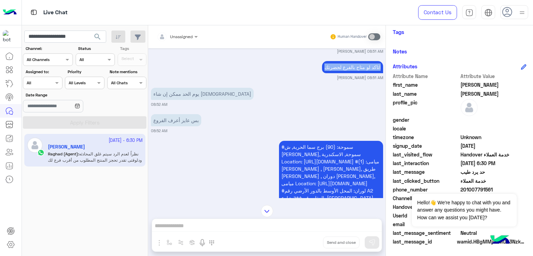
scroll to position [1932, 0]
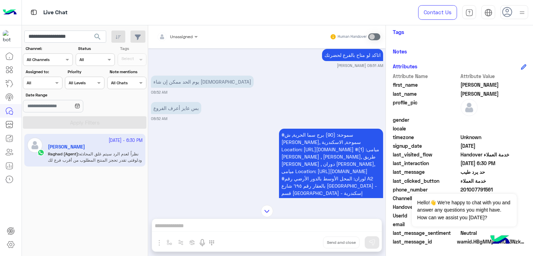
click at [173, 88] on p "يوم الحد ممكن إن شاء [DEMOGRAPHIC_DATA]" at bounding box center [202, 82] width 103 height 12
click at [169, 114] on p "بس عايز أعرف الفروع" at bounding box center [176, 108] width 50 height 12
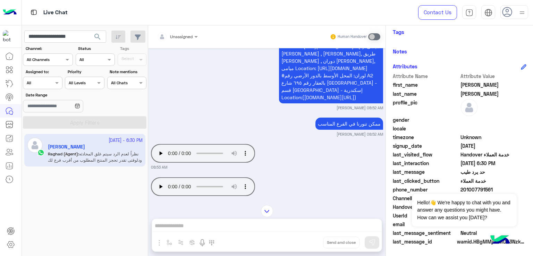
scroll to position [2036, 0]
click at [351, 114] on div "[DATE] القائمة الرئيسية 08:35 AM لتصفح الخدمات التى يقدمها Dubai Phone اختر من …" at bounding box center [267, 123] width 238 height 150
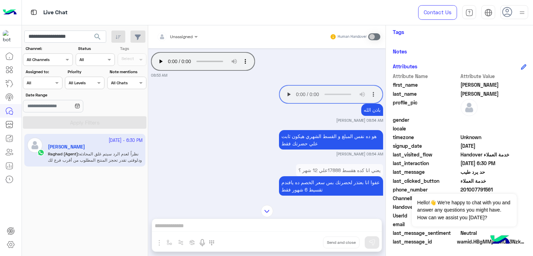
scroll to position [2175, 0]
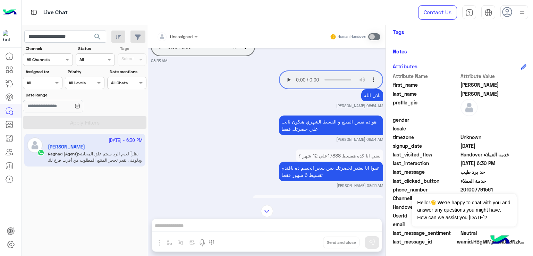
click at [330, 126] on p "هو ده نفس المبلغ و القسط الشهري هيكون ثابت علي حضرتك فقط" at bounding box center [331, 125] width 104 height 19
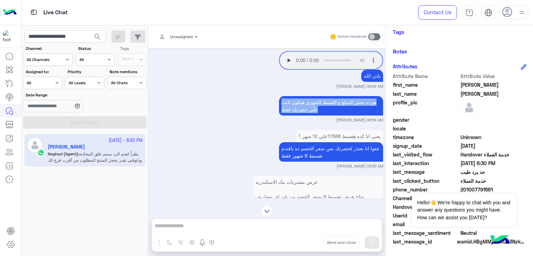
scroll to position [2210, 0]
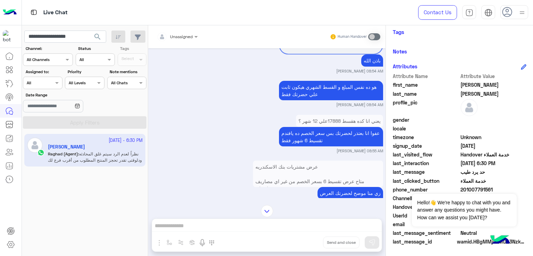
click at [302, 147] on p "عفوا انا بعتذر لحضرتك بس سعر الخصم ده يافندم تقسيط 6 شهور فقط" at bounding box center [331, 136] width 104 height 19
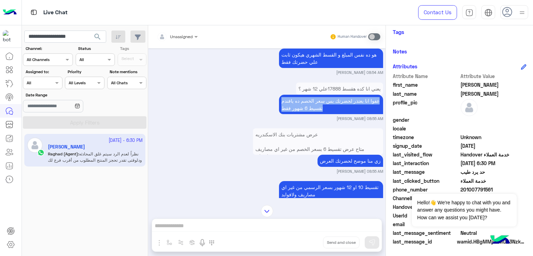
scroll to position [2279, 0]
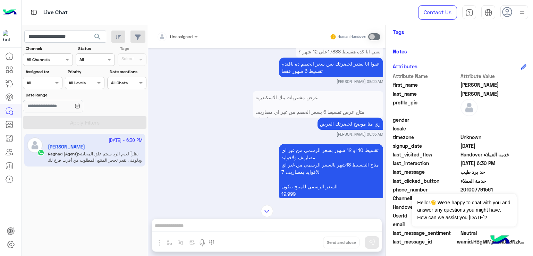
click at [349, 124] on p "زي منا موضح لحضرتك العرض" at bounding box center [351, 124] width 66 height 12
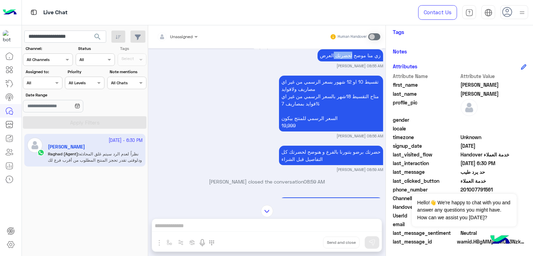
scroll to position [2349, 0]
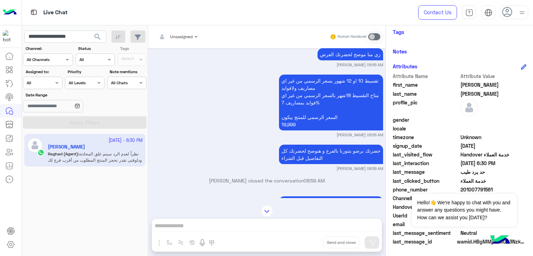
click at [318, 92] on p "تقسيط 10 او 12 شهور بسعر الرسمي من غير اي مصاريف ولافوايد متاح التقسيط 18شهر با…" at bounding box center [331, 103] width 104 height 56
click at [315, 110] on p "تقسيط 10 او 12 شهور بسعر الرسمي من غير اي مصاريف ولافوايد متاح التقسيط 18شهر با…" at bounding box center [331, 103] width 104 height 56
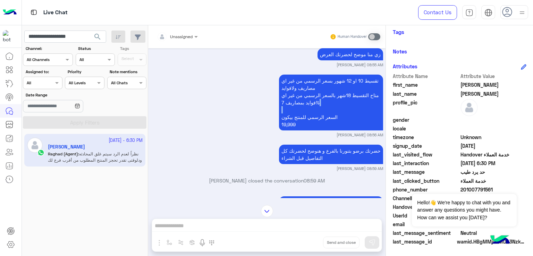
click at [315, 110] on p "تقسيط 10 او 12 شهور بسعر الرسمي من غير اي مصاريف ولافوايد متاح التقسيط 18شهر با…" at bounding box center [331, 103] width 104 height 56
click at [333, 103] on p "تقسيط 10 او 12 شهور بسعر الرسمي من غير اي مصاريف ولافوايد متاح التقسيط 18شهر با…" at bounding box center [331, 103] width 104 height 56
click at [330, 117] on p "تقسيط 10 او 12 شهور بسعر الرسمي من غير اي مصاريف ولافوايد متاح التقسيط 18شهر با…" at bounding box center [331, 103] width 104 height 56
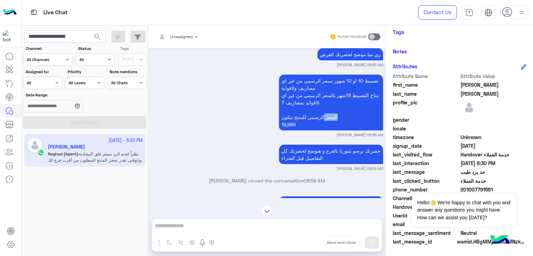
click at [330, 117] on p "تقسيط 10 او 12 شهور بسعر الرسمي من غير اي مصاريف ولافوايد متاح التقسيط 18شهر با…" at bounding box center [331, 103] width 104 height 56
click at [329, 144] on div "[DATE] القائمة الرئيسية 08:35 AM لتصفح الخدمات التى يقدمها Dubai Phone اختر من …" at bounding box center [267, 123] width 238 height 150
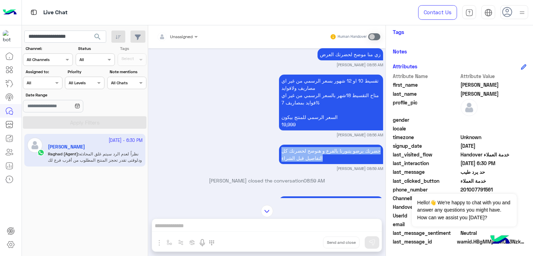
click at [329, 144] on div "[DATE] القائمة الرئيسية 08:35 AM لتصفح الخدمات التى يقدمها Dubai Phone اختر من …" at bounding box center [267, 123] width 238 height 150
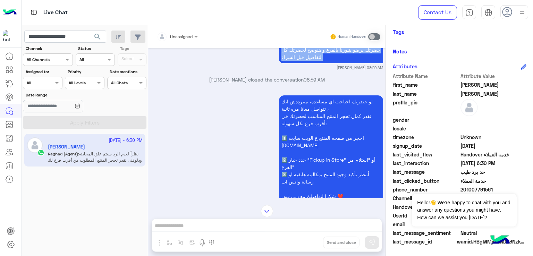
scroll to position [2453, 0]
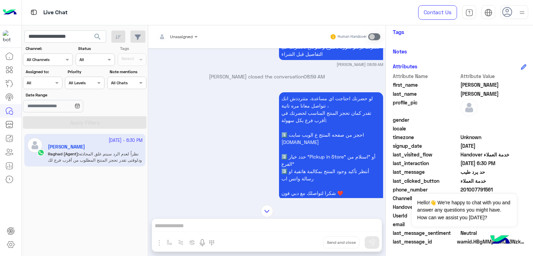
click at [308, 109] on p "لو حضرتك احتاجت اي مساعدة، متترددش انك تتواصل معانا مره تانية ، تقدر كمان تحجز …" at bounding box center [331, 145] width 104 height 107
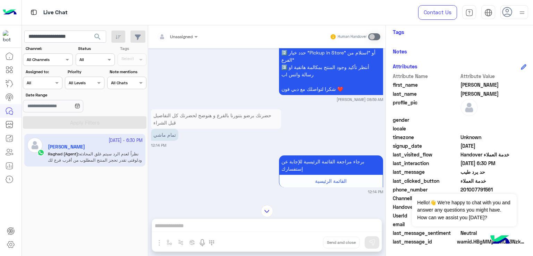
scroll to position [2592, 0]
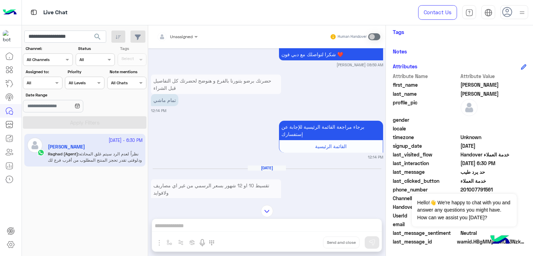
click at [162, 106] on p "تمام ماشي" at bounding box center [164, 100] width 27 height 12
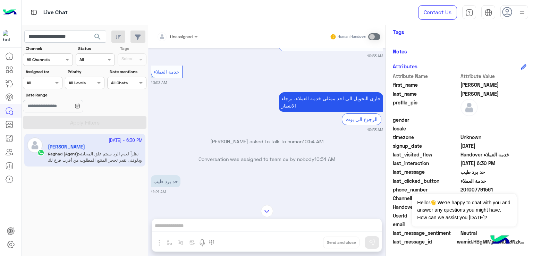
scroll to position [2904, 0]
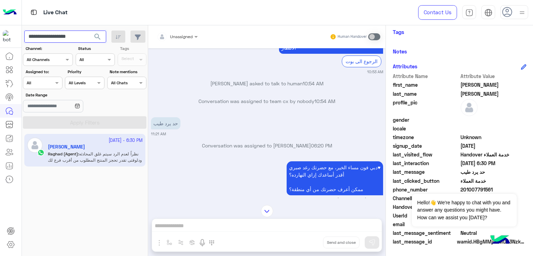
click at [58, 32] on input "**********" at bounding box center [65, 37] width 82 height 13
paste input "text"
click at [96, 33] on span "search" at bounding box center [97, 37] width 8 height 8
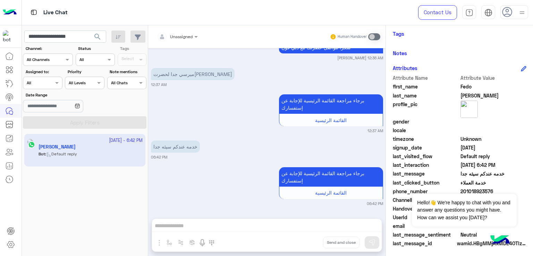
scroll to position [116, 0]
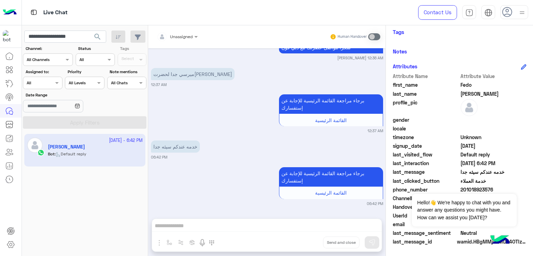
click at [257, 77] on div "ميرسي جدا لحضرتك 12:37 AM" at bounding box center [267, 76] width 232 height 21
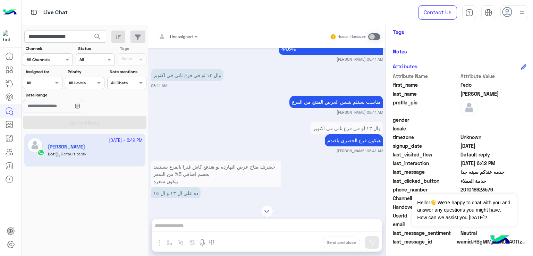
scroll to position [0, 0]
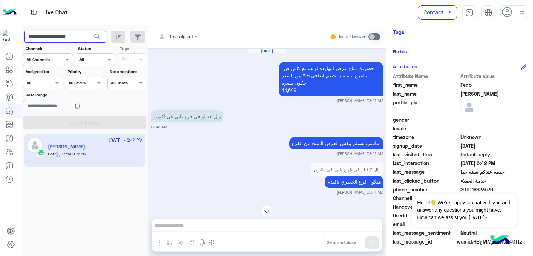
click at [65, 40] on input "**********" at bounding box center [65, 37] width 82 height 13
click at [73, 37] on input "**********" at bounding box center [65, 37] width 82 height 13
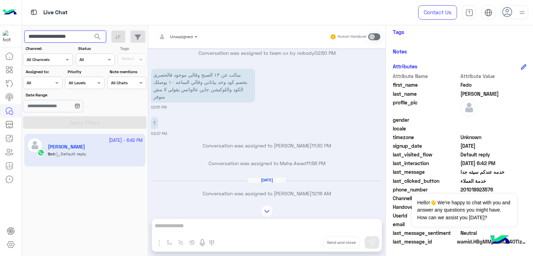
scroll to position [4269, 0]
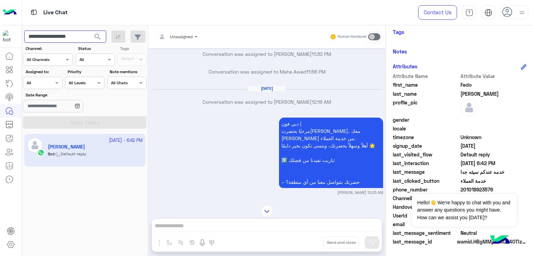
click at [84, 37] on input "**********" at bounding box center [65, 37] width 82 height 13
click at [89, 31] on button "search" at bounding box center [97, 38] width 17 height 15
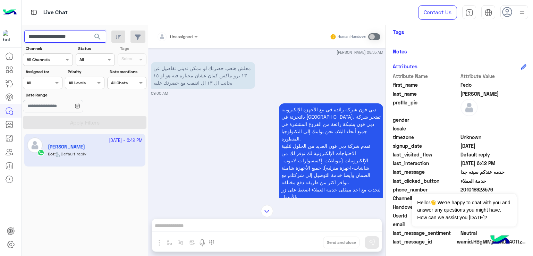
scroll to position [569, 0]
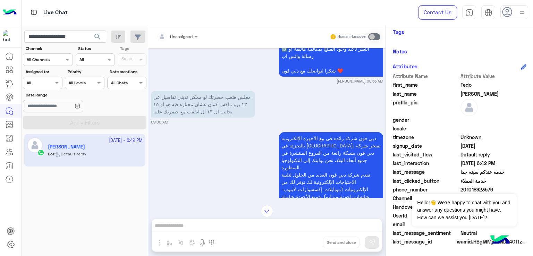
click at [196, 105] on p "معلش هتعب حضرتك لو ممكن تديني تفاصيل عن ١٣ برو ماكس كمان عشان محتاره فيه هو او …" at bounding box center [203, 104] width 104 height 27
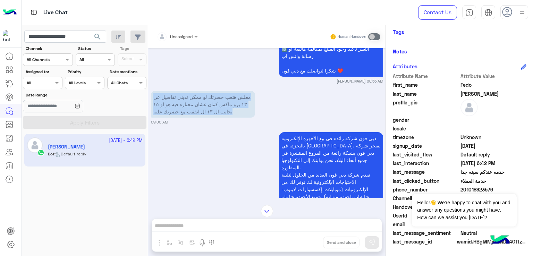
click at [196, 105] on p "معلش هتعب حضرتك لو ممكن تديني تفاصيل عن ١٣ برو ماكس كمان عشان محتاره فيه هو او …" at bounding box center [203, 104] width 104 height 27
click at [70, 35] on input "**********" at bounding box center [65, 37] width 82 height 13
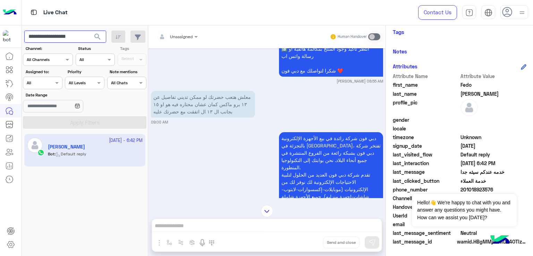
click at [70, 35] on input "**********" at bounding box center [65, 37] width 82 height 13
paste input "text"
click at [89, 31] on button "search" at bounding box center [97, 38] width 17 height 15
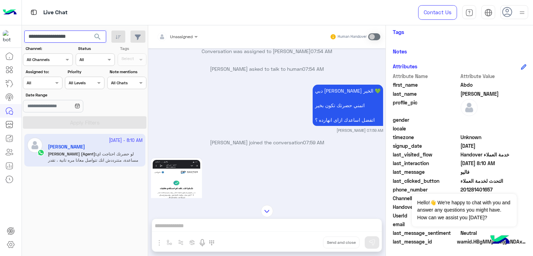
scroll to position [625, 0]
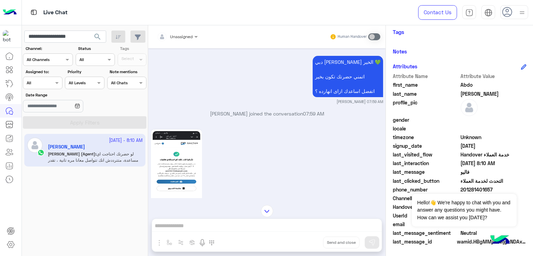
click at [199, 236] on div "Unassigned Human Handover [DATE] اهلا 07:52 AM اهلاً بيك اهلا ب[GEOGRAPHIC_DATA…" at bounding box center [267, 142] width 238 height 234
click at [68, 36] on input "**********" at bounding box center [65, 37] width 82 height 13
paste input "text"
type input "**********"
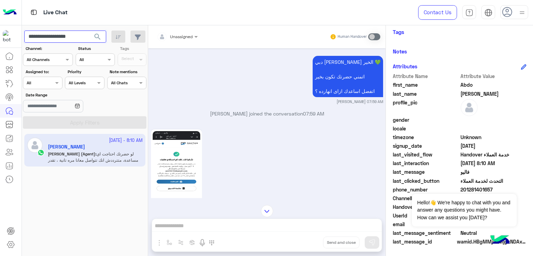
click at [89, 31] on button "search" at bounding box center [97, 38] width 17 height 15
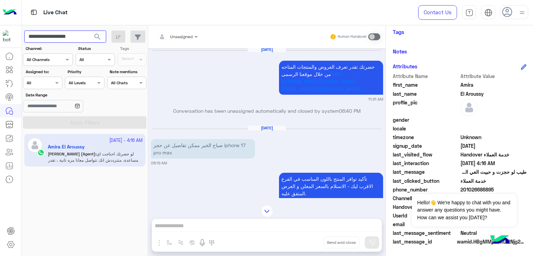
scroll to position [796, 0]
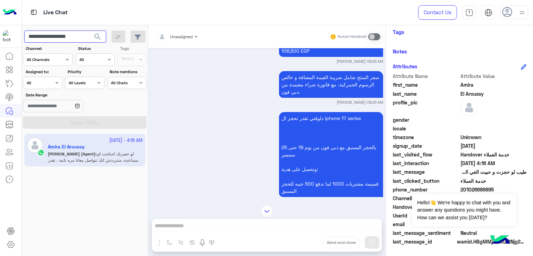
click at [75, 41] on input "**********" at bounding box center [65, 37] width 82 height 13
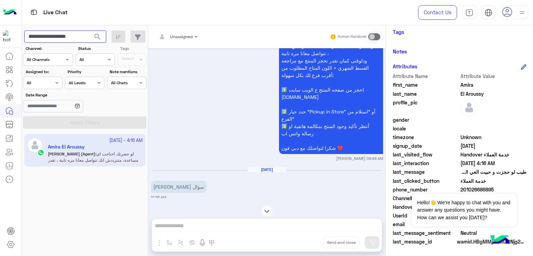
scroll to position [1942, 0]
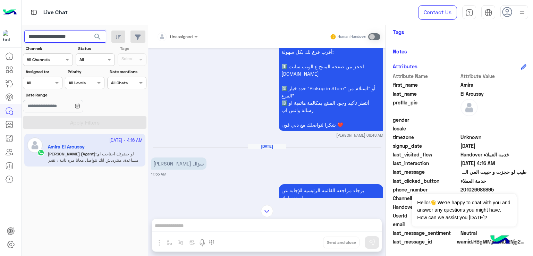
click at [57, 33] on input "**********" at bounding box center [65, 37] width 82 height 13
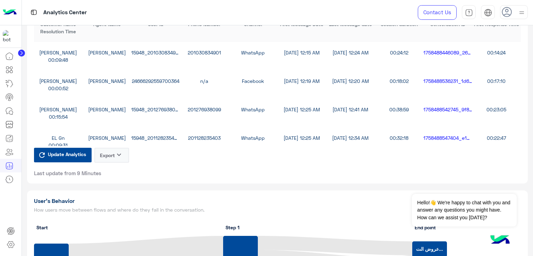
scroll to position [1771, 0]
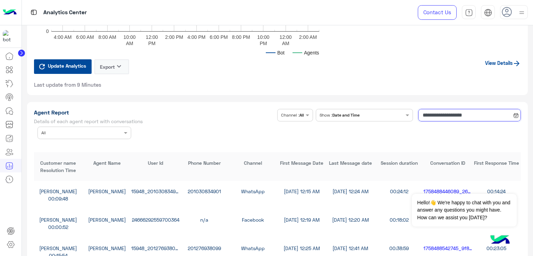
click at [450, 111] on input "**********" at bounding box center [469, 115] width 103 height 13
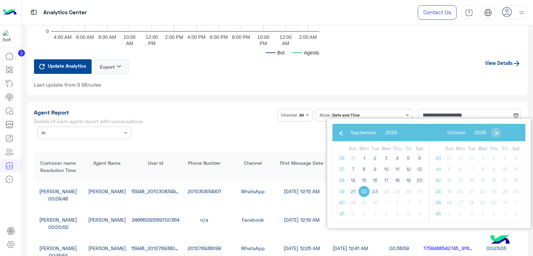
click at [364, 192] on span "22" at bounding box center [364, 191] width 11 height 11
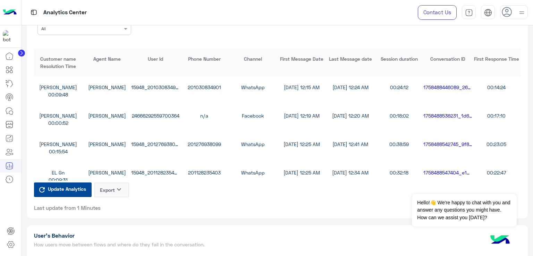
scroll to position [1841, 0]
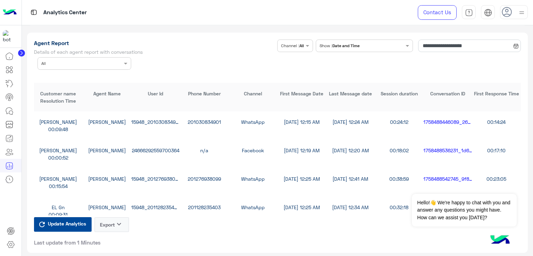
click at [104, 221] on button "Export keyboard_arrow_down" at bounding box center [111, 224] width 35 height 15
drag, startPoint x: 112, startPoint y: 240, endPoint x: 121, endPoint y: 239, distance: 9.1
click at [112, 240] on button "CSV" at bounding box center [111, 239] width 35 height 13
